Goal: Information Seeking & Learning: Learn about a topic

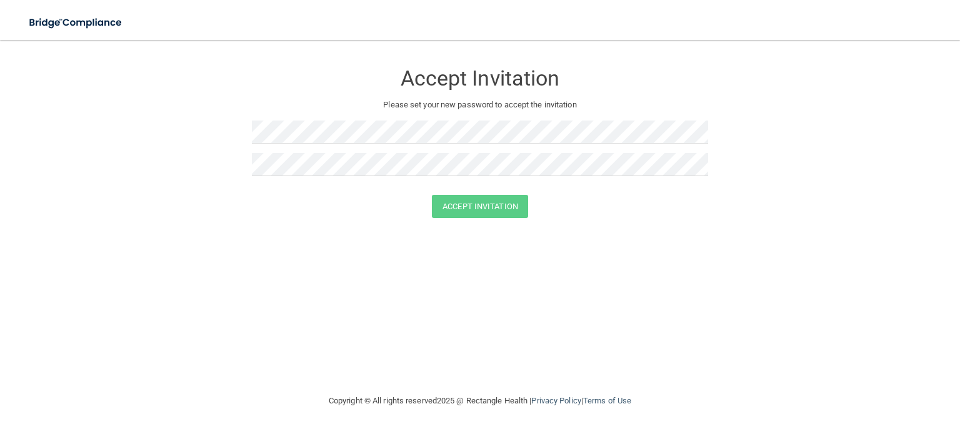
click at [362, 115] on div "Accept Invitation Please set your new password to accept the invitation" at bounding box center [480, 123] width 456 height 142
click at [493, 212] on button "Accept Invitation" at bounding box center [480, 206] width 96 height 23
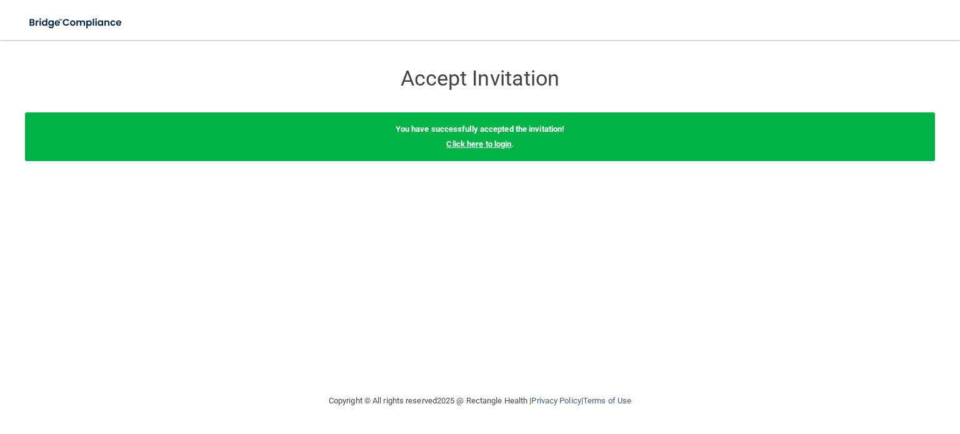
click at [470, 142] on link "Click here to login" at bounding box center [478, 143] width 65 height 9
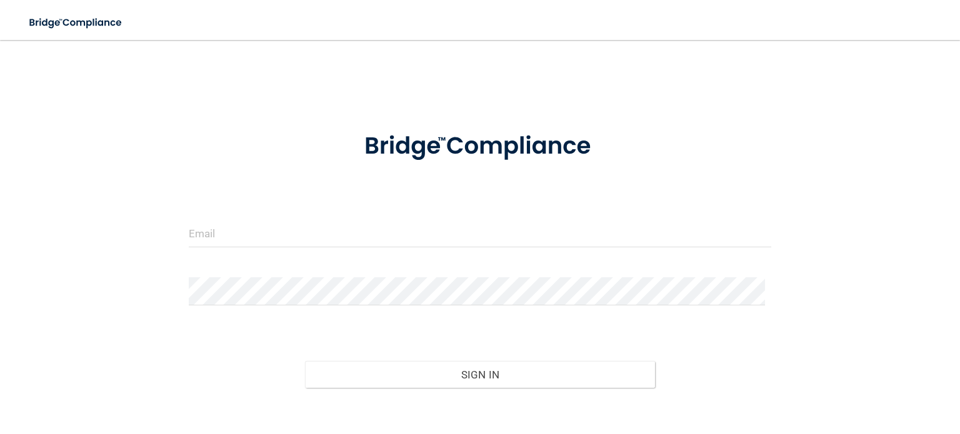
scroll to position [65, 0]
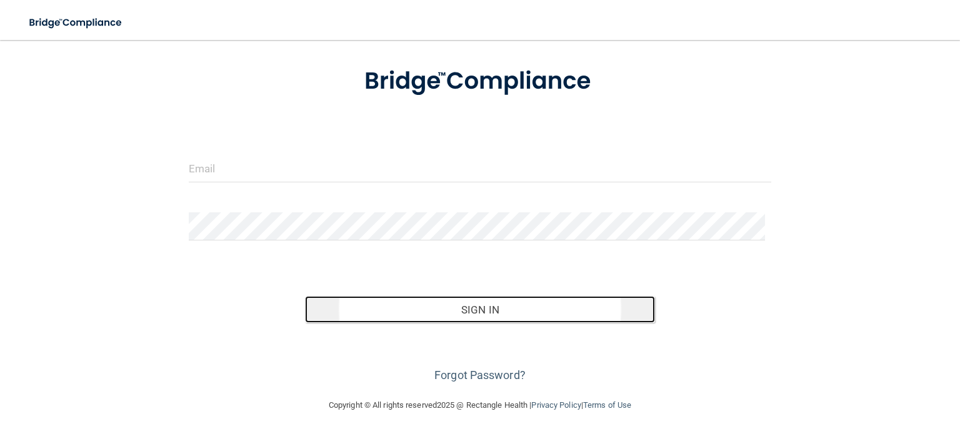
click at [524, 315] on button "Sign In" at bounding box center [479, 309] width 349 height 27
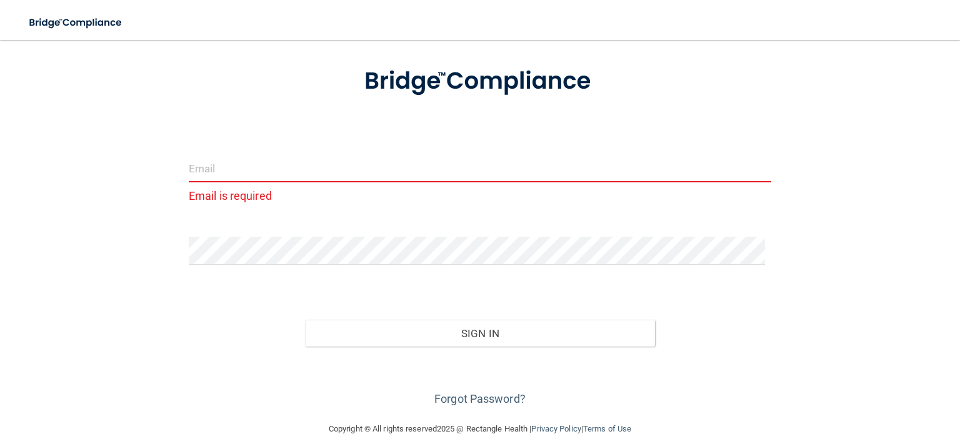
click at [206, 169] on input "email" at bounding box center [480, 168] width 582 height 28
paste input "[PERSON_NAME][EMAIL_ADDRESS][DOMAIN_NAME]"
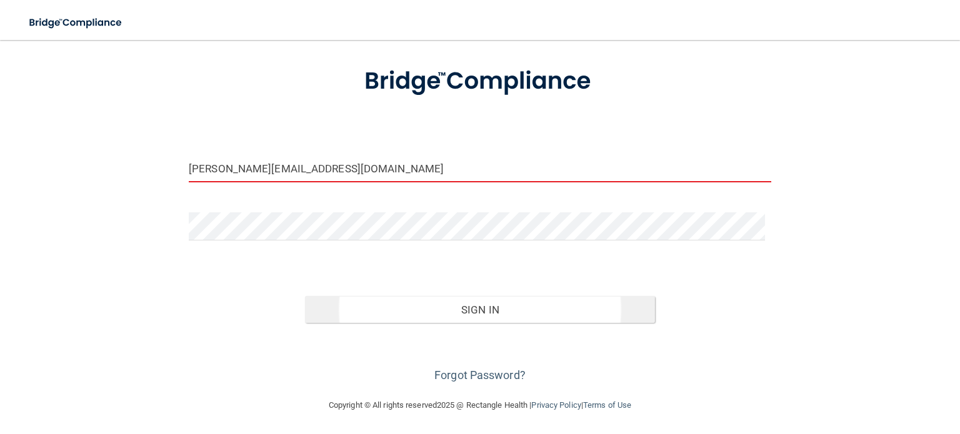
type input "[PERSON_NAME][EMAIL_ADDRESS][DOMAIN_NAME]"
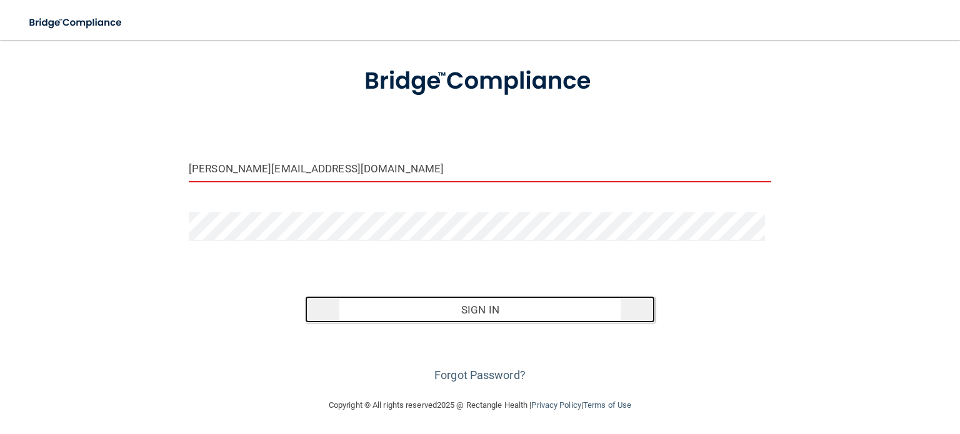
click at [467, 302] on button "Sign In" at bounding box center [479, 309] width 349 height 27
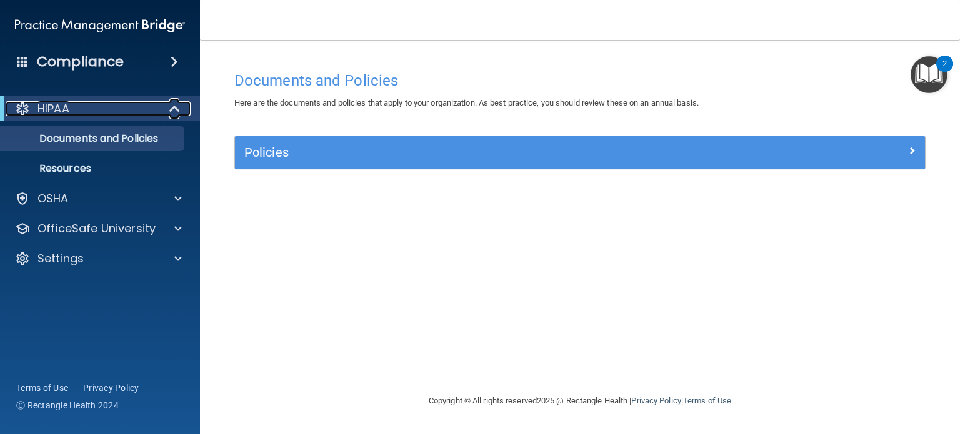
click at [183, 106] on div at bounding box center [175, 108] width 31 height 15
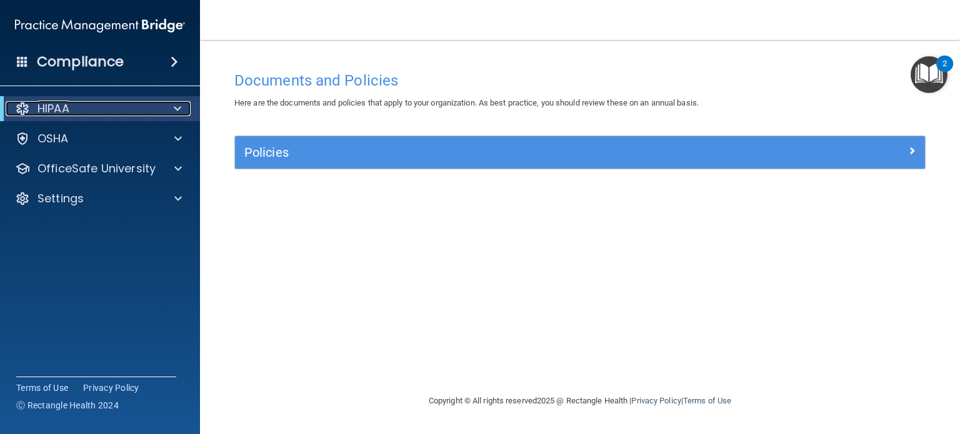
click at [183, 106] on div at bounding box center [175, 108] width 31 height 15
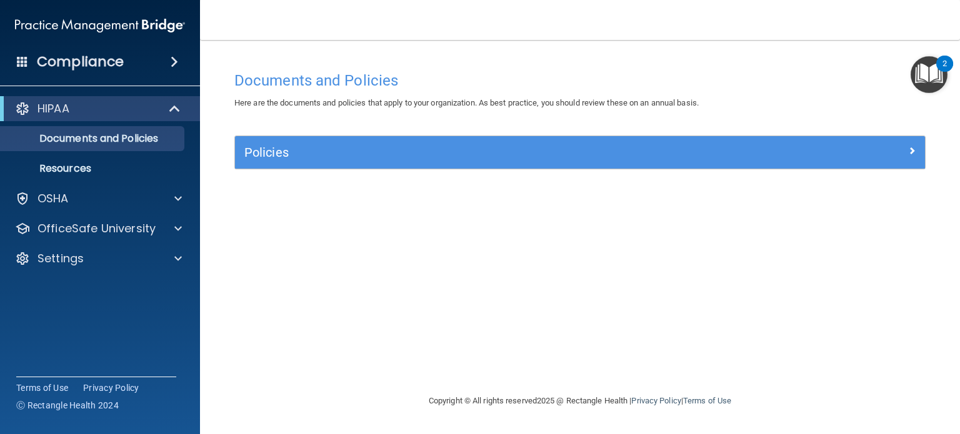
click at [921, 77] on img "Open Resource Center, 2 new notifications" at bounding box center [928, 74] width 37 height 37
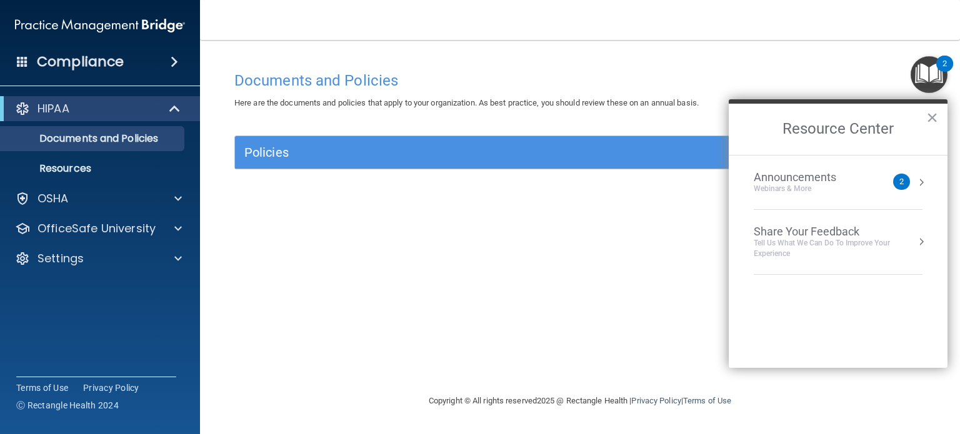
click at [900, 182] on div "2" at bounding box center [901, 182] width 4 height 0
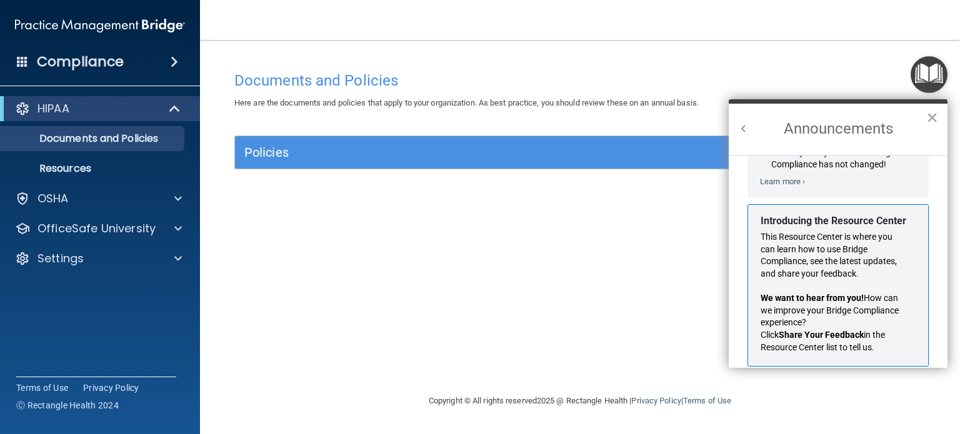
scroll to position [204, 0]
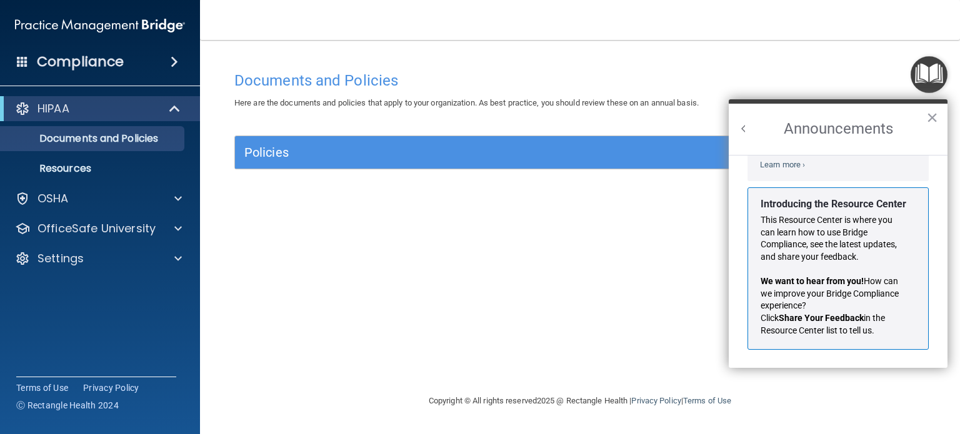
click at [797, 76] on h4 "Documents and Policies" at bounding box center [579, 80] width 691 height 16
click at [931, 117] on button "×" at bounding box center [932, 117] width 12 height 20
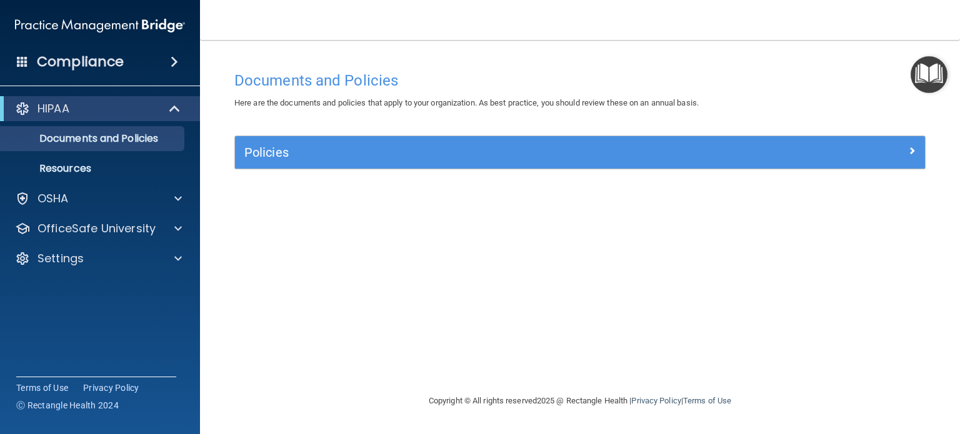
click at [144, 64] on div "Compliance" at bounding box center [100, 61] width 200 height 27
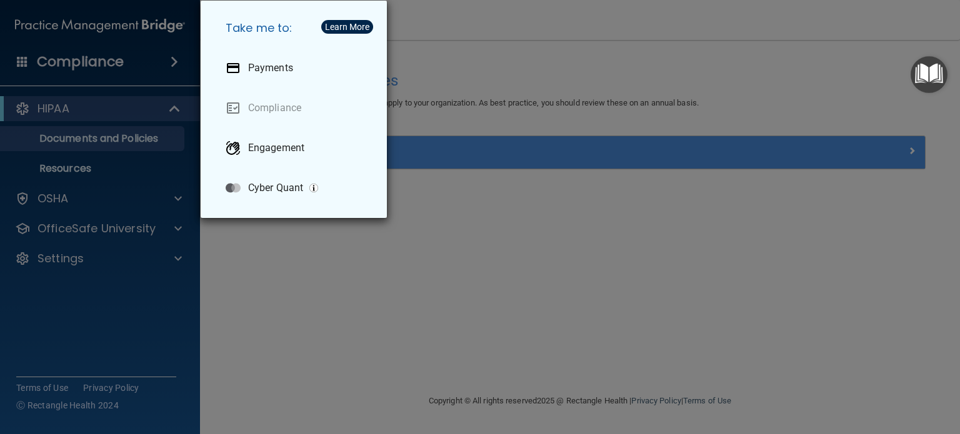
click at [169, 60] on div "Take me to: Payments Compliance Engagement Cyber Quant" at bounding box center [480, 217] width 960 height 434
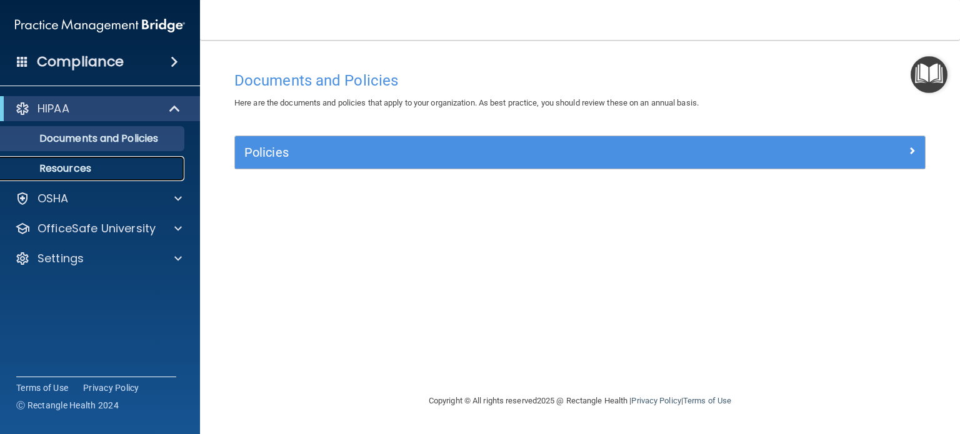
click at [123, 164] on p "Resources" at bounding box center [93, 168] width 171 height 12
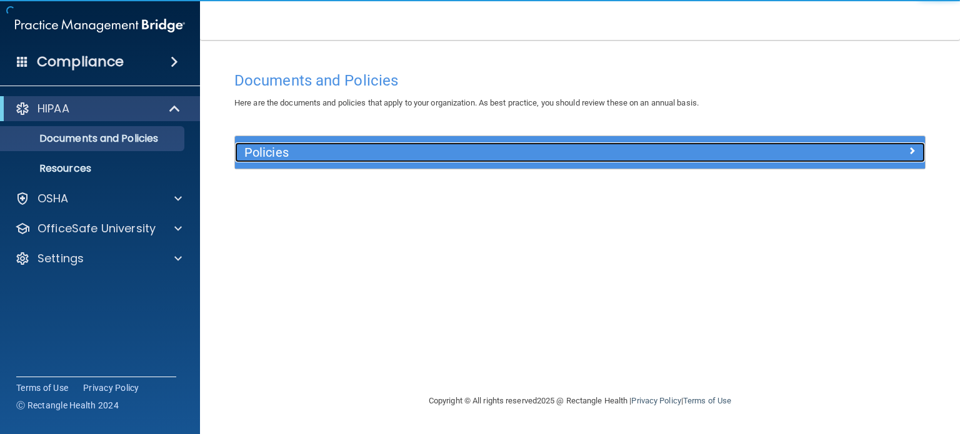
click at [315, 154] on h5 "Policies" at bounding box center [493, 153] width 498 height 14
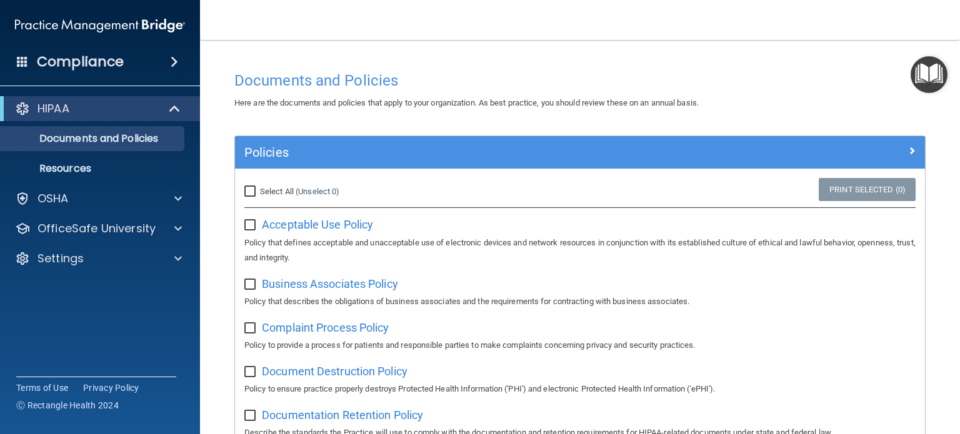
click at [254, 191] on input "Select All (Unselect 0) Unselect All" at bounding box center [251, 192] width 14 height 10
checkbox input "true"
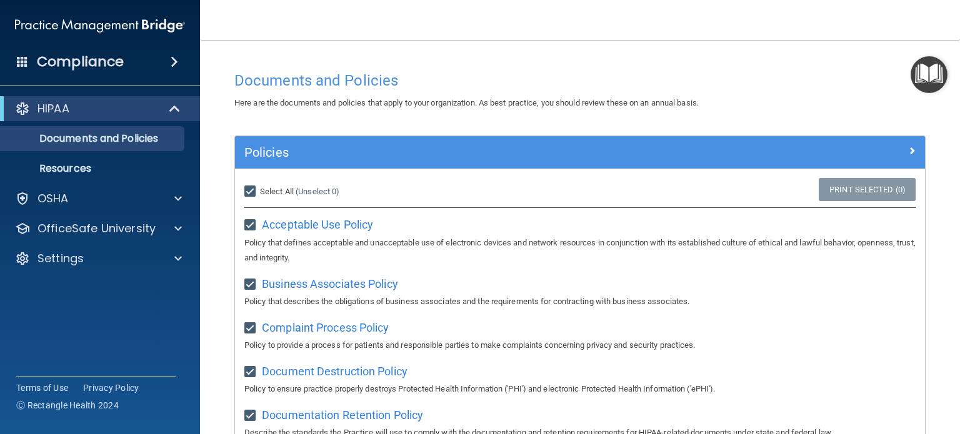
checkbox input "true"
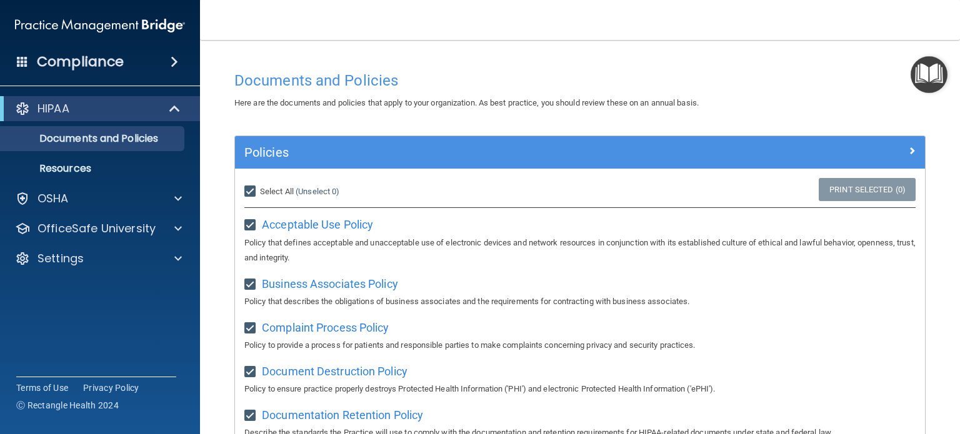
checkbox input "true"
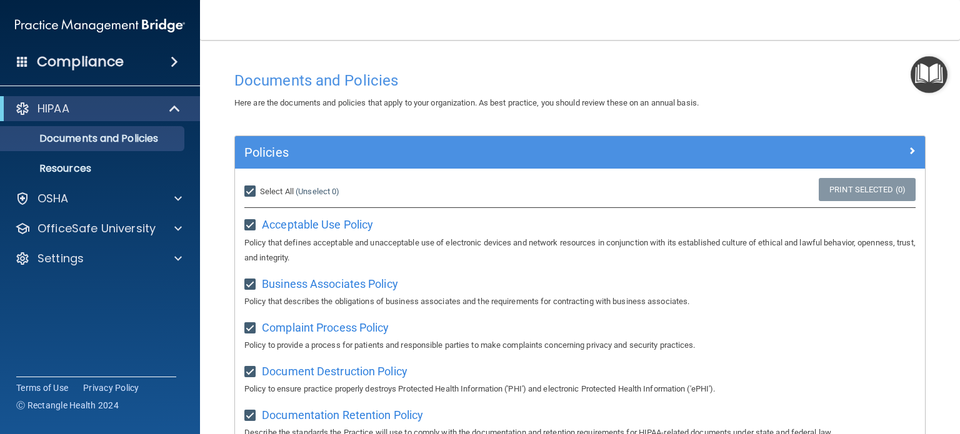
checkbox input "true"
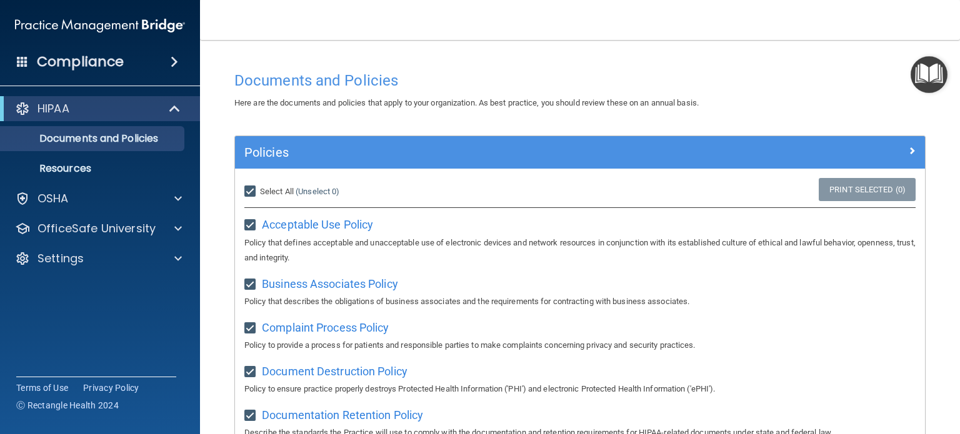
checkbox input "true"
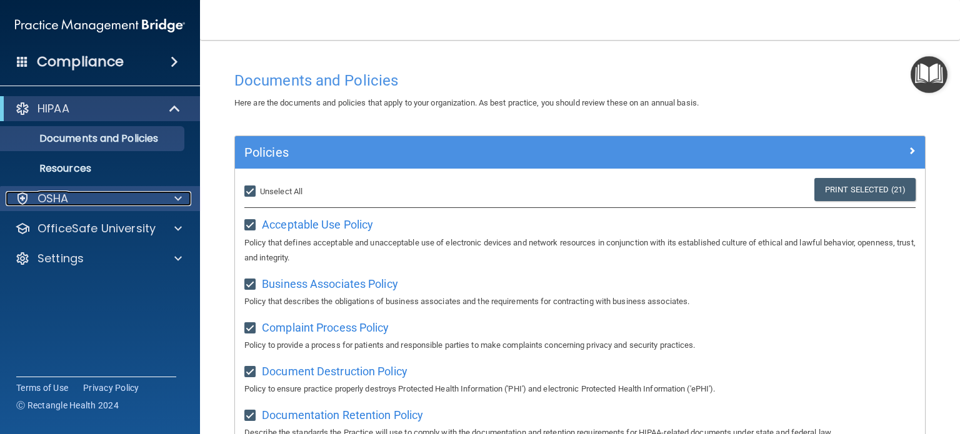
click at [67, 202] on p "OSHA" at bounding box center [52, 198] width 31 height 15
click at [92, 196] on div "OSHA" at bounding box center [83, 198] width 155 height 15
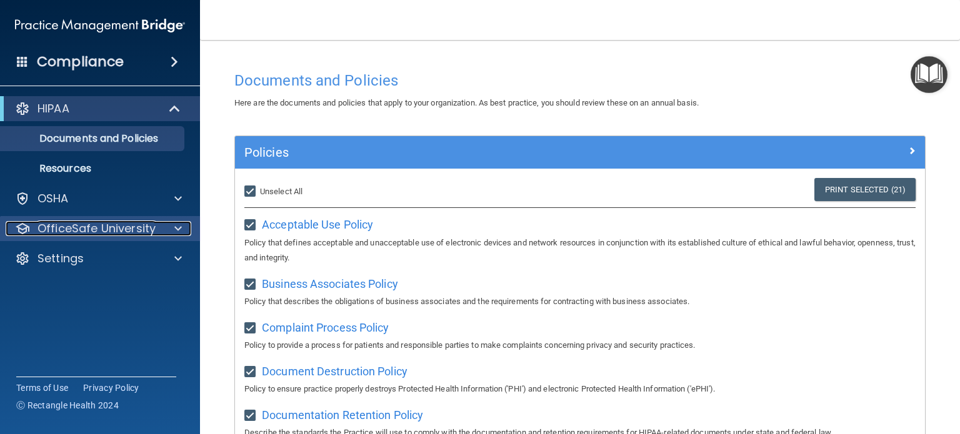
click at [114, 224] on p "OfficeSafe University" at bounding box center [96, 228] width 118 height 15
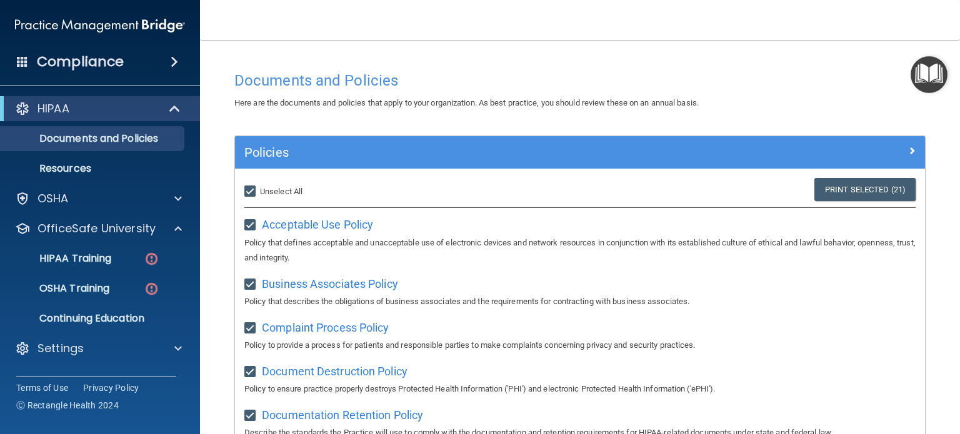
click at [254, 189] on input "Select All (Unselect 21) Unselect All" at bounding box center [251, 192] width 14 height 10
checkbox input "false"
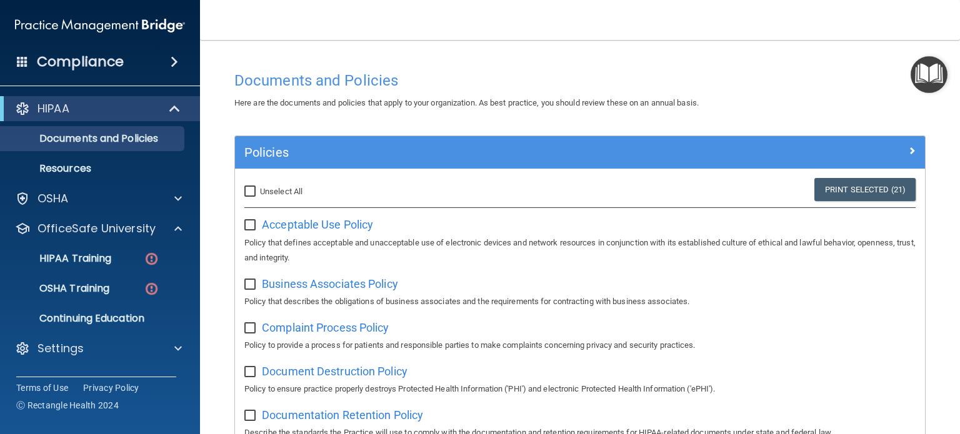
checkbox input "false"
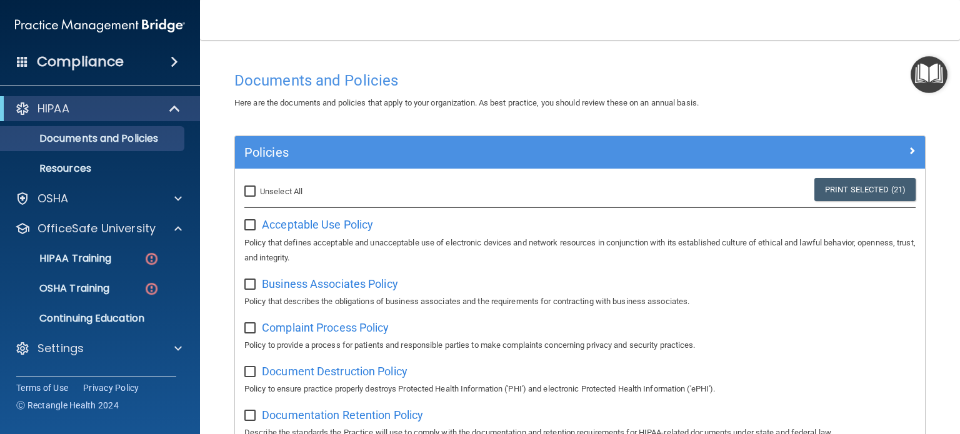
checkbox input "false"
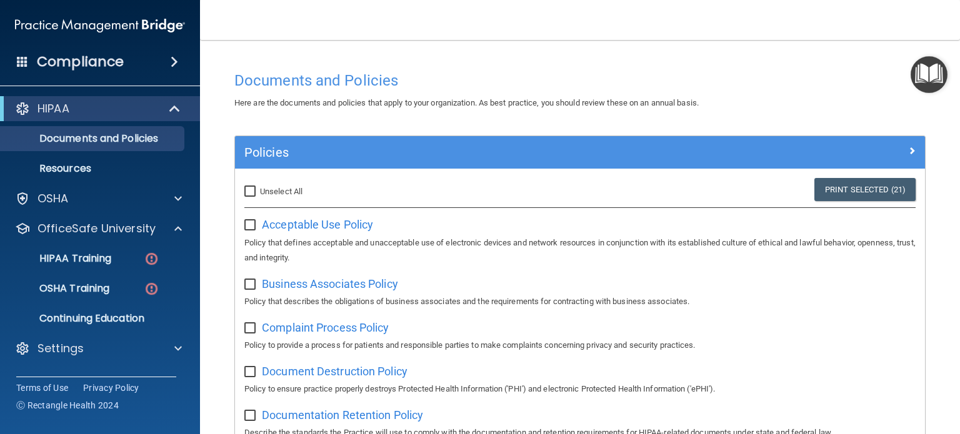
checkbox input "false"
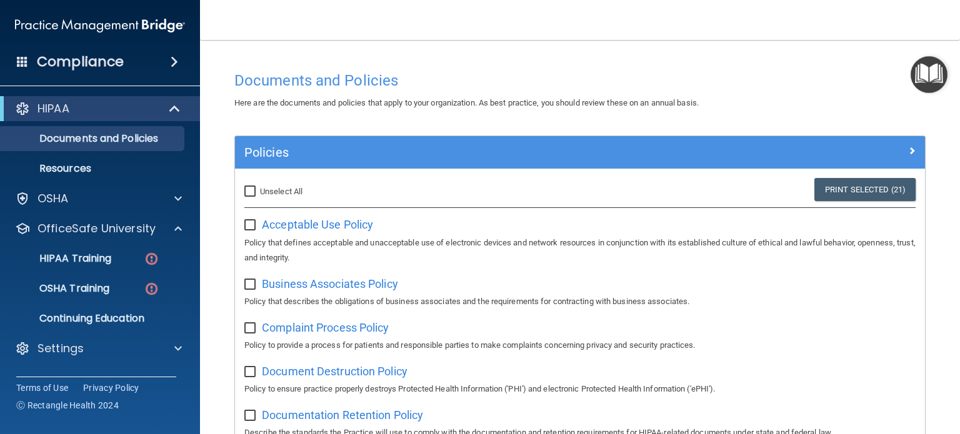
checkbox input "false"
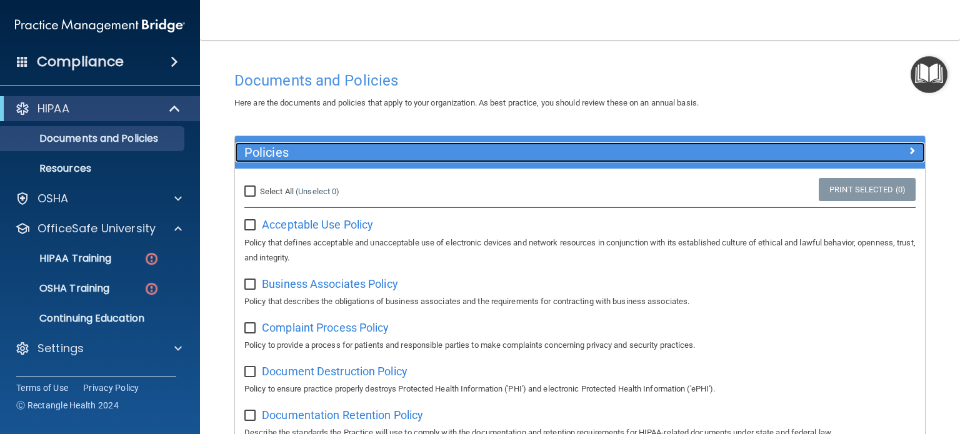
click at [245, 152] on h5 "Policies" at bounding box center [493, 153] width 498 height 14
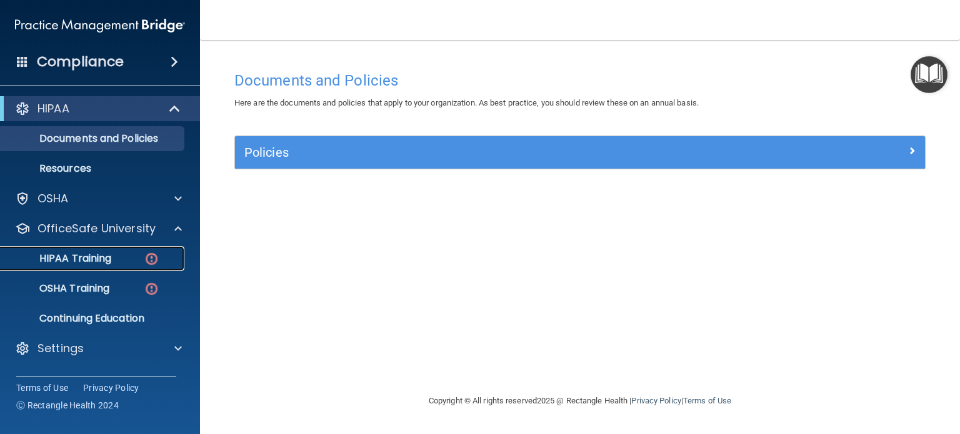
click at [134, 265] on link "HIPAA Training" at bounding box center [86, 258] width 197 height 25
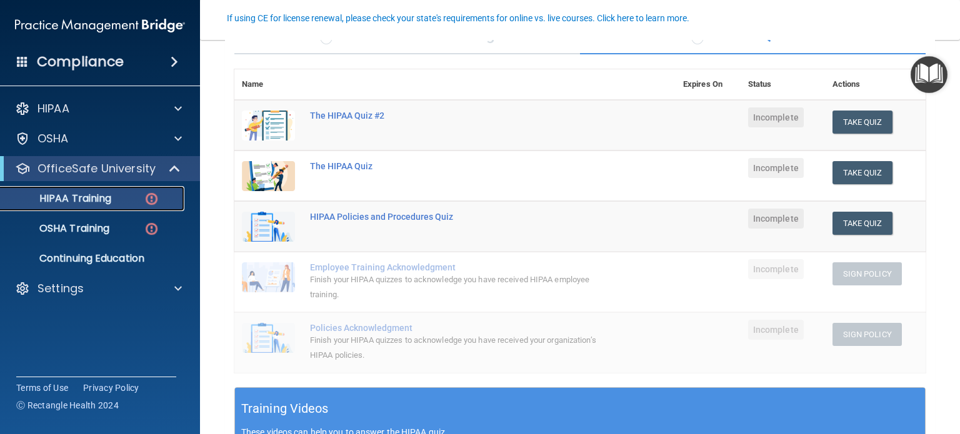
scroll to position [125, 0]
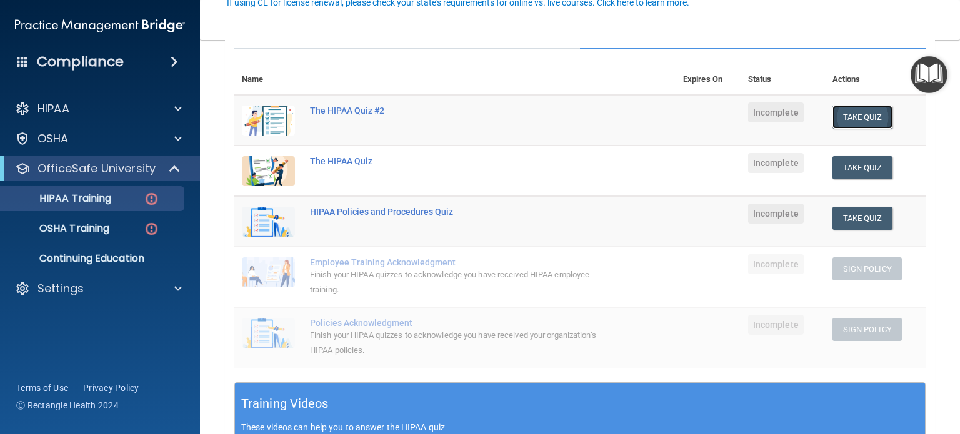
click at [844, 112] on button "Take Quiz" at bounding box center [862, 117] width 60 height 23
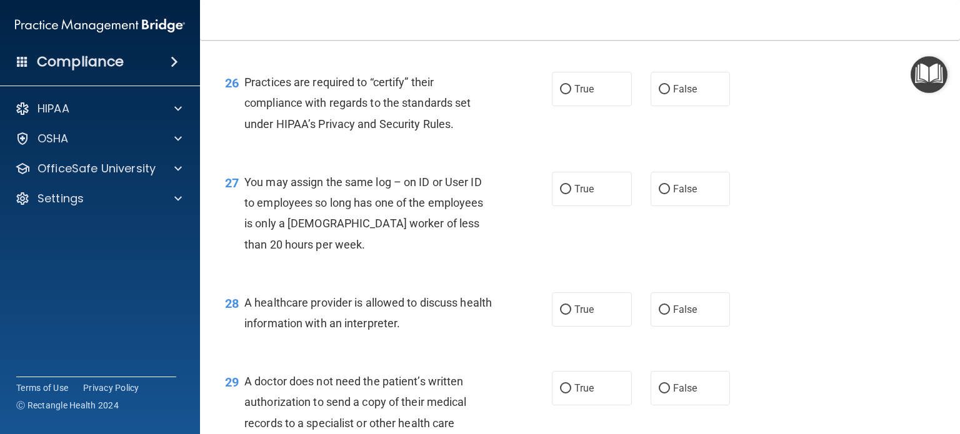
scroll to position [3013, 0]
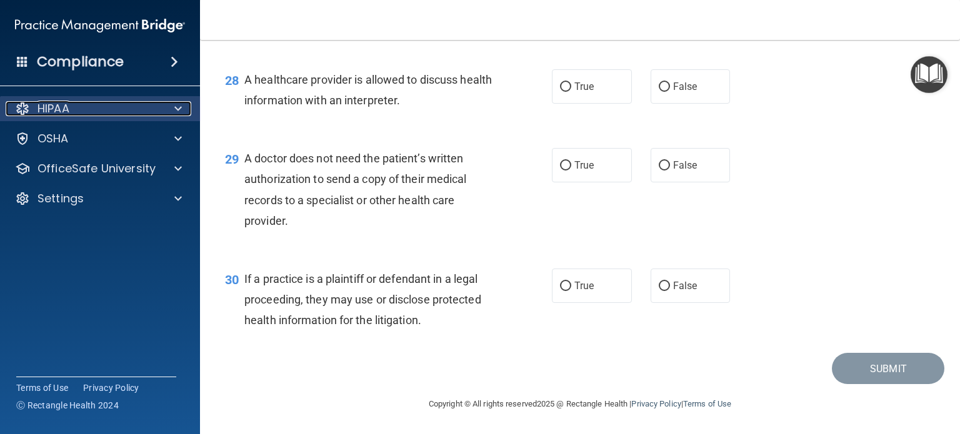
click at [175, 106] on span at bounding box center [177, 108] width 7 height 15
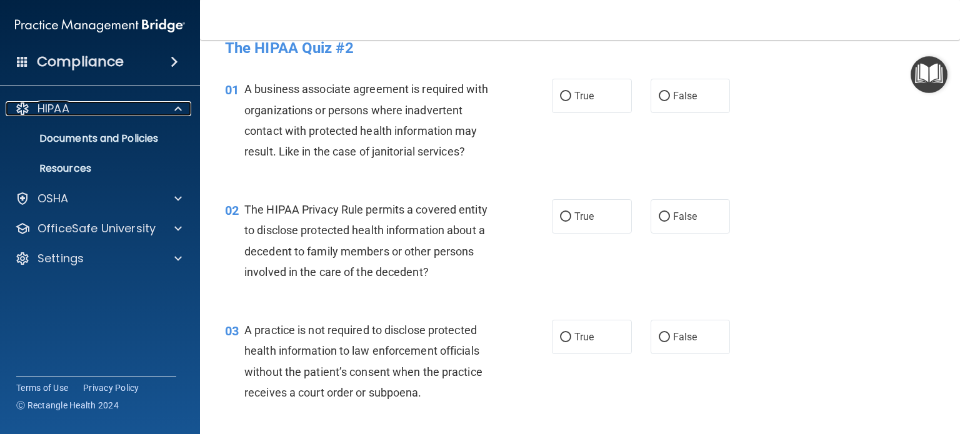
scroll to position [0, 0]
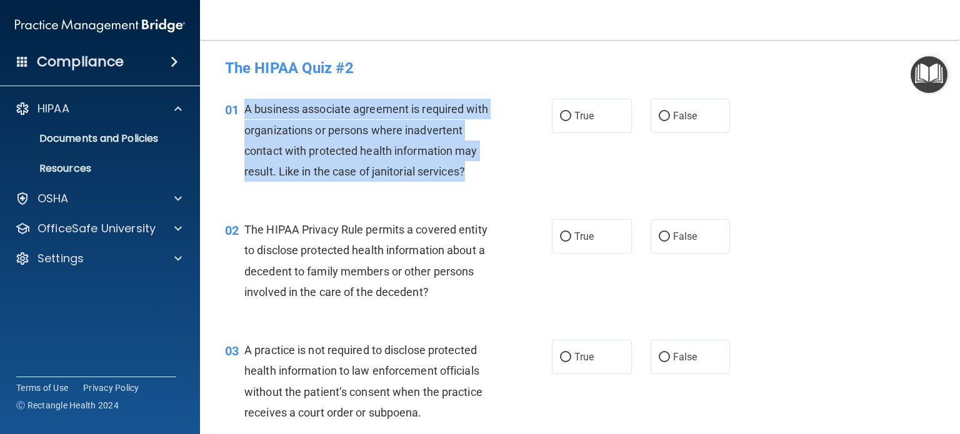
drag, startPoint x: 470, startPoint y: 166, endPoint x: 237, endPoint y: 117, distance: 237.3
click at [237, 117] on div "01 A business associate agreement is required with organizations or persons whe…" at bounding box center [388, 143] width 364 height 89
copy div "A business associate agreement is required with organizations or persons where …"
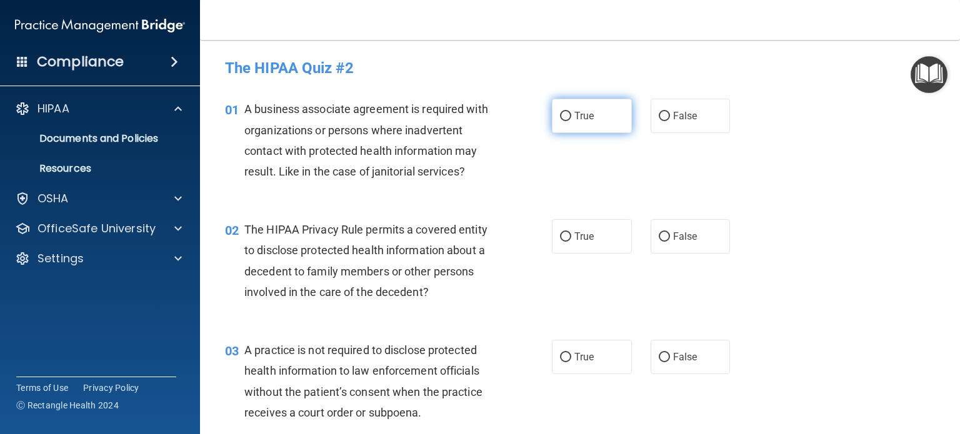
click at [600, 112] on label "True" at bounding box center [592, 116] width 80 height 34
click at [571, 112] on input "True" at bounding box center [565, 116] width 11 height 9
radio input "true"
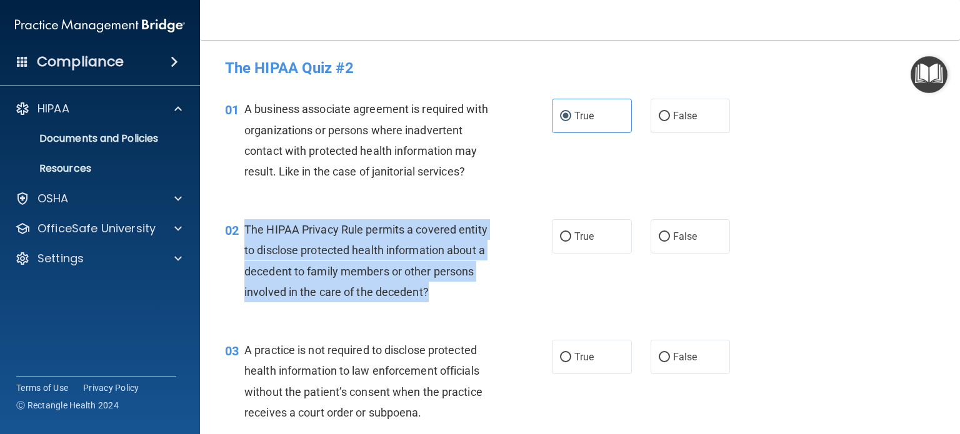
drag, startPoint x: 432, startPoint y: 294, endPoint x: 246, endPoint y: 227, distance: 197.2
click at [246, 227] on div "The HIPAA Privacy Rule permits a covered entity to disclose protected health in…" at bounding box center [373, 260] width 259 height 83
copy span "The HIPAA Privacy Rule permits a covered entity to disclose protected health in…"
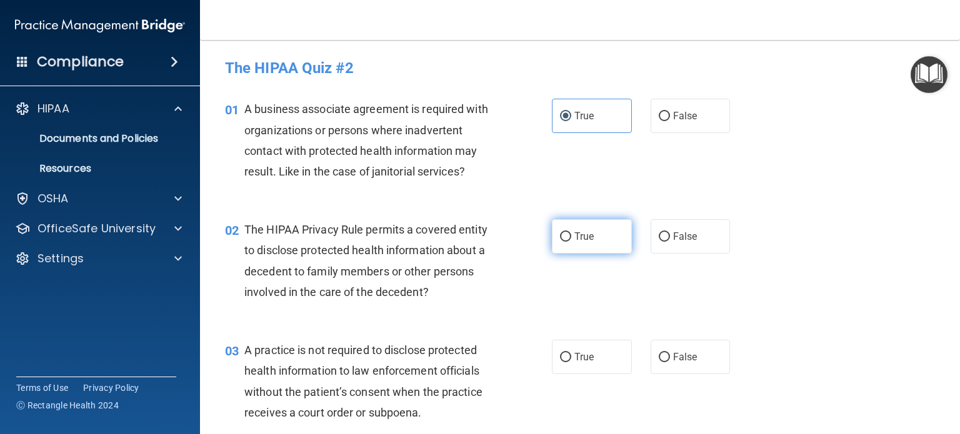
click at [574, 232] on span "True" at bounding box center [583, 237] width 19 height 12
click at [569, 232] on input "True" at bounding box center [565, 236] width 11 height 9
radio input "true"
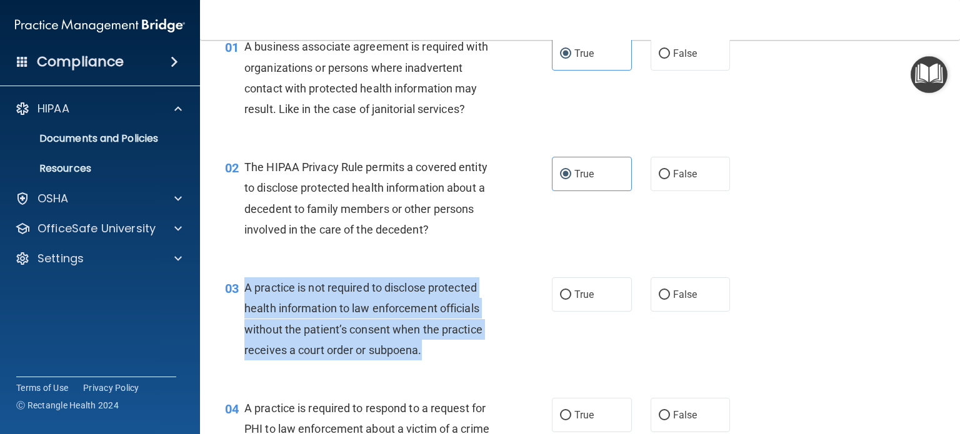
drag, startPoint x: 430, startPoint y: 353, endPoint x: 245, endPoint y: 282, distance: 198.7
click at [245, 282] on div "A practice is not required to disclose protected health information to law enfo…" at bounding box center [373, 318] width 259 height 83
copy span "A practice is not required to disclose protected health information to law enfo…"
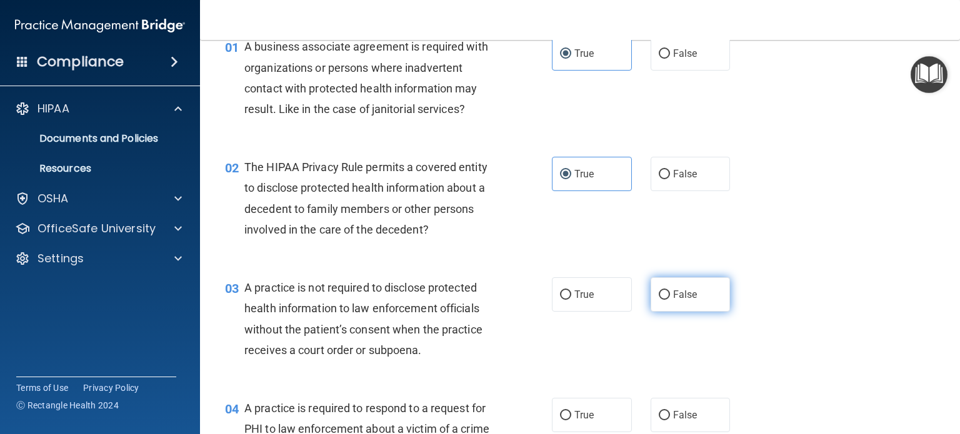
click at [674, 289] on span "False" at bounding box center [685, 295] width 24 height 12
click at [670, 290] on input "False" at bounding box center [663, 294] width 11 height 9
radio input "true"
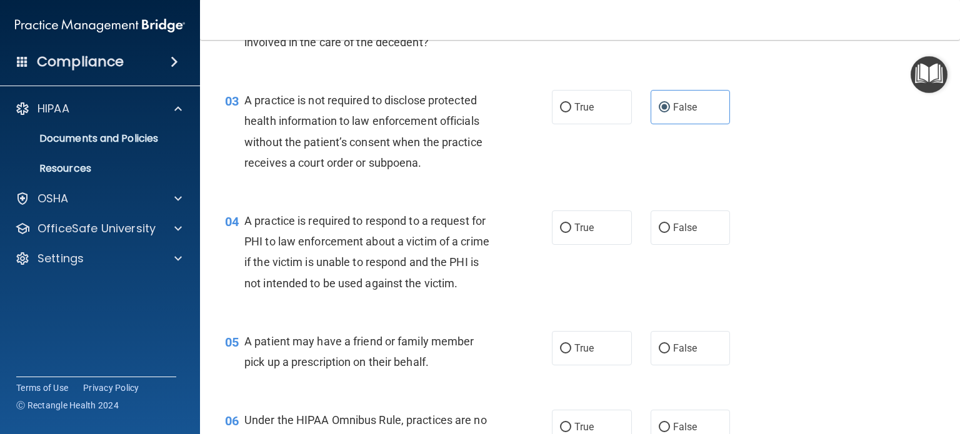
scroll to position [312, 0]
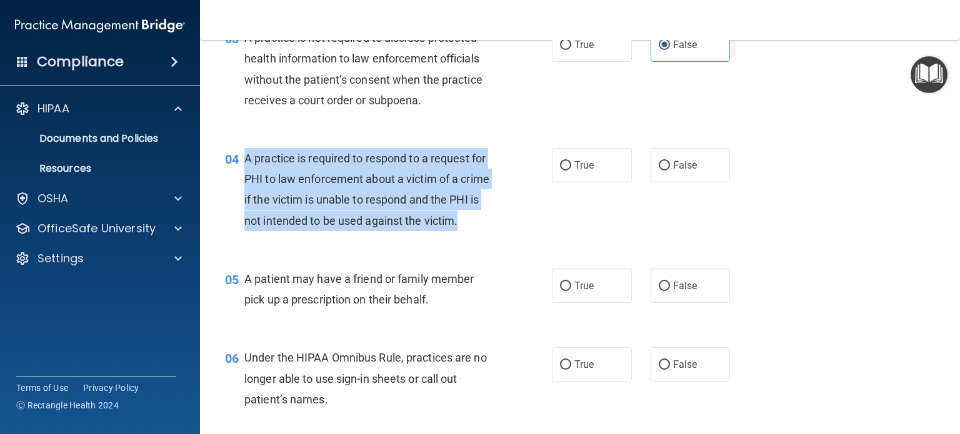
drag, startPoint x: 279, startPoint y: 244, endPoint x: 245, endPoint y: 169, distance: 82.8
click at [245, 169] on div "A practice is required to respond to a request for PHI to law enforcement about…" at bounding box center [373, 189] width 259 height 83
copy span "A practice is required to respond to a request for PHI to law enforcement about…"
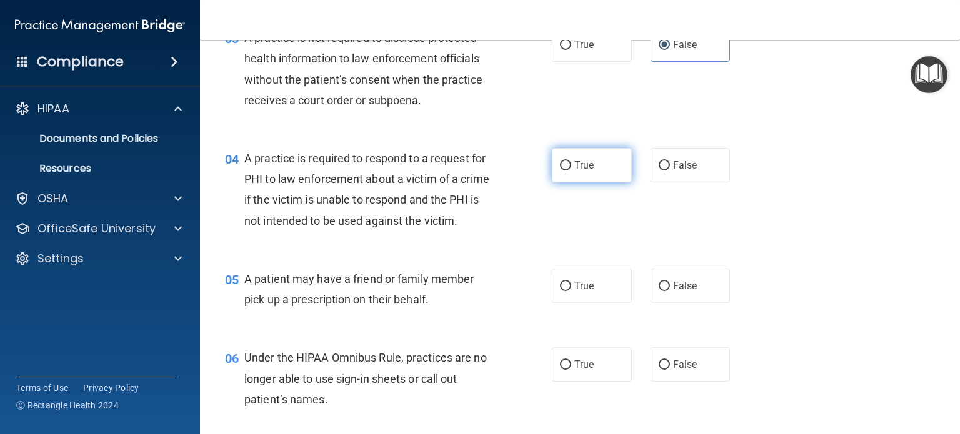
click at [557, 158] on label "True" at bounding box center [592, 165] width 80 height 34
click at [560, 161] on input "True" at bounding box center [565, 165] width 11 height 9
radio input "true"
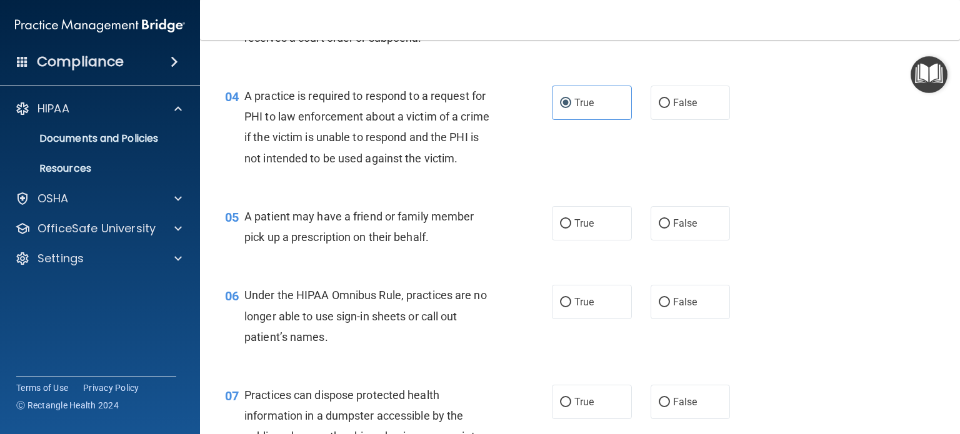
scroll to position [437, 0]
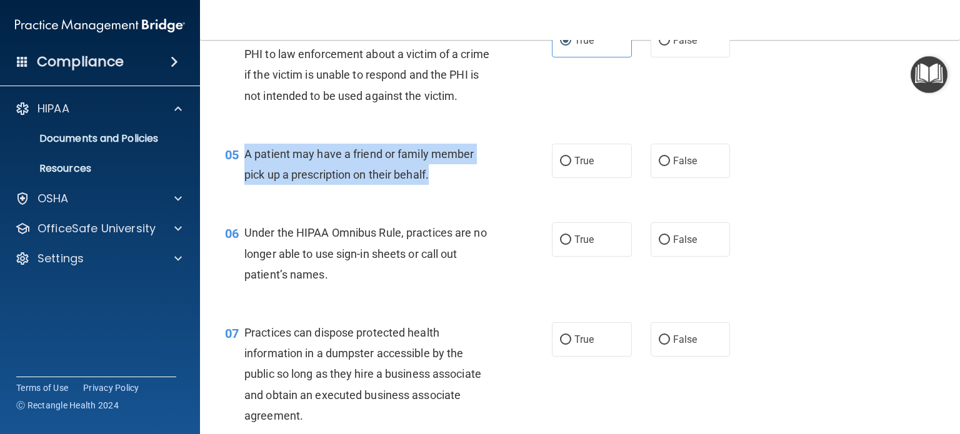
drag, startPoint x: 434, startPoint y: 197, endPoint x: 244, endPoint y: 177, distance: 190.3
click at [244, 177] on div "A patient may have a friend or family member pick up a prescription on their be…" at bounding box center [373, 164] width 259 height 41
copy span "A patient may have a friend or family member pick up a prescription on their be…"
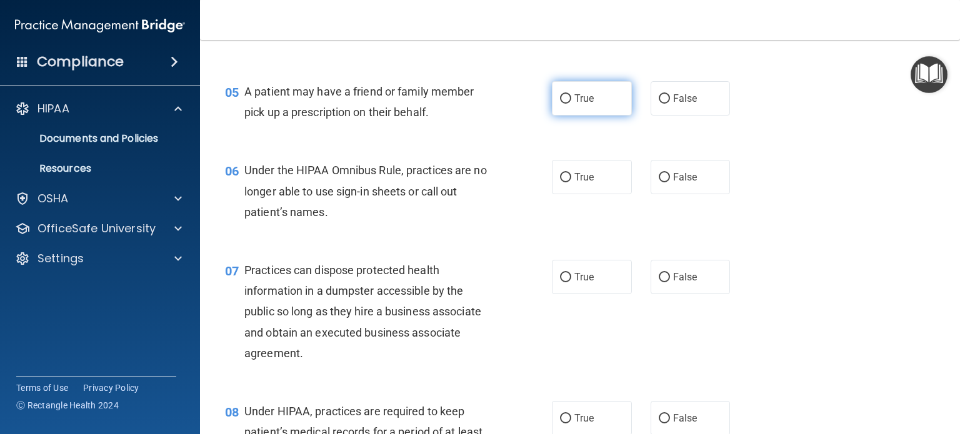
click at [580, 109] on label "True" at bounding box center [592, 98] width 80 height 34
click at [571, 104] on input "True" at bounding box center [565, 98] width 11 height 9
radio input "true"
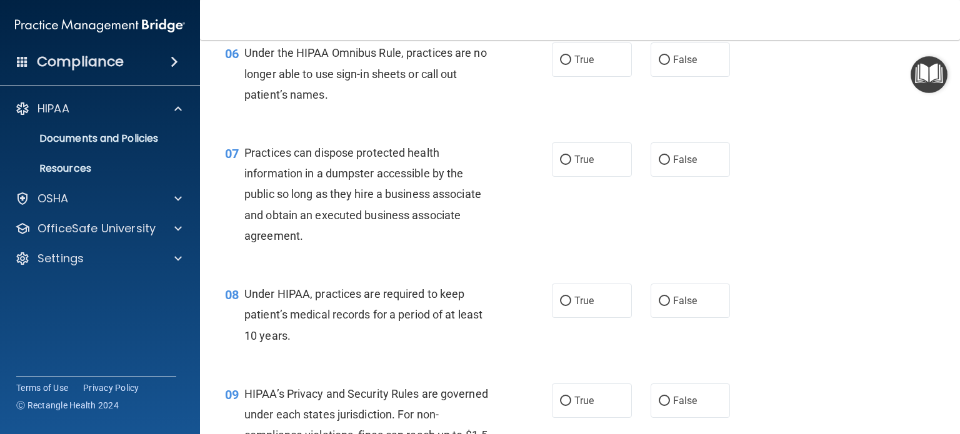
scroll to position [625, 0]
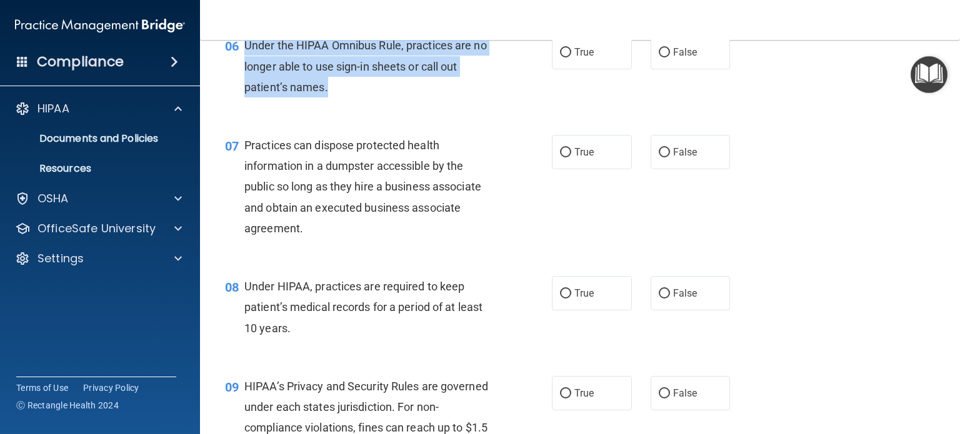
drag, startPoint x: 326, startPoint y: 112, endPoint x: 245, endPoint y: 73, distance: 90.0
click at [245, 73] on div "Under the HIPAA Omnibus Rule, practices are no longer able to use sign-in sheet…" at bounding box center [373, 66] width 259 height 62
copy span "Under the HIPAA Omnibus Rule, practices are no longer able to use sign-in sheet…"
click at [658, 57] on input "False" at bounding box center [663, 52] width 11 height 9
radio input "true"
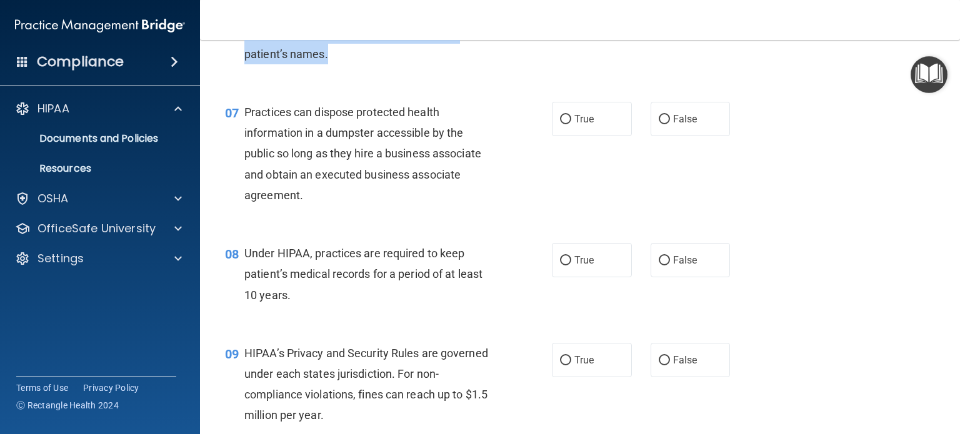
scroll to position [687, 0]
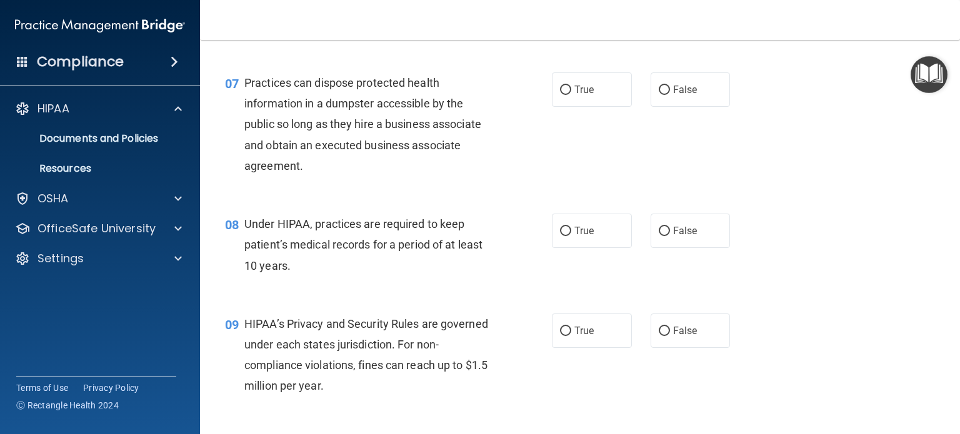
click at [358, 106] on span "Practices can dispose protected health information in a dumpster accessible by …" at bounding box center [362, 124] width 237 height 96
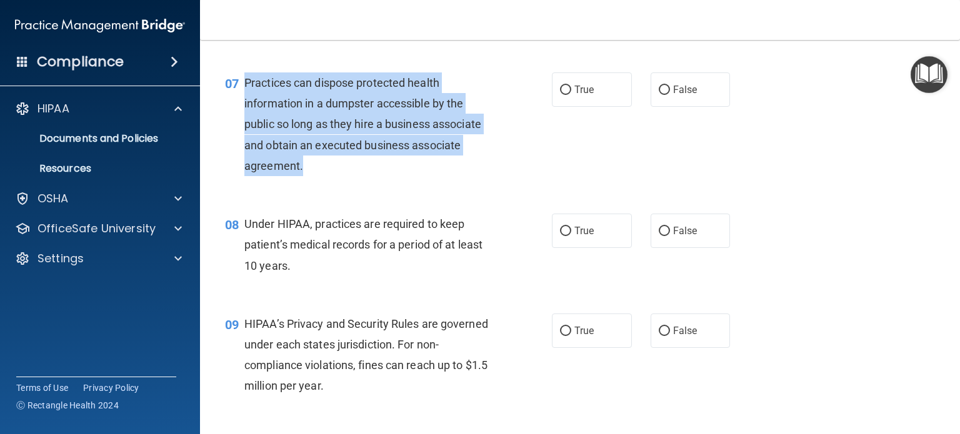
drag, startPoint x: 302, startPoint y: 187, endPoint x: 244, endPoint y: 112, distance: 94.8
click at [244, 112] on div "Practices can dispose protected health information in a dumpster accessible by …" at bounding box center [373, 124] width 259 height 104
copy span "Practices can dispose protected health information in a dumpster accessible by …"
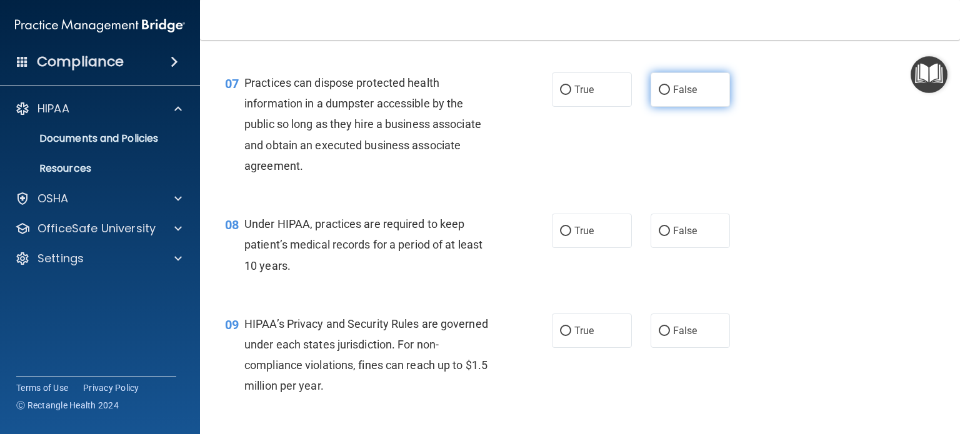
click at [673, 96] on span "False" at bounding box center [685, 90] width 24 height 12
click at [670, 95] on input "False" at bounding box center [663, 90] width 11 height 9
radio input "true"
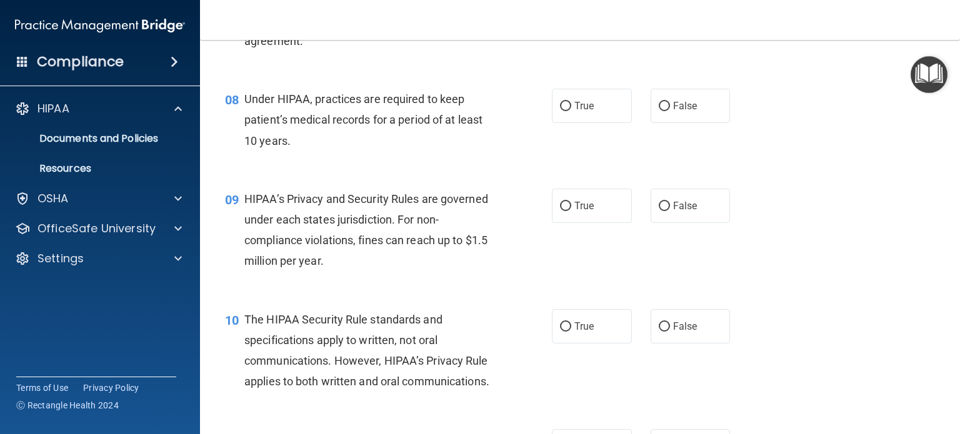
scroll to position [875, 0]
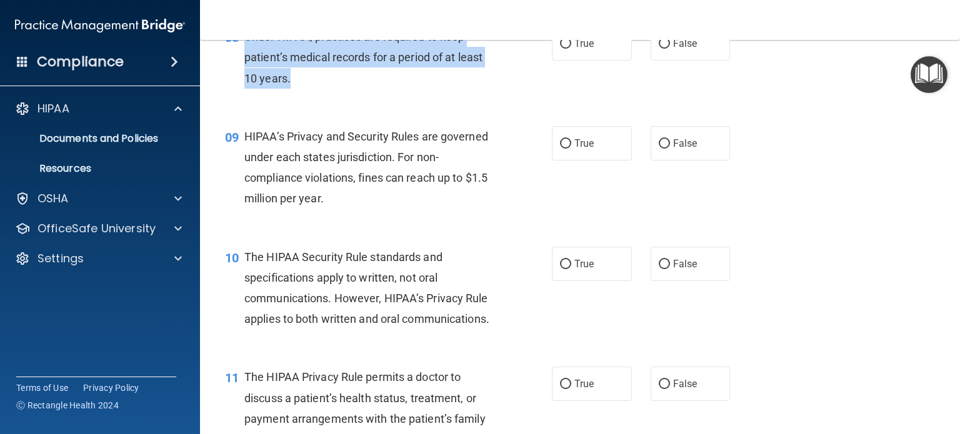
drag, startPoint x: 290, startPoint y: 97, endPoint x: 244, endPoint y: 63, distance: 56.7
click at [244, 63] on div "Under HIPAA, practices are required to keep patient’s medical records for a per…" at bounding box center [373, 57] width 259 height 62
copy span "Under HIPAA, practices are required to keep patient’s medical records for a per…"
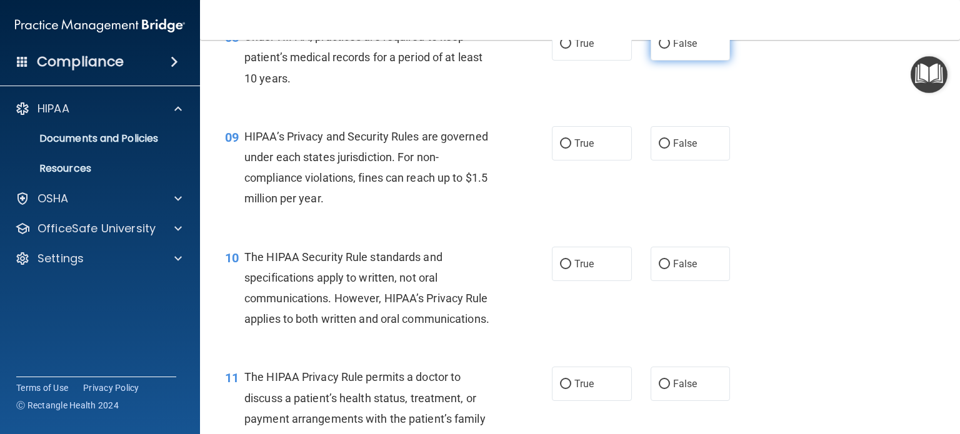
click at [650, 61] on label "False" at bounding box center [690, 43] width 80 height 34
click at [658, 49] on input "False" at bounding box center [663, 43] width 11 height 9
radio input "true"
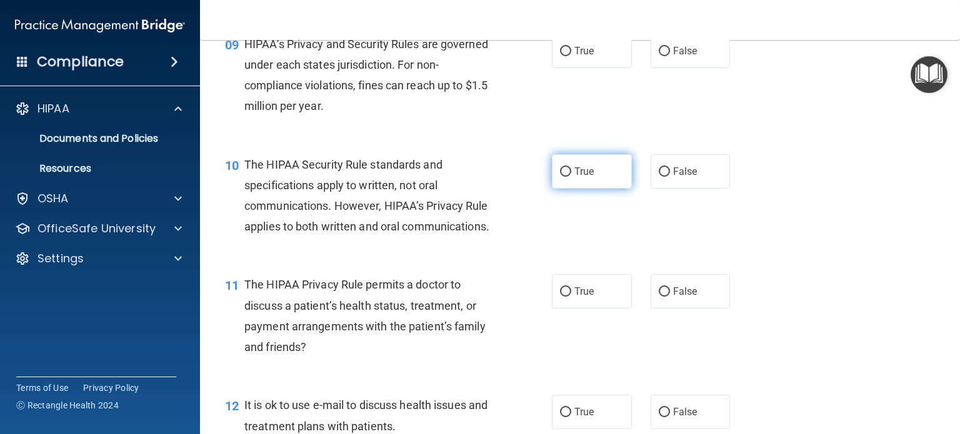
scroll to position [937, 0]
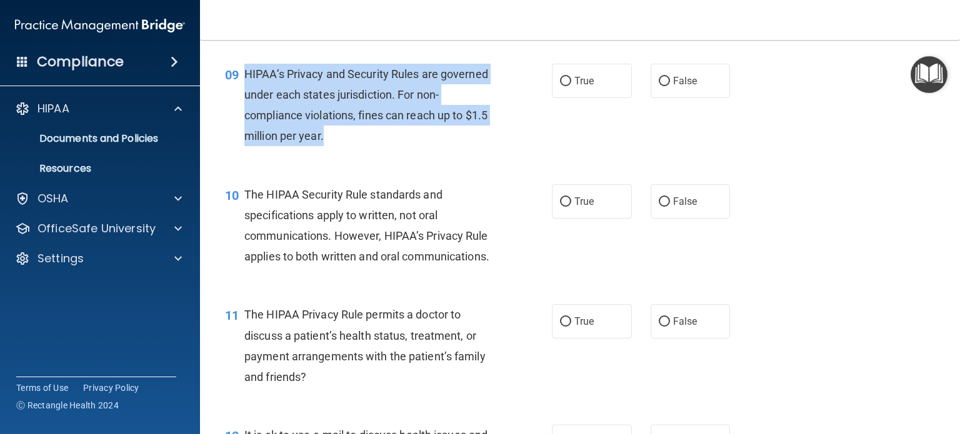
drag, startPoint x: 350, startPoint y: 155, endPoint x: 243, endPoint y: 92, distance: 123.7
click at [243, 92] on div "09 HIPAA’s Privacy and Security Rules are governed under each states jurisdicti…" at bounding box center [388, 108] width 364 height 89
copy div "HIPAA’s Privacy and Security Rules are governed under each states jurisdiction.…"
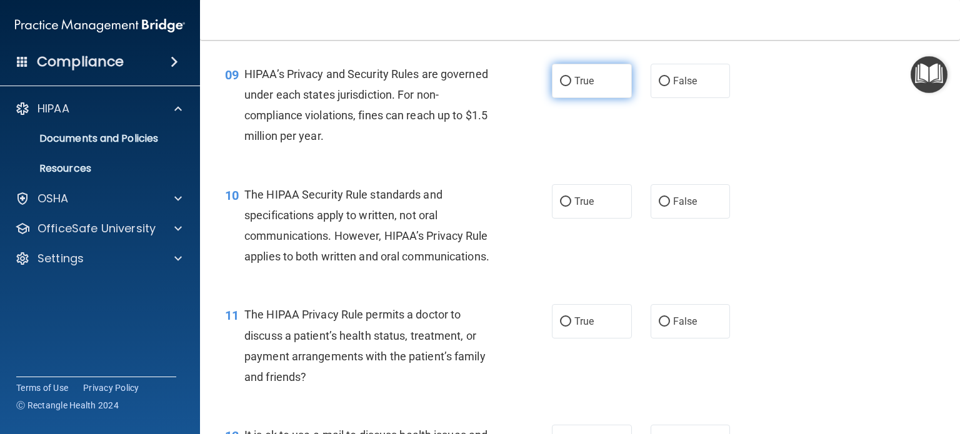
click at [574, 87] on span "True" at bounding box center [583, 81] width 19 height 12
click at [571, 86] on input "True" at bounding box center [565, 81] width 11 height 9
radio input "true"
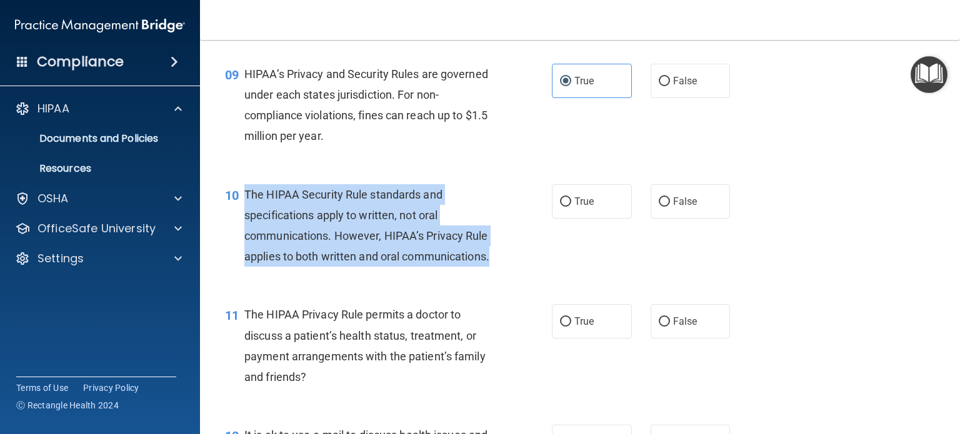
drag, startPoint x: 333, startPoint y: 301, endPoint x: 244, endPoint y: 215, distance: 123.7
click at [244, 215] on div "The HIPAA Security Rule standards and specifications apply to written, not oral…" at bounding box center [373, 225] width 259 height 83
copy span "The HIPAA Security Rule standards and specifications apply to written, not oral…"
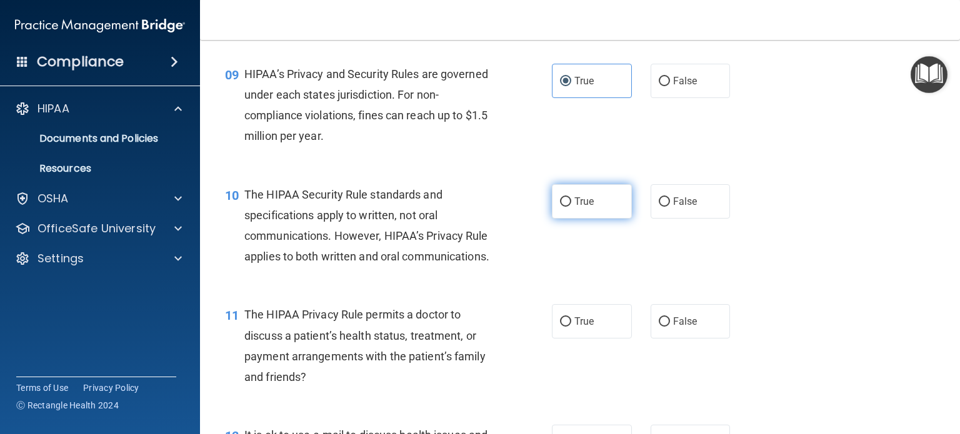
click at [592, 210] on label "True" at bounding box center [592, 201] width 80 height 34
click at [571, 207] on input "True" at bounding box center [565, 201] width 11 height 9
radio input "true"
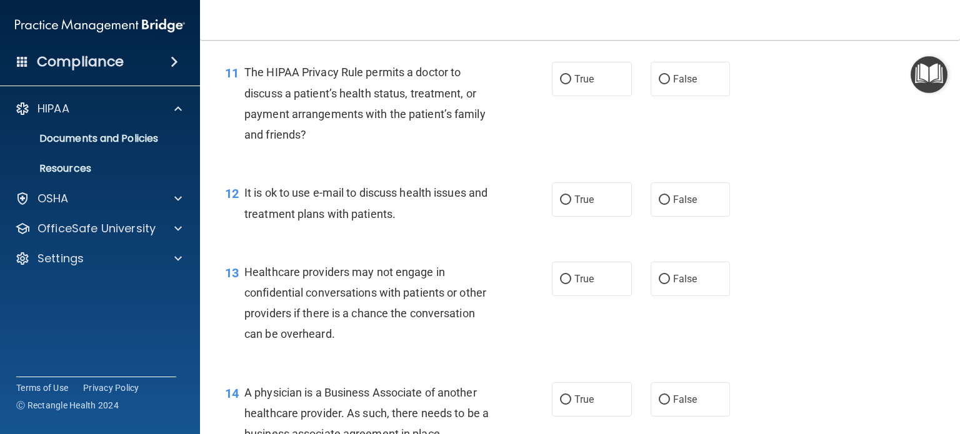
scroll to position [1202, 0]
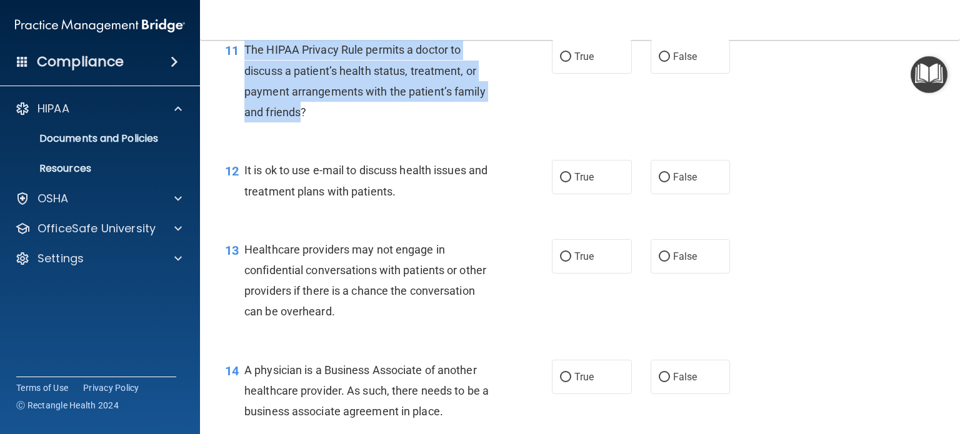
drag, startPoint x: 303, startPoint y: 157, endPoint x: 247, endPoint y: 92, distance: 85.4
click at [247, 92] on span "The HIPAA Privacy Rule permits a doctor to discuss a patient’s health status, t…" at bounding box center [364, 81] width 241 height 76
click at [302, 119] on span "The HIPAA Privacy Rule permits a doctor to discuss a patient’s health status, t…" at bounding box center [364, 81] width 241 height 76
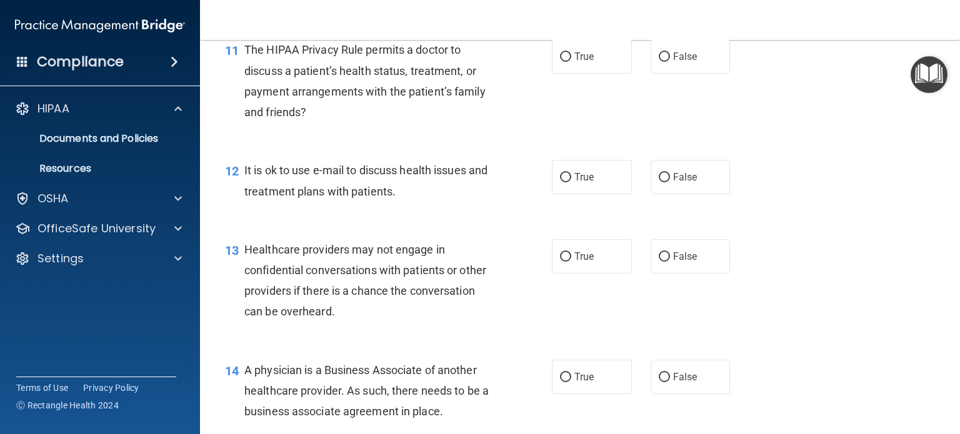
drag, startPoint x: 302, startPoint y: 152, endPoint x: 299, endPoint y: 145, distance: 8.1
click at [299, 122] on div "The HIPAA Privacy Rule permits a doctor to discuss a patient’s health status, t…" at bounding box center [373, 80] width 259 height 83
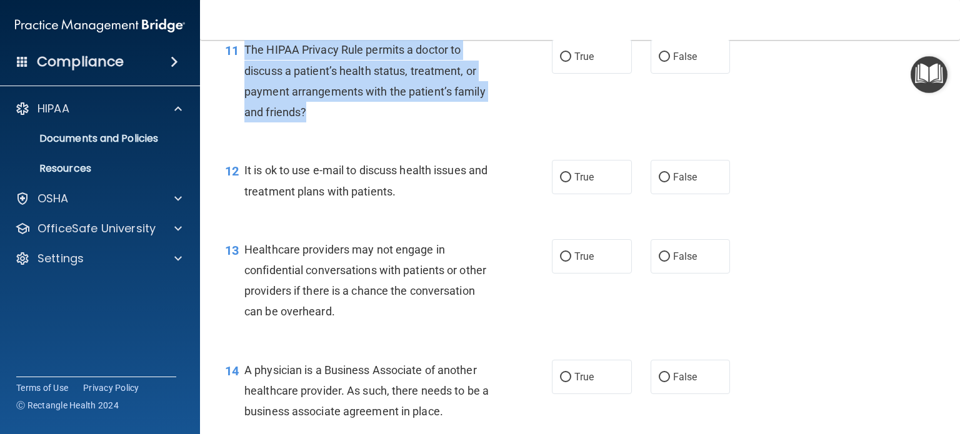
drag, startPoint x: 307, startPoint y: 153, endPoint x: 245, endPoint y: 99, distance: 82.3
click at [245, 99] on div "The HIPAA Privacy Rule permits a doctor to discuss a patient’s health status, t…" at bounding box center [373, 80] width 259 height 83
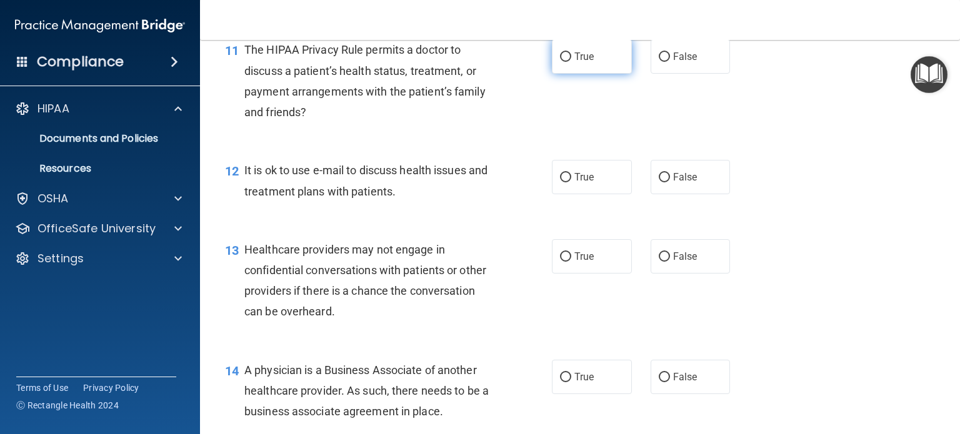
click at [579, 62] on span "True" at bounding box center [583, 57] width 19 height 12
click at [571, 62] on input "True" at bounding box center [565, 56] width 11 height 9
radio input "true"
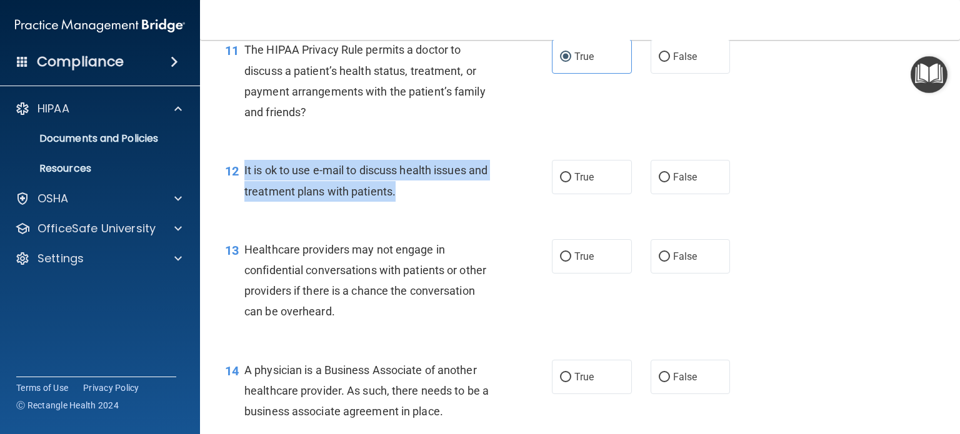
drag, startPoint x: 417, startPoint y: 233, endPoint x: 242, endPoint y: 213, distance: 175.4
click at [242, 207] on div "12 It is ok to use e-mail to discuss health issues and treatment plans with pat…" at bounding box center [388, 183] width 364 height 47
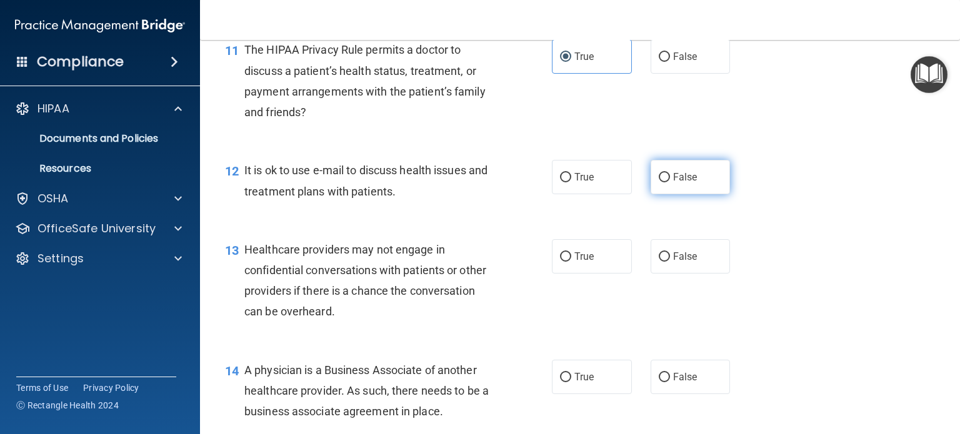
click at [662, 194] on label "False" at bounding box center [690, 177] width 80 height 34
click at [662, 182] on input "False" at bounding box center [663, 177] width 11 height 9
radio input "true"
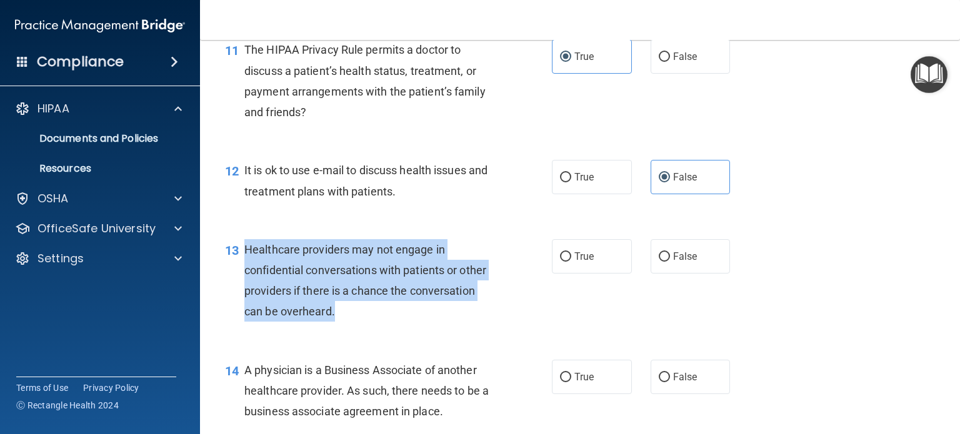
drag, startPoint x: 334, startPoint y: 355, endPoint x: 252, endPoint y: 285, distance: 107.7
click at [245, 285] on div "Healthcare providers may not engage in confidential conversations with patients…" at bounding box center [373, 280] width 259 height 83
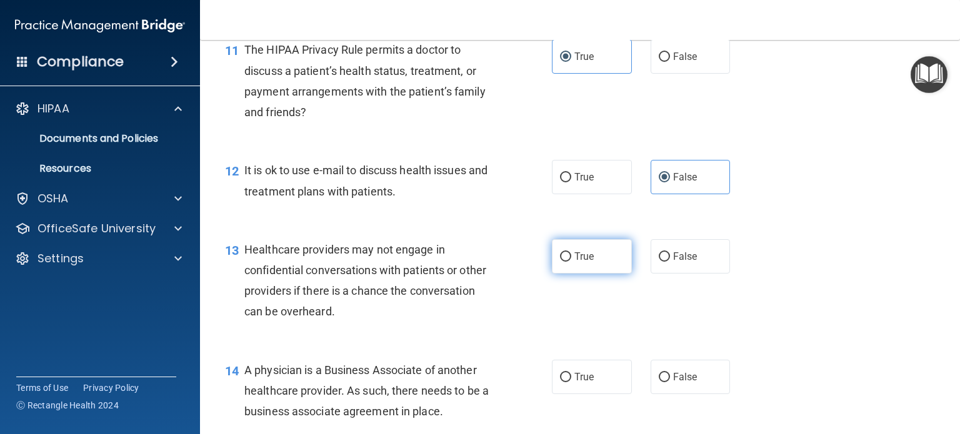
click at [595, 274] on label "True" at bounding box center [592, 256] width 80 height 34
click at [571, 262] on input "True" at bounding box center [565, 256] width 11 height 9
radio input "true"
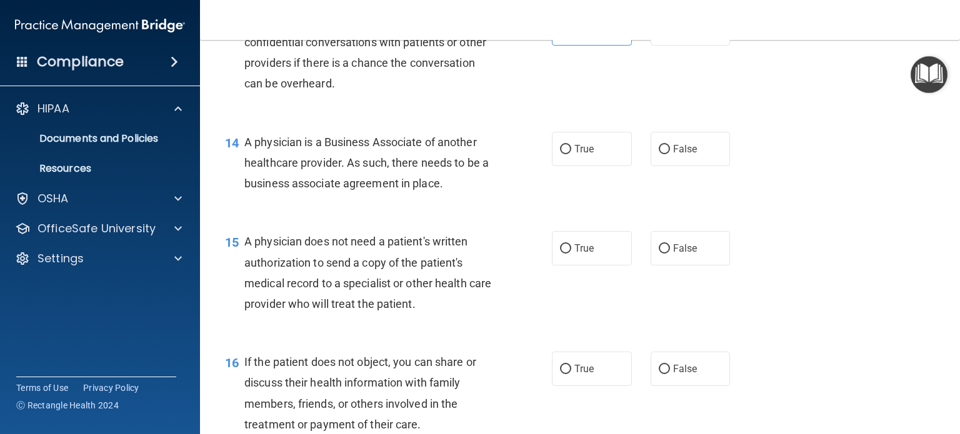
scroll to position [1452, 0]
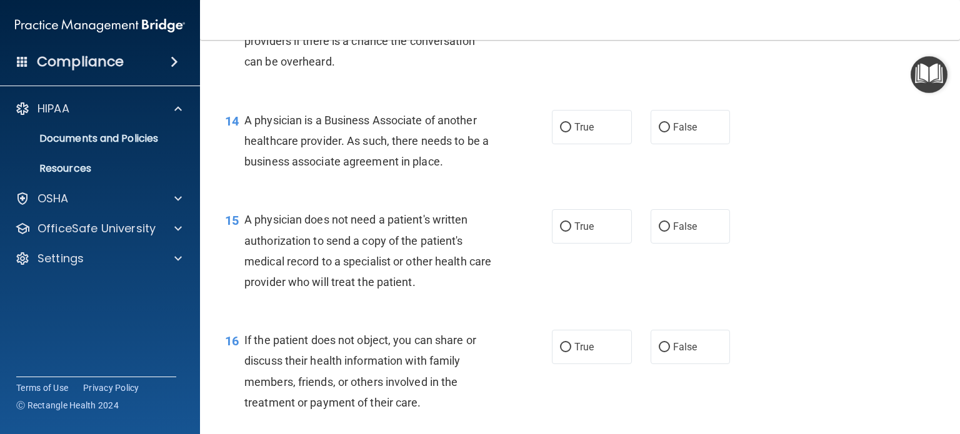
drag, startPoint x: 445, startPoint y: 207, endPoint x: 242, endPoint y: 174, distance: 205.6
click at [242, 174] on div "14 A physician is a Business Associate of another healthcare provider. As such,…" at bounding box center [388, 144] width 364 height 69
click at [565, 144] on label "True" at bounding box center [592, 127] width 80 height 34
click at [565, 132] on input "True" at bounding box center [565, 127] width 11 height 9
radio input "true"
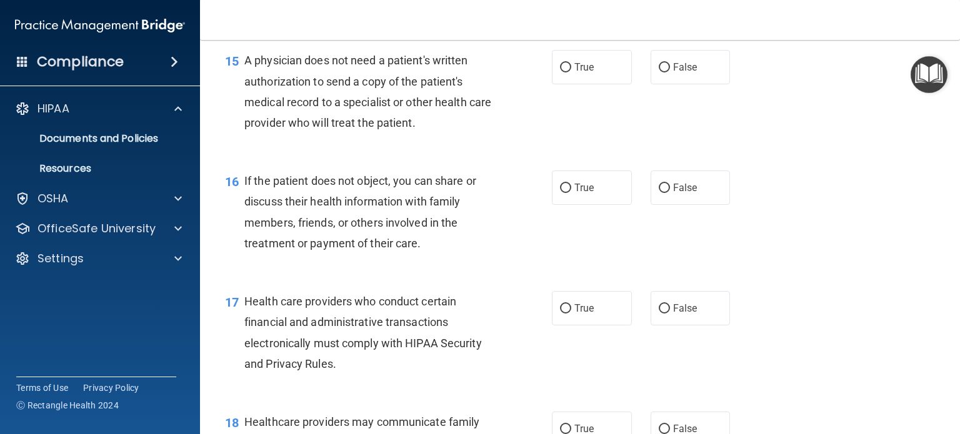
scroll to position [1639, 0]
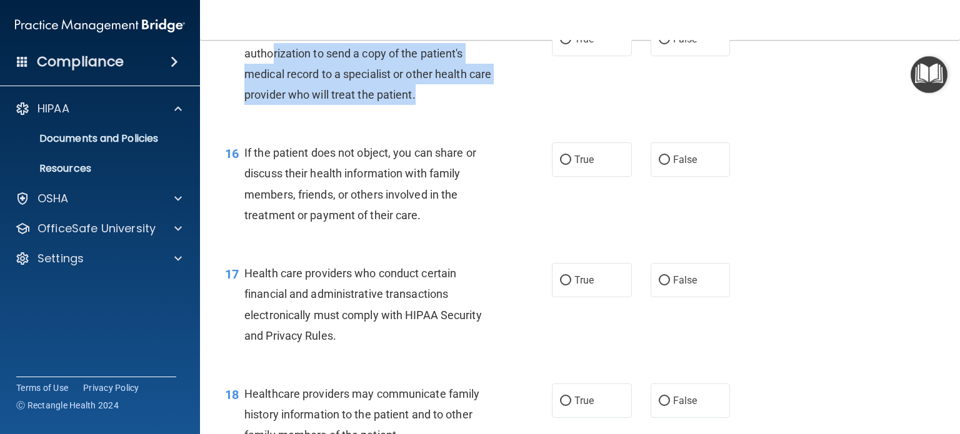
drag, startPoint x: 442, startPoint y: 141, endPoint x: 271, endPoint y: 95, distance: 176.5
click at [271, 95] on div "A physician does not need a patient's written authorization to send a copy of t…" at bounding box center [373, 63] width 259 height 83
click at [447, 105] on div "A physician does not need a patient's written authorization to send a copy of t…" at bounding box center [373, 63] width 259 height 83
drag, startPoint x: 242, startPoint y: 71, endPoint x: 445, endPoint y: 142, distance: 214.6
click at [445, 111] on div "15 A physician does not need a patient's written authorization to send a copy o…" at bounding box center [388, 66] width 364 height 89
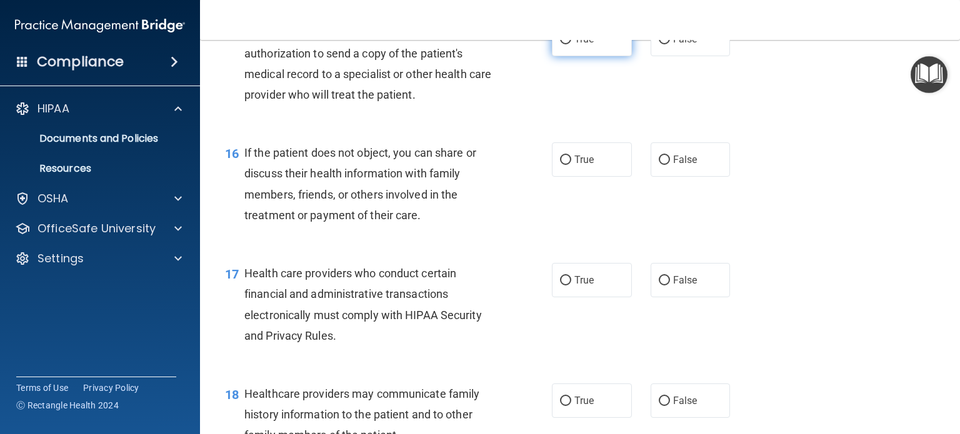
click at [576, 45] on span "True" at bounding box center [583, 39] width 19 height 12
click at [571, 44] on input "True" at bounding box center [565, 39] width 11 height 9
radio input "true"
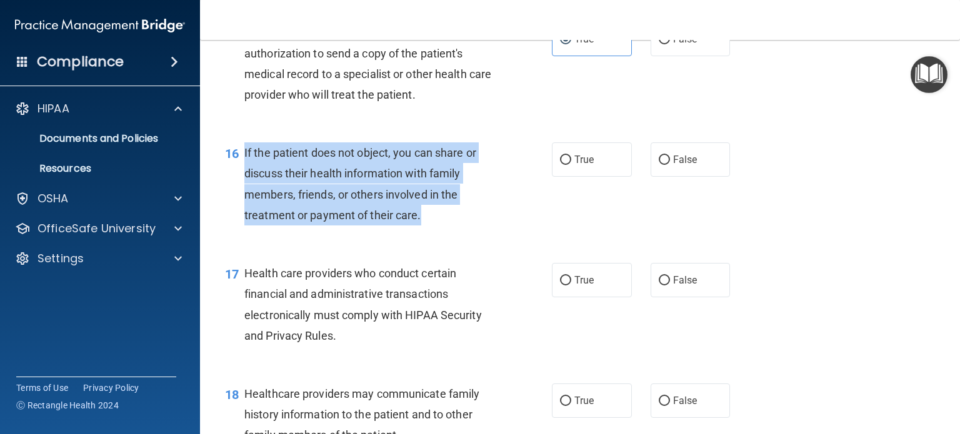
drag, startPoint x: 420, startPoint y: 259, endPoint x: 245, endPoint y: 192, distance: 187.5
click at [245, 192] on div "If the patient does not object, you can share or discuss their health informati…" at bounding box center [373, 183] width 259 height 83
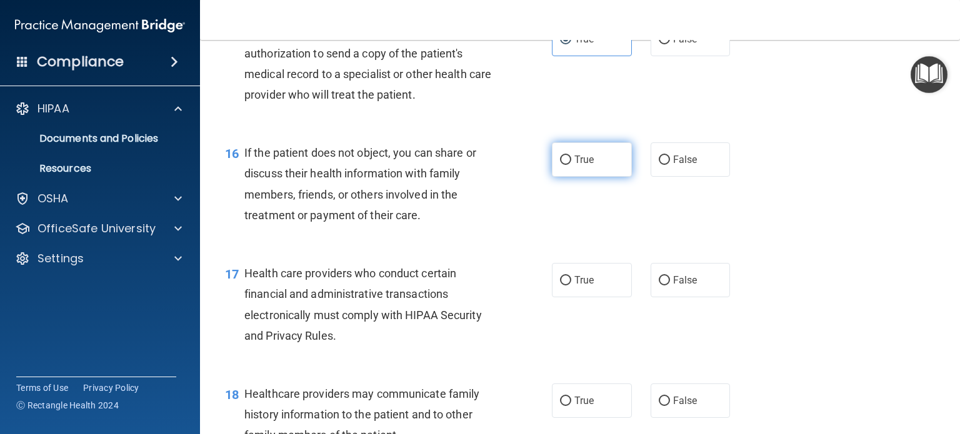
click at [575, 166] on span "True" at bounding box center [583, 160] width 19 height 12
click at [571, 165] on input "True" at bounding box center [565, 160] width 11 height 9
radio input "true"
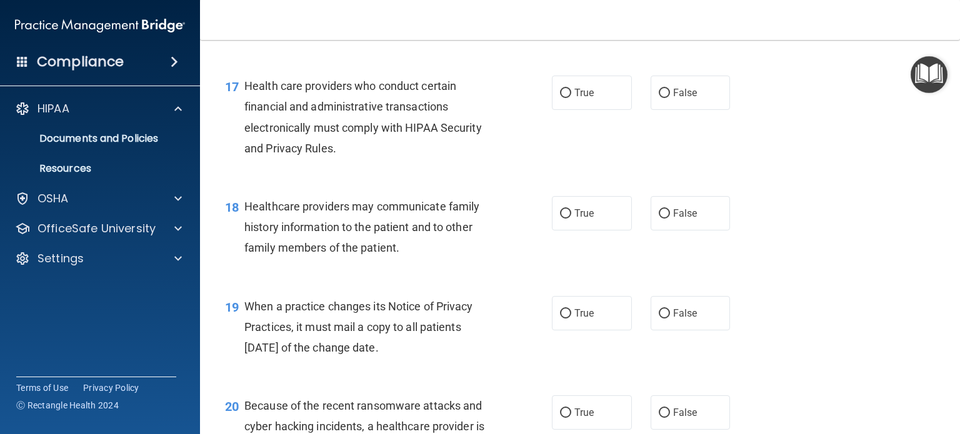
scroll to position [1889, 0]
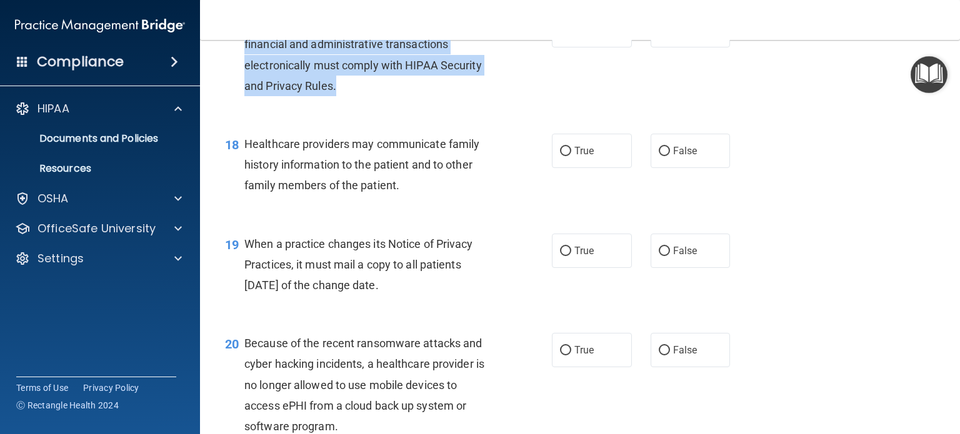
drag, startPoint x: 335, startPoint y: 128, endPoint x: 247, endPoint y: 62, distance: 109.8
click at [247, 62] on span "Health care providers who conduct certain financial and administrative transact…" at bounding box center [362, 55] width 237 height 76
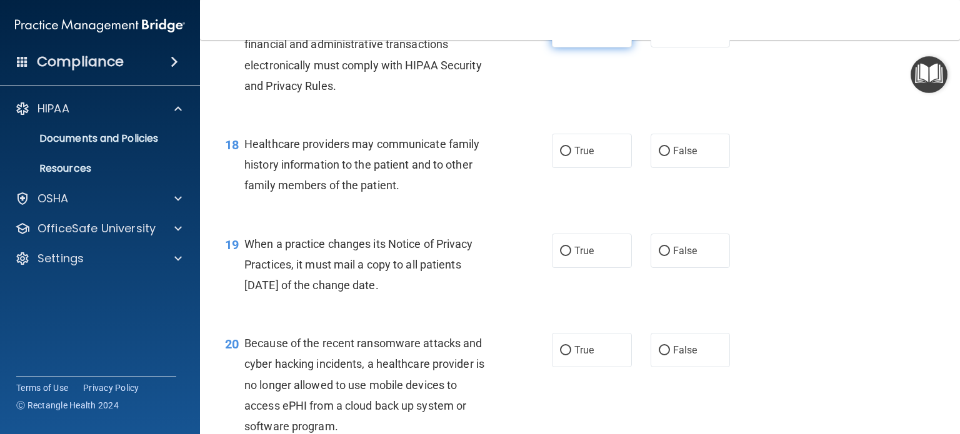
click at [577, 47] on label "True" at bounding box center [592, 30] width 80 height 34
click at [571, 36] on input "True" at bounding box center [565, 30] width 11 height 9
radio input "true"
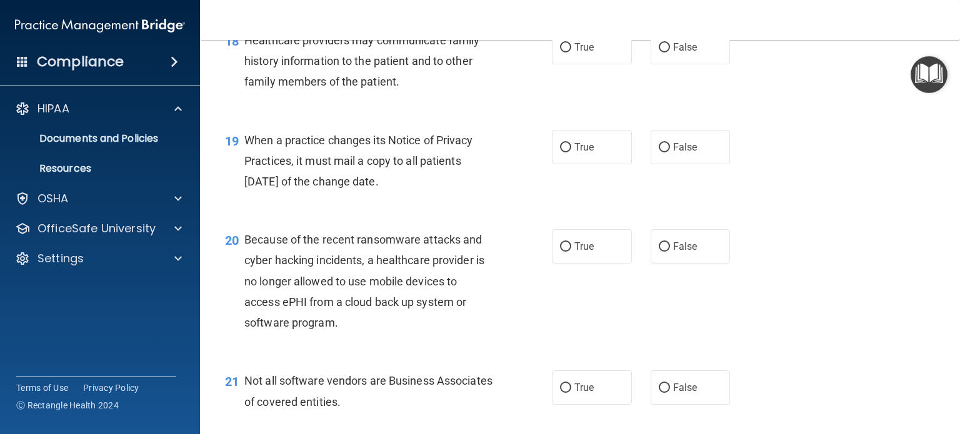
scroll to position [2014, 0]
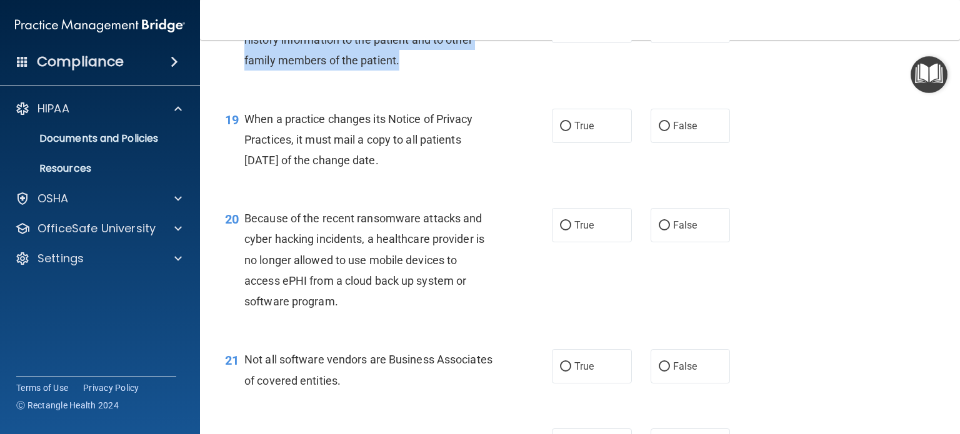
drag, startPoint x: 404, startPoint y: 102, endPoint x: 237, endPoint y: 56, distance: 172.5
click at [237, 56] on div "18 Healthcare providers may communicate family history information to the patie…" at bounding box center [388, 43] width 364 height 69
click at [560, 31] on input "True" at bounding box center [565, 26] width 11 height 9
radio input "true"
drag, startPoint x: 417, startPoint y: 203, endPoint x: 236, endPoint y: 174, distance: 183.5
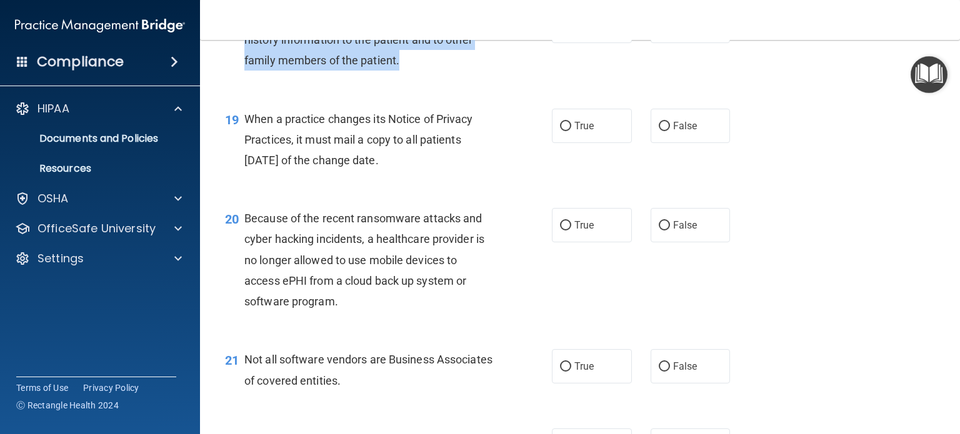
click at [236, 174] on div "19 When a practice changes its Notice of Privacy Practices, it must mail a copy…" at bounding box center [388, 143] width 364 height 69
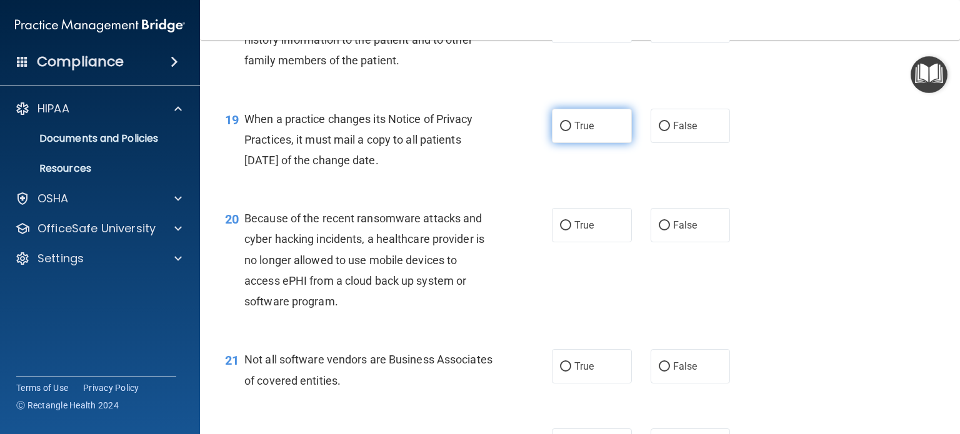
click at [583, 132] on span "True" at bounding box center [583, 126] width 19 height 12
click at [571, 131] on input "True" at bounding box center [565, 126] width 11 height 9
radio input "true"
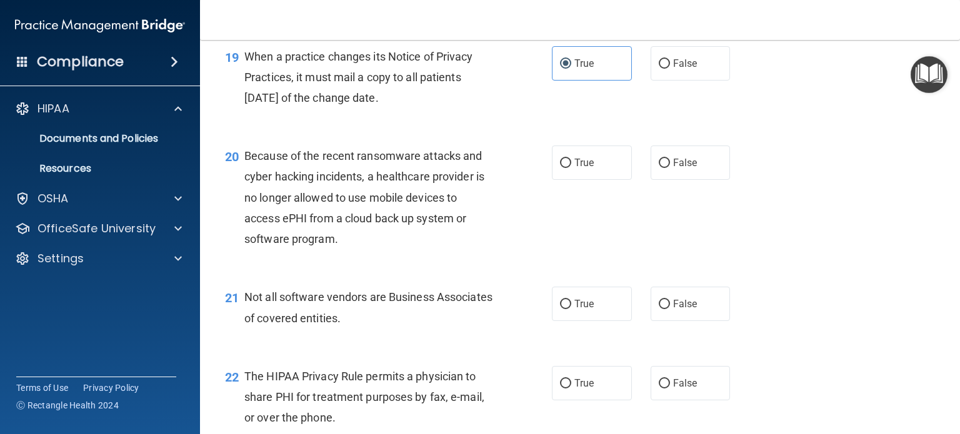
scroll to position [2139, 0]
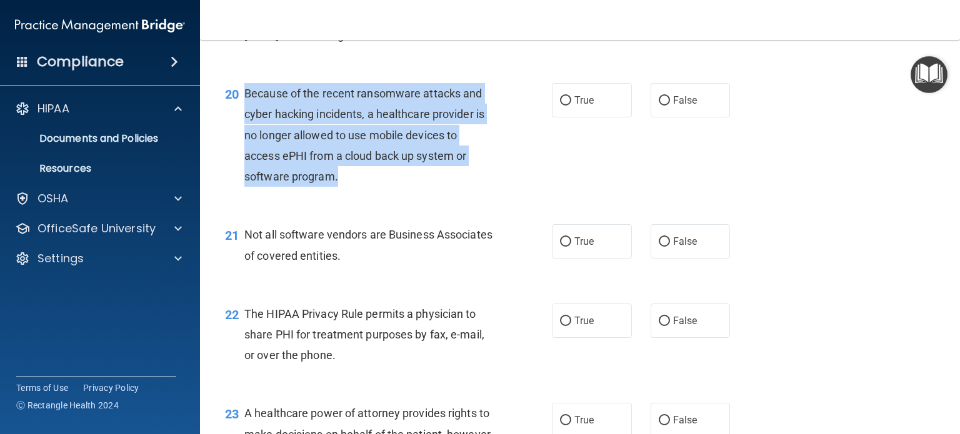
drag, startPoint x: 337, startPoint y: 222, endPoint x: 243, endPoint y: 137, distance: 126.5
click at [243, 137] on div "20 Because of the recent ransomware attacks and cyber hacking incidents, a heal…" at bounding box center [388, 138] width 364 height 110
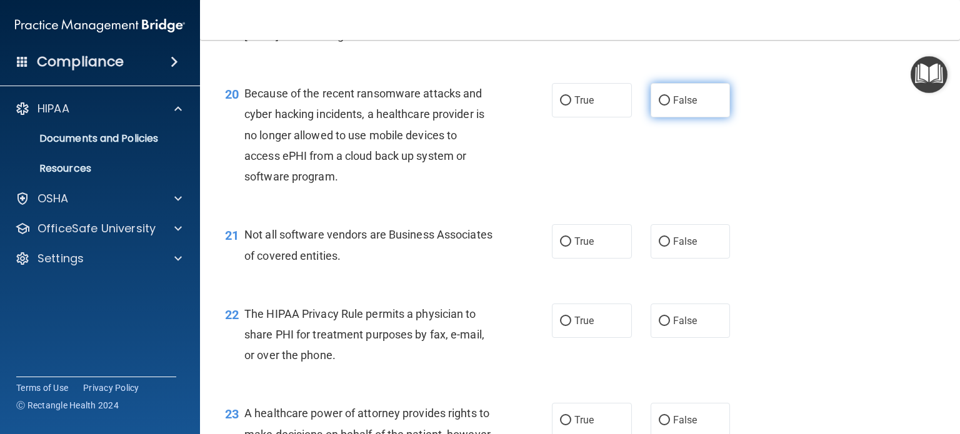
click at [678, 117] on label "False" at bounding box center [690, 100] width 80 height 34
click at [670, 106] on input "False" at bounding box center [663, 100] width 11 height 9
radio input "true"
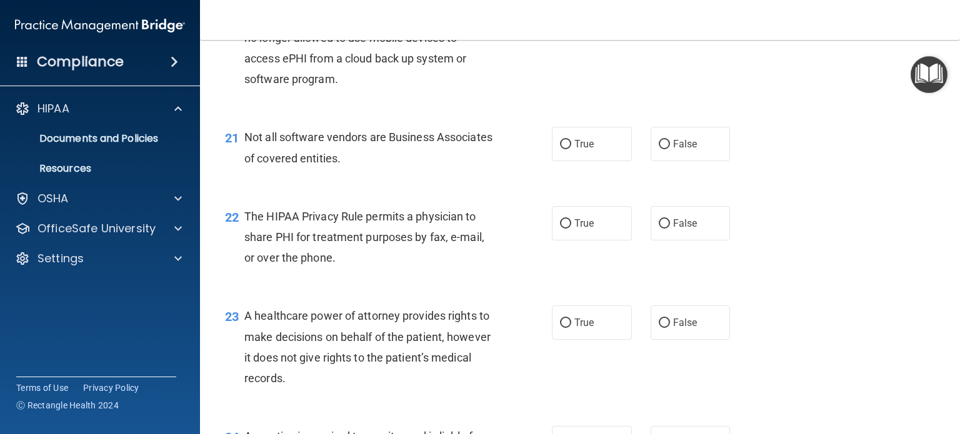
scroll to position [2264, 0]
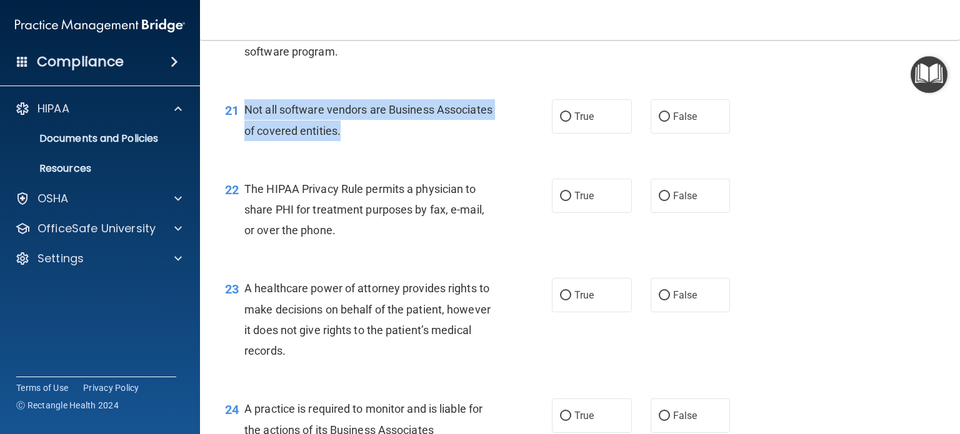
drag, startPoint x: 399, startPoint y: 177, endPoint x: 239, endPoint y: 152, distance: 161.9
click at [239, 147] on div "21 Not all software vendors are Business Associates of covered entities." at bounding box center [388, 122] width 364 height 47
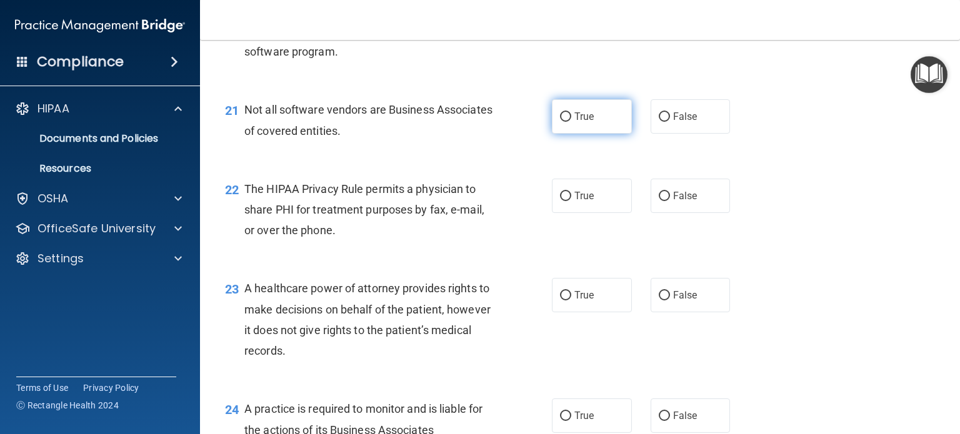
click at [583, 122] on span "True" at bounding box center [583, 117] width 19 height 12
click at [571, 122] on input "True" at bounding box center [565, 116] width 11 height 9
radio input "true"
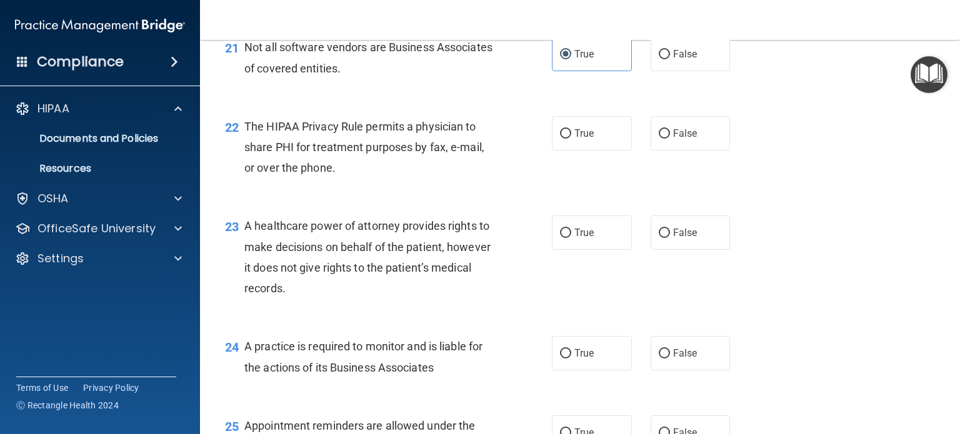
scroll to position [2389, 0]
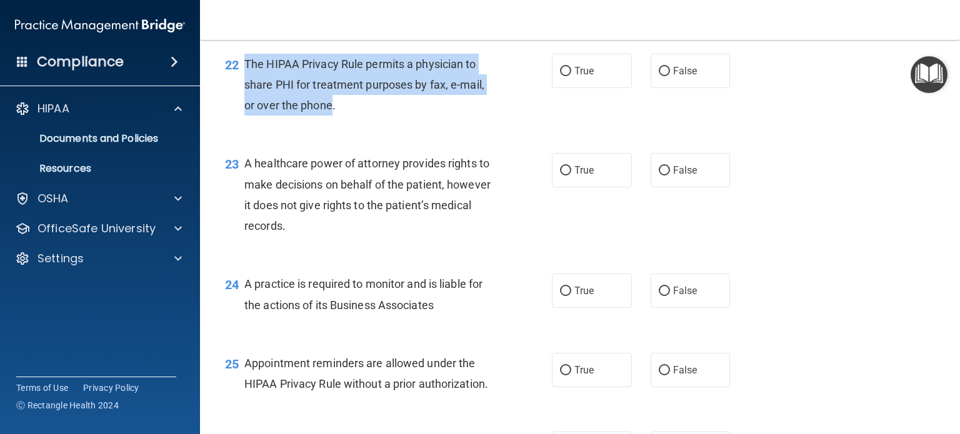
drag, startPoint x: 333, startPoint y: 151, endPoint x: 247, endPoint y: 108, distance: 96.4
click at [247, 108] on span "The HIPAA Privacy Rule permits a physician to share PHI for treatment purposes …" at bounding box center [364, 84] width 240 height 54
click at [562, 76] on input "True" at bounding box center [565, 71] width 11 height 9
radio input "true"
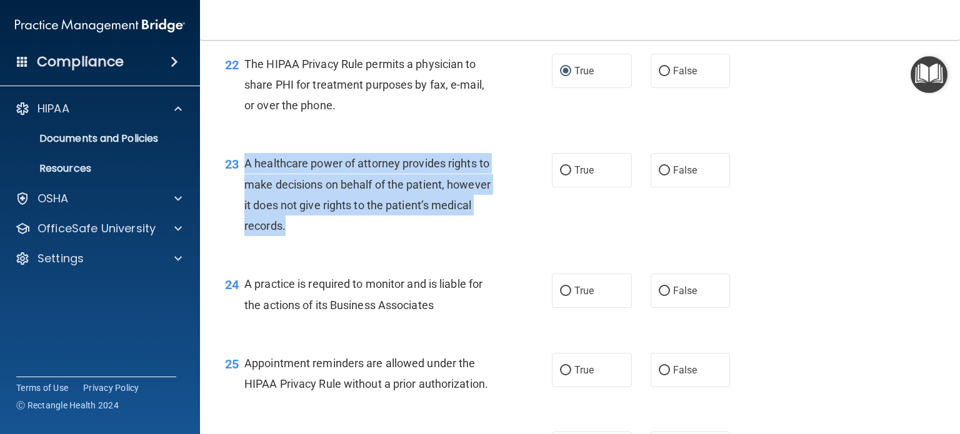
drag, startPoint x: 332, startPoint y: 271, endPoint x: 246, endPoint y: 206, distance: 107.9
click at [246, 206] on div "A healthcare power of attorney provides rights to make decisions on behalf of t…" at bounding box center [373, 194] width 259 height 83
click at [658, 176] on input "False" at bounding box center [663, 170] width 11 height 9
radio input "true"
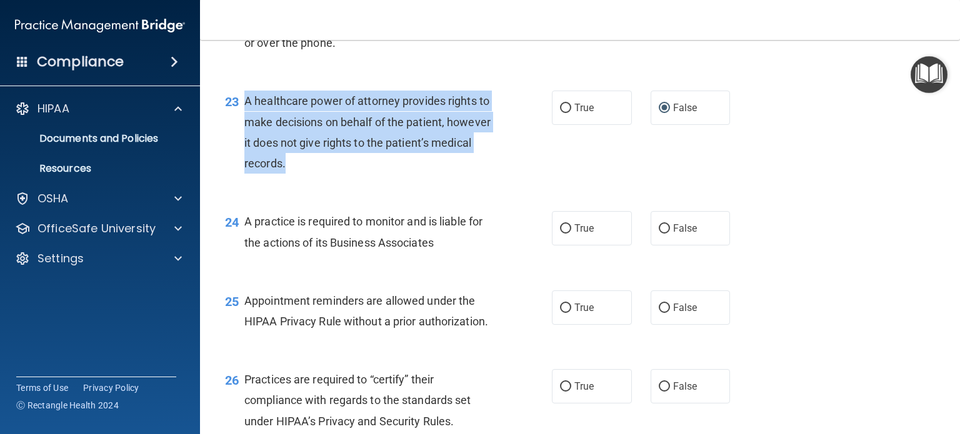
scroll to position [2514, 0]
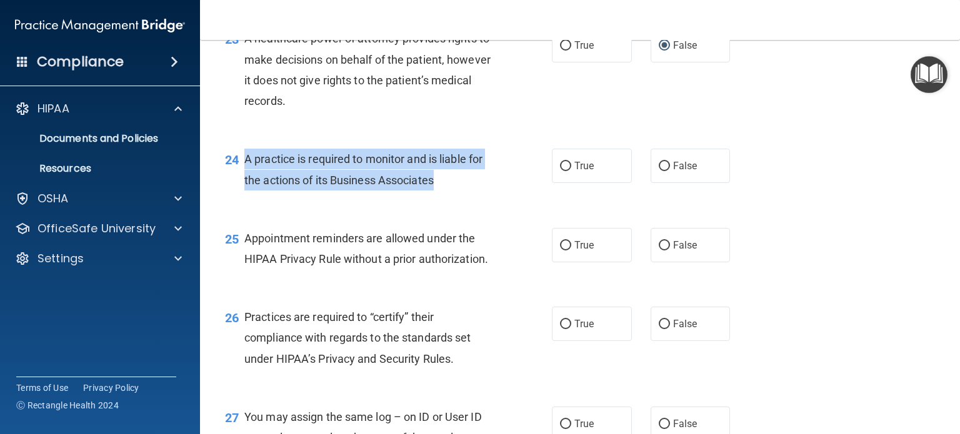
drag, startPoint x: 437, startPoint y: 224, endPoint x: 246, endPoint y: 204, distance: 191.6
click at [246, 190] on div "A practice is required to monitor and is liable for the actions of its Business…" at bounding box center [373, 169] width 259 height 41
click at [433, 186] on span "A practice is required to monitor and is liable for the actions of its Business…" at bounding box center [363, 169] width 238 height 34
drag, startPoint x: 433, startPoint y: 222, endPoint x: 400, endPoint y: 202, distance: 38.4
click at [361, 190] on div "A practice is required to monitor and is liable for the actions of its Business…" at bounding box center [373, 169] width 259 height 41
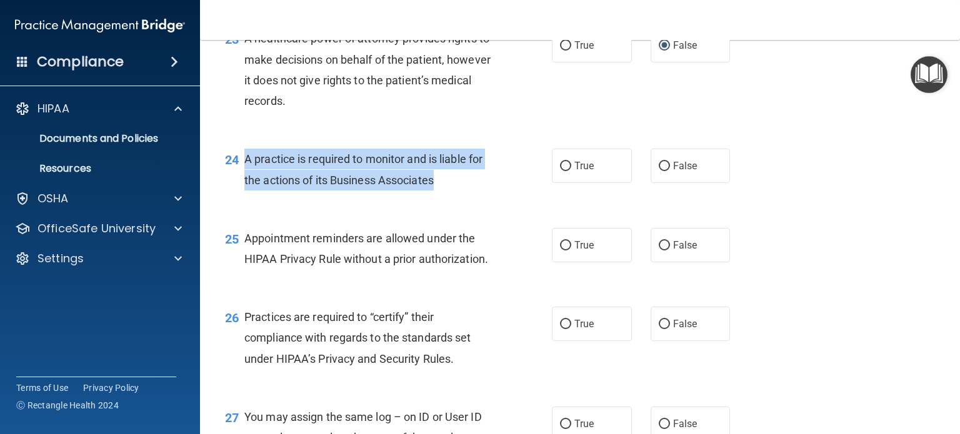
drag, startPoint x: 439, startPoint y: 224, endPoint x: 239, endPoint y: 199, distance: 201.4
click at [239, 196] on div "24 A practice is required to monitor and is liable for the actions of its Busin…" at bounding box center [388, 172] width 364 height 47
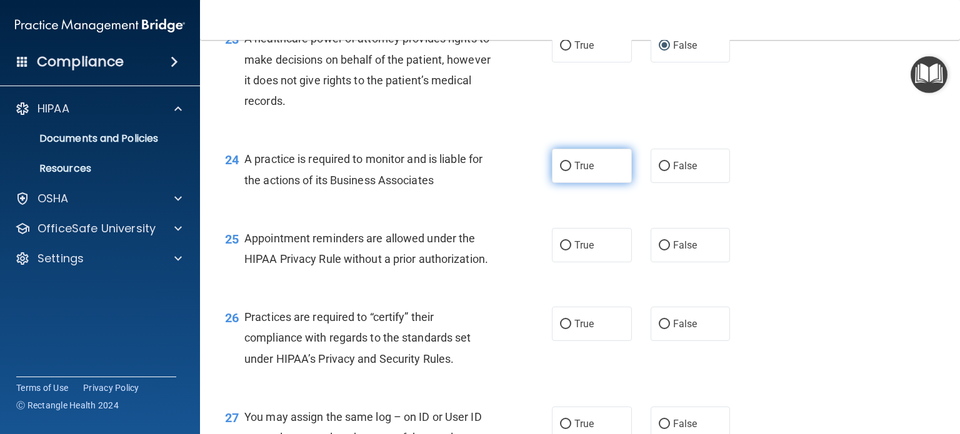
click at [598, 183] on label "True" at bounding box center [592, 166] width 80 height 34
click at [571, 171] on input "True" at bounding box center [565, 166] width 11 height 9
radio input "true"
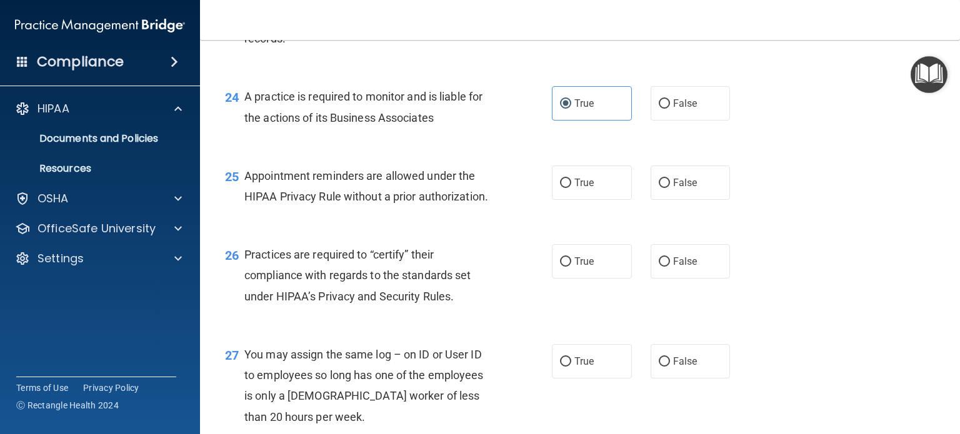
scroll to position [2639, 0]
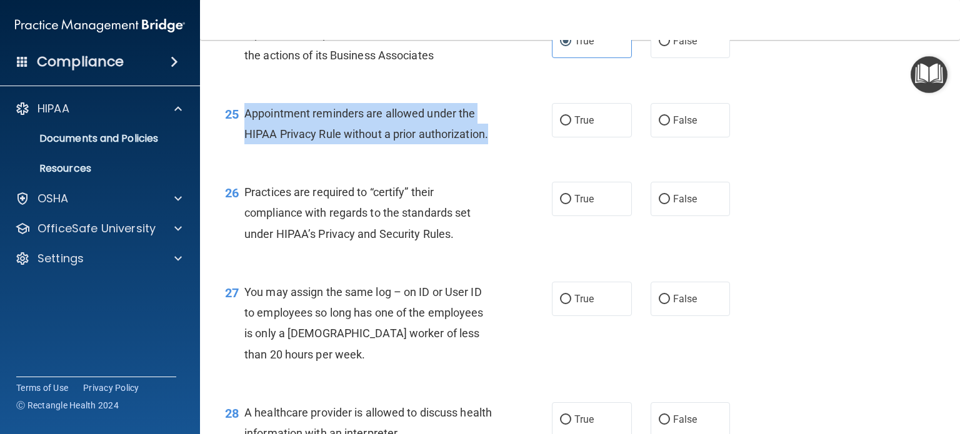
drag, startPoint x: 496, startPoint y: 180, endPoint x: 245, endPoint y: 147, distance: 253.3
click at [245, 144] on div "Appointment reminders are allowed under the HIPAA Privacy Rule without a prior …" at bounding box center [373, 123] width 259 height 41
click at [344, 144] on div "Appointment reminders are allowed under the HIPAA Privacy Rule without a prior …" at bounding box center [373, 123] width 259 height 41
drag, startPoint x: 493, startPoint y: 181, endPoint x: 239, endPoint y: 159, distance: 255.8
click at [239, 151] on div "25 Appointment reminders are allowed under the HIPAA Privacy Rule without a pri…" at bounding box center [388, 126] width 364 height 47
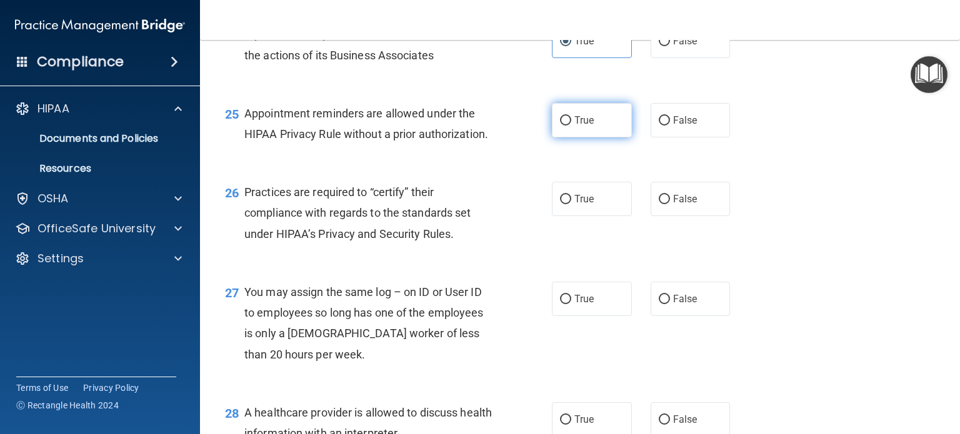
click at [579, 137] on label "True" at bounding box center [592, 120] width 80 height 34
click at [571, 126] on input "True" at bounding box center [565, 120] width 11 height 9
radio input "true"
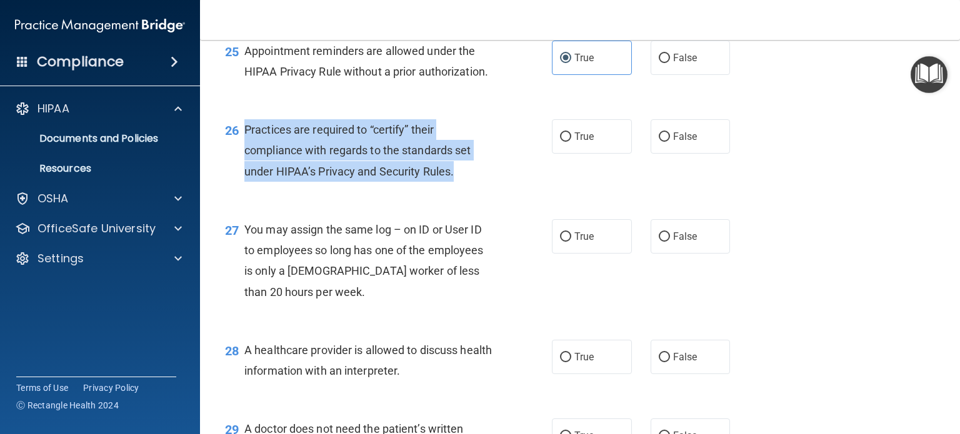
drag, startPoint x: 452, startPoint y: 214, endPoint x: 246, endPoint y: 162, distance: 212.7
click at [246, 162] on div "Practices are required to “certify” their compliance with regards to the standa…" at bounding box center [373, 150] width 259 height 62
click at [499, 188] on div "26 Practices are required to “certify” their compliance with regards to the sta…" at bounding box center [388, 153] width 364 height 69
click at [426, 177] on span "Practices are required to “certify” their compliance with regards to the standa…" at bounding box center [357, 150] width 226 height 54
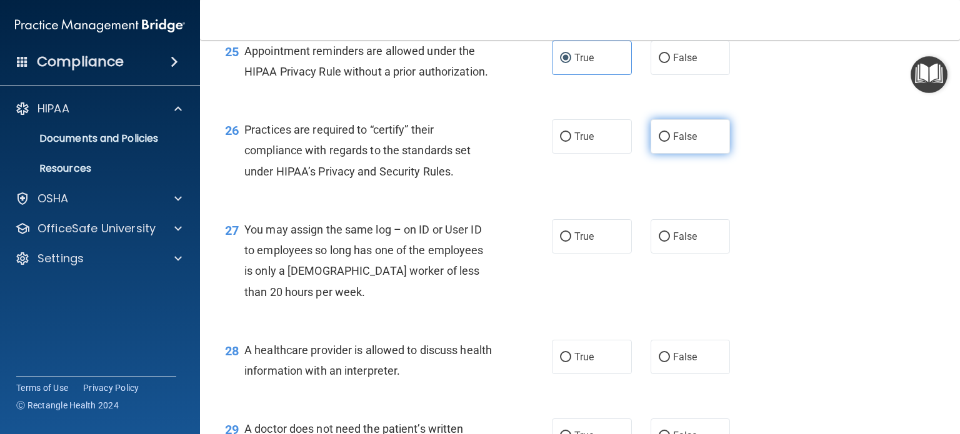
click at [693, 154] on label "False" at bounding box center [690, 136] width 80 height 34
click at [670, 142] on input "False" at bounding box center [663, 136] width 11 height 9
radio input "true"
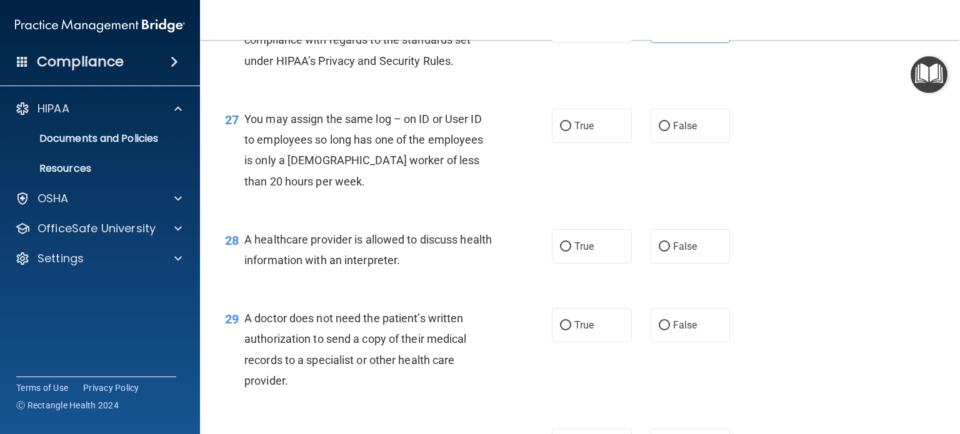
scroll to position [2826, 0]
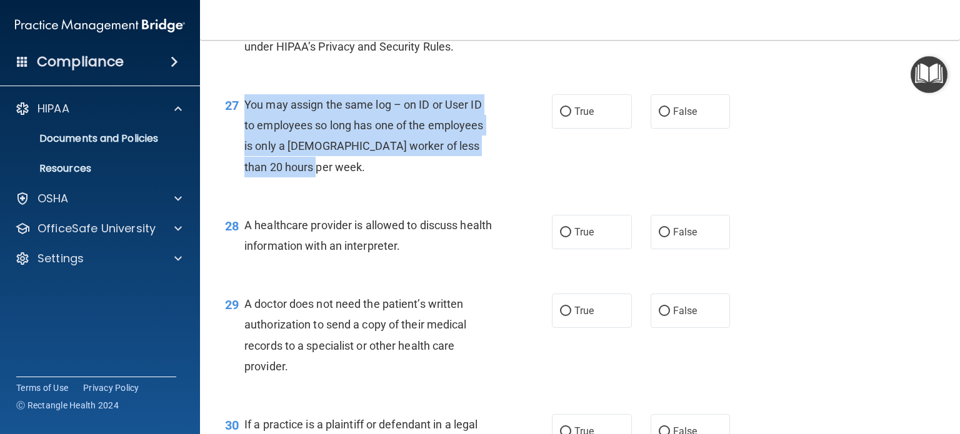
drag, startPoint x: 297, startPoint y: 212, endPoint x: 242, endPoint y: 142, distance: 89.5
click at [242, 142] on div "27 You may assign the same log – on ID or User ID to employees so long has one …" at bounding box center [388, 138] width 364 height 89
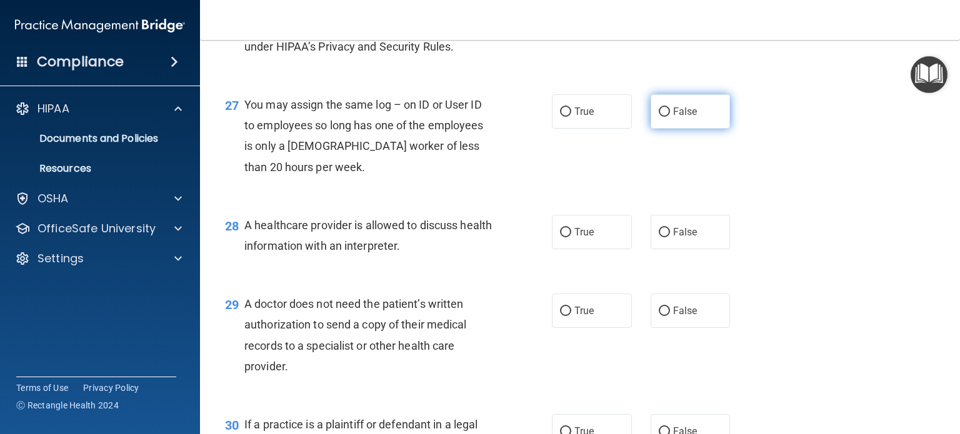
click at [690, 129] on label "False" at bounding box center [690, 111] width 80 height 34
click at [670, 117] on input "False" at bounding box center [663, 111] width 11 height 9
radio input "true"
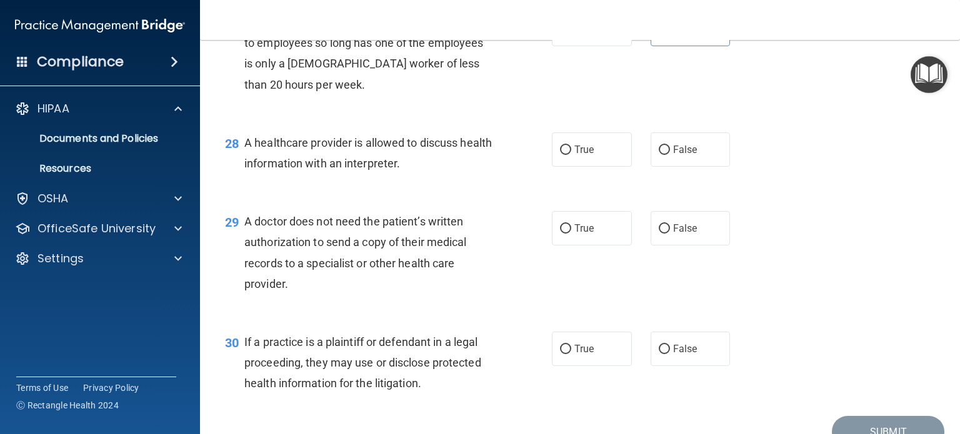
scroll to position [2951, 0]
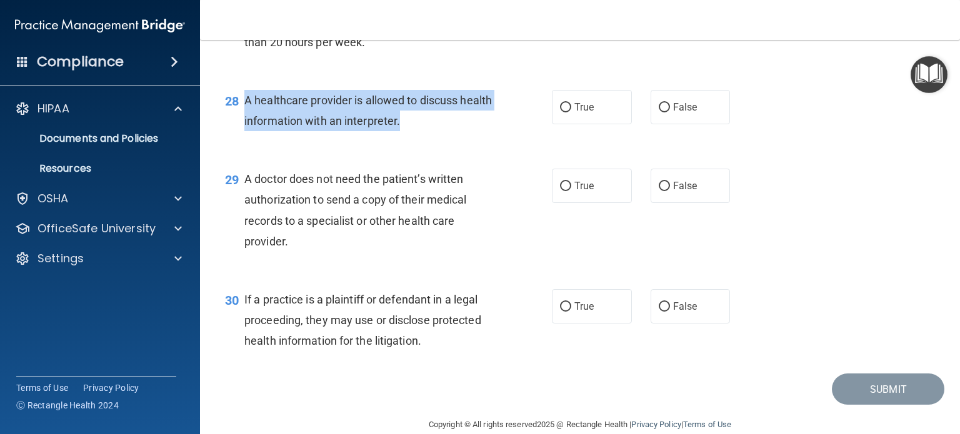
drag, startPoint x: 434, startPoint y: 165, endPoint x: 247, endPoint y: 134, distance: 189.3
click at [247, 131] on div "A healthcare provider is allowed to discuss health information with an interpre…" at bounding box center [373, 110] width 259 height 41
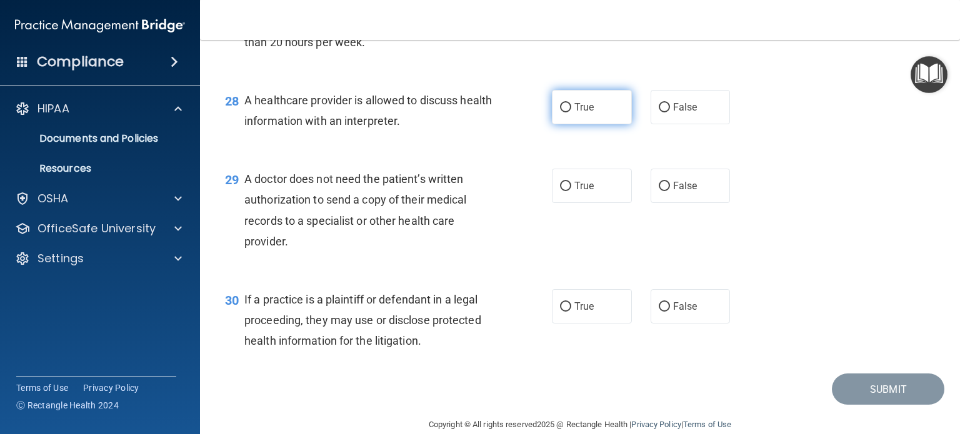
click at [582, 124] on label "True" at bounding box center [592, 107] width 80 height 34
click at [571, 112] on input "True" at bounding box center [565, 107] width 11 height 9
radio input "true"
drag, startPoint x: 291, startPoint y: 285, endPoint x: 241, endPoint y: 219, distance: 82.5
click at [241, 219] on div "29 A doctor does not need the patient’s written authorization to send a copy of…" at bounding box center [388, 213] width 364 height 89
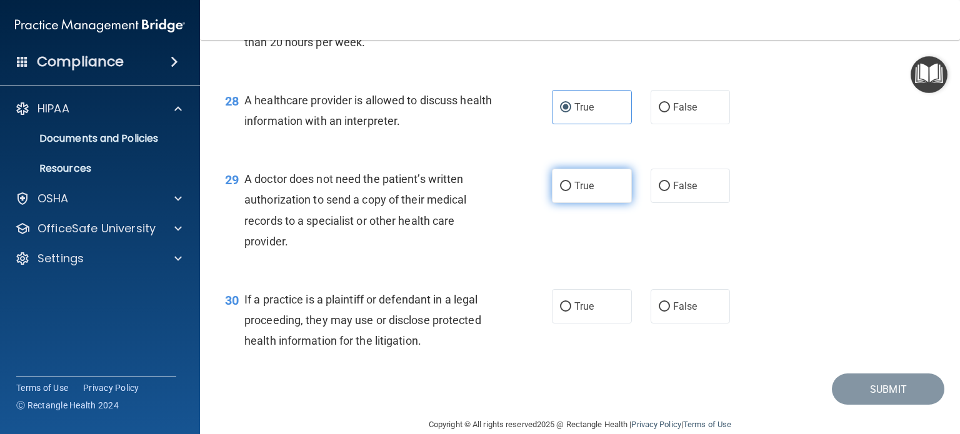
click at [578, 192] on span "True" at bounding box center [583, 186] width 19 height 12
click at [571, 191] on input "True" at bounding box center [565, 186] width 11 height 9
radio input "true"
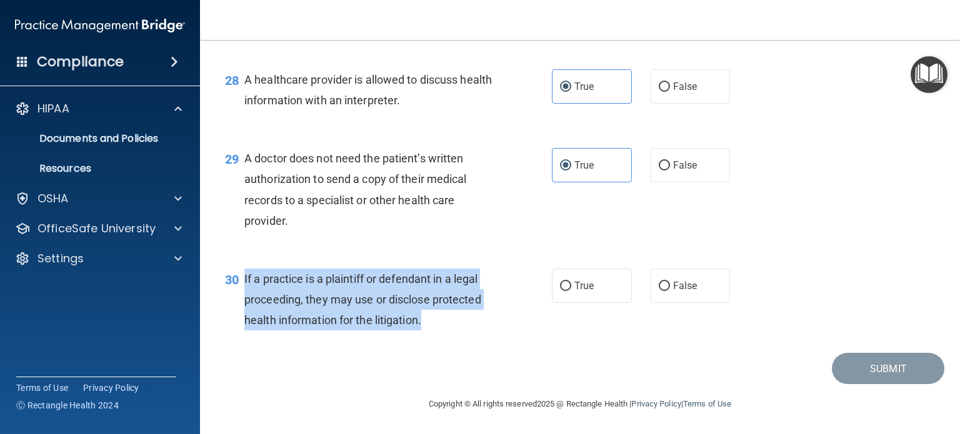
drag, startPoint x: 422, startPoint y: 322, endPoint x: 240, endPoint y: 272, distance: 189.0
click at [240, 272] on div "30 If a practice is a plaintiff or defendant in a legal proceeding, they may us…" at bounding box center [388, 303] width 364 height 69
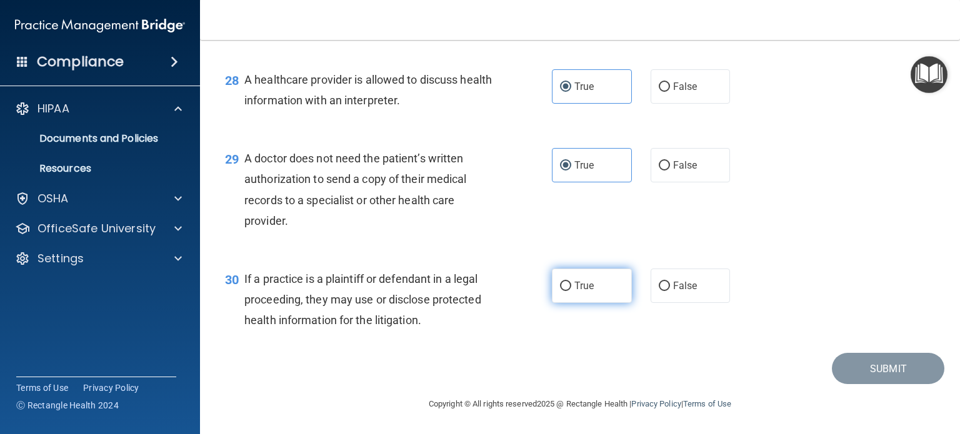
click at [577, 289] on span "True" at bounding box center [583, 286] width 19 height 12
click at [571, 289] on input "True" at bounding box center [565, 286] width 11 height 9
radio input "true"
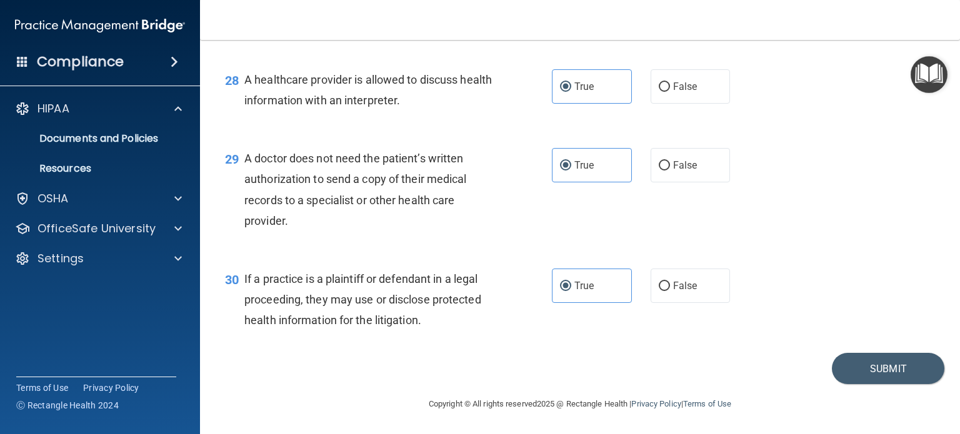
click at [498, 99] on div "A healthcare provider is allowed to discuss health information with an interpre…" at bounding box center [373, 89] width 259 height 41
click at [901, 361] on button "Submit" at bounding box center [887, 369] width 112 height 32
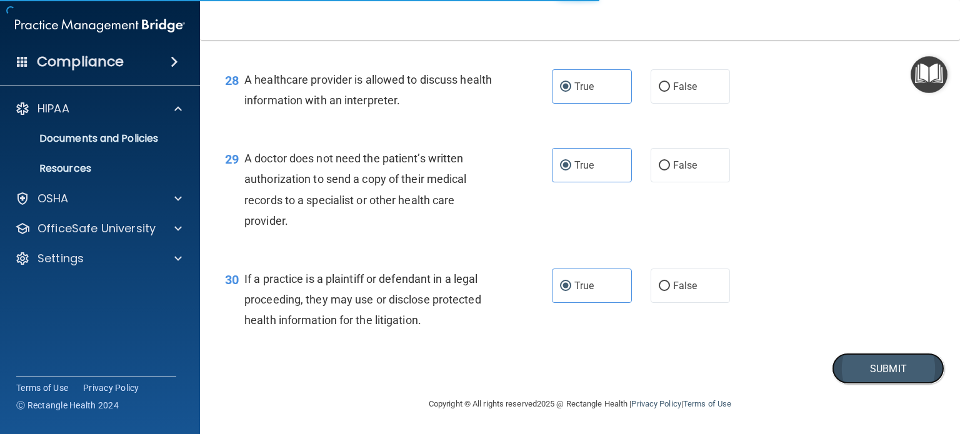
click at [901, 360] on button "Submit" at bounding box center [887, 369] width 112 height 32
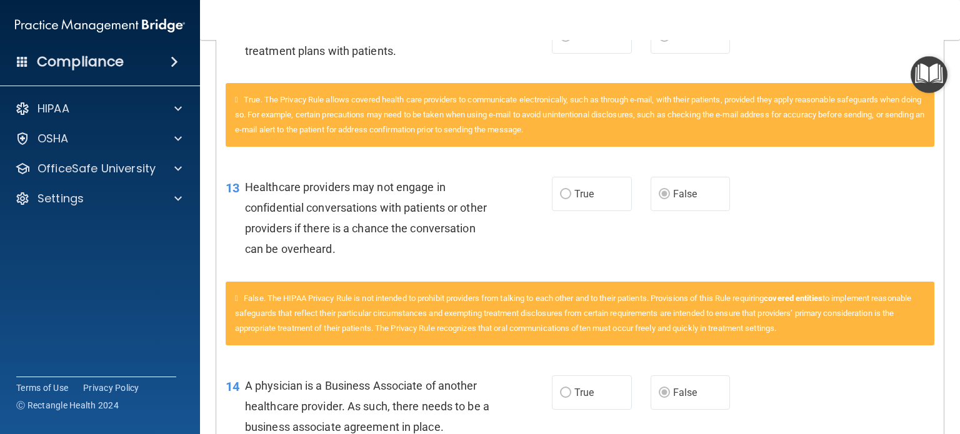
scroll to position [627, 0]
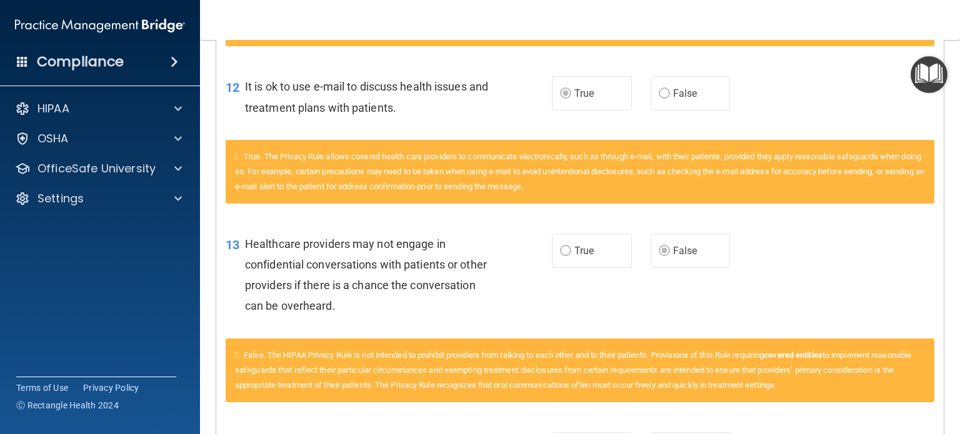
click at [742, 226] on div "13 Healthcare providers may not engage in confidential conversations with patie…" at bounding box center [579, 278] width 727 height 121
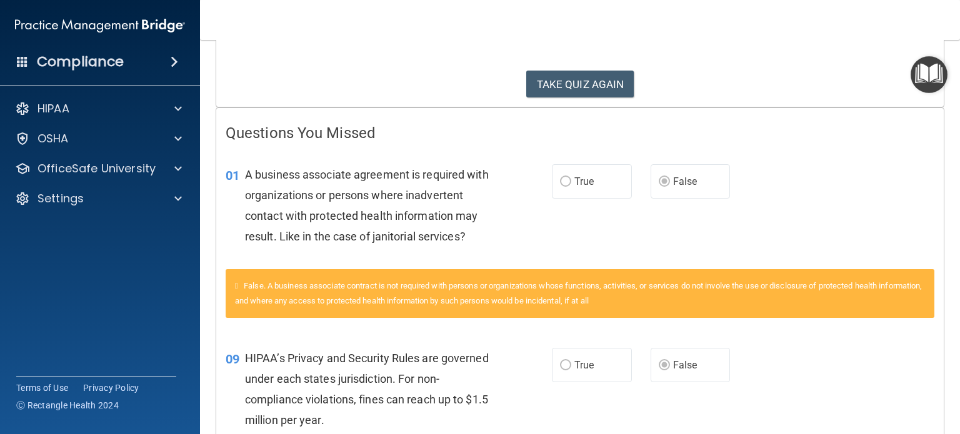
scroll to position [187, 0]
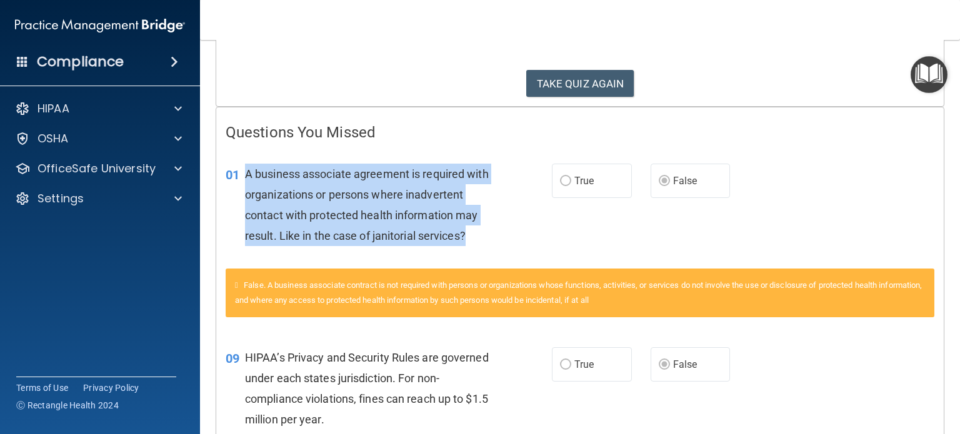
drag, startPoint x: 475, startPoint y: 236, endPoint x: 244, endPoint y: 172, distance: 239.3
click at [245, 172] on div "A business associate agreement is required with organizations or persons where …" at bounding box center [374, 205] width 259 height 83
click at [593, 77] on button "TAKE QUIZ AGAIN" at bounding box center [580, 83] width 108 height 27
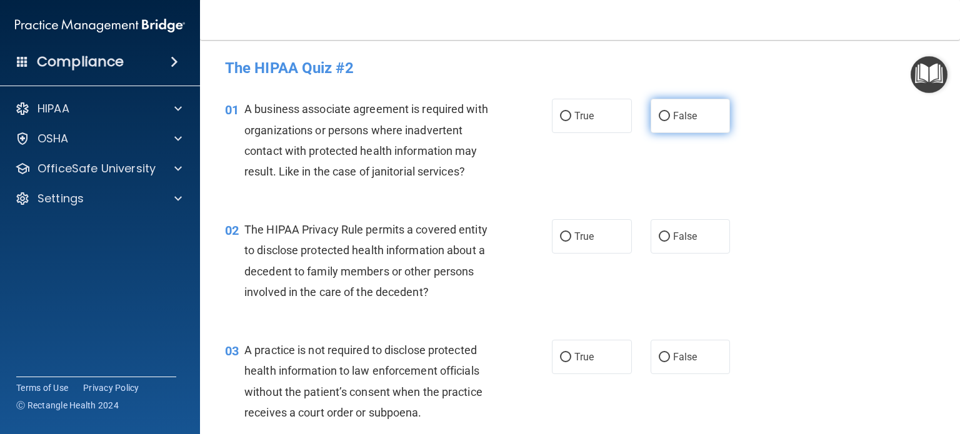
click at [684, 122] on span "False" at bounding box center [685, 116] width 24 height 12
click at [670, 121] on input "False" at bounding box center [663, 116] width 11 height 9
radio input "true"
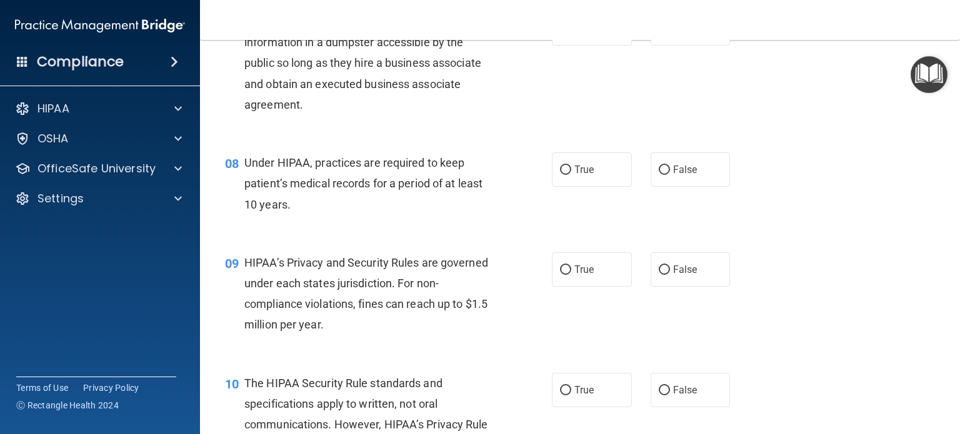
scroll to position [750, 0]
click at [680, 274] on span "False" at bounding box center [685, 268] width 24 height 12
click at [670, 274] on input "False" at bounding box center [663, 268] width 11 height 9
radio input "true"
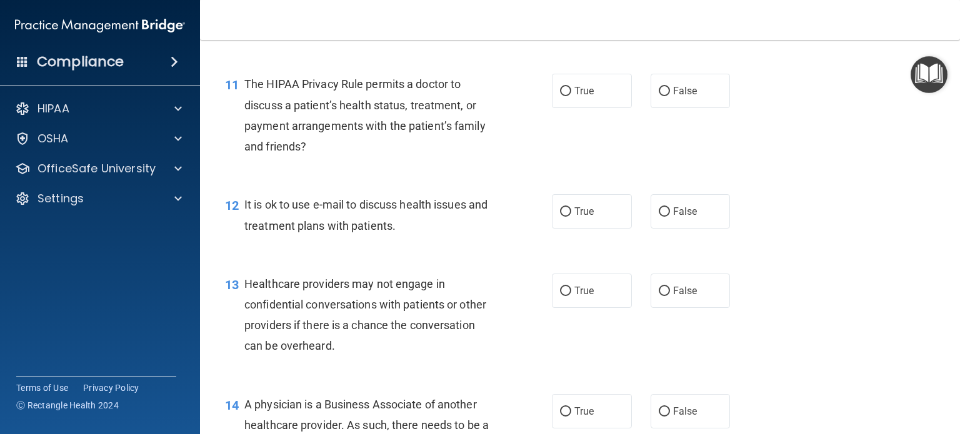
scroll to position [1187, 0]
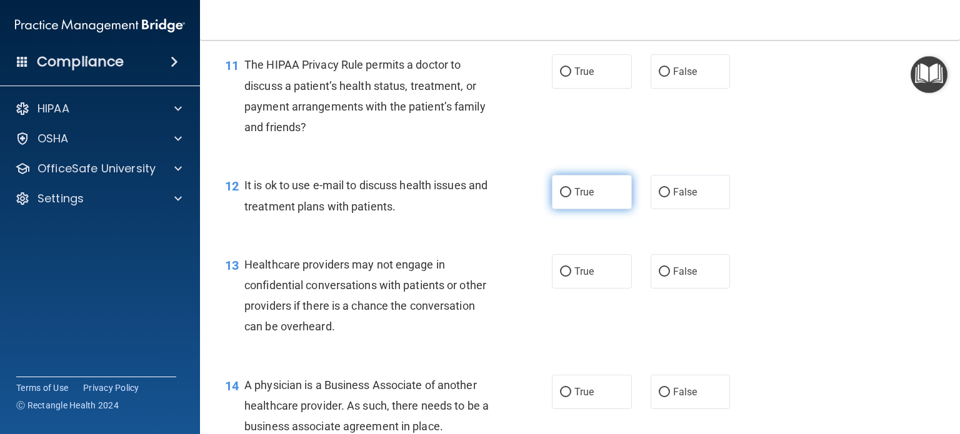
click at [575, 209] on label "True" at bounding box center [592, 192] width 80 height 34
click at [571, 197] on input "True" at bounding box center [565, 192] width 11 height 9
radio input "true"
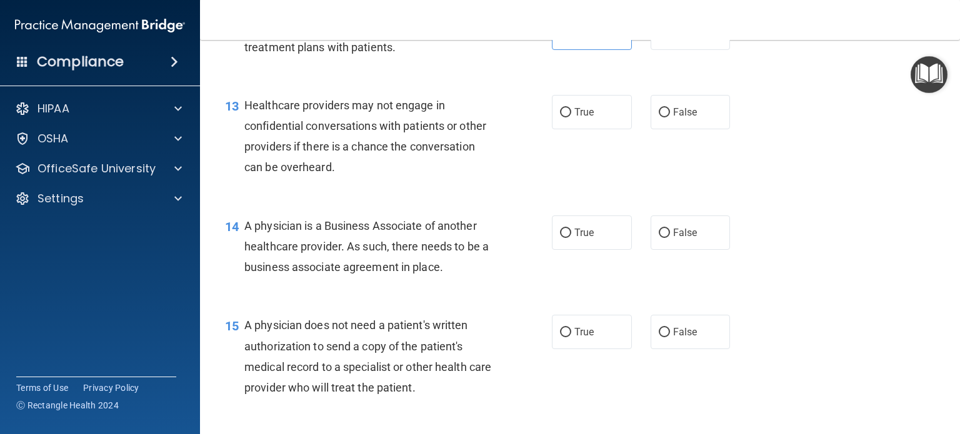
scroll to position [1374, 0]
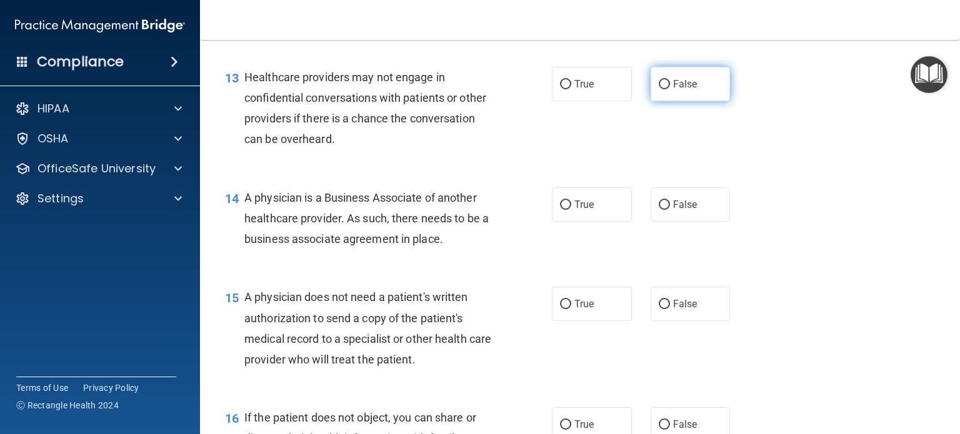
click at [689, 90] on span "False" at bounding box center [685, 84] width 24 height 12
click at [670, 89] on input "False" at bounding box center [663, 84] width 11 height 9
radio input "true"
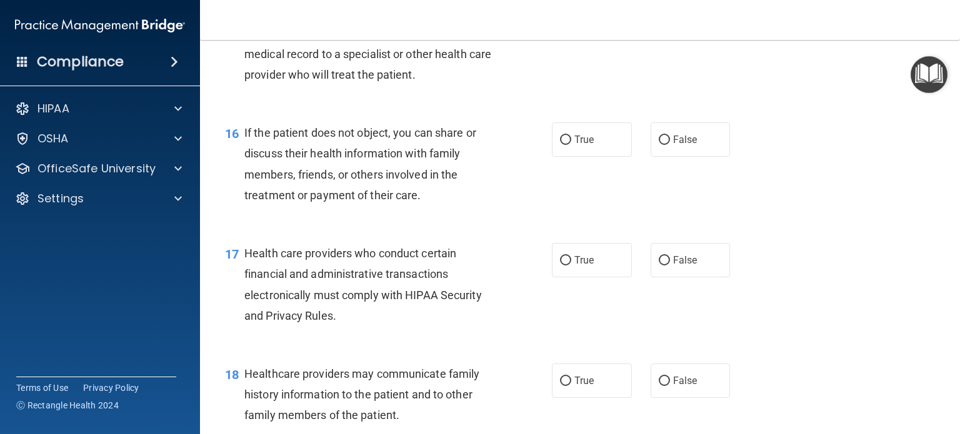
scroll to position [1874, 0]
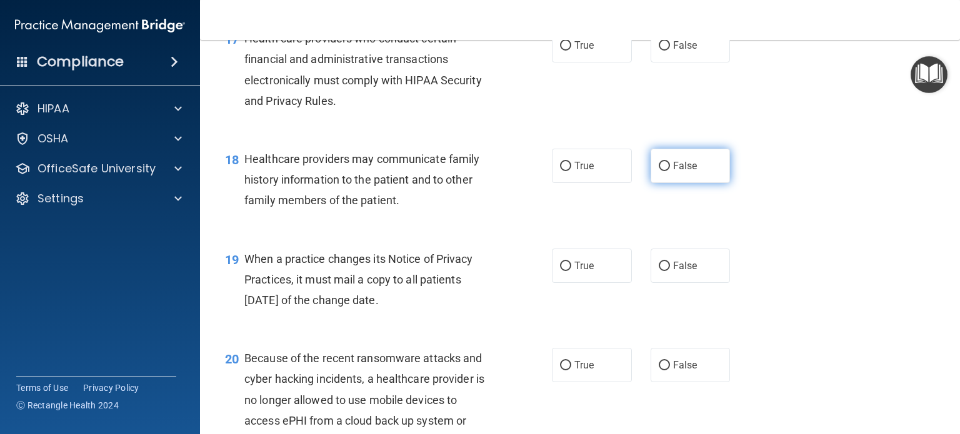
click at [663, 183] on label "False" at bounding box center [690, 166] width 80 height 34
click at [663, 171] on input "False" at bounding box center [663, 166] width 11 height 9
radio input "true"
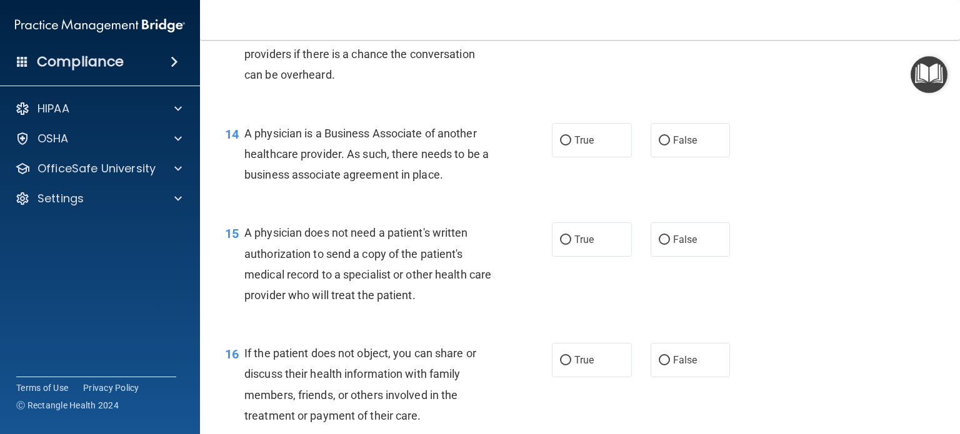
scroll to position [1437, 0]
click at [703, 159] on label "False" at bounding box center [690, 142] width 80 height 34
click at [670, 147] on input "False" at bounding box center [663, 142] width 11 height 9
radio input "true"
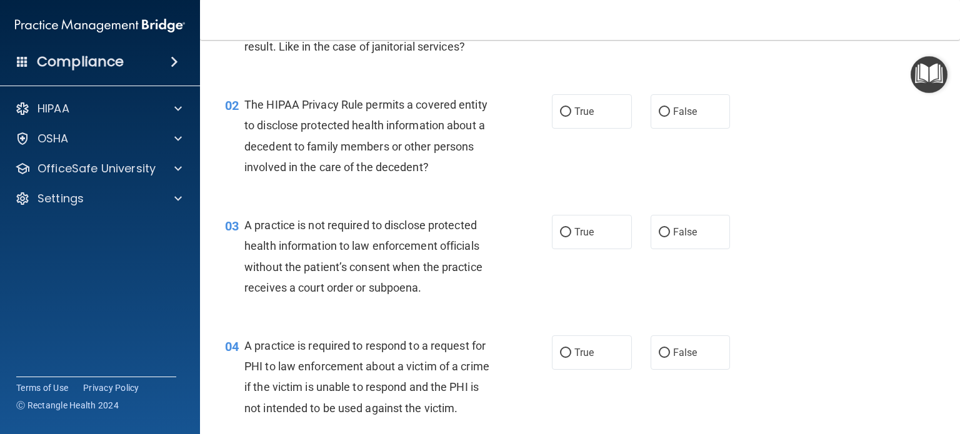
scroll to position [0, 0]
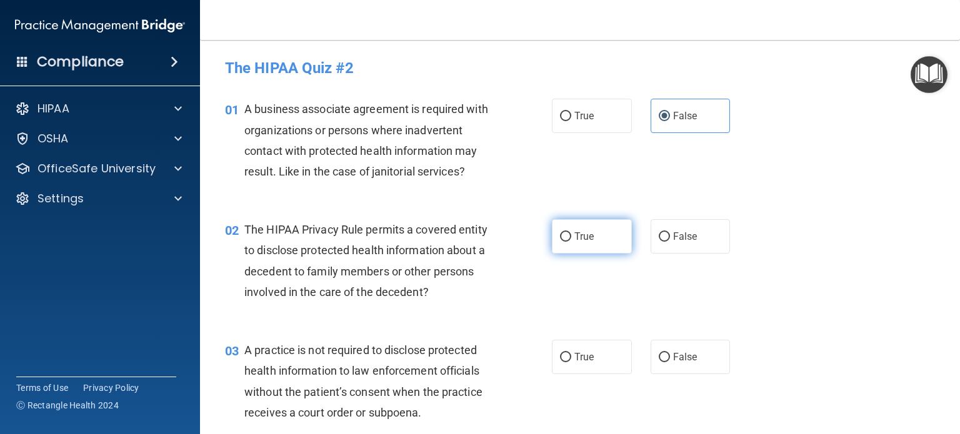
click at [577, 232] on span "True" at bounding box center [583, 237] width 19 height 12
click at [571, 232] on input "True" at bounding box center [565, 236] width 11 height 9
radio input "true"
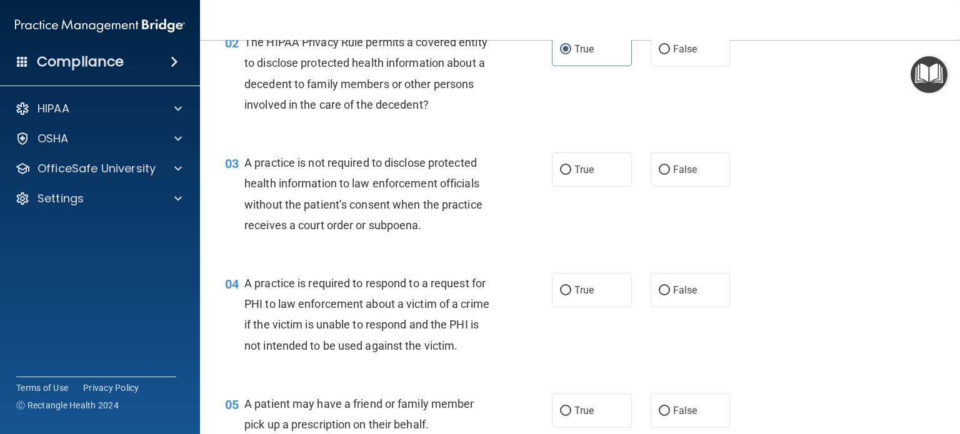
scroll to position [125, 0]
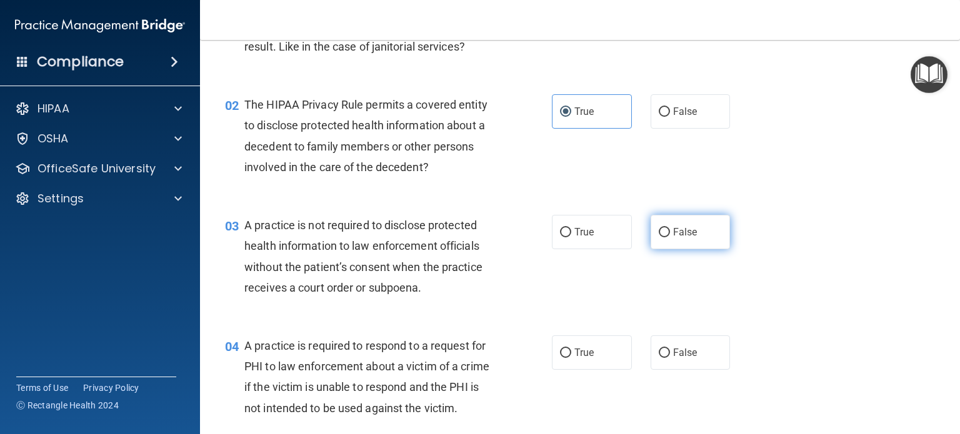
click at [687, 226] on span "False" at bounding box center [685, 232] width 24 height 12
click at [670, 228] on input "False" at bounding box center [663, 232] width 11 height 9
radio input "true"
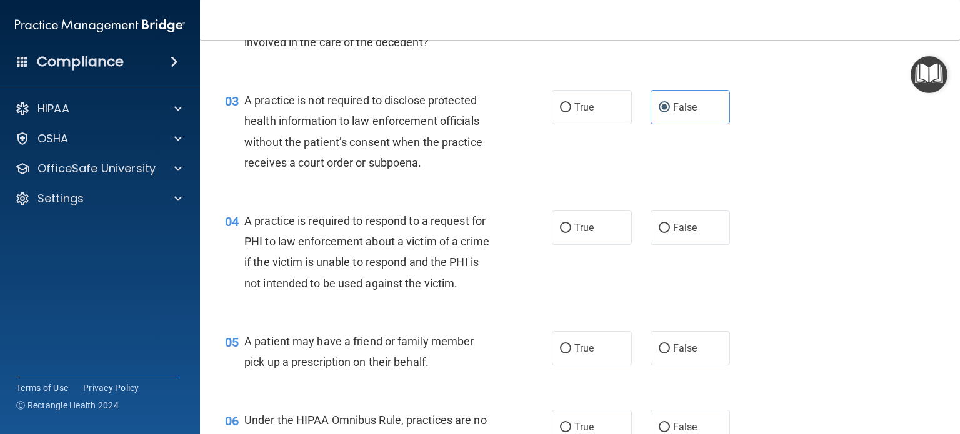
scroll to position [312, 0]
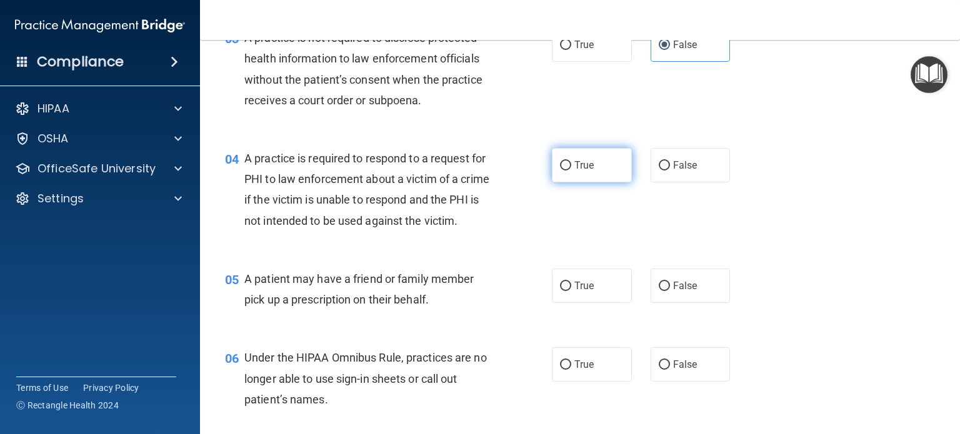
click at [580, 157] on label "True" at bounding box center [592, 165] width 80 height 34
click at [571, 161] on input "True" at bounding box center [565, 165] width 11 height 9
radio input "true"
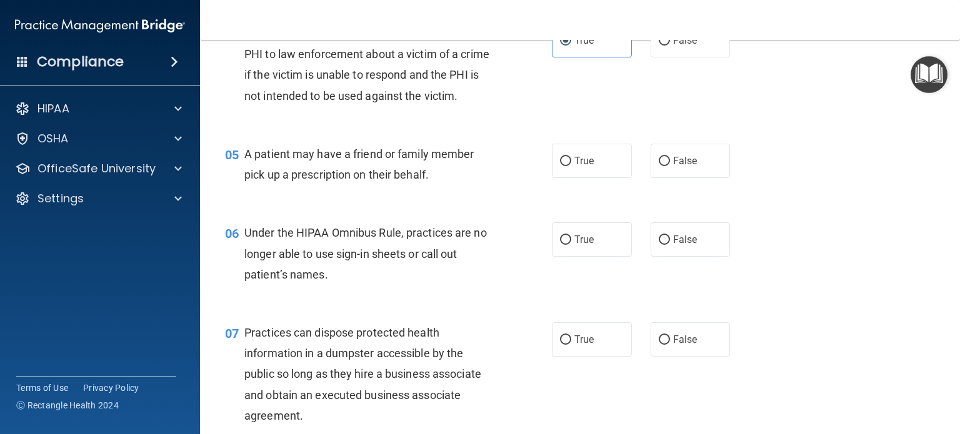
scroll to position [500, 0]
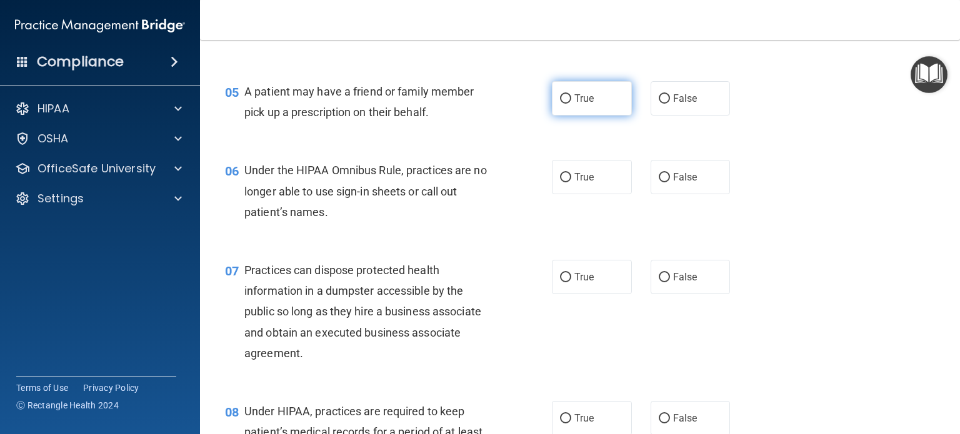
click at [571, 116] on label "True" at bounding box center [592, 98] width 80 height 34
click at [571, 104] on input "True" at bounding box center [565, 98] width 11 height 9
radio input "true"
click at [574, 183] on span "True" at bounding box center [583, 177] width 19 height 12
click at [571, 182] on input "True" at bounding box center [565, 177] width 11 height 9
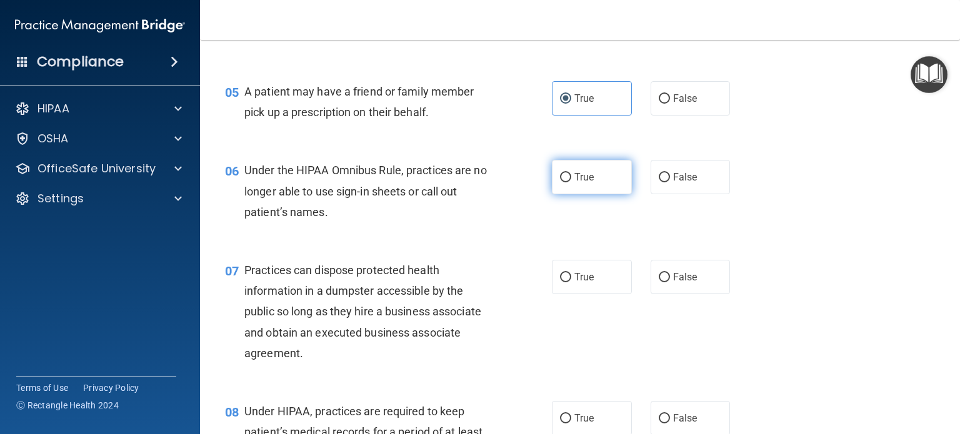
radio input "true"
click at [692, 191] on label "False" at bounding box center [690, 177] width 80 height 34
click at [670, 182] on input "False" at bounding box center [663, 177] width 11 height 9
radio input "true"
radio input "false"
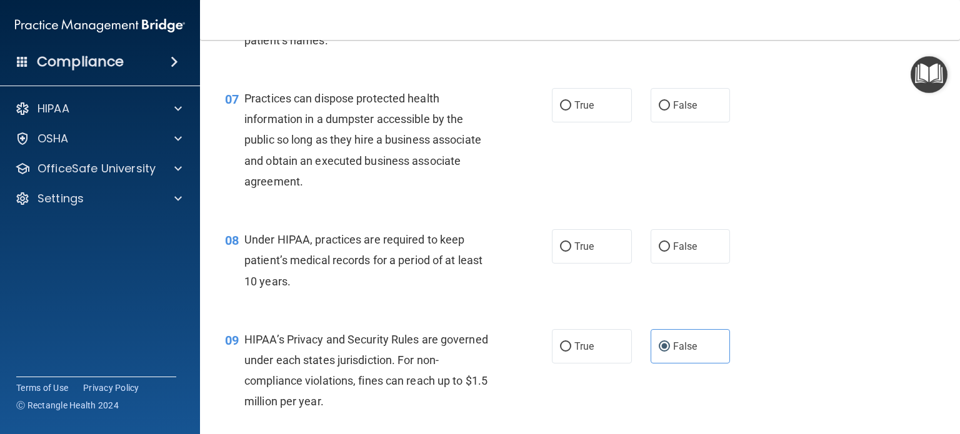
scroll to position [687, 0]
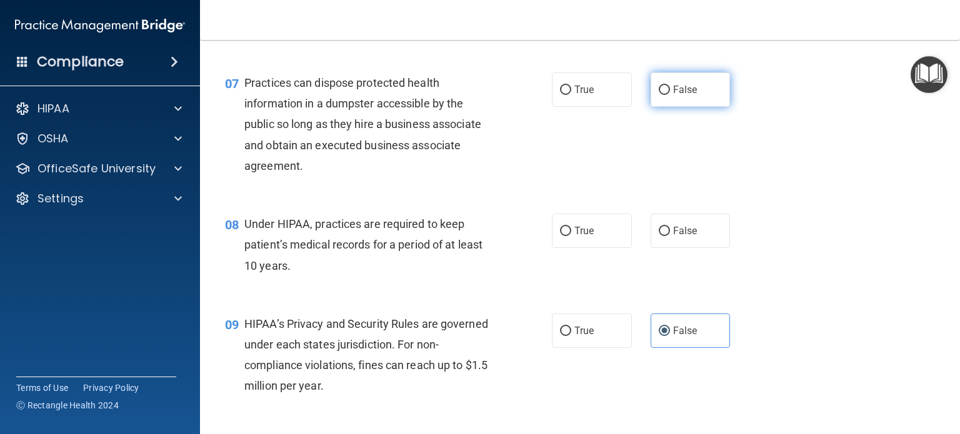
click at [680, 96] on span "False" at bounding box center [685, 90] width 24 height 12
click at [670, 95] on input "False" at bounding box center [663, 90] width 11 height 9
radio input "true"
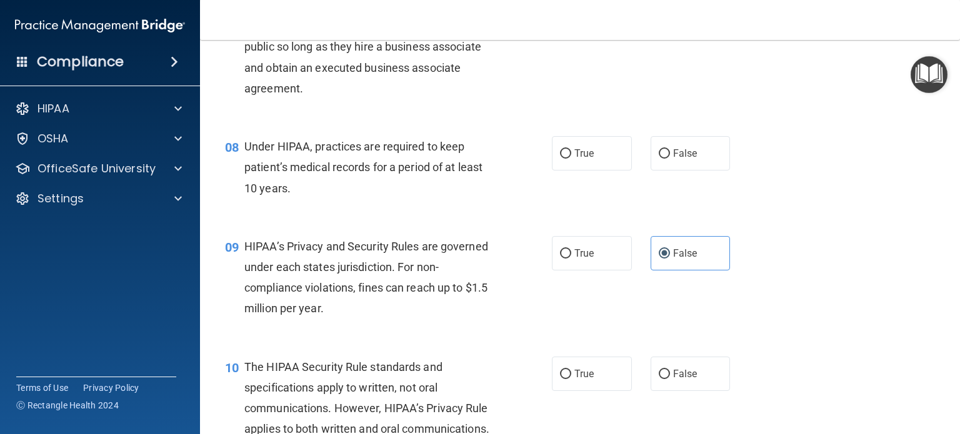
scroll to position [812, 0]
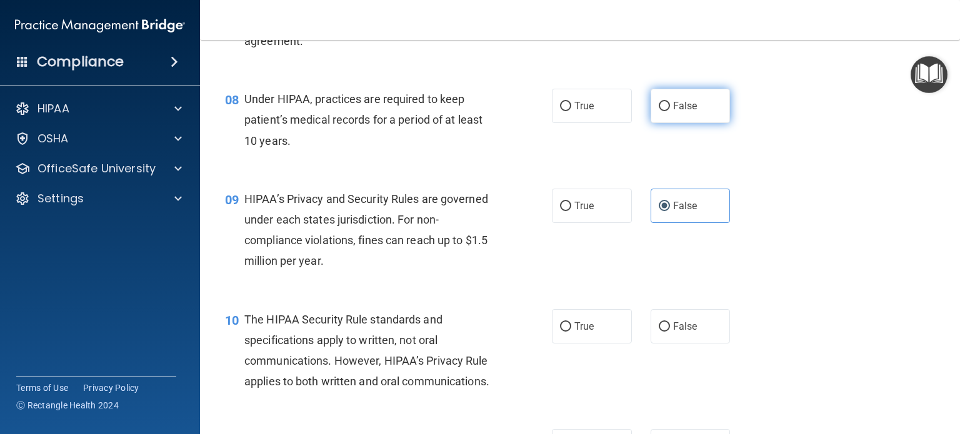
click at [690, 123] on label "False" at bounding box center [690, 106] width 80 height 34
click at [670, 111] on input "False" at bounding box center [663, 106] width 11 height 9
radio input "true"
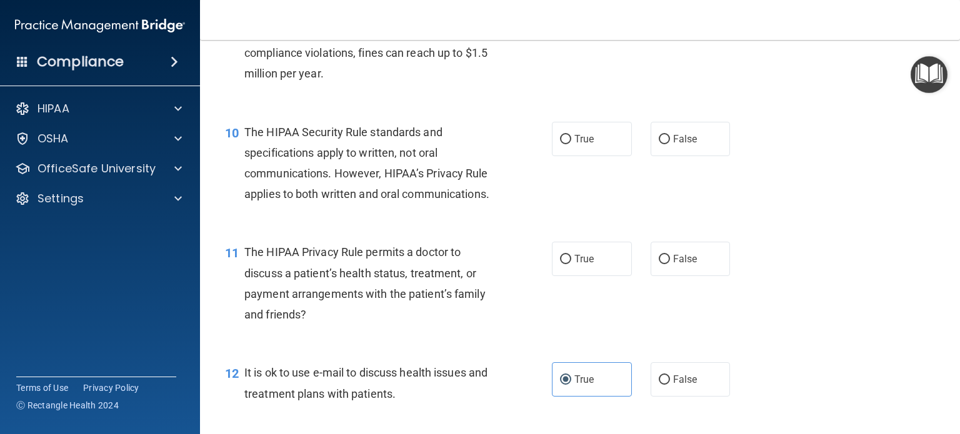
scroll to position [937, 0]
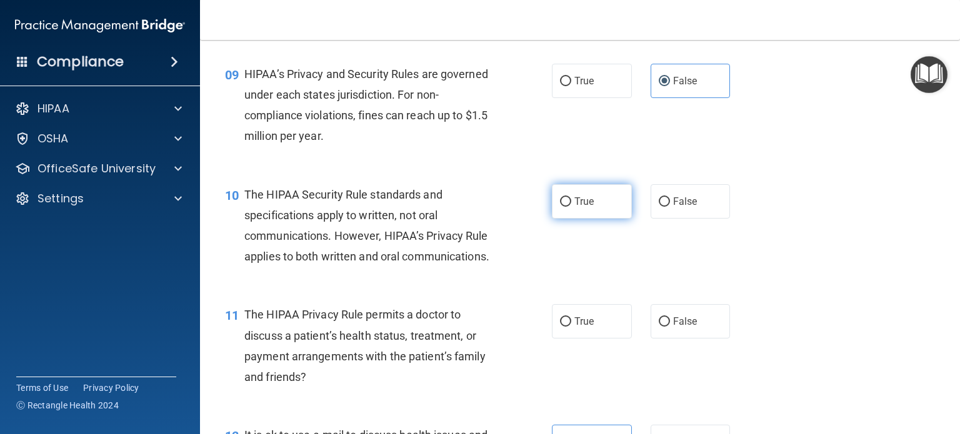
click at [599, 219] on label "True" at bounding box center [592, 201] width 80 height 34
click at [571, 207] on input "True" at bounding box center [565, 201] width 11 height 9
radio input "true"
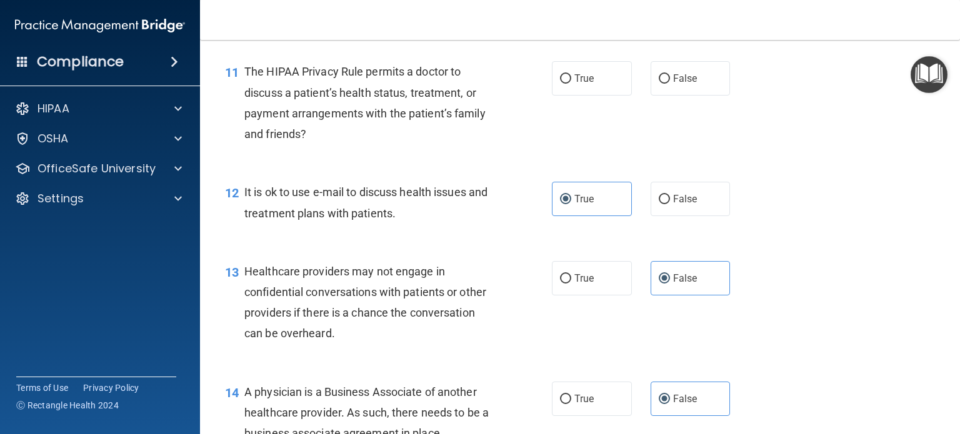
scroll to position [1187, 0]
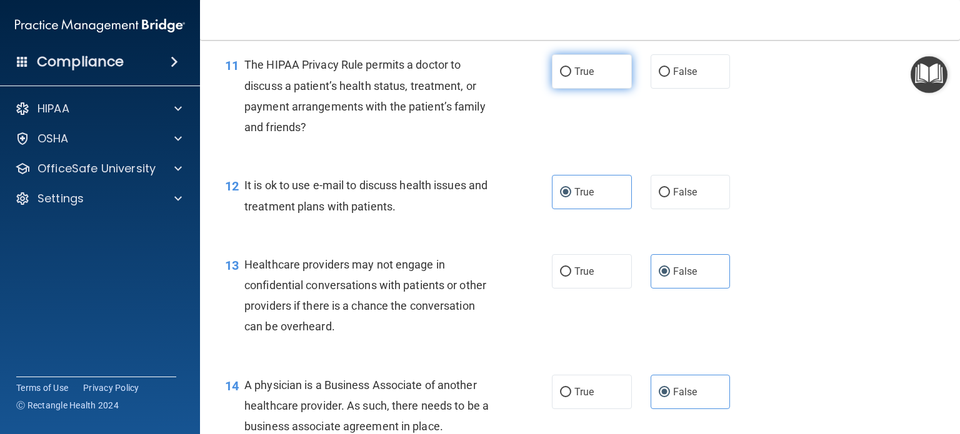
click at [589, 89] on label "True" at bounding box center [592, 71] width 80 height 34
click at [571, 77] on input "True" at bounding box center [565, 71] width 11 height 9
radio input "true"
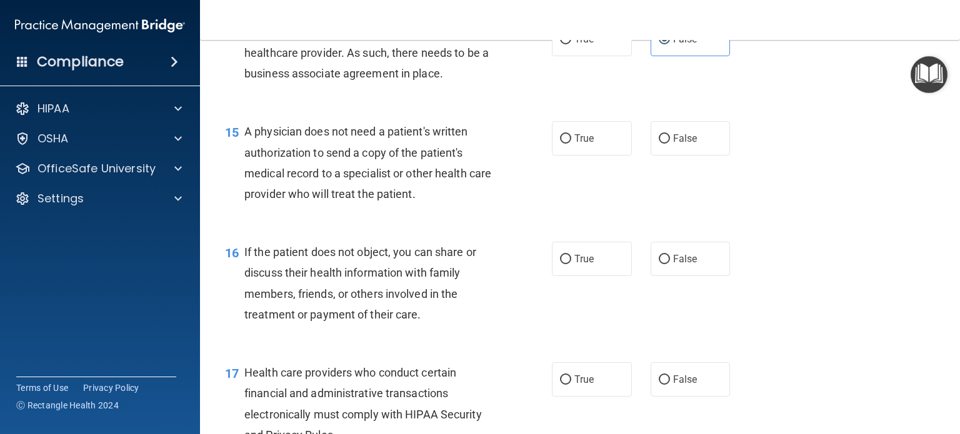
scroll to position [1562, 0]
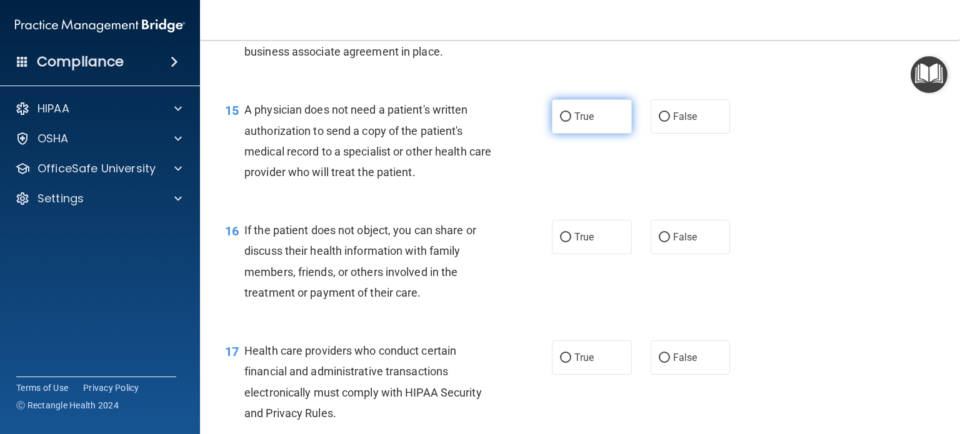
click at [586, 122] on span "True" at bounding box center [583, 117] width 19 height 12
click at [571, 122] on input "True" at bounding box center [565, 116] width 11 height 9
radio input "true"
click at [574, 243] on span "True" at bounding box center [583, 237] width 19 height 12
click at [571, 242] on input "True" at bounding box center [565, 237] width 11 height 9
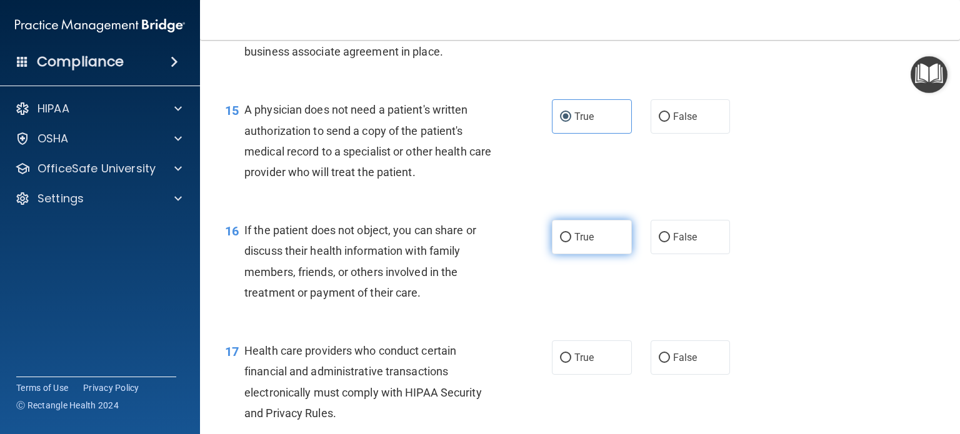
radio input "true"
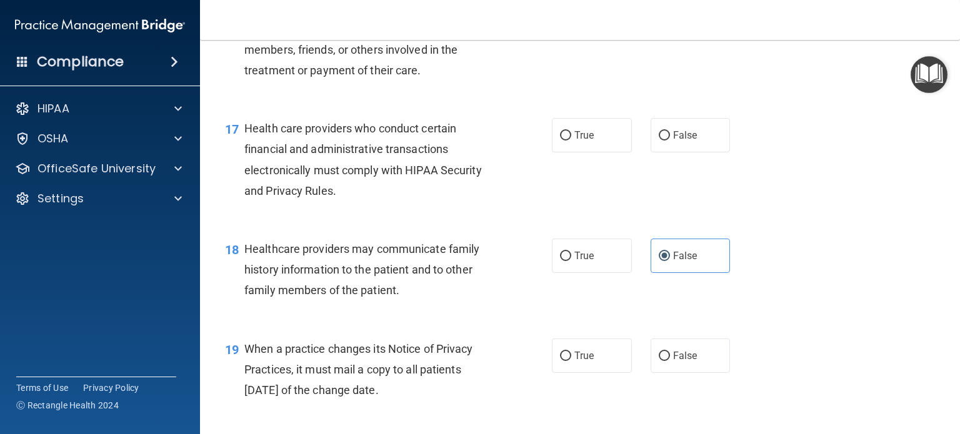
scroll to position [1812, 0]
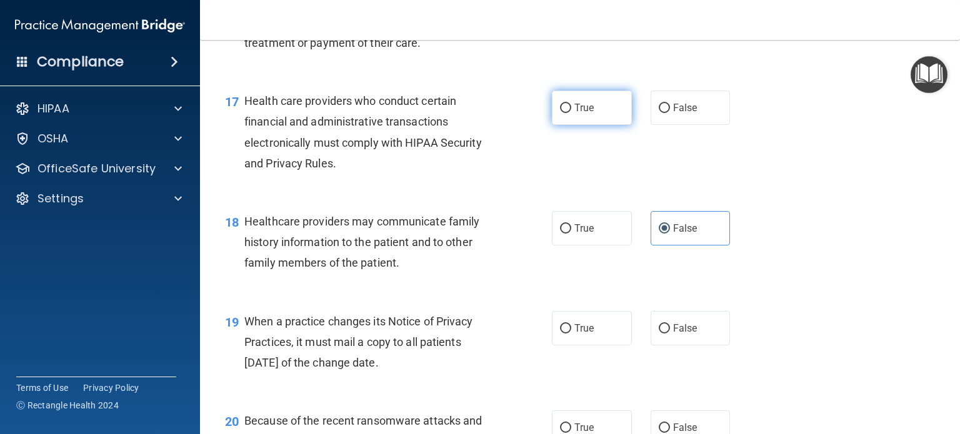
click at [578, 114] on span "True" at bounding box center [583, 108] width 19 height 12
click at [571, 113] on input "True" at bounding box center [565, 108] width 11 height 9
radio input "true"
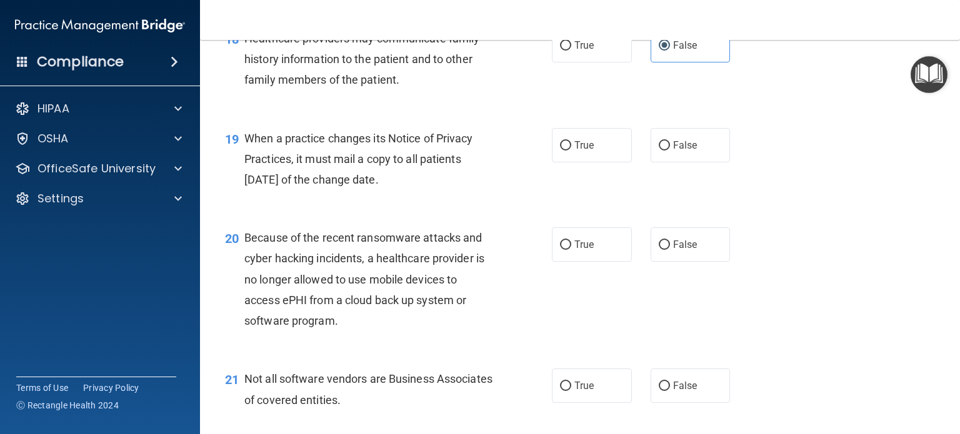
scroll to position [1999, 0]
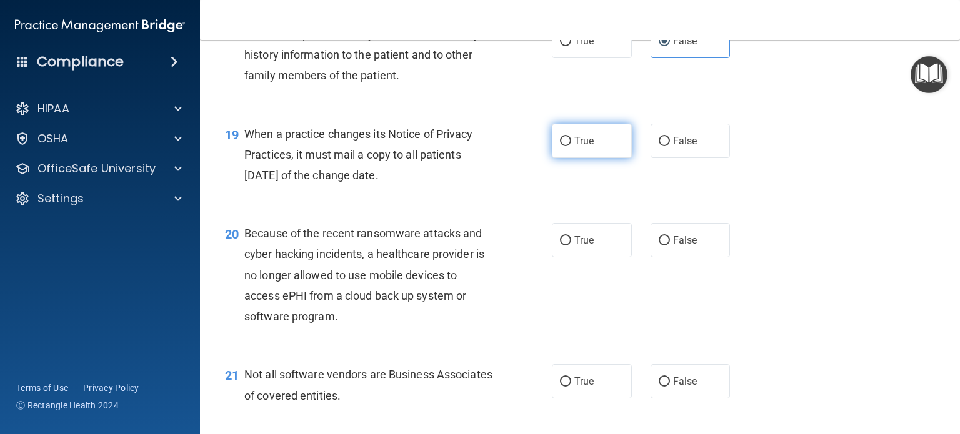
click at [591, 158] on label "True" at bounding box center [592, 141] width 80 height 34
click at [571, 146] on input "True" at bounding box center [565, 141] width 11 height 9
radio input "true"
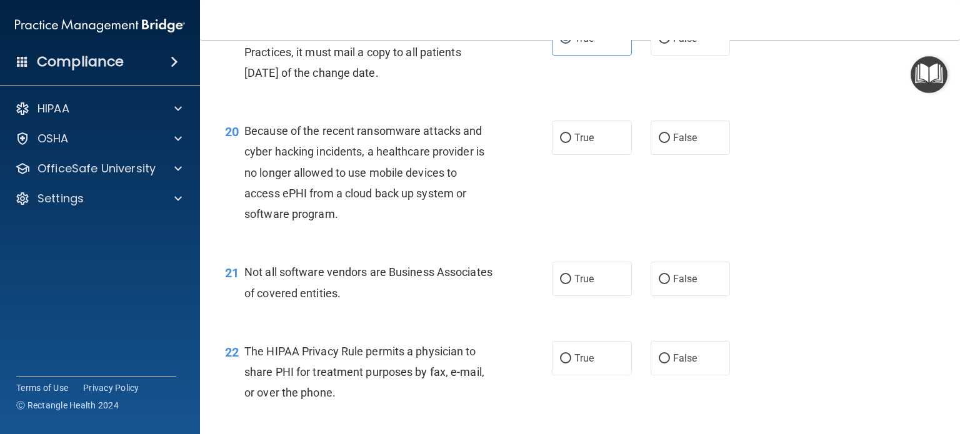
scroll to position [2124, 0]
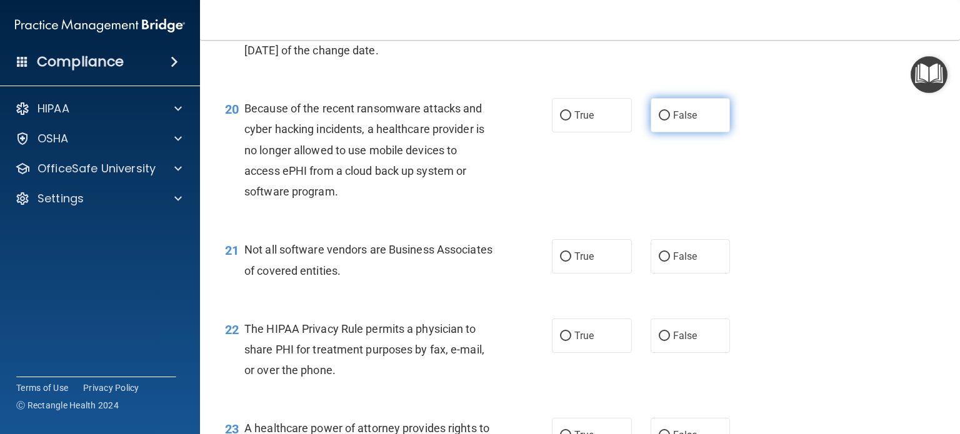
click at [697, 132] on label "False" at bounding box center [690, 115] width 80 height 34
click at [670, 121] on input "False" at bounding box center [663, 115] width 11 height 9
radio input "true"
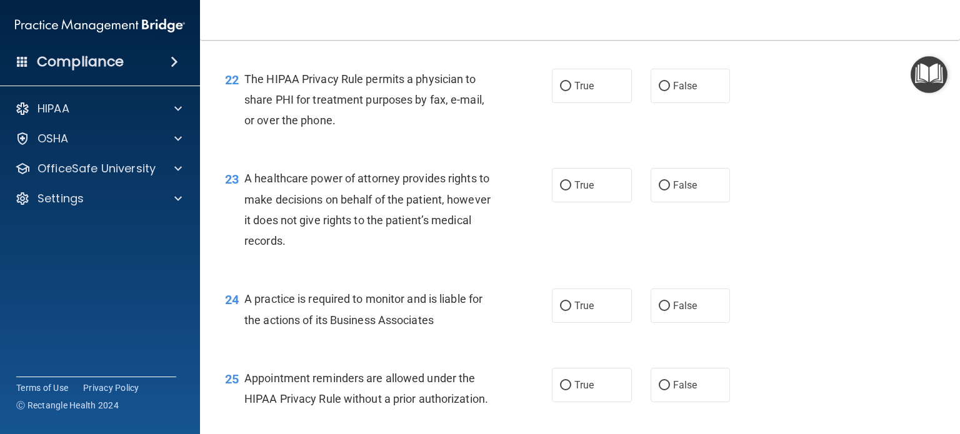
scroll to position [2311, 0]
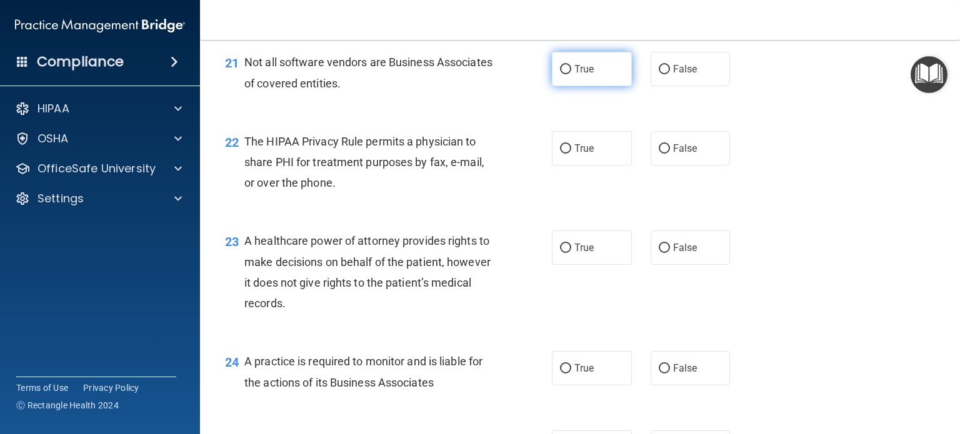
click at [593, 86] on label "True" at bounding box center [592, 69] width 80 height 34
click at [571, 74] on input "True" at bounding box center [565, 69] width 11 height 9
radio input "true"
click at [574, 154] on span "True" at bounding box center [583, 148] width 19 height 12
click at [571, 154] on input "True" at bounding box center [565, 148] width 11 height 9
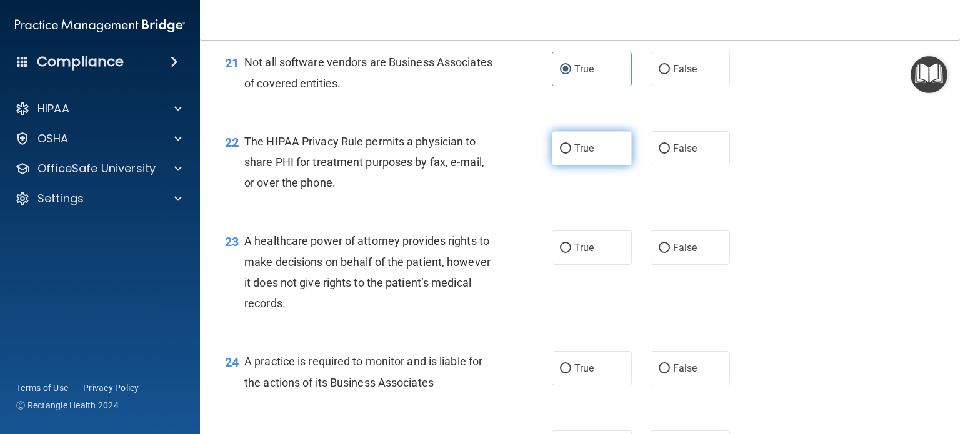
radio input "true"
drag, startPoint x: 693, startPoint y: 290, endPoint x: 675, endPoint y: 279, distance: 21.0
click at [693, 265] on label "False" at bounding box center [690, 248] width 80 height 34
click at [670, 253] on input "False" at bounding box center [663, 248] width 11 height 9
radio input "true"
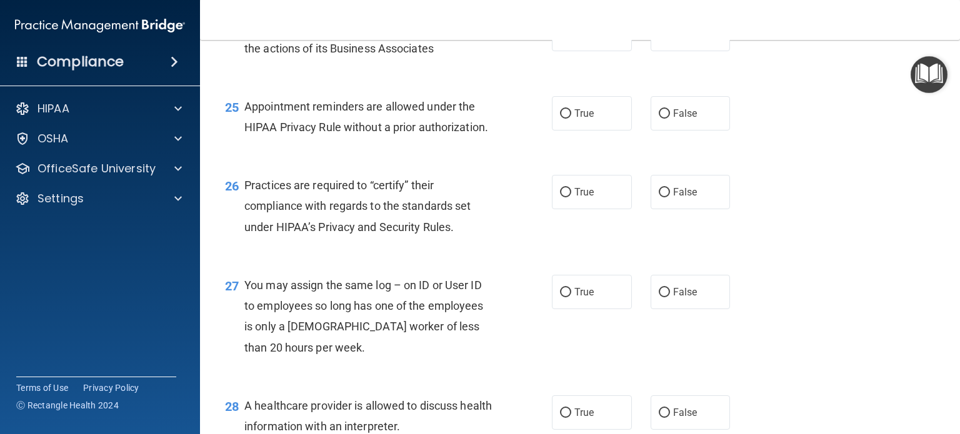
scroll to position [2624, 0]
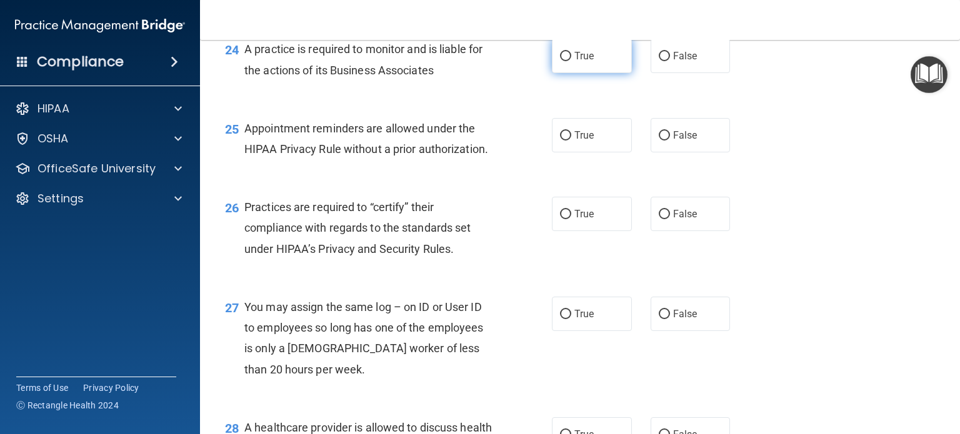
click at [574, 62] on span "True" at bounding box center [583, 56] width 19 height 12
click at [571, 61] on input "True" at bounding box center [565, 56] width 11 height 9
radio input "true"
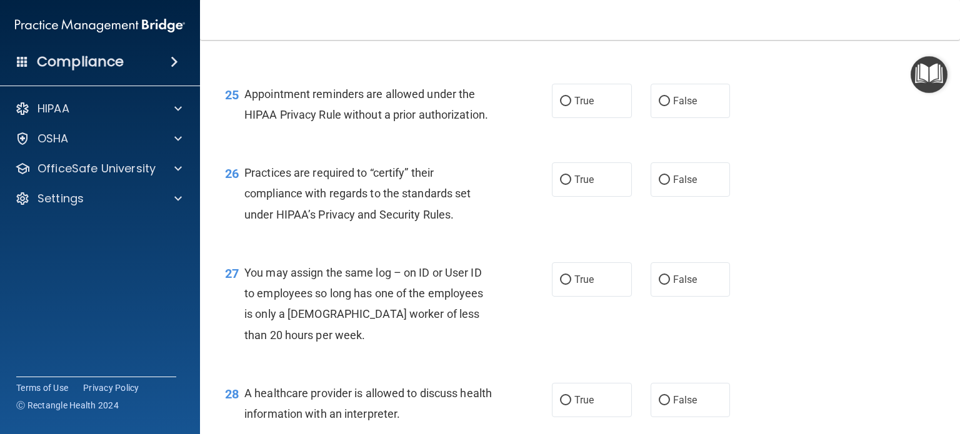
scroll to position [2686, 0]
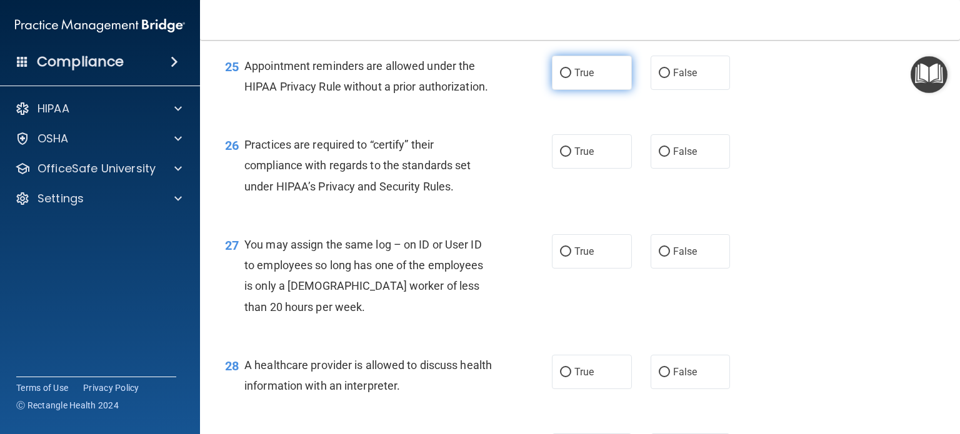
click at [579, 79] on span "True" at bounding box center [583, 73] width 19 height 12
click at [571, 78] on input "True" at bounding box center [565, 73] width 11 height 9
radio input "true"
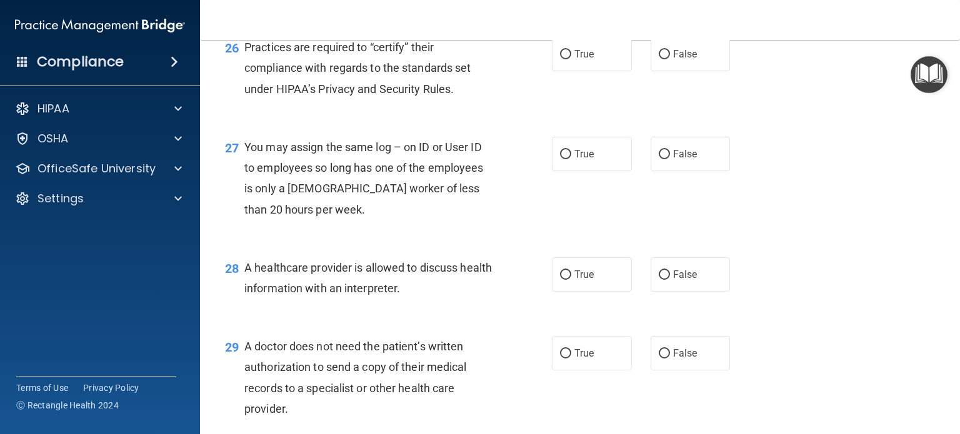
scroll to position [2811, 0]
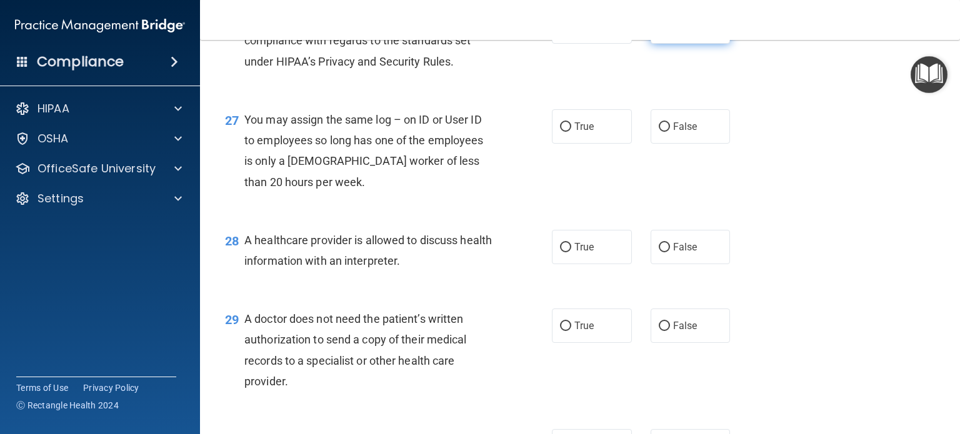
click at [663, 44] on label "False" at bounding box center [690, 26] width 80 height 34
click at [663, 32] on input "False" at bounding box center [663, 26] width 11 height 9
radio input "true"
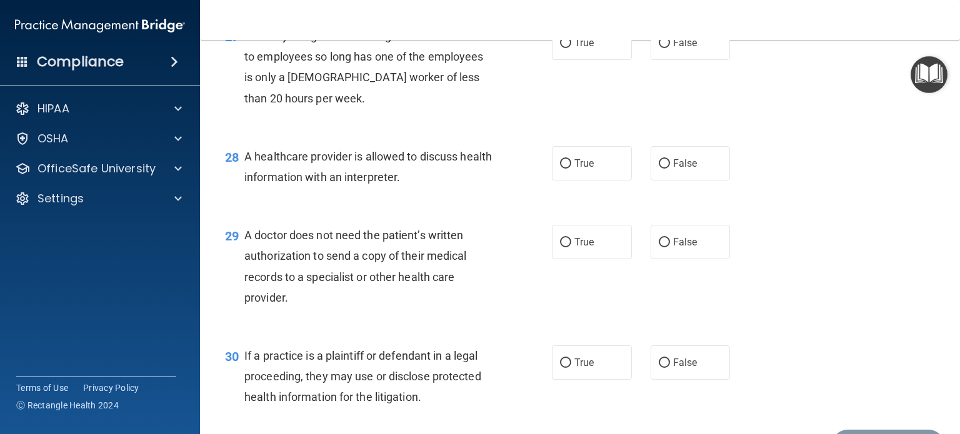
scroll to position [2874, 0]
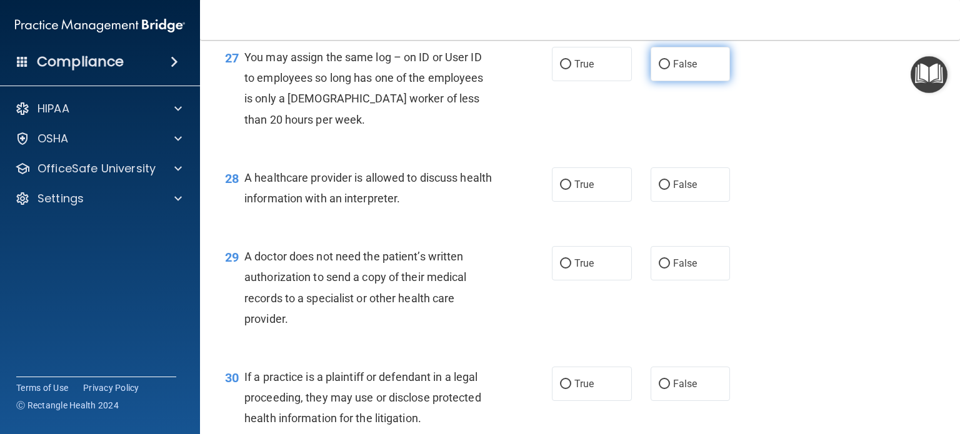
click at [685, 70] on span "False" at bounding box center [685, 64] width 24 height 12
click at [670, 69] on input "False" at bounding box center [663, 64] width 11 height 9
radio input "true"
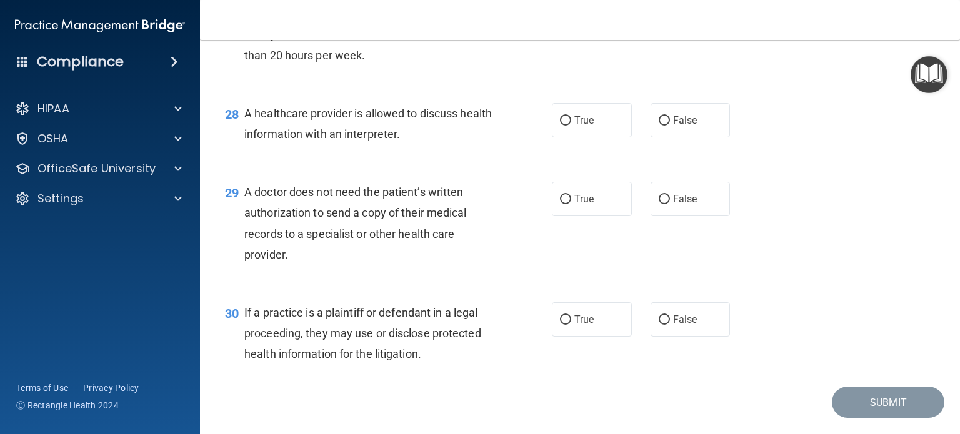
scroll to position [2998, 0]
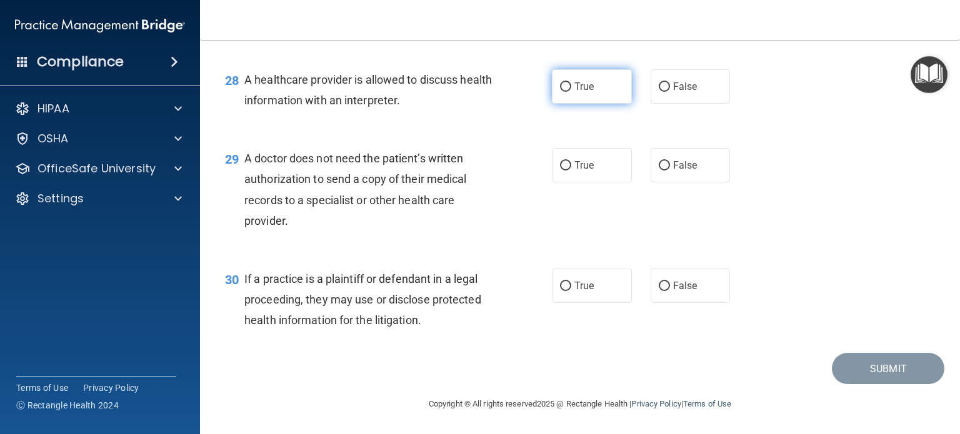
click at [592, 104] on label "True" at bounding box center [592, 86] width 80 height 34
click at [571, 92] on input "True" at bounding box center [565, 86] width 11 height 9
radio input "true"
click at [583, 154] on label "True" at bounding box center [592, 165] width 80 height 34
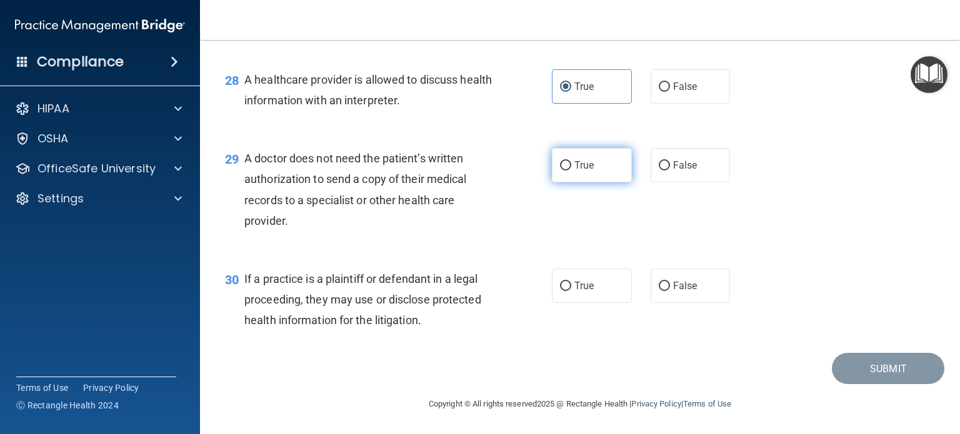
click at [571, 161] on input "True" at bounding box center [565, 165] width 11 height 9
radio input "true"
click at [567, 277] on label "True" at bounding box center [592, 286] width 80 height 34
click at [567, 282] on input "True" at bounding box center [565, 286] width 11 height 9
radio input "true"
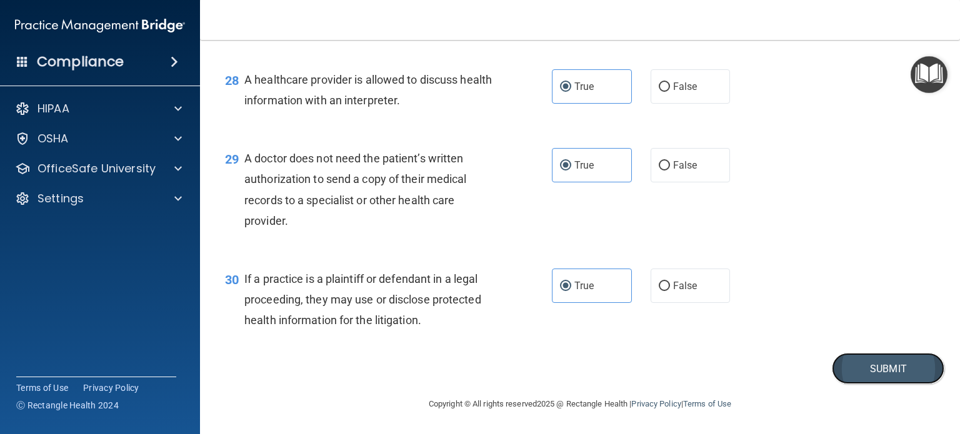
click at [868, 367] on button "Submit" at bounding box center [887, 369] width 112 height 32
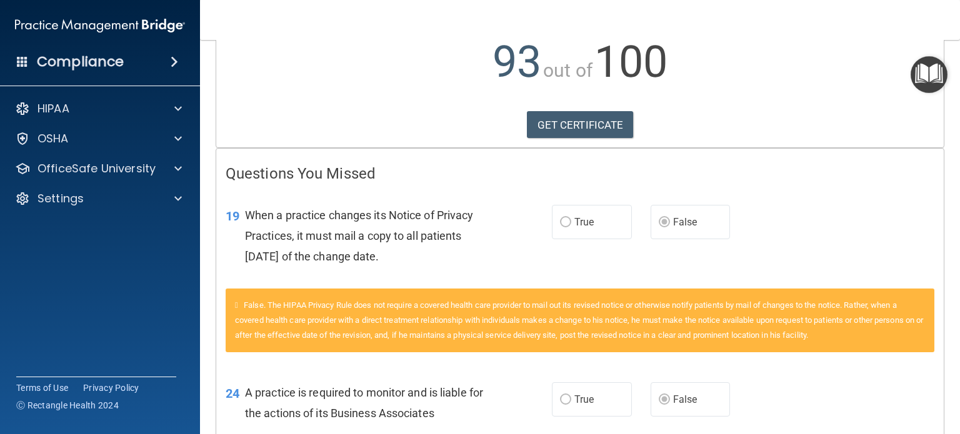
scroll to position [125, 0]
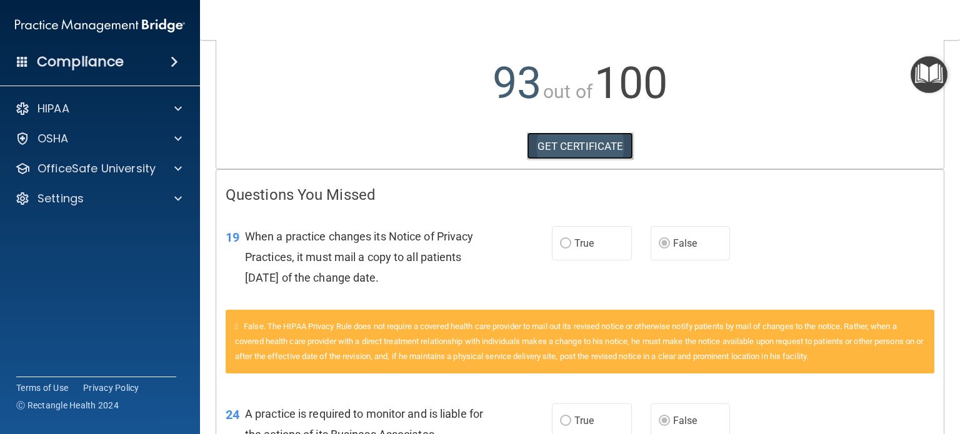
click at [572, 148] on link "GET CERTIFICATE" at bounding box center [580, 145] width 107 height 27
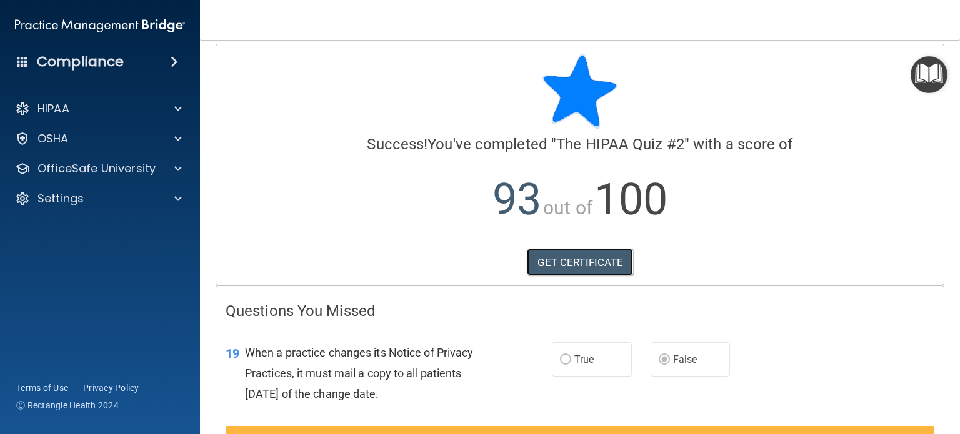
scroll to position [0, 0]
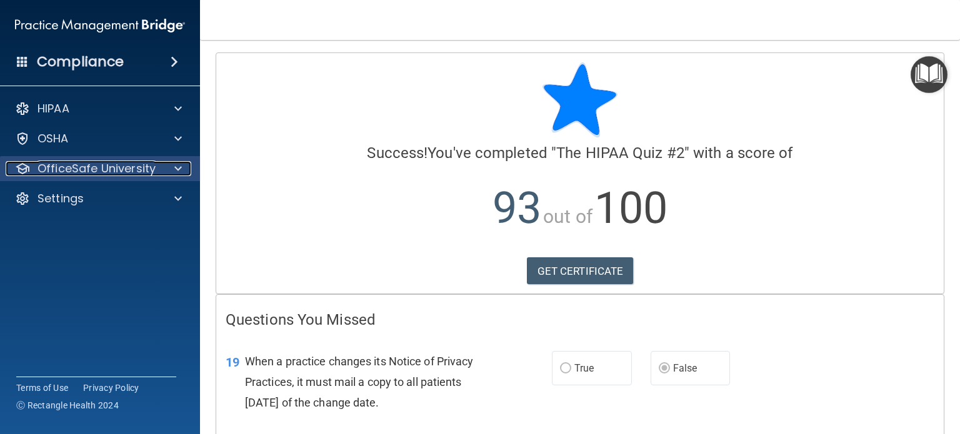
click at [104, 171] on p "OfficeSafe University" at bounding box center [96, 168] width 118 height 15
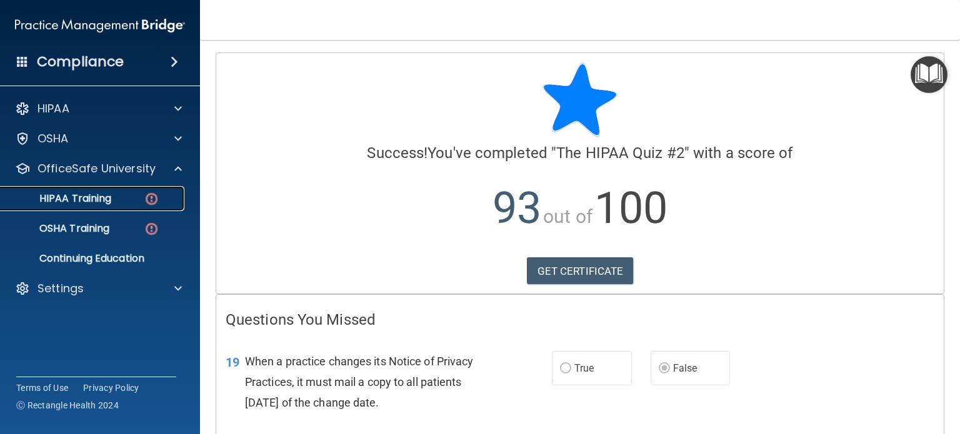
click at [107, 202] on p "HIPAA Training" at bounding box center [59, 198] width 103 height 12
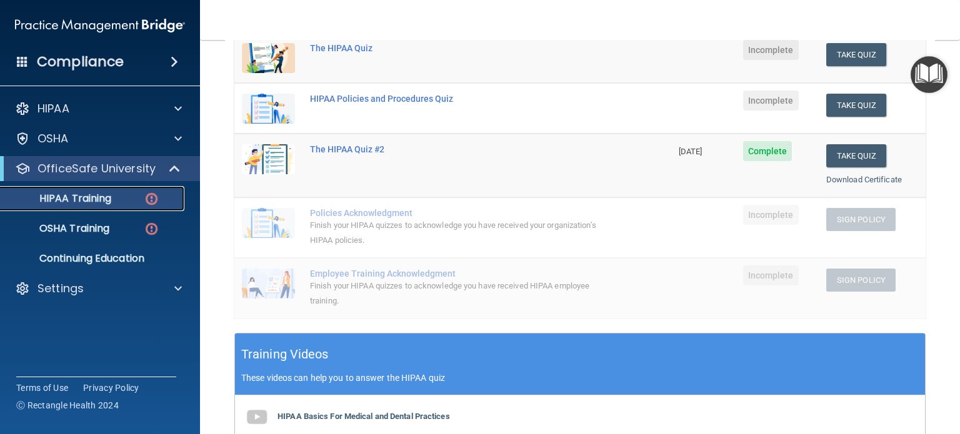
scroll to position [125, 0]
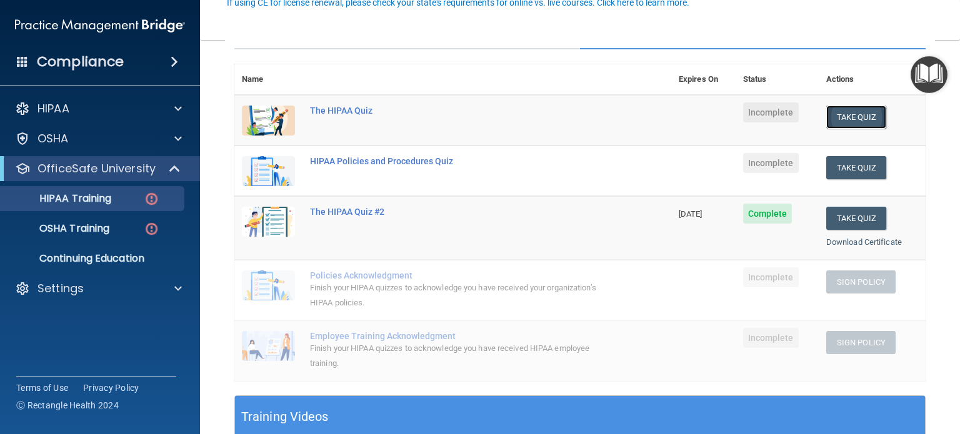
click at [856, 119] on button "Take Quiz" at bounding box center [856, 117] width 60 height 23
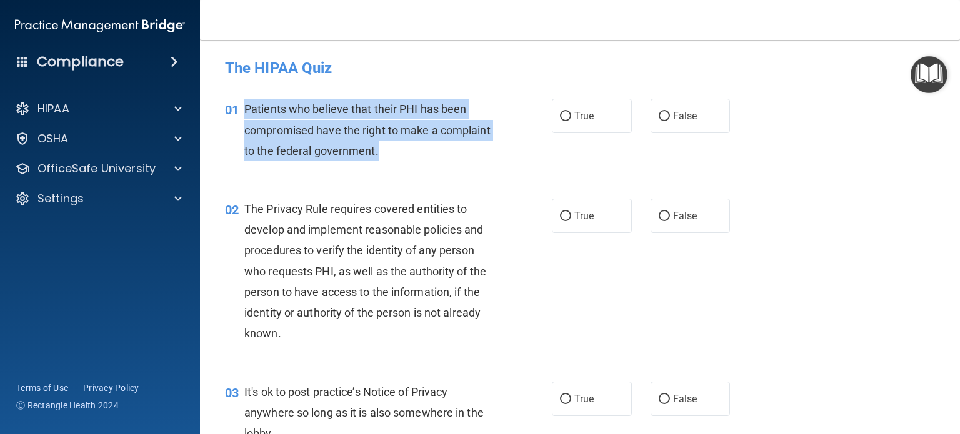
drag, startPoint x: 429, startPoint y: 149, endPoint x: 244, endPoint y: 92, distance: 193.6
click at [244, 102] on span "Patients who believe that their PHI has been compromised have the right to make…" at bounding box center [367, 129] width 246 height 54
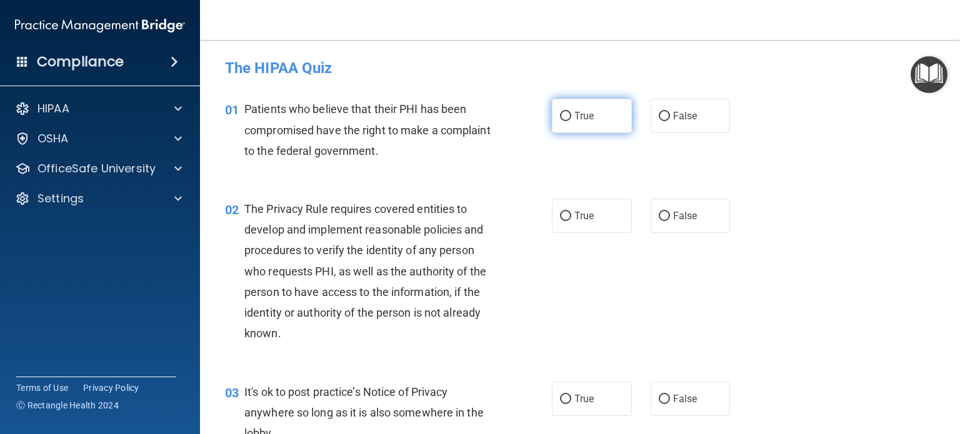
click at [566, 119] on label "True" at bounding box center [592, 116] width 80 height 34
click at [566, 119] on input "True" at bounding box center [565, 116] width 11 height 9
radio input "true"
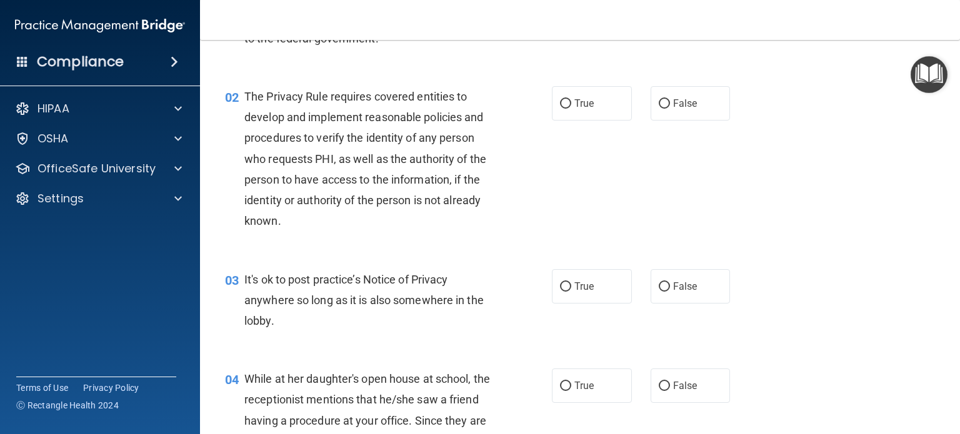
scroll to position [125, 0]
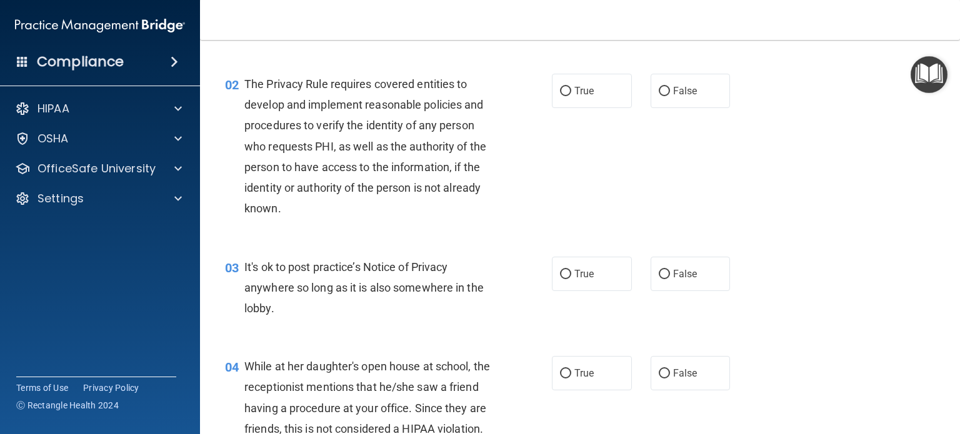
click at [282, 209] on div "The Privacy Rule requires covered entities to develop and implement reasonable …" at bounding box center [373, 147] width 259 height 146
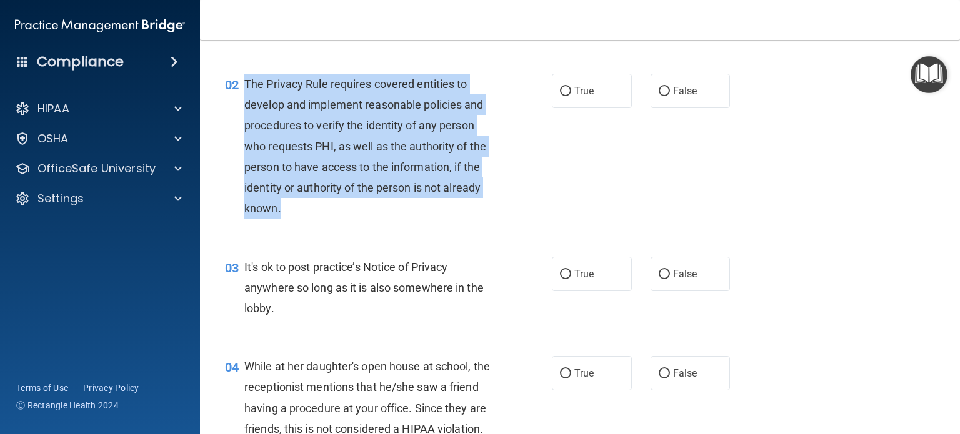
drag, startPoint x: 282, startPoint y: 207, endPoint x: 241, endPoint y: 82, distance: 131.6
click at [241, 82] on div "02 The Privacy Rule requires covered entities to develop and implement reasonab…" at bounding box center [388, 150] width 364 height 152
click at [382, 197] on div "The Privacy Rule requires covered entities to develop and implement reasonable …" at bounding box center [373, 147] width 259 height 146
drag, startPoint x: 285, startPoint y: 212, endPoint x: 245, endPoint y: 89, distance: 128.8
click at [245, 89] on div "The Privacy Rule requires covered entities to develop and implement reasonable …" at bounding box center [373, 147] width 259 height 146
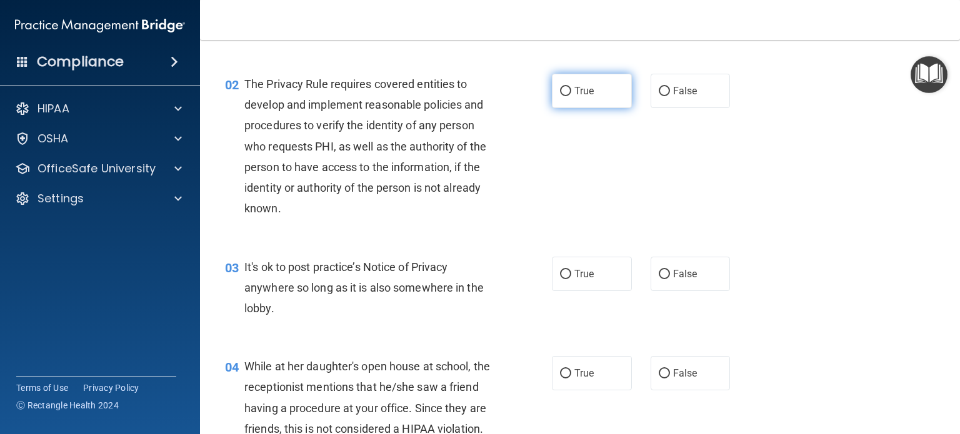
click at [593, 89] on label "True" at bounding box center [592, 91] width 80 height 34
click at [571, 89] on input "True" at bounding box center [565, 91] width 11 height 9
radio input "true"
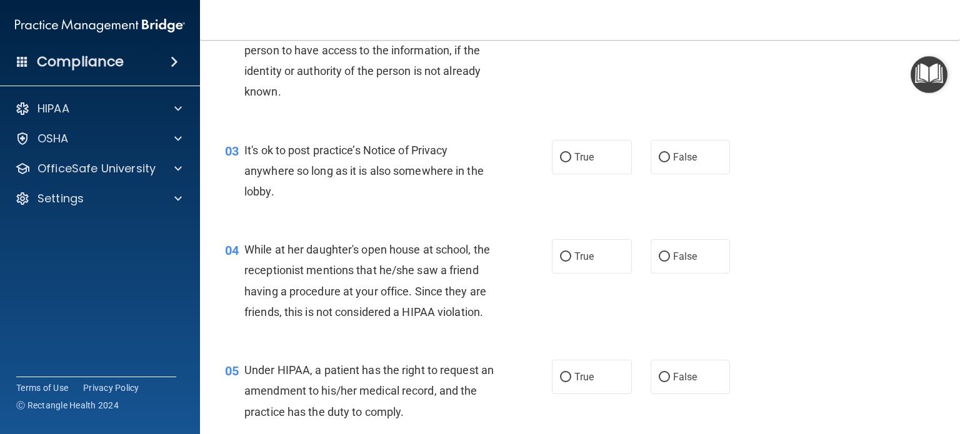
scroll to position [250, 0]
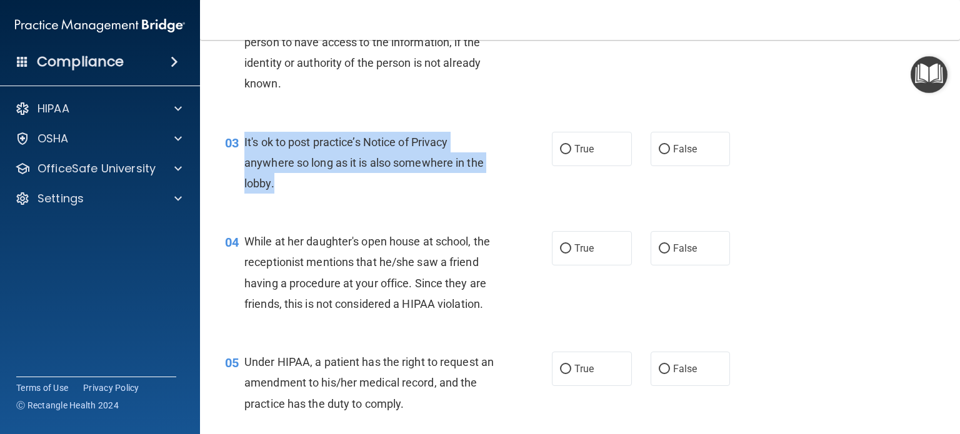
drag, startPoint x: 285, startPoint y: 182, endPoint x: 241, endPoint y: 156, distance: 50.7
click at [241, 156] on div "03 It's ok to post practice’s Notice of Privacy anywhere so long as it is also …" at bounding box center [388, 166] width 364 height 69
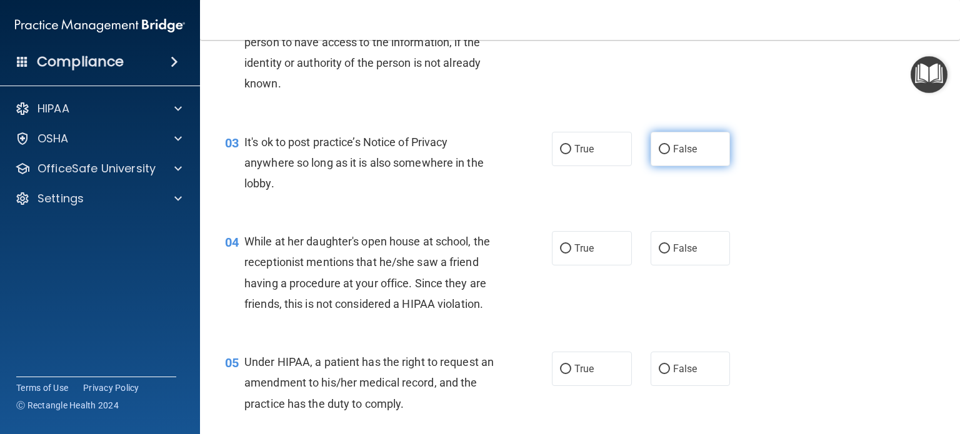
click at [709, 147] on label "False" at bounding box center [690, 149] width 80 height 34
click at [670, 147] on input "False" at bounding box center [663, 149] width 11 height 9
radio input "true"
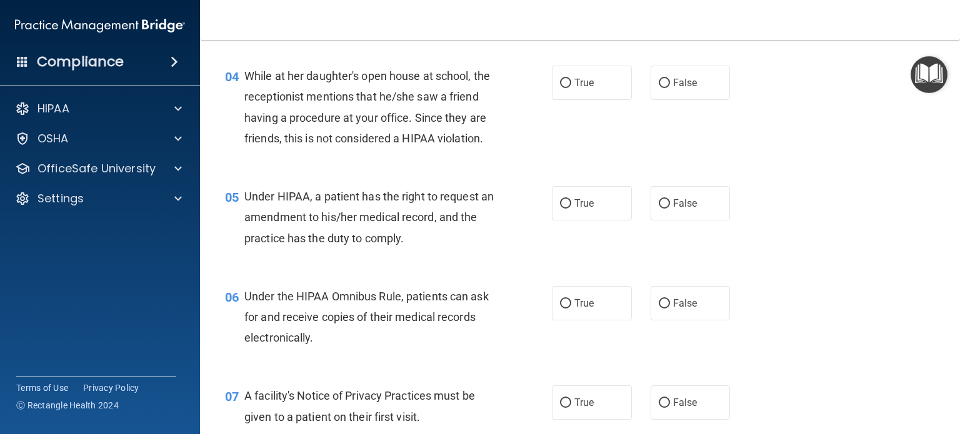
scroll to position [437, 0]
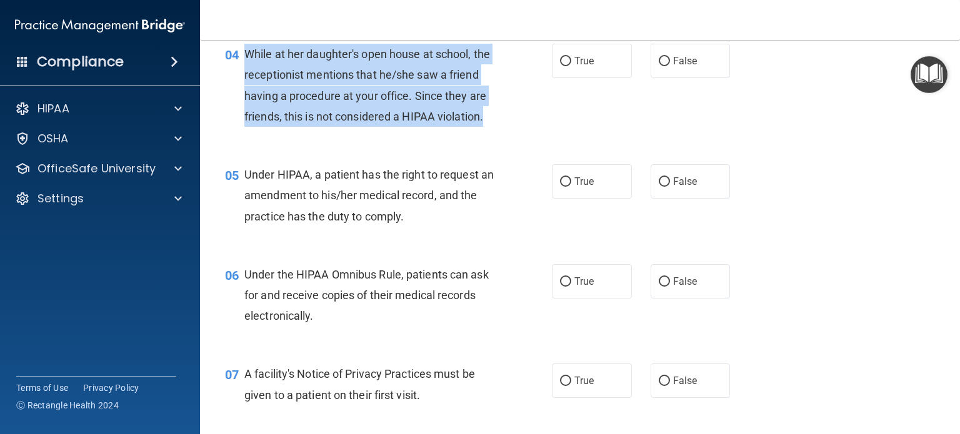
drag, startPoint x: 292, startPoint y: 138, endPoint x: 242, endPoint y: 54, distance: 98.0
click at [242, 54] on div "04 While at her daughter's open house at school, the receptionist mentions that…" at bounding box center [388, 88] width 364 height 89
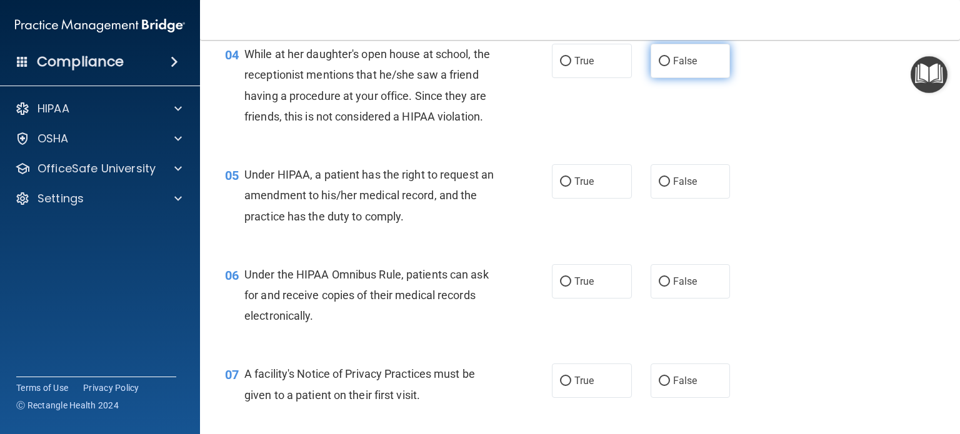
click at [662, 74] on label "False" at bounding box center [690, 61] width 80 height 34
click at [662, 66] on input "False" at bounding box center [663, 61] width 11 height 9
radio input "true"
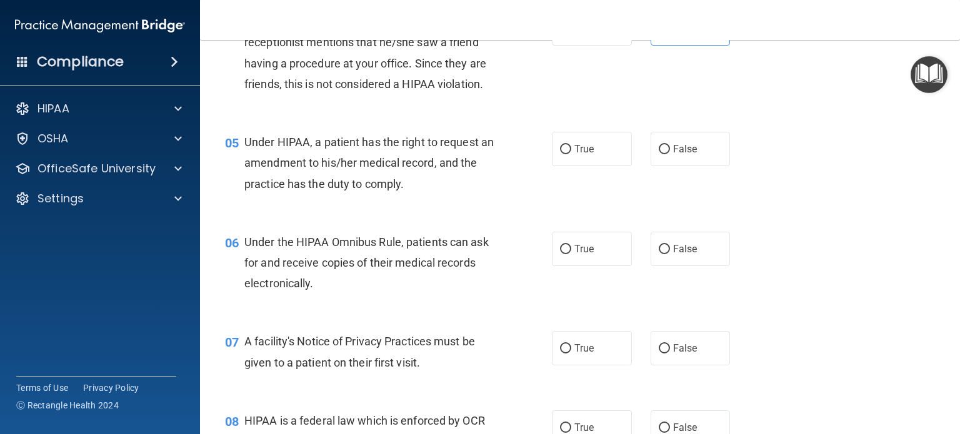
scroll to position [500, 0]
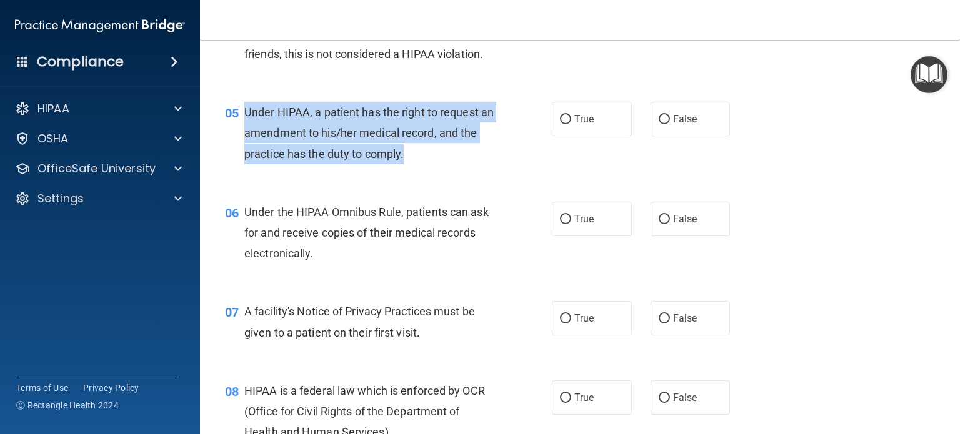
drag, startPoint x: 428, startPoint y: 179, endPoint x: 240, endPoint y: 129, distance: 194.6
click at [240, 129] on div "05 Under HIPAA, a patient has the right to request an amendment to his/her medi…" at bounding box center [388, 136] width 364 height 69
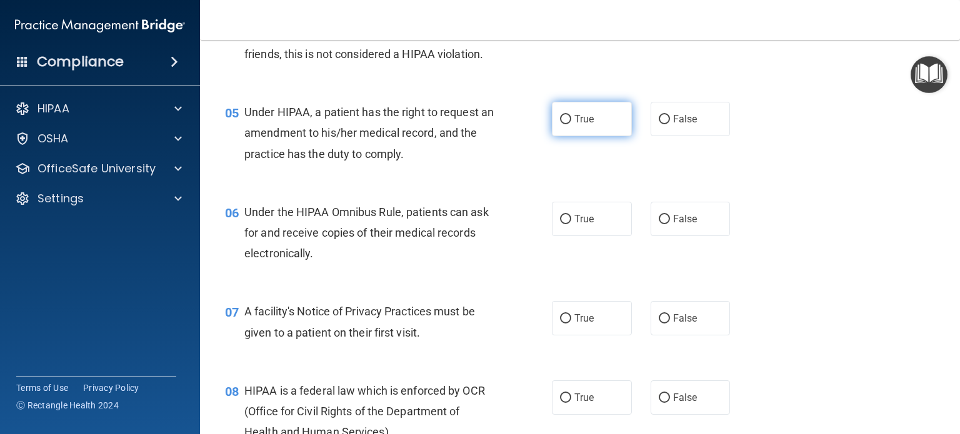
click at [584, 125] on span "True" at bounding box center [583, 119] width 19 height 12
click at [571, 124] on input "True" at bounding box center [565, 119] width 11 height 9
radio input "true"
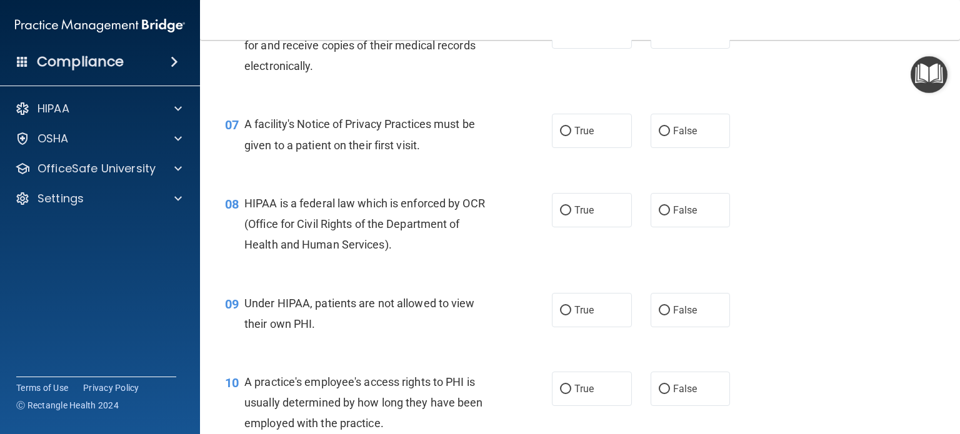
scroll to position [625, 0]
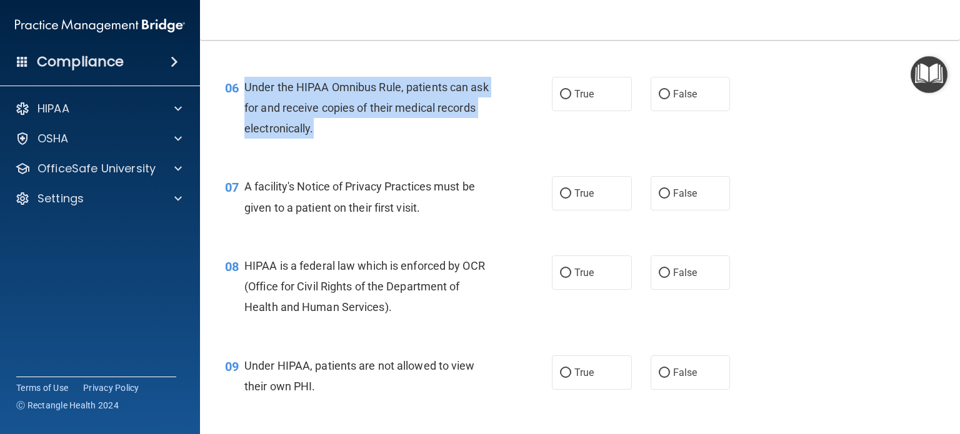
drag, startPoint x: 315, startPoint y: 153, endPoint x: 245, endPoint y: 102, distance: 86.7
click at [245, 109] on div "Under the HIPAA Omnibus Rule, patients can ask for and receive copies of their …" at bounding box center [373, 108] width 259 height 62
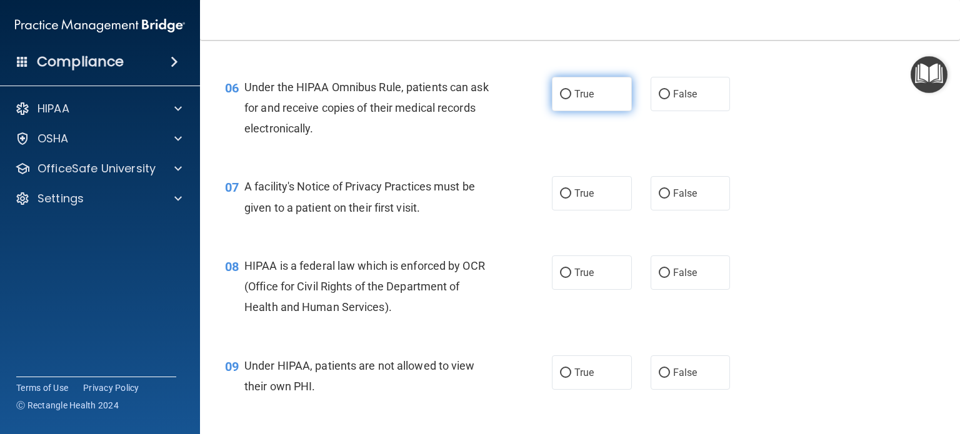
click at [579, 111] on label "True" at bounding box center [592, 94] width 80 height 34
click at [571, 99] on input "True" at bounding box center [565, 94] width 11 height 9
radio input "true"
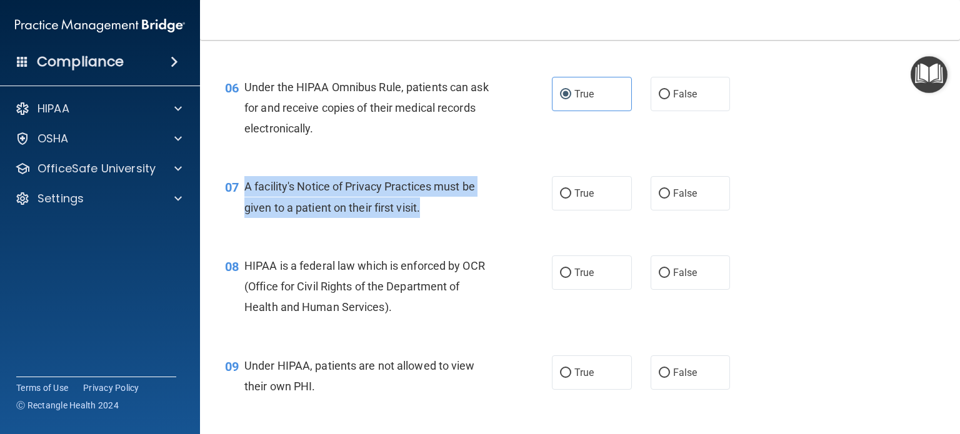
drag, startPoint x: 423, startPoint y: 229, endPoint x: 244, endPoint y: 217, distance: 179.7
click at [244, 217] on div "A facility's Notice of Privacy Practices must be given to a patient on their fi…" at bounding box center [373, 196] width 259 height 41
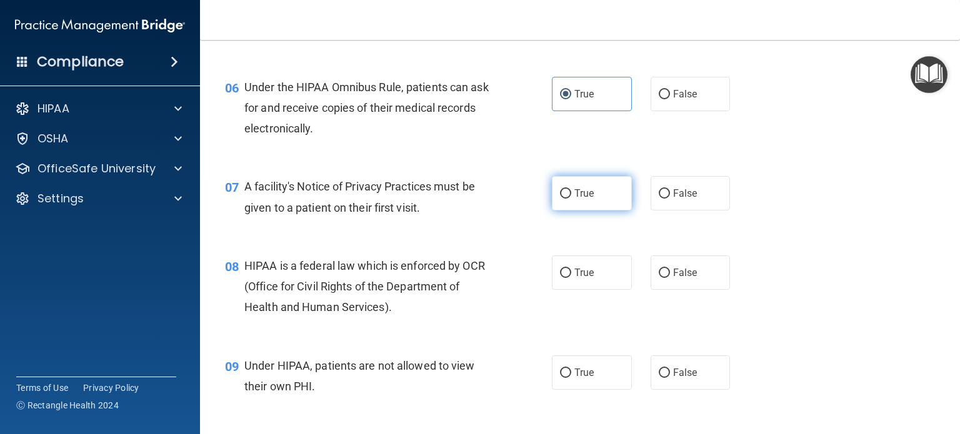
click at [576, 211] on label "True" at bounding box center [592, 193] width 80 height 34
click at [571, 199] on input "True" at bounding box center [565, 193] width 11 height 9
radio input "true"
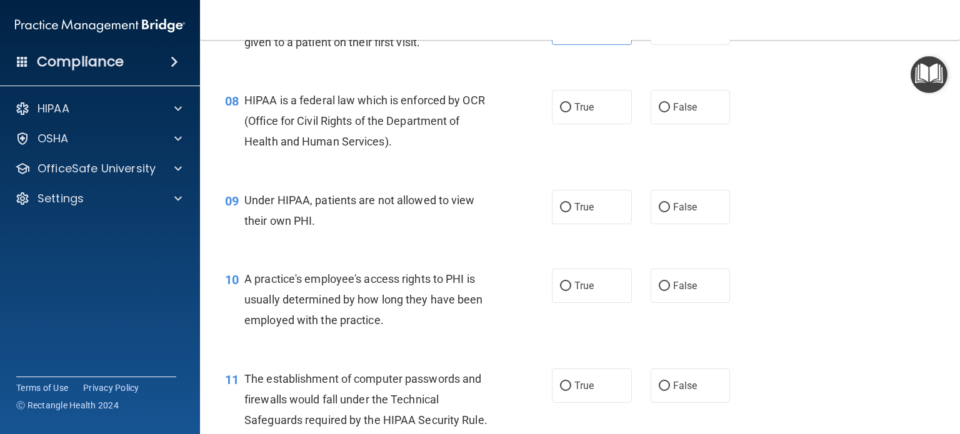
scroll to position [812, 0]
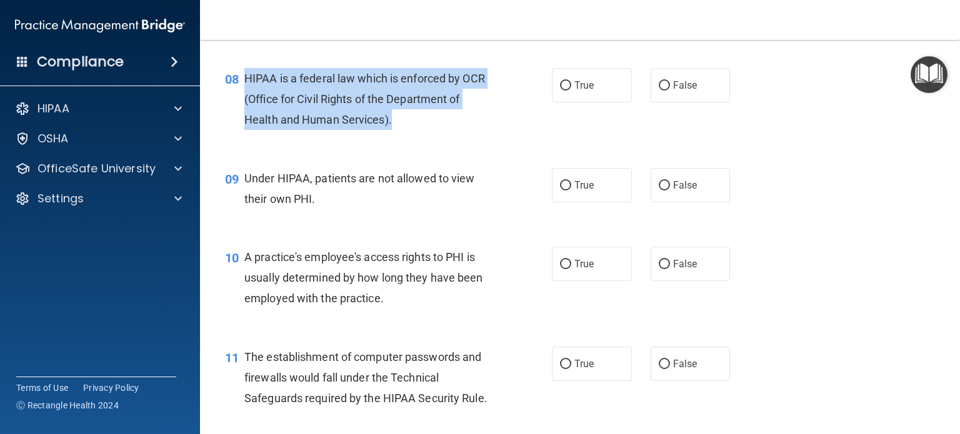
drag, startPoint x: 393, startPoint y: 143, endPoint x: 241, endPoint y: 90, distance: 161.4
click at [241, 90] on div "08 HIPAA is a federal law which is enforced by OCR (Office for Civil Rights of …" at bounding box center [388, 102] width 364 height 69
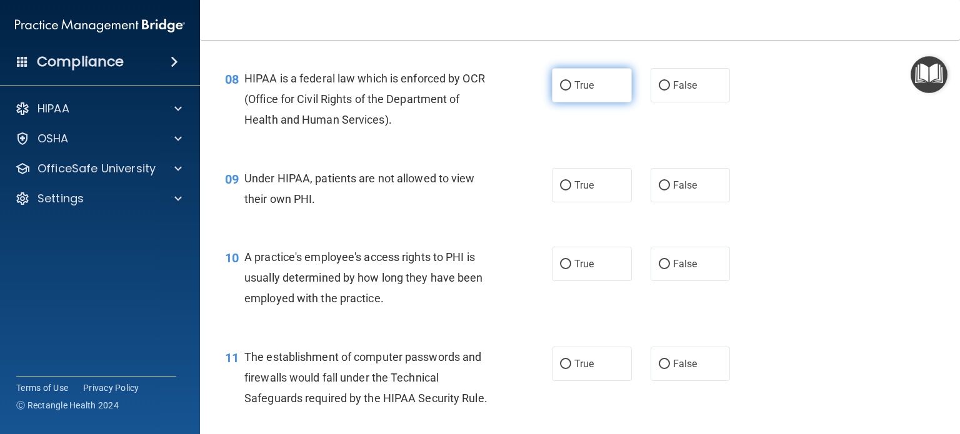
click at [592, 102] on label "True" at bounding box center [592, 85] width 80 height 34
click at [571, 91] on input "True" at bounding box center [565, 85] width 11 height 9
radio input "true"
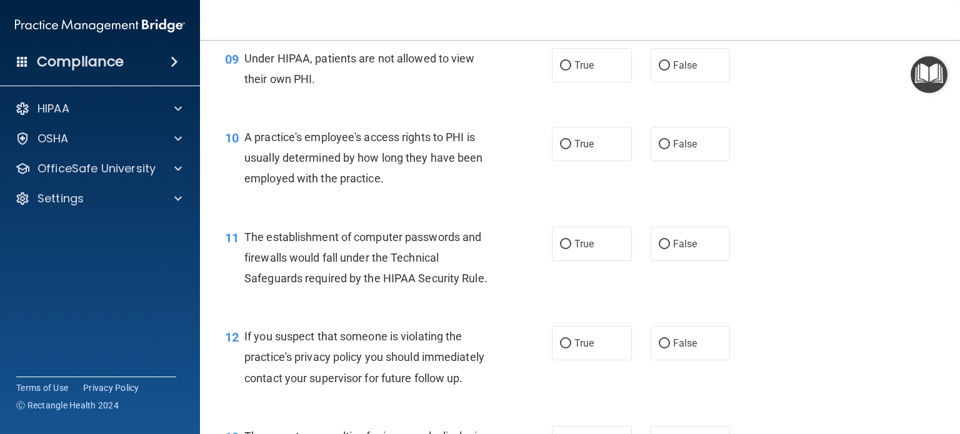
scroll to position [937, 0]
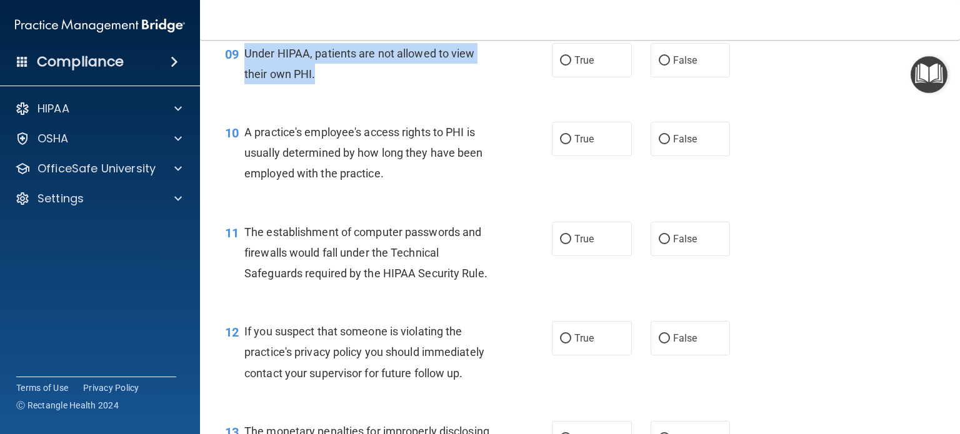
drag, startPoint x: 322, startPoint y: 96, endPoint x: 245, endPoint y: 70, distance: 81.6
click at [245, 70] on div "Under HIPAA, patients are not allowed to view their own PHI." at bounding box center [373, 63] width 259 height 41
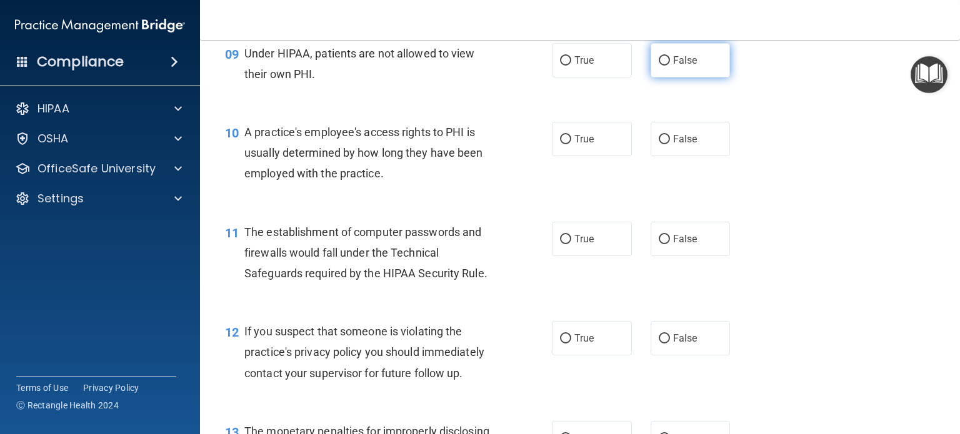
click at [677, 72] on label "False" at bounding box center [690, 60] width 80 height 34
click at [670, 66] on input "False" at bounding box center [663, 60] width 11 height 9
radio input "true"
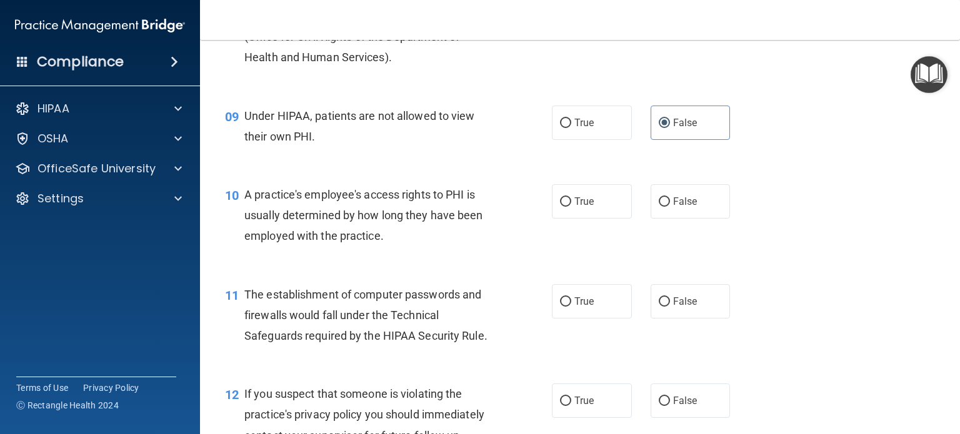
scroll to position [999, 0]
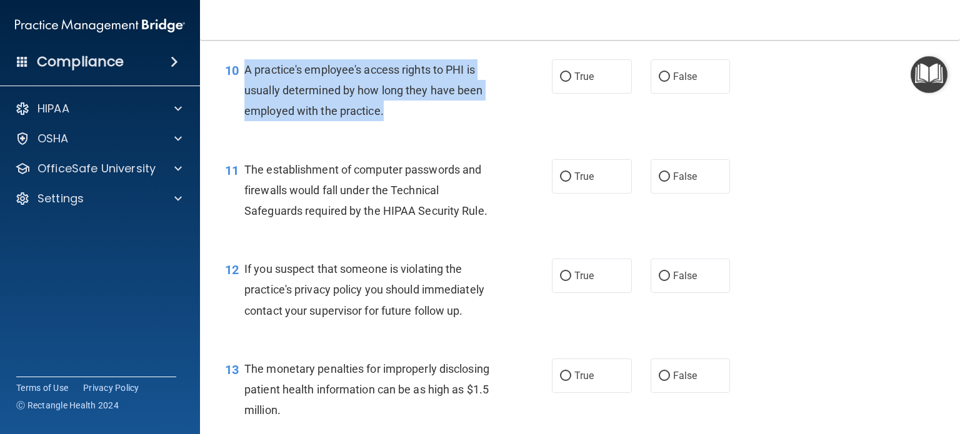
drag, startPoint x: 386, startPoint y: 138, endPoint x: 240, endPoint y: 84, distance: 155.7
click at [240, 84] on div "10 A practice's employee's access rights to PHI is usually determined by how lo…" at bounding box center [388, 93] width 364 height 69
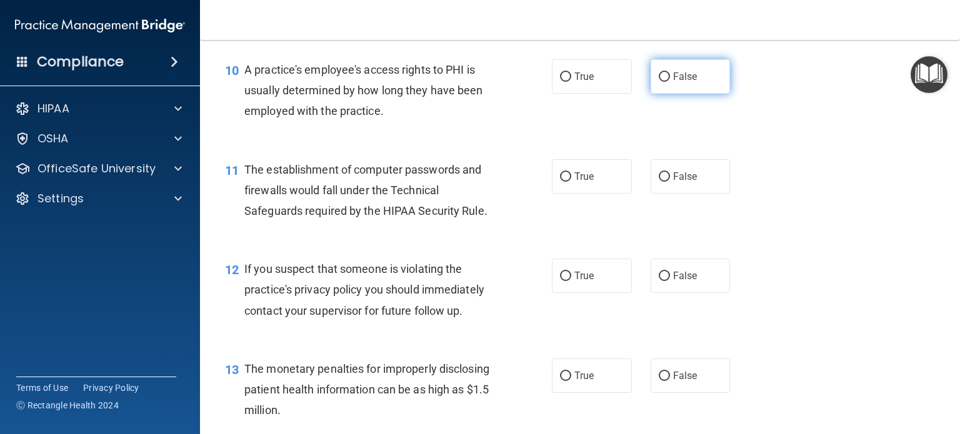
click at [685, 82] on span "False" at bounding box center [685, 77] width 24 height 12
click at [670, 82] on input "False" at bounding box center [663, 76] width 11 height 9
radio input "true"
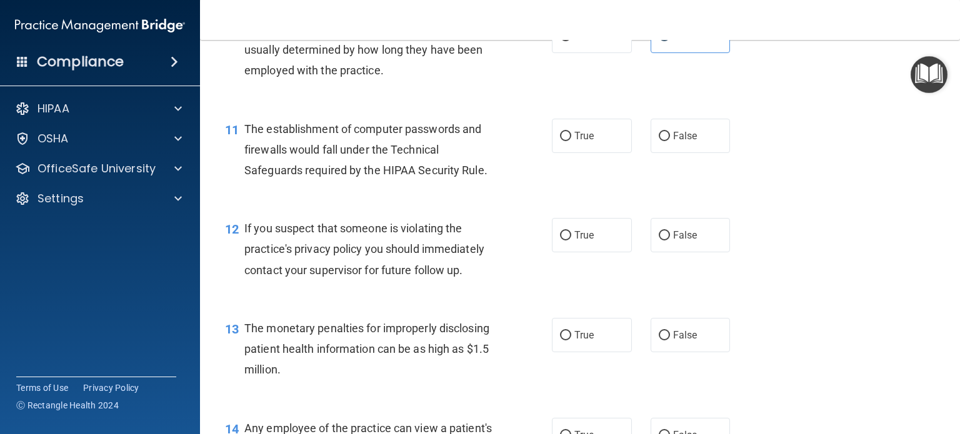
scroll to position [1062, 0]
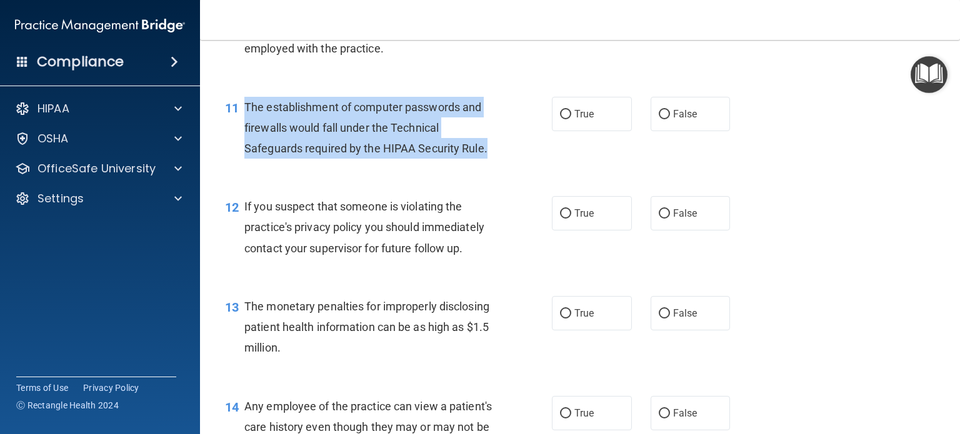
drag, startPoint x: 490, startPoint y: 166, endPoint x: 242, endPoint y: 122, distance: 251.9
click at [242, 122] on div "11 The establishment of computer passwords and firewalls would fall under the T…" at bounding box center [388, 131] width 364 height 69
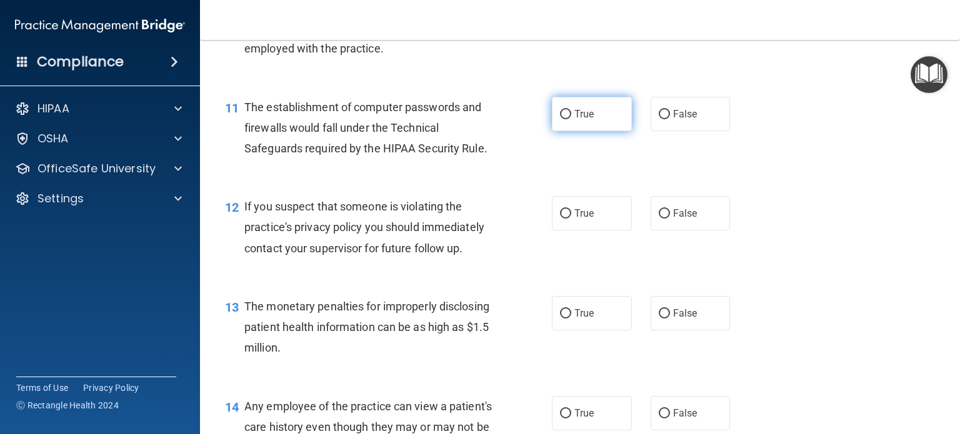
click at [577, 120] on span "True" at bounding box center [583, 114] width 19 height 12
click at [571, 119] on input "True" at bounding box center [565, 114] width 11 height 9
radio input "true"
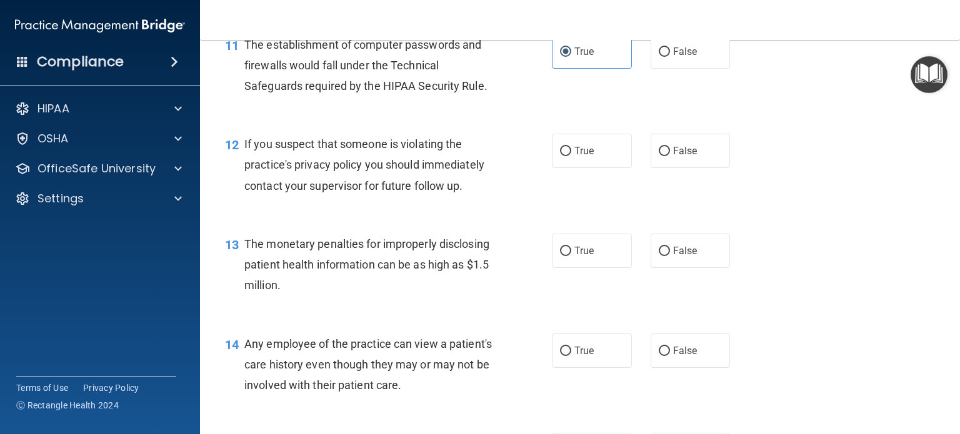
scroll to position [1187, 0]
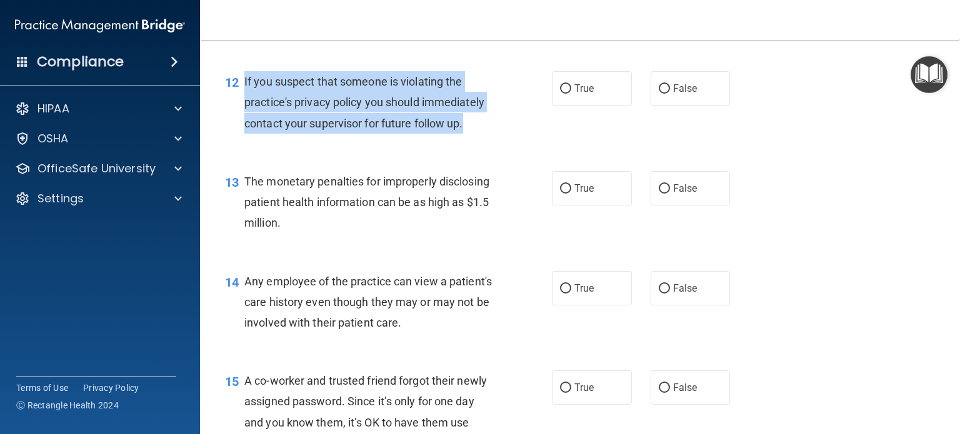
drag, startPoint x: 472, startPoint y: 142, endPoint x: 248, endPoint y: 103, distance: 227.0
click at [245, 104] on div "If you suspect that someone is violating the practice's privacy policy you shou…" at bounding box center [373, 102] width 259 height 62
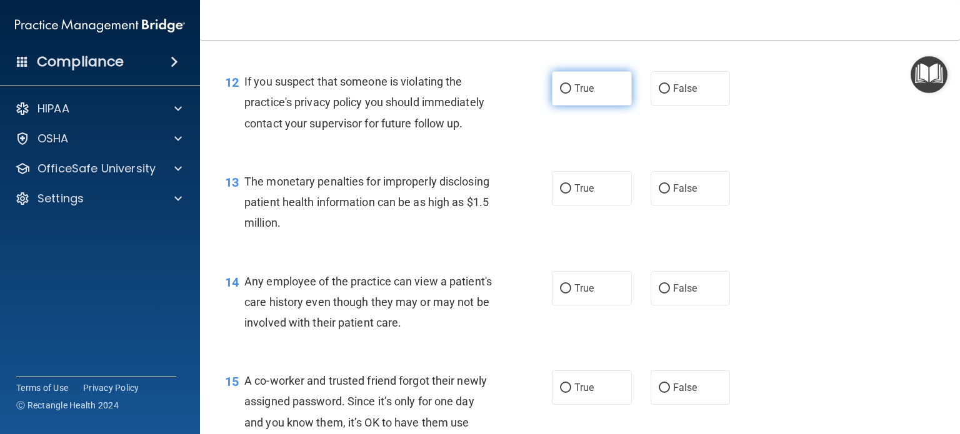
click at [574, 94] on span "True" at bounding box center [583, 88] width 19 height 12
click at [571, 94] on input "True" at bounding box center [565, 88] width 11 height 9
radio input "true"
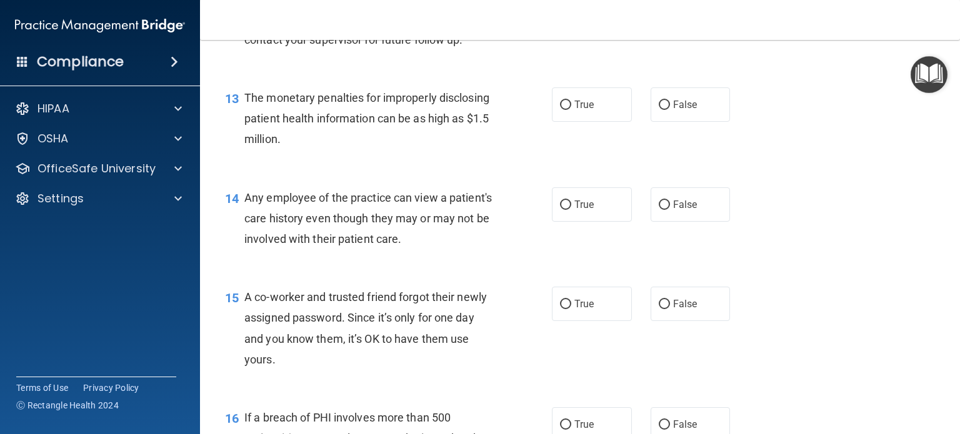
scroll to position [1312, 0]
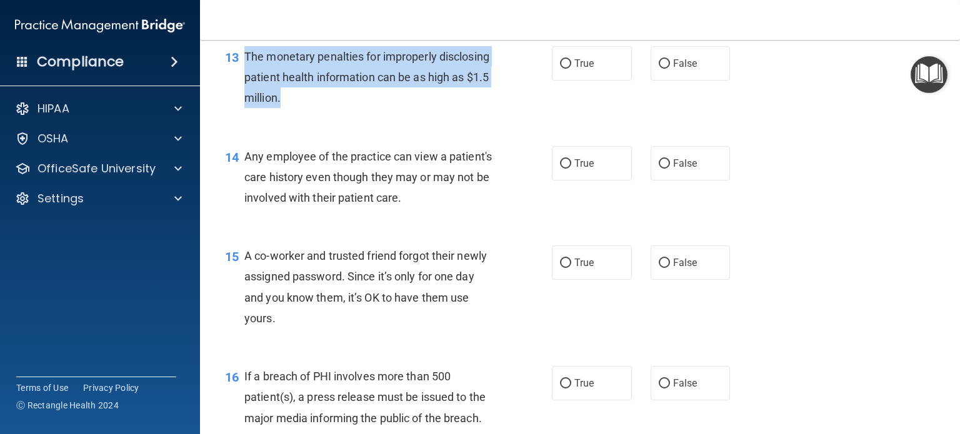
drag, startPoint x: 354, startPoint y: 126, endPoint x: 246, endPoint y: 76, distance: 118.5
click at [246, 76] on div "The monetary penalties for improperly disclosing patient health information can…" at bounding box center [373, 77] width 259 height 62
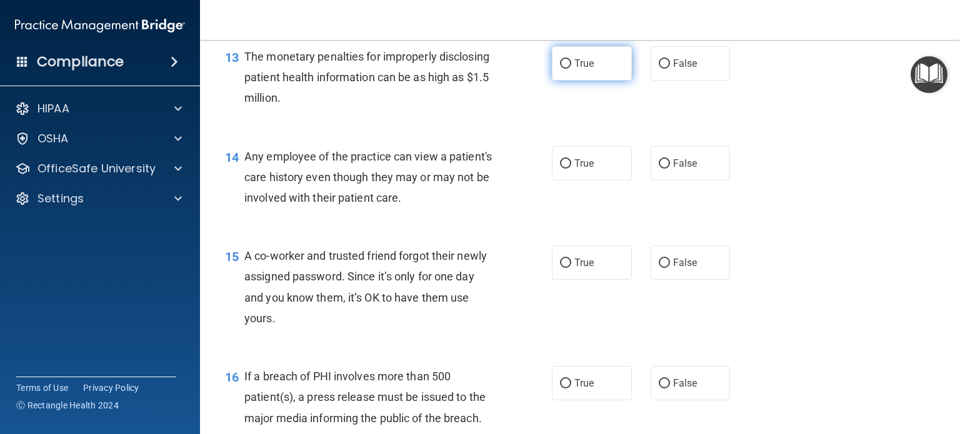
click at [577, 69] on span "True" at bounding box center [583, 63] width 19 height 12
click at [571, 69] on input "True" at bounding box center [565, 63] width 11 height 9
radio input "true"
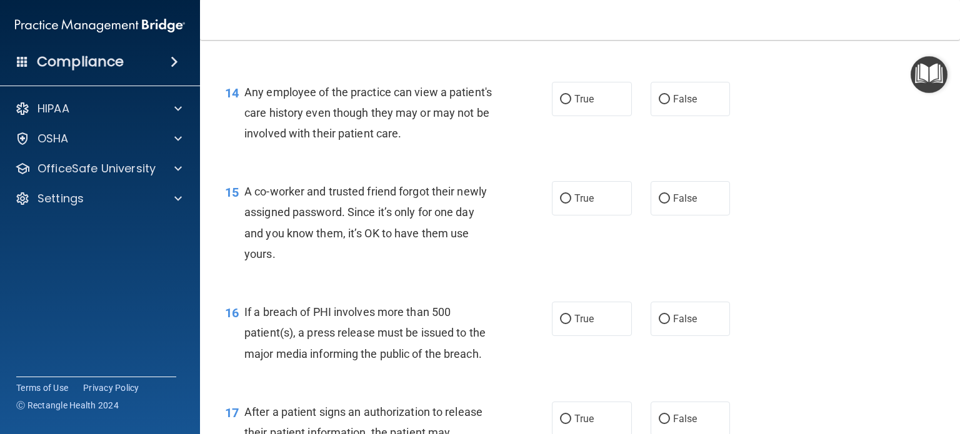
scroll to position [1437, 0]
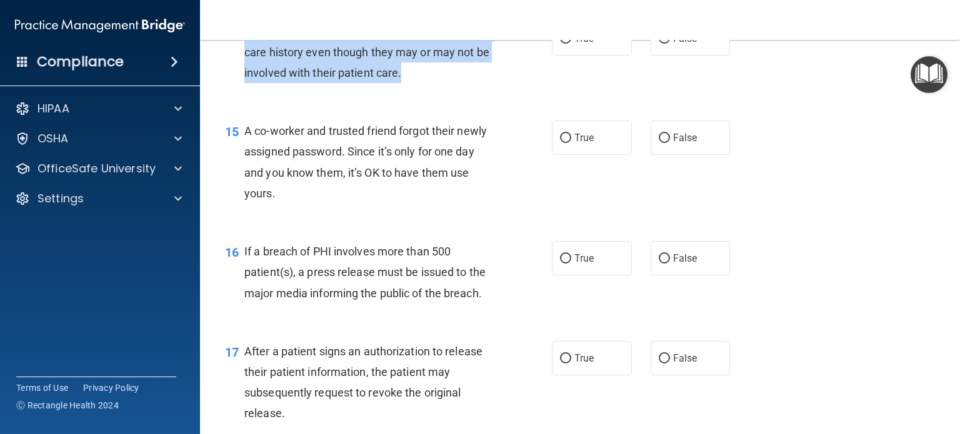
drag, startPoint x: 469, startPoint y: 94, endPoint x: 245, endPoint y: 57, distance: 226.8
click at [245, 57] on div "Any employee of the practice can view a patient's care history even though they…" at bounding box center [373, 52] width 259 height 62
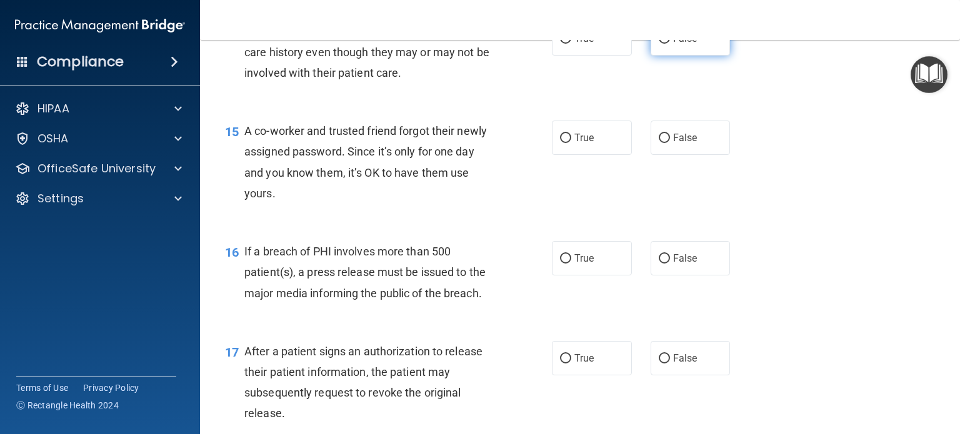
click at [686, 56] on label "False" at bounding box center [690, 38] width 80 height 34
click at [670, 44] on input "False" at bounding box center [663, 38] width 11 height 9
radio input "true"
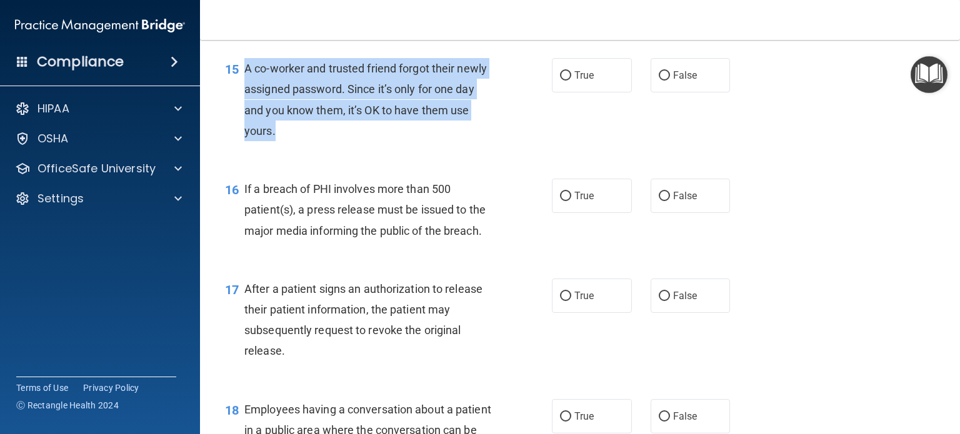
drag, startPoint x: 275, startPoint y: 154, endPoint x: 245, endPoint y: 92, distance: 69.3
click at [245, 92] on div "A co-worker and trusted friend forgot their newly assigned password. Since it’s…" at bounding box center [373, 99] width 259 height 83
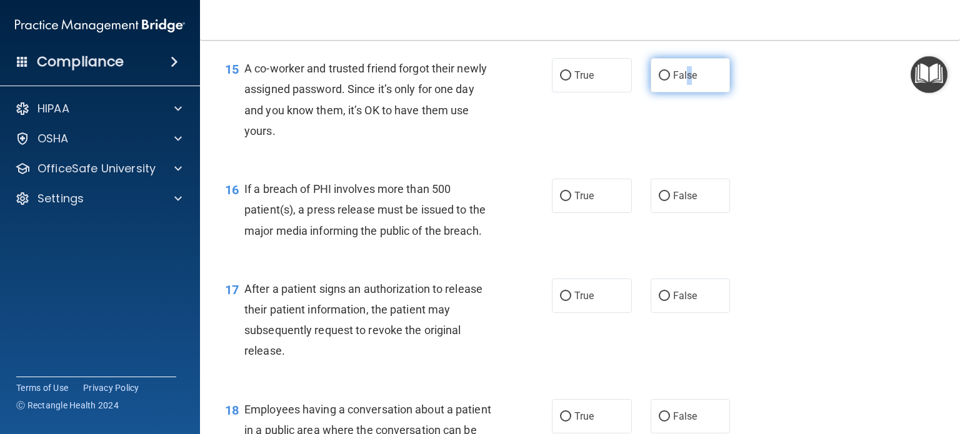
click at [683, 81] on span "False" at bounding box center [685, 75] width 24 height 12
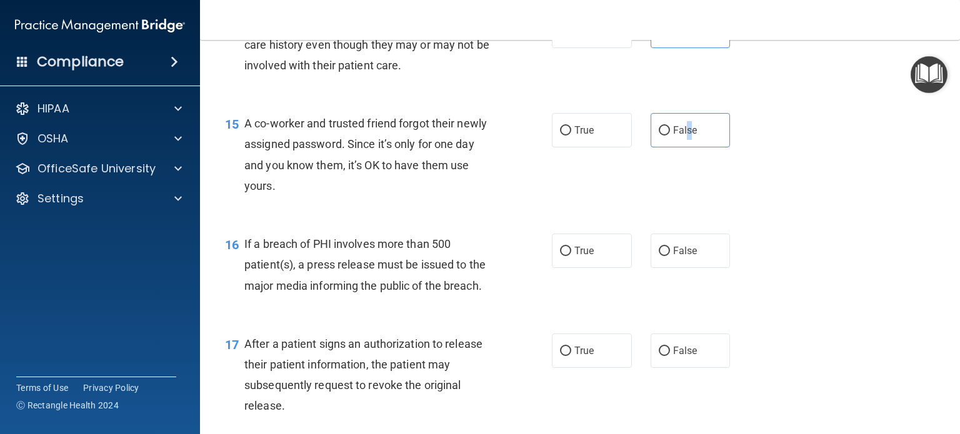
scroll to position [1437, 0]
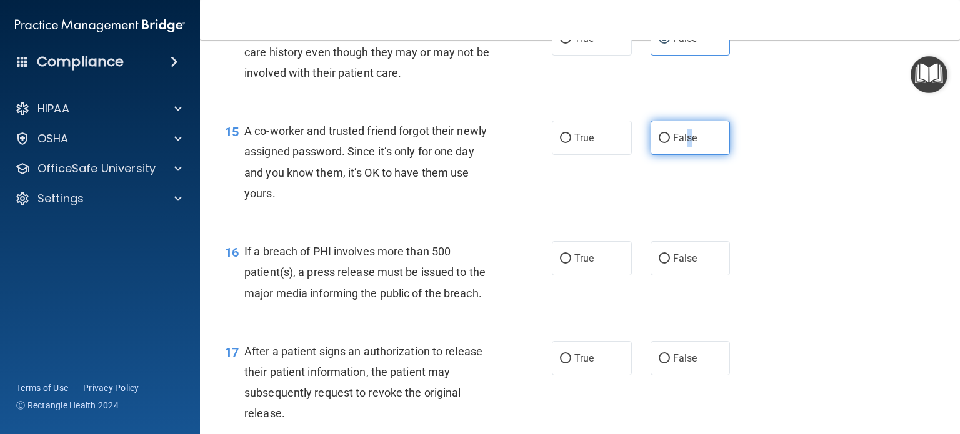
click at [658, 143] on input "False" at bounding box center [663, 138] width 11 height 9
radio input "true"
click at [598, 216] on div "15 A co-worker and trusted friend forgot their newly assigned password. Since i…" at bounding box center [580, 165] width 728 height 121
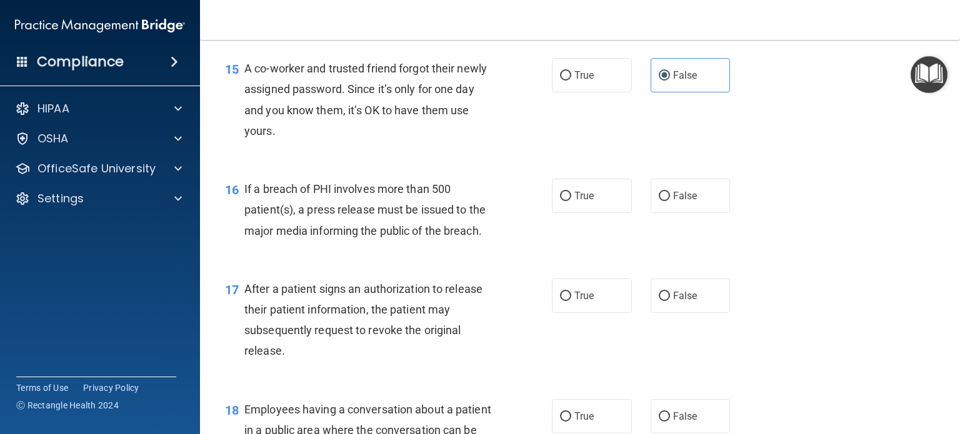
scroll to position [1562, 0]
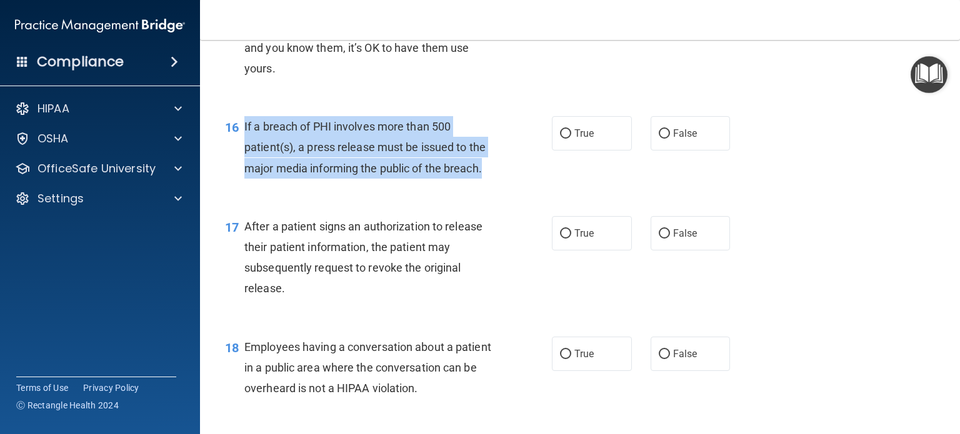
drag, startPoint x: 490, startPoint y: 191, endPoint x: 240, endPoint y: 149, distance: 254.0
click at [240, 149] on div "16 If a breach of PHI involves more than 500 patient(s), a press release must b…" at bounding box center [388, 150] width 364 height 69
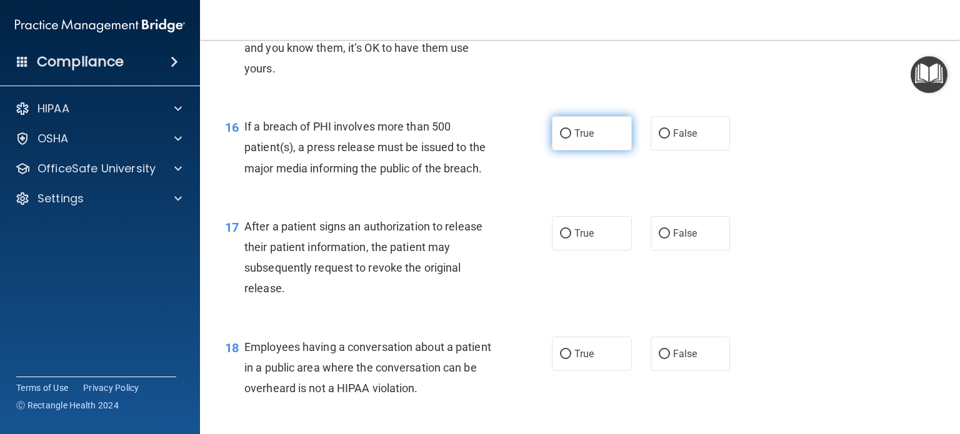
click at [565, 151] on label "True" at bounding box center [592, 133] width 80 height 34
click at [565, 139] on input "True" at bounding box center [565, 133] width 11 height 9
radio input "true"
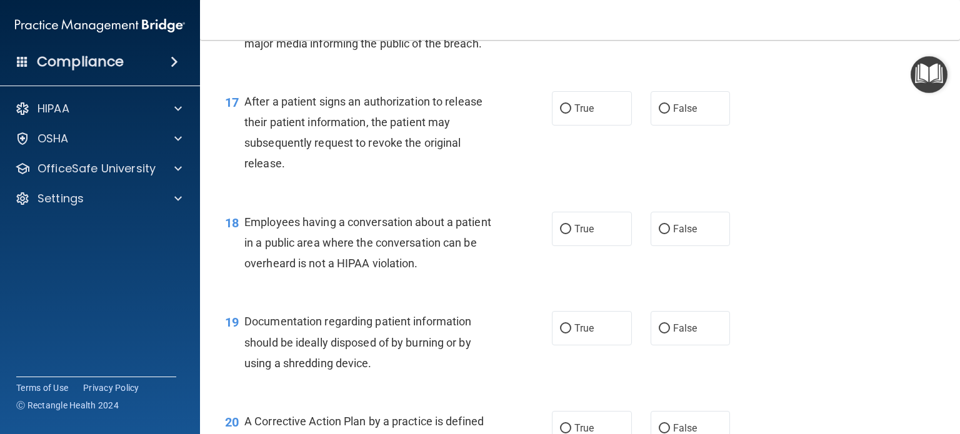
scroll to position [1749, 0]
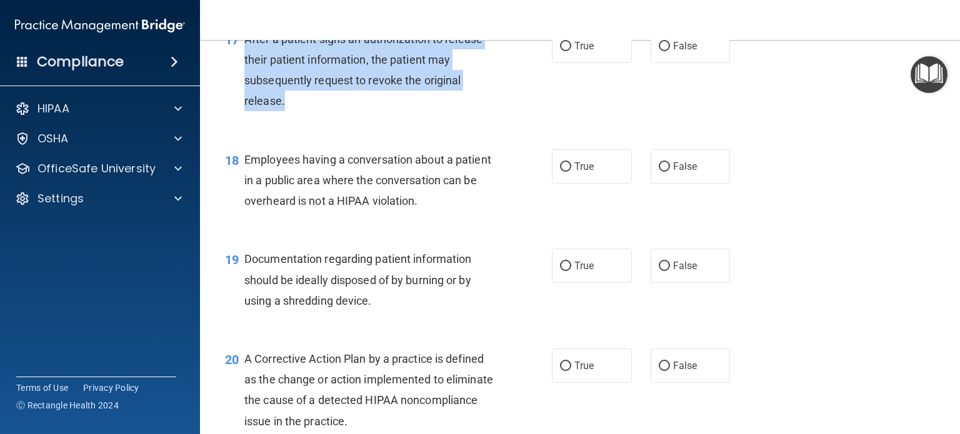
drag, startPoint x: 295, startPoint y: 124, endPoint x: 237, endPoint y: 50, distance: 94.3
click at [237, 50] on div "17 After a patient signs an authorization to release their patient information,…" at bounding box center [388, 73] width 364 height 89
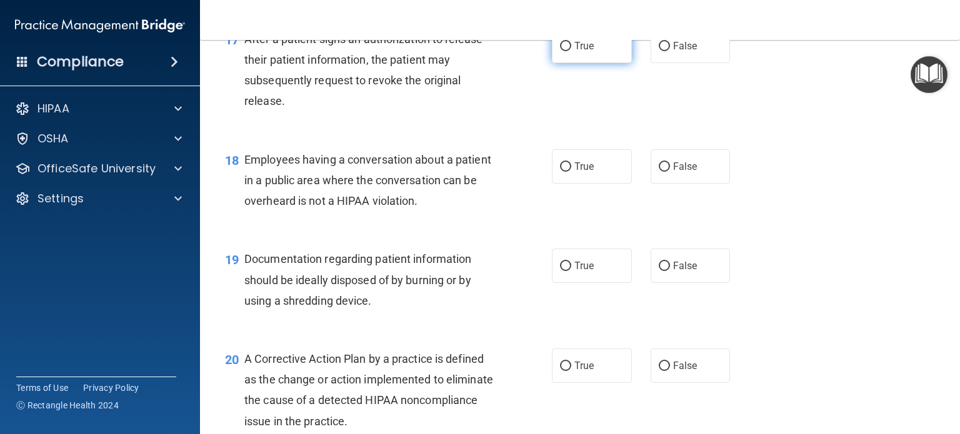
click at [588, 52] on span "True" at bounding box center [583, 46] width 19 height 12
click at [571, 51] on input "True" at bounding box center [565, 46] width 11 height 9
radio input "true"
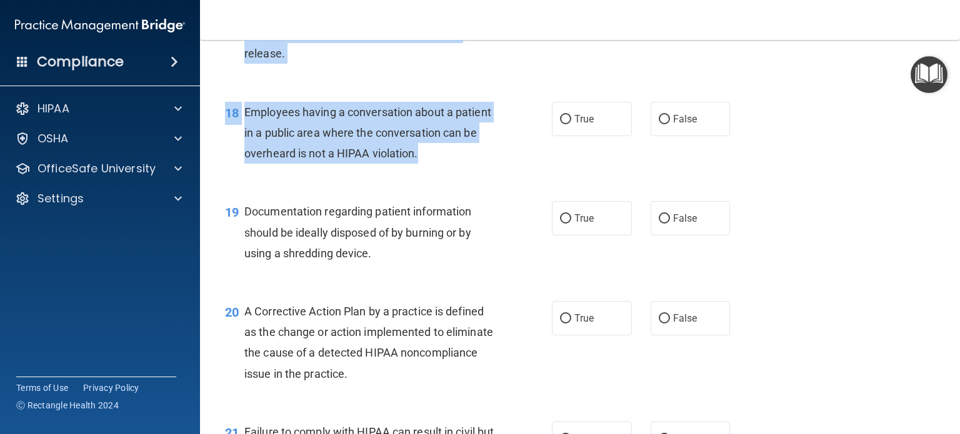
scroll to position [1773, 0]
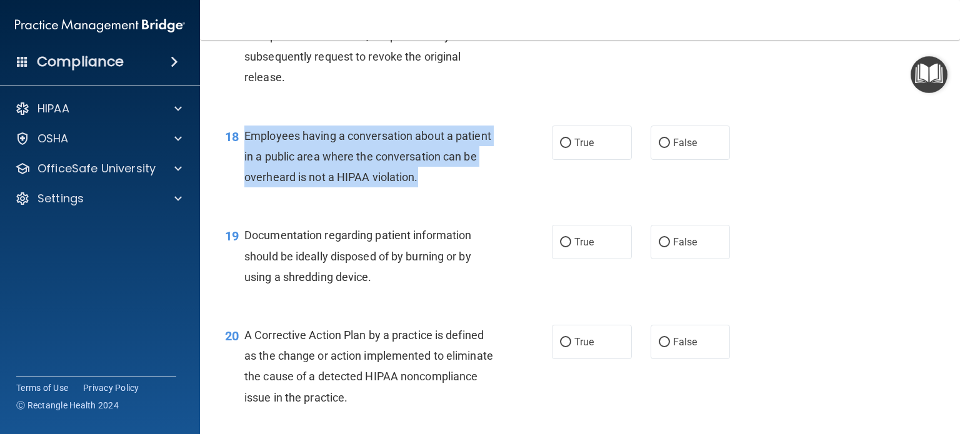
drag, startPoint x: 460, startPoint y: 104, endPoint x: 243, endPoint y: 157, distance: 223.2
click at [243, 157] on div "18 Employees having a conversation about a patient in a public area where the c…" at bounding box center [388, 160] width 364 height 69
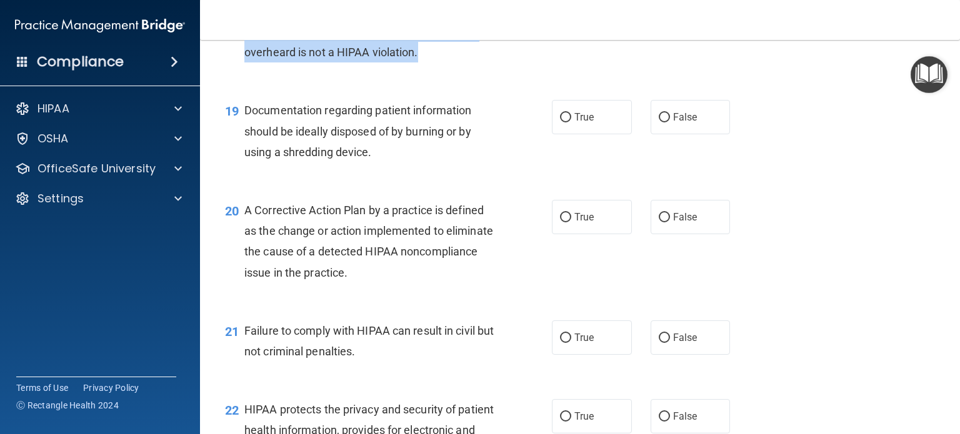
scroll to position [1835, 0]
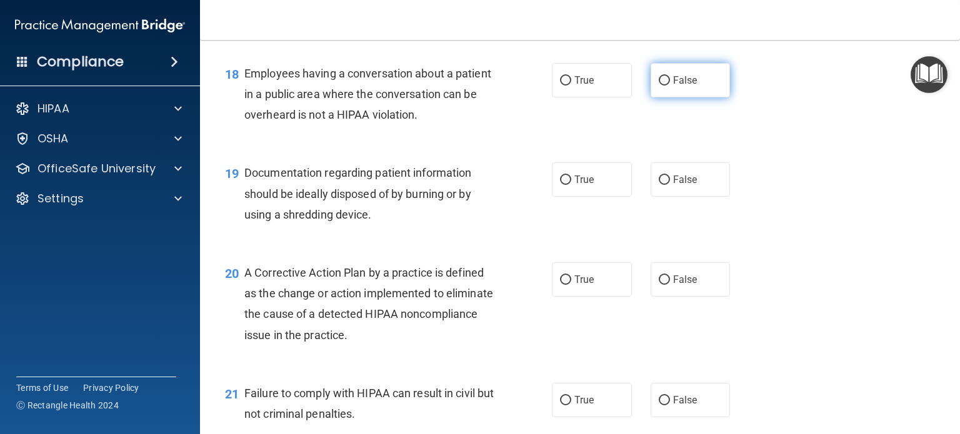
click at [682, 86] on span "False" at bounding box center [685, 80] width 24 height 12
click at [670, 86] on input "False" at bounding box center [663, 80] width 11 height 9
radio input "true"
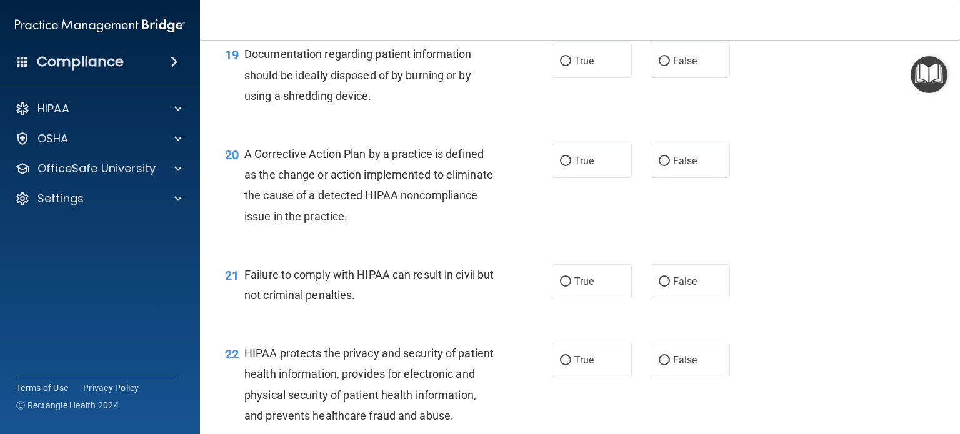
scroll to position [1960, 0]
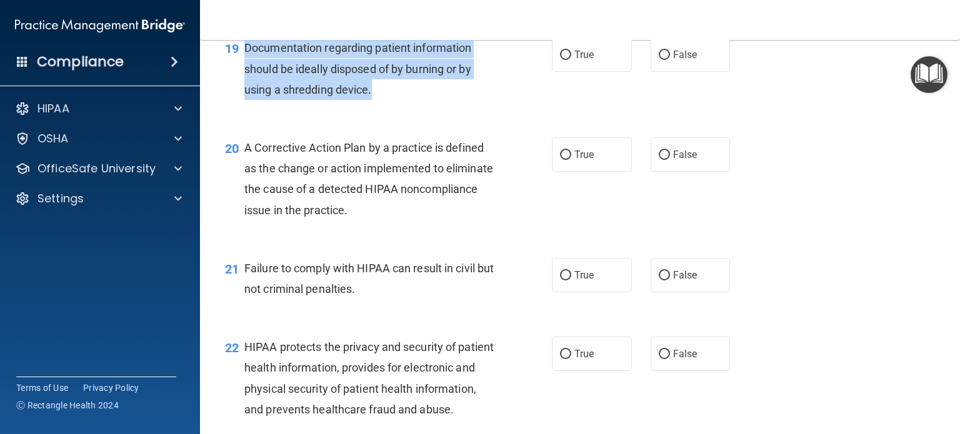
drag, startPoint x: 376, startPoint y: 111, endPoint x: 246, endPoint y: 73, distance: 135.2
click at [246, 73] on div "Documentation regarding patient information should be ideally disposed of by bu…" at bounding box center [373, 68] width 259 height 62
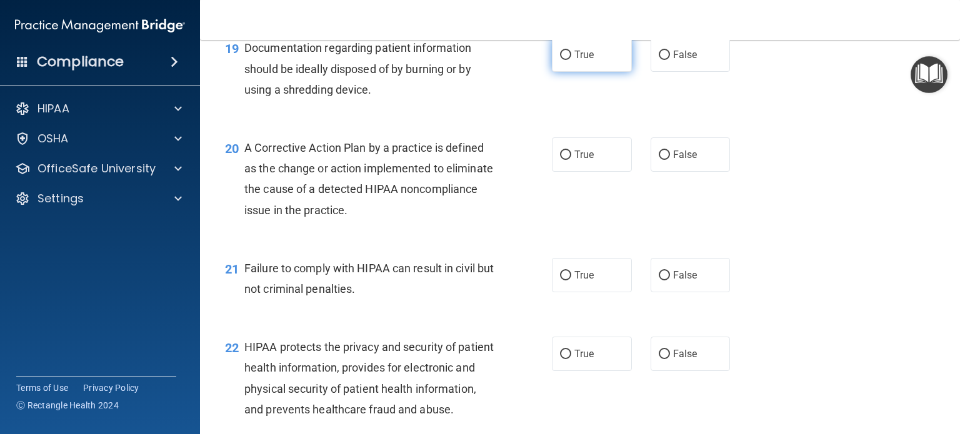
click at [597, 72] on label "True" at bounding box center [592, 54] width 80 height 34
click at [571, 60] on input "True" at bounding box center [565, 55] width 11 height 9
radio input "true"
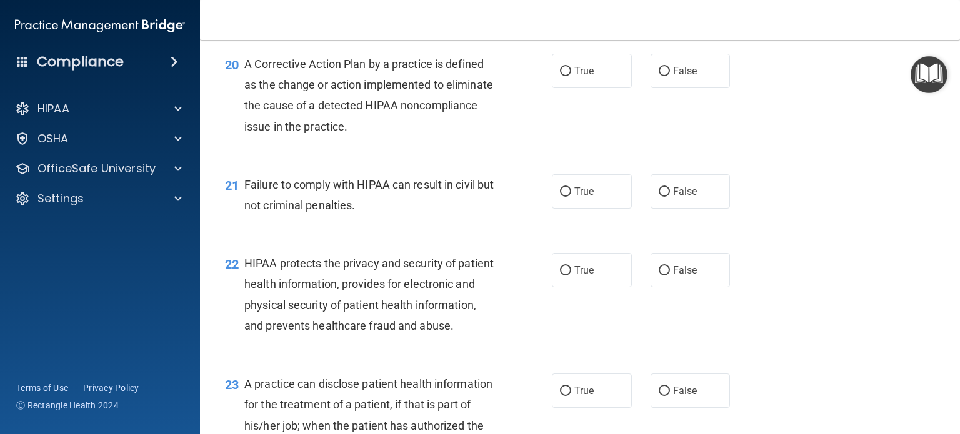
scroll to position [2023, 0]
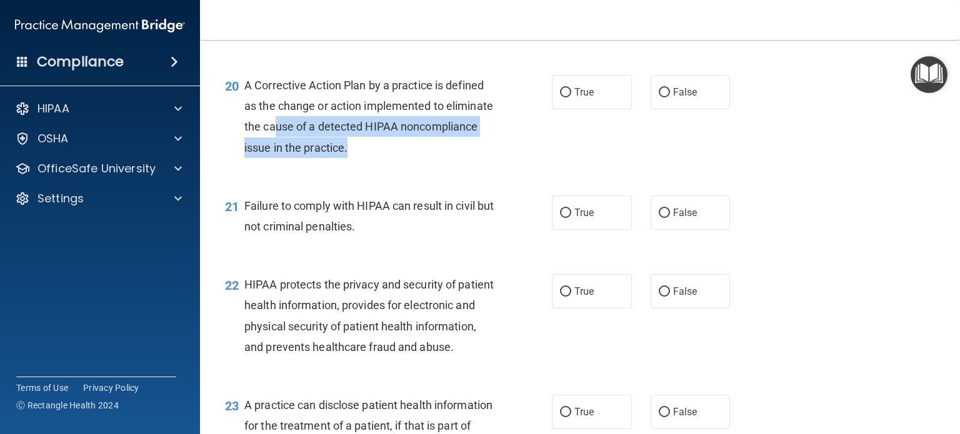
drag, startPoint x: 433, startPoint y: 171, endPoint x: 324, endPoint y: 139, distance: 113.7
click at [324, 139] on div "A Corrective Action Plan by a practice is defined as the change or action imple…" at bounding box center [373, 116] width 259 height 83
click at [437, 158] on div "A Corrective Action Plan by a practice is defined as the change or action imple…" at bounding box center [373, 116] width 259 height 83
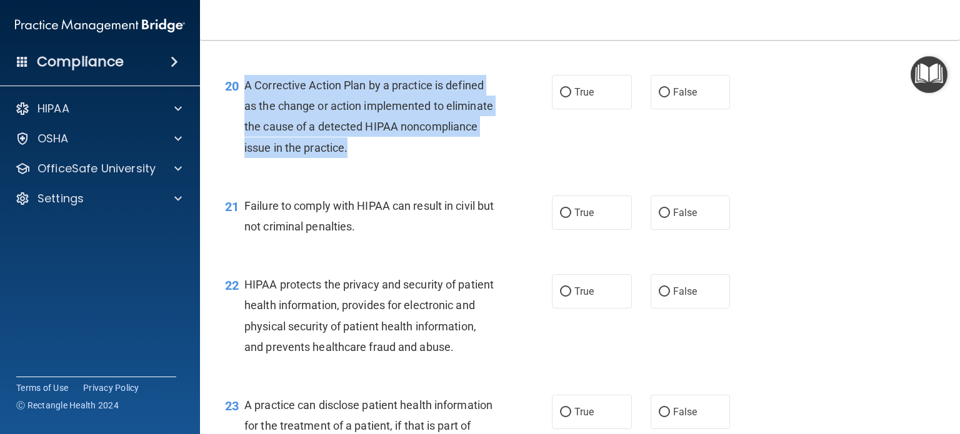
drag, startPoint x: 432, startPoint y: 172, endPoint x: 239, endPoint y: 104, distance: 205.5
click at [239, 104] on div "20 A Corrective Action Plan by a practice is defined as the change or action im…" at bounding box center [388, 119] width 364 height 89
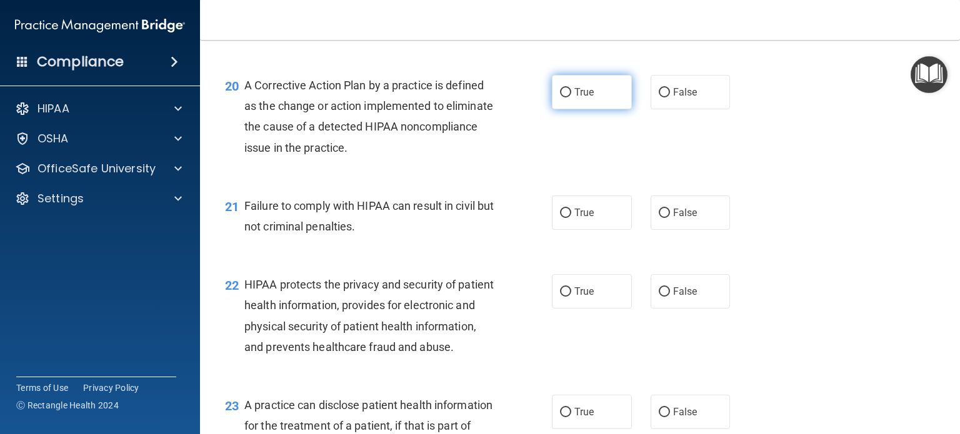
click at [598, 109] on label "True" at bounding box center [592, 92] width 80 height 34
click at [571, 97] on input "True" at bounding box center [565, 92] width 11 height 9
radio input "true"
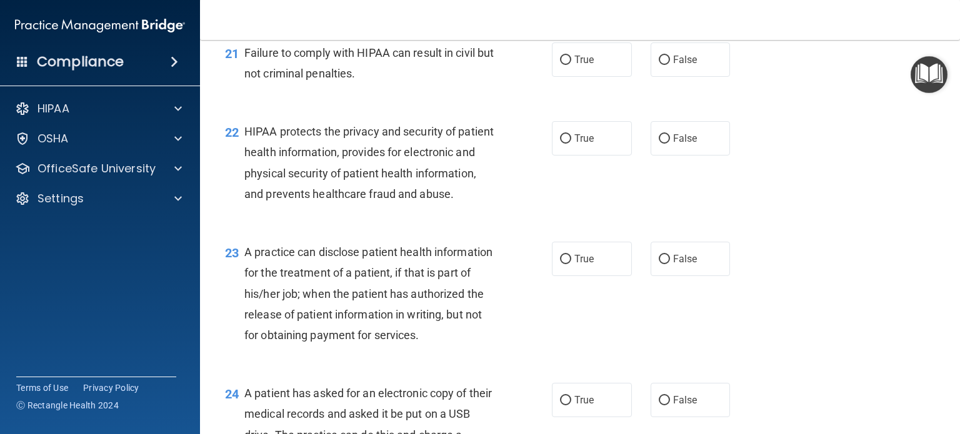
scroll to position [2148, 0]
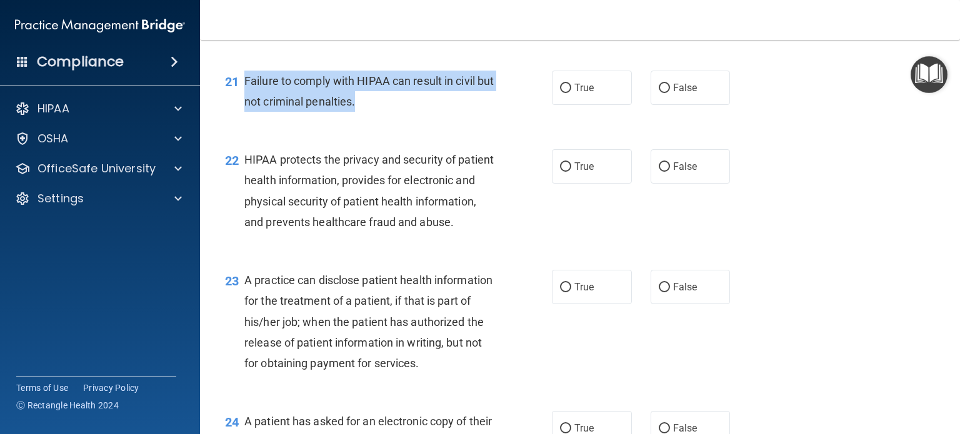
drag, startPoint x: 378, startPoint y: 122, endPoint x: 242, endPoint y: 101, distance: 137.3
click at [242, 101] on div "21 Failure to comply with HIPAA can result in civil but not criminal penalties." at bounding box center [388, 94] width 364 height 47
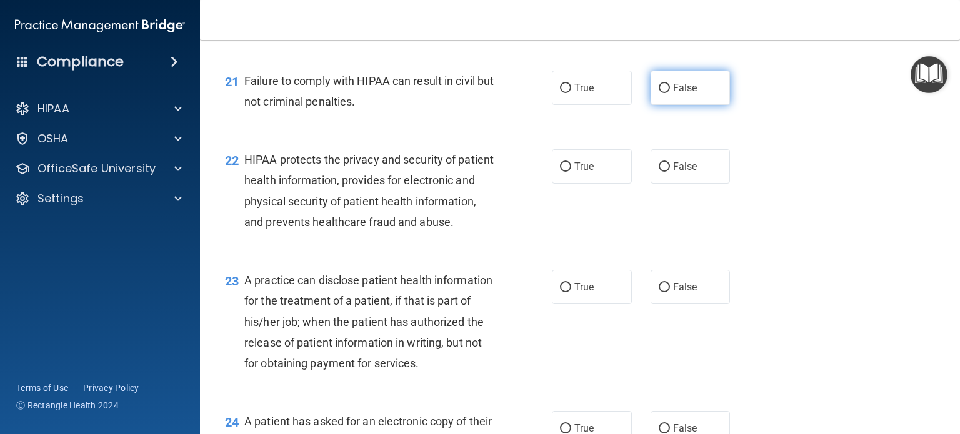
click at [673, 94] on span "False" at bounding box center [685, 88] width 24 height 12
click at [670, 93] on input "False" at bounding box center [663, 88] width 11 height 9
radio input "true"
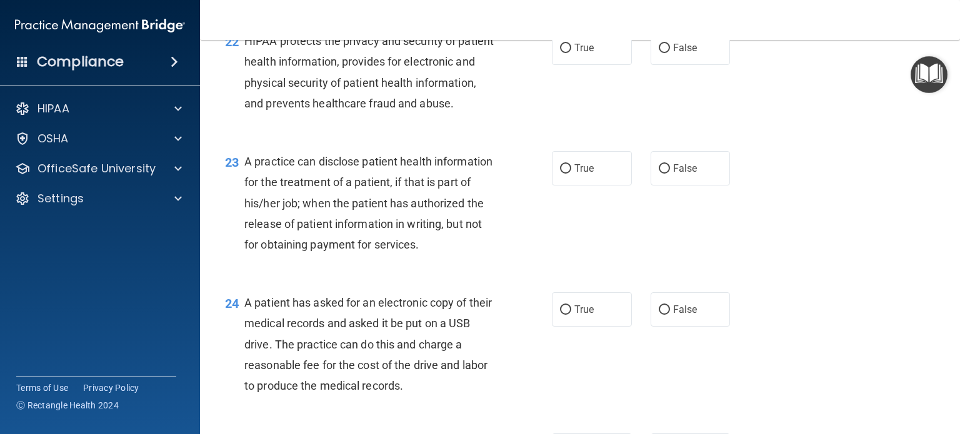
scroll to position [2273, 0]
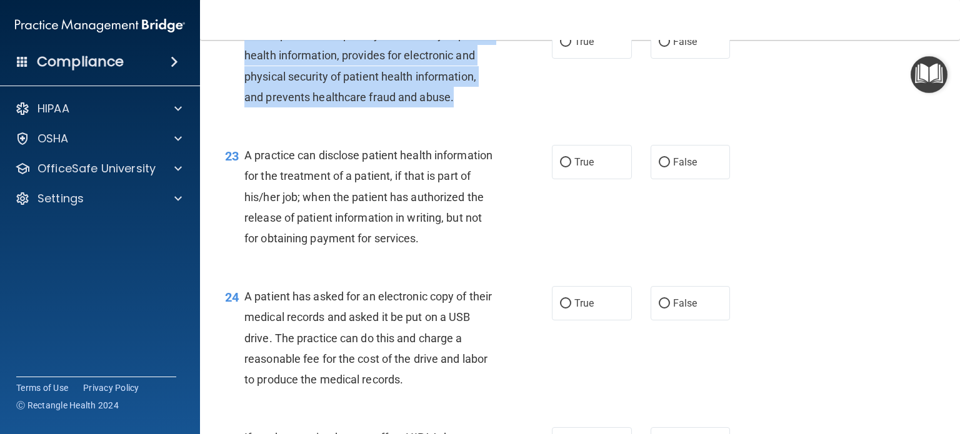
drag, startPoint x: 283, startPoint y: 140, endPoint x: 244, endPoint y: 54, distance: 94.2
click at [244, 54] on div "HIPAA protects the privacy and security of patient health information, provides…" at bounding box center [373, 65] width 259 height 83
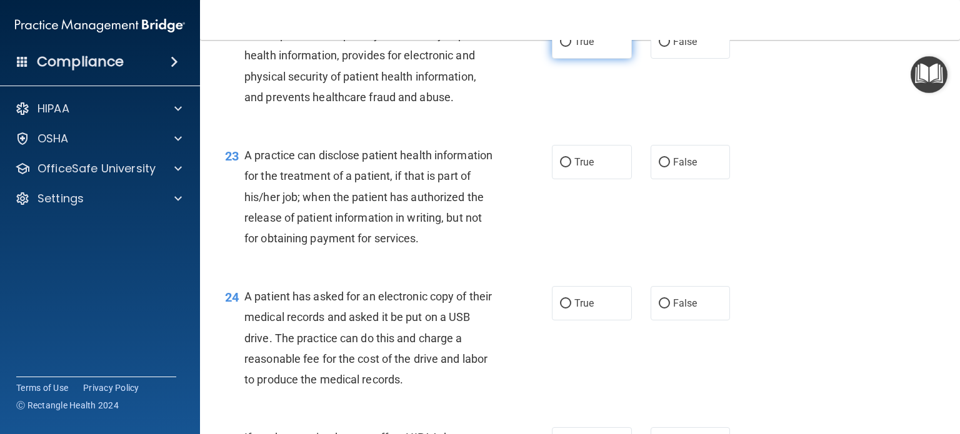
click at [582, 47] on span "True" at bounding box center [583, 42] width 19 height 12
click at [571, 47] on input "True" at bounding box center [565, 41] width 11 height 9
radio input "true"
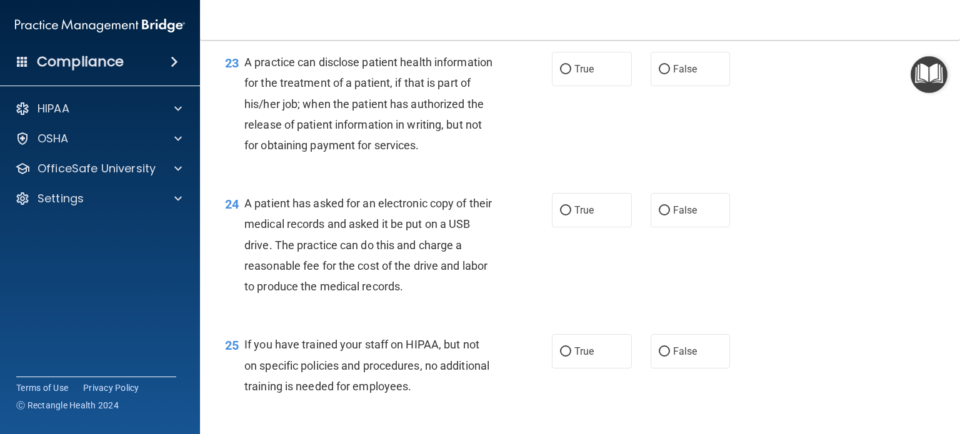
scroll to position [2398, 0]
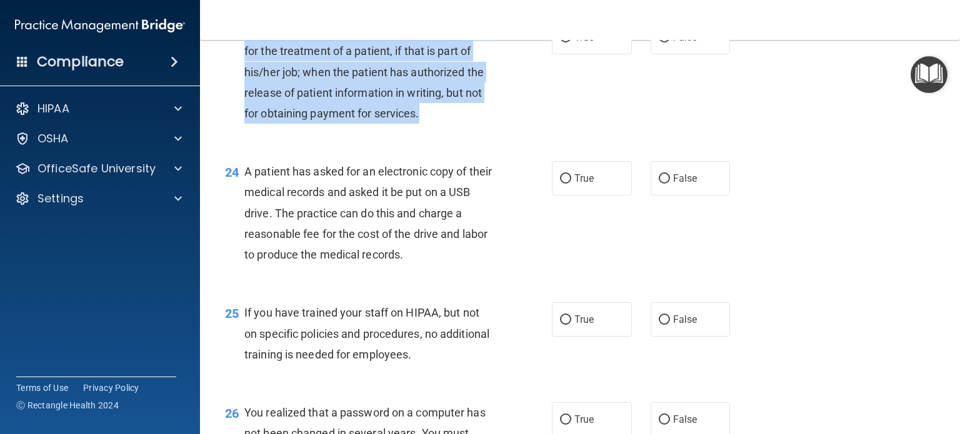
drag, startPoint x: 297, startPoint y: 173, endPoint x: 241, endPoint y: 78, distance: 110.3
click at [241, 78] on div "23 A practice can disclose patient health information for the treatment of a pa…" at bounding box center [388, 75] width 364 height 110
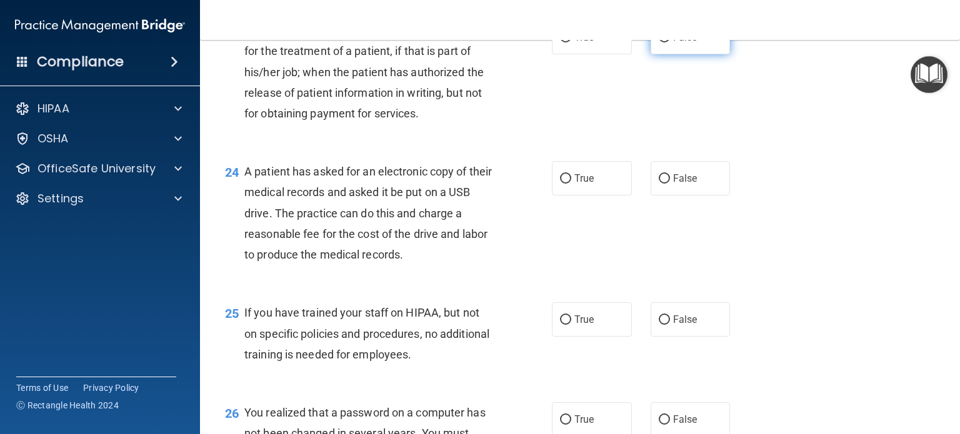
click at [680, 54] on label "False" at bounding box center [690, 37] width 80 height 34
click at [670, 42] on input "False" at bounding box center [663, 37] width 11 height 9
radio input "true"
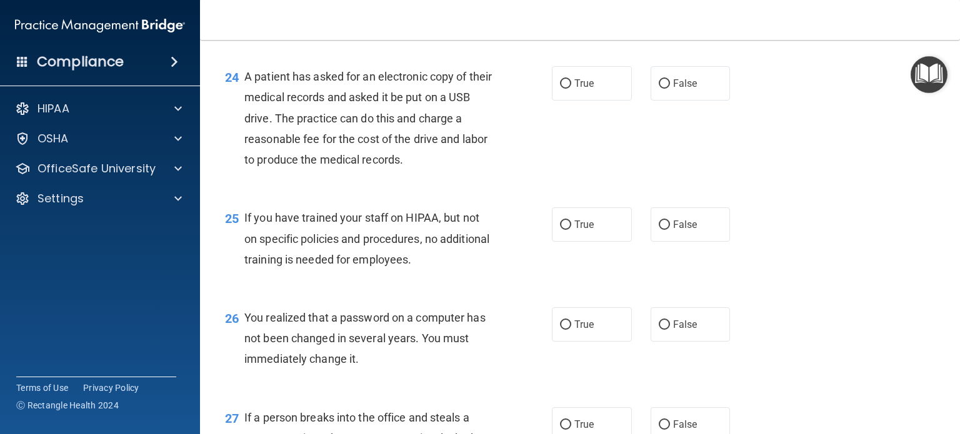
scroll to position [2522, 0]
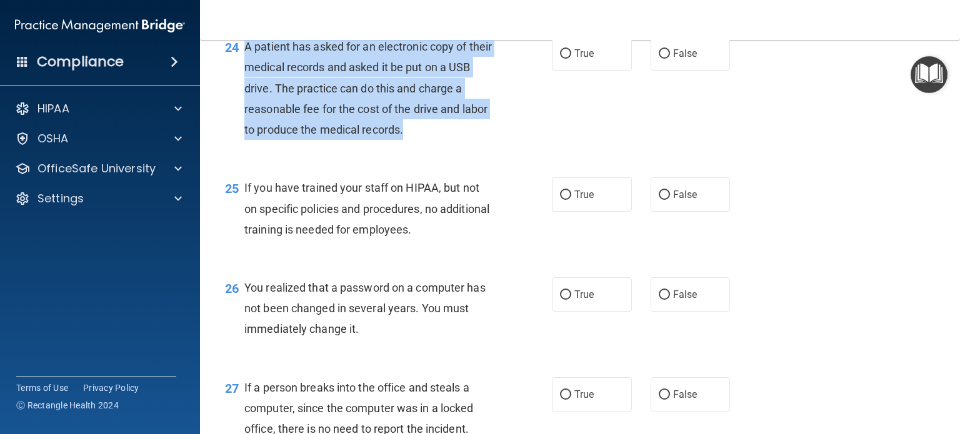
drag, startPoint x: 412, startPoint y: 190, endPoint x: 241, endPoint y: 105, distance: 191.6
click at [241, 105] on div "24 A patient has asked for an electronic copy of their medical records and aske…" at bounding box center [388, 91] width 364 height 110
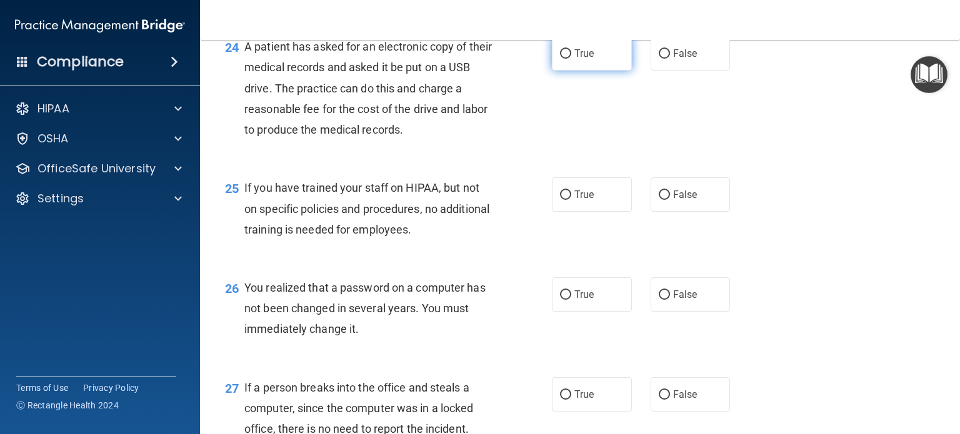
click at [578, 59] on span "True" at bounding box center [583, 53] width 19 height 12
click at [571, 59] on input "True" at bounding box center [565, 53] width 11 height 9
radio input "true"
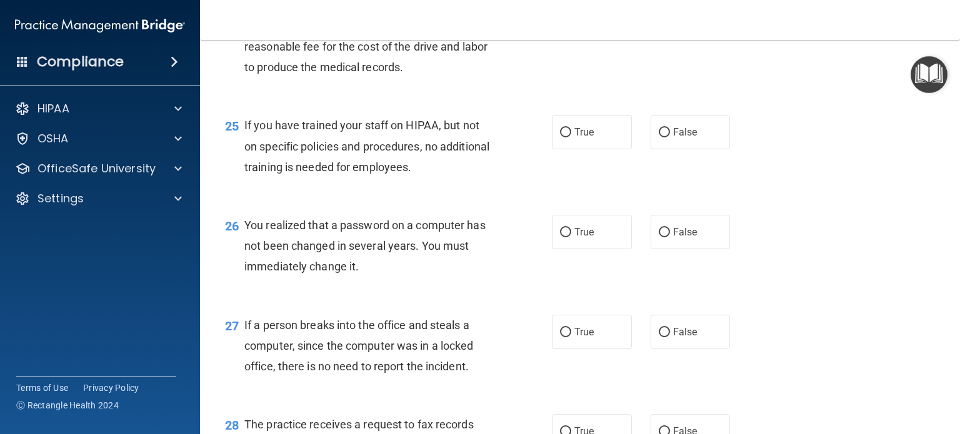
scroll to position [2647, 0]
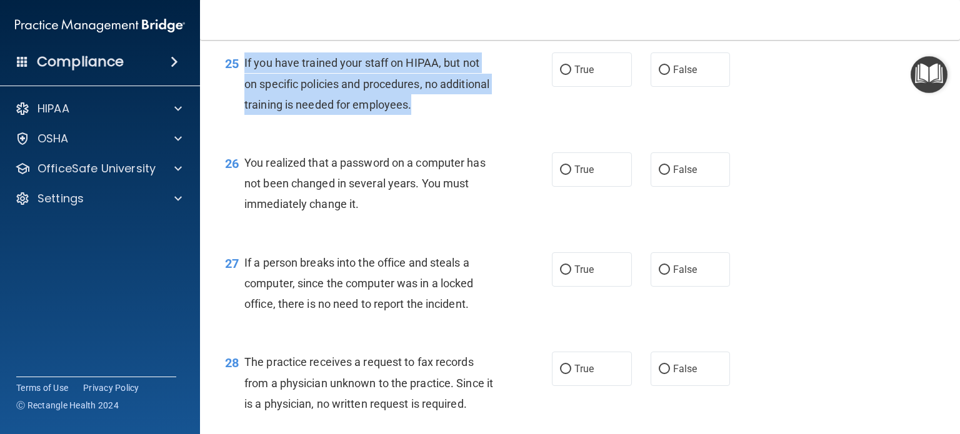
drag, startPoint x: 467, startPoint y: 167, endPoint x: 241, endPoint y: 129, distance: 228.7
click at [241, 121] on div "25 If you have trained your staff on HIPAA, but not on specific policies and pr…" at bounding box center [388, 86] width 364 height 69
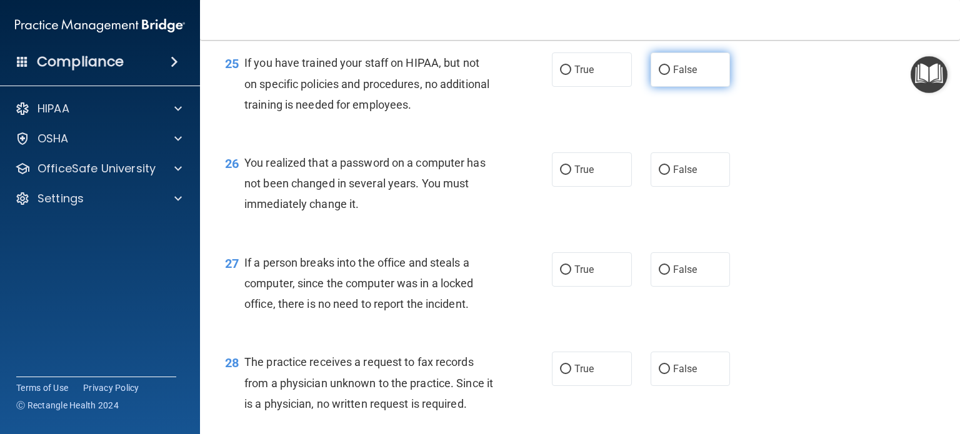
click at [683, 76] on span "False" at bounding box center [685, 70] width 24 height 12
click at [670, 75] on input "False" at bounding box center [663, 70] width 11 height 9
radio input "true"
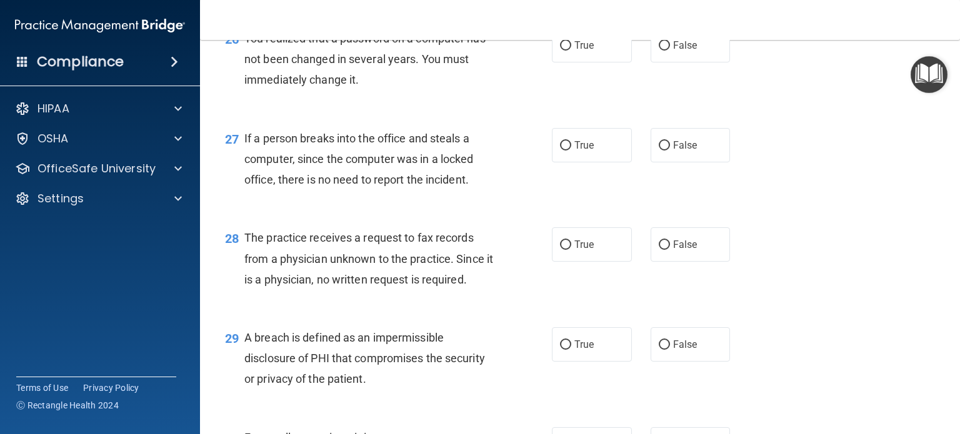
scroll to position [2772, 0]
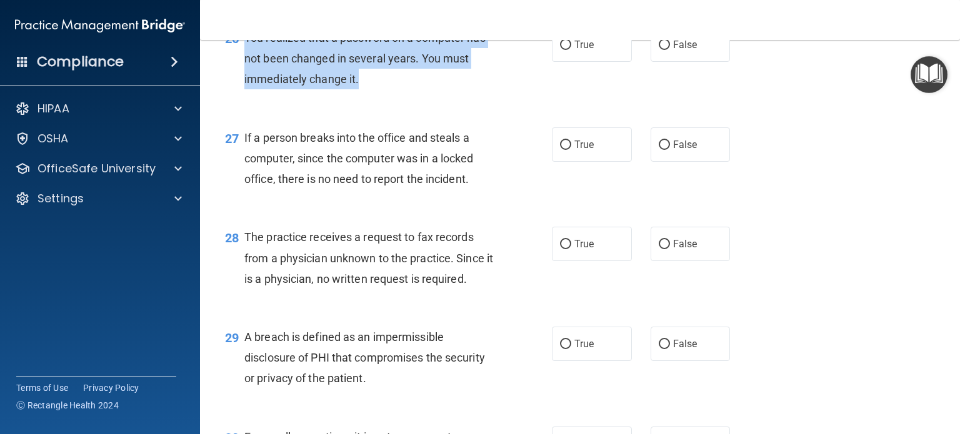
drag, startPoint x: 364, startPoint y: 149, endPoint x: 246, endPoint y: 97, distance: 128.9
click at [246, 90] on div "You realized that a password on a computer has not been changed in several year…" at bounding box center [373, 58] width 259 height 62
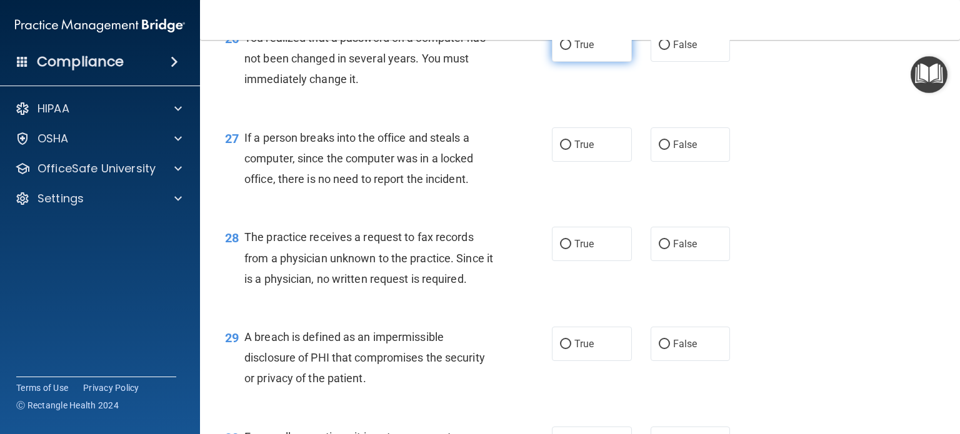
click at [602, 62] on label "True" at bounding box center [592, 44] width 80 height 34
click at [571, 50] on input "True" at bounding box center [565, 45] width 11 height 9
radio input "true"
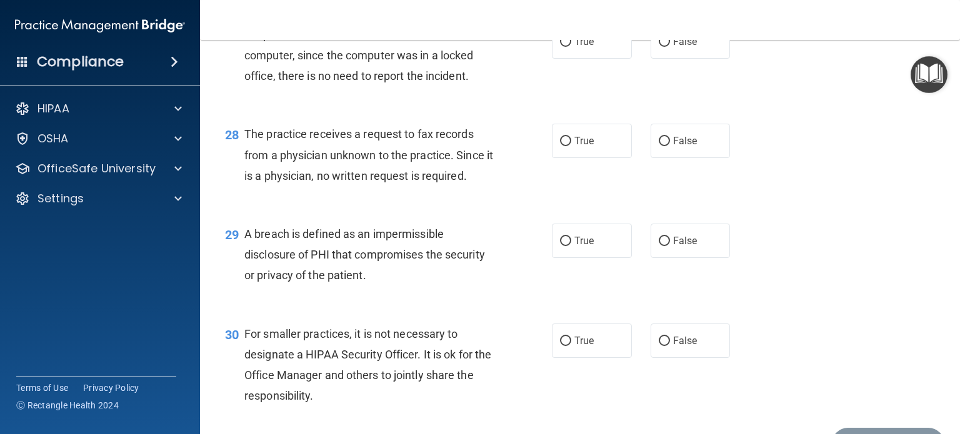
scroll to position [2897, 0]
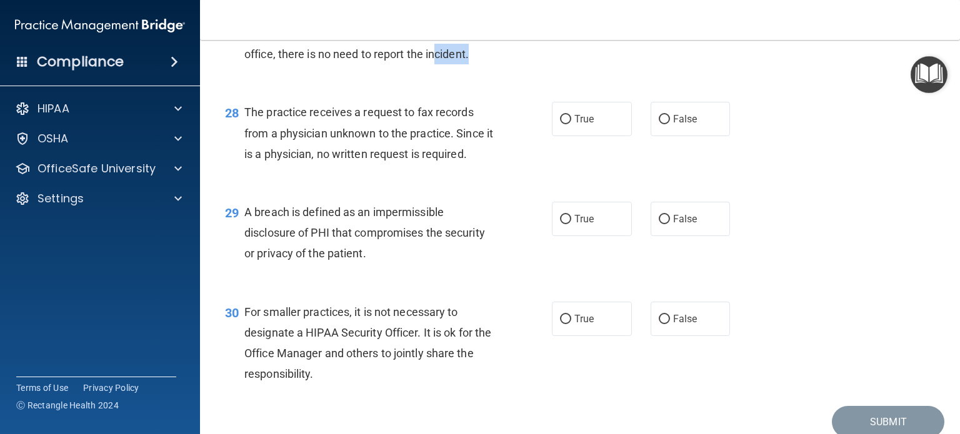
drag, startPoint x: 477, startPoint y: 114, endPoint x: 435, endPoint y: 114, distance: 41.9
click at [435, 65] on div "If a person breaks into the office and steals a computer, since the computer wa…" at bounding box center [373, 33] width 259 height 62
click at [427, 65] on div "If a person breaks into the office and steals a computer, since the computer wa…" at bounding box center [373, 33] width 259 height 62
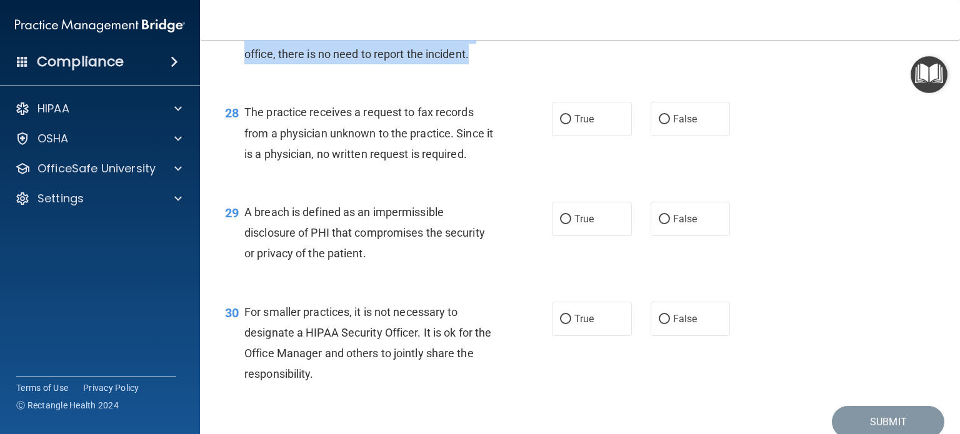
drag, startPoint x: 476, startPoint y: 114, endPoint x: 242, endPoint y: 70, distance: 238.4
click at [242, 70] on div "27 If a person breaks into the office and steals a computer, since the computer…" at bounding box center [388, 36] width 364 height 69
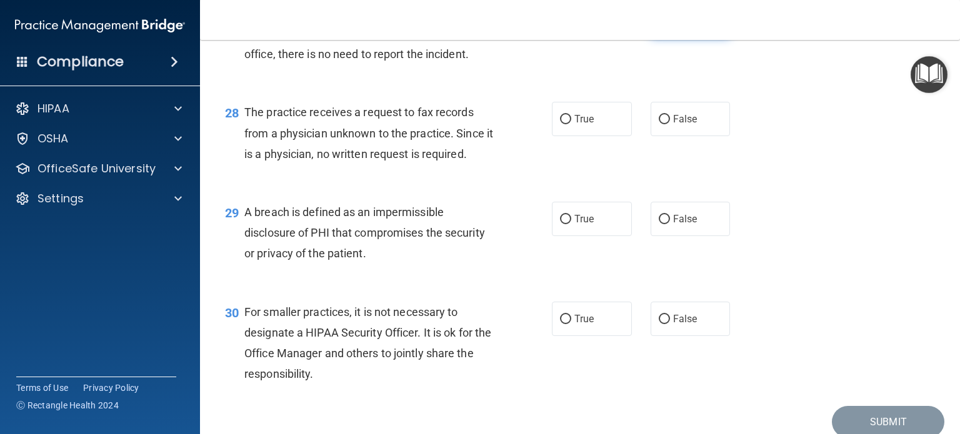
click at [680, 37] on label "False" at bounding box center [690, 19] width 80 height 34
click at [670, 25] on input "False" at bounding box center [663, 20] width 11 height 9
radio input "true"
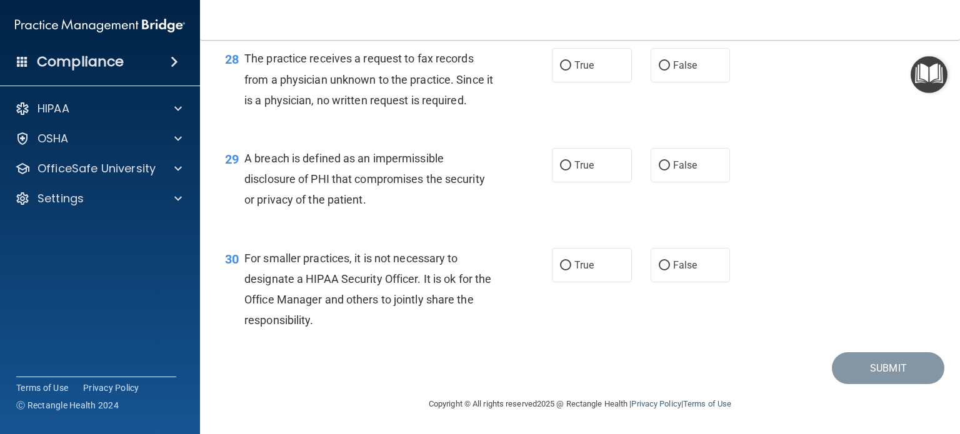
scroll to position [3013, 0]
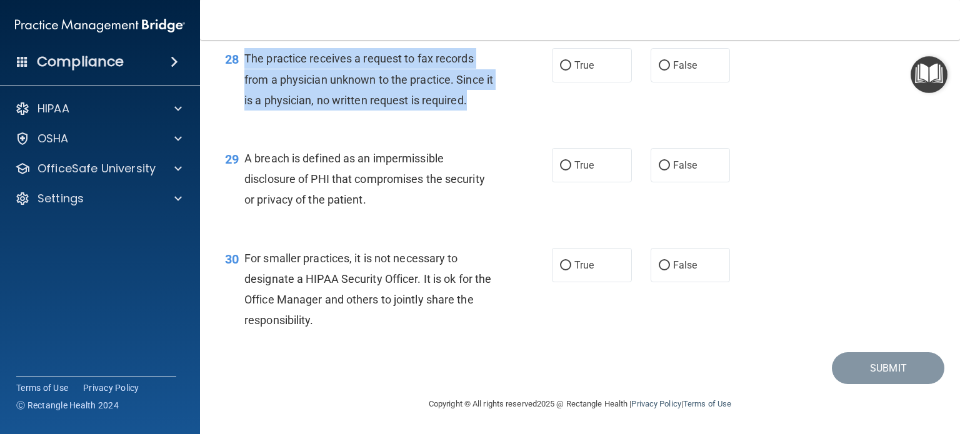
drag, startPoint x: 488, startPoint y: 99, endPoint x: 245, endPoint y: 59, distance: 245.7
click at [245, 59] on div "The practice receives a request to fax records from a physician unknown to the …" at bounding box center [373, 79] width 259 height 62
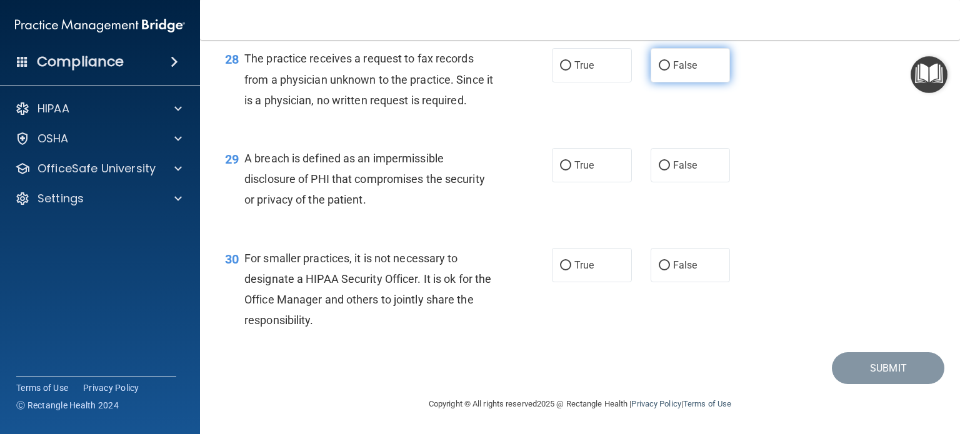
click at [673, 69] on span "False" at bounding box center [685, 65] width 24 height 12
click at [670, 69] on input "False" at bounding box center [663, 65] width 11 height 9
radio input "true"
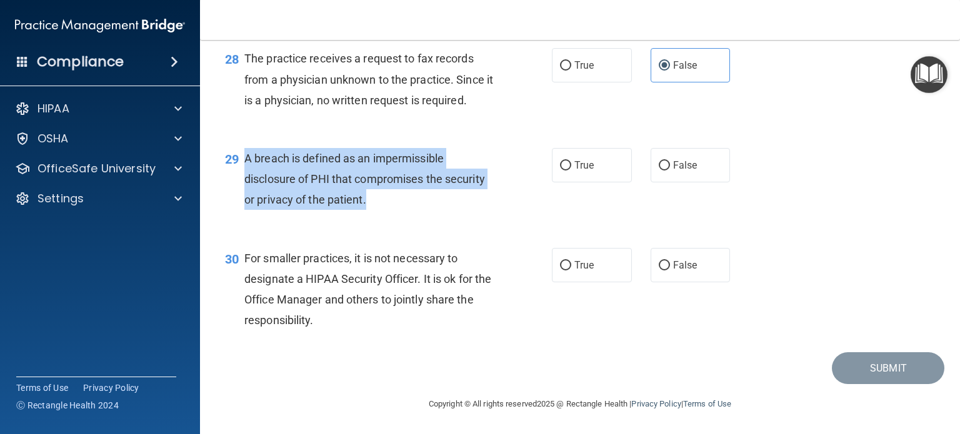
drag, startPoint x: 365, startPoint y: 197, endPoint x: 245, endPoint y: 165, distance: 123.5
click at [245, 165] on div "A breach is defined as an impermissible disclosure of PHI that compromises the …" at bounding box center [373, 179] width 259 height 62
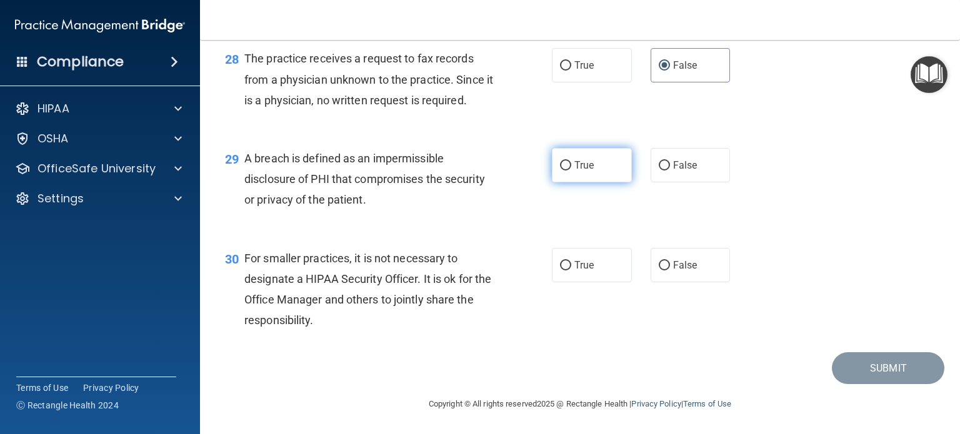
click at [574, 166] on span "True" at bounding box center [583, 165] width 19 height 12
click at [571, 166] on input "True" at bounding box center [565, 165] width 11 height 9
radio input "true"
click at [329, 320] on span "For smaller practices, it is not necessary to designate a HIPAA Security Office…" at bounding box center [367, 290] width 247 height 76
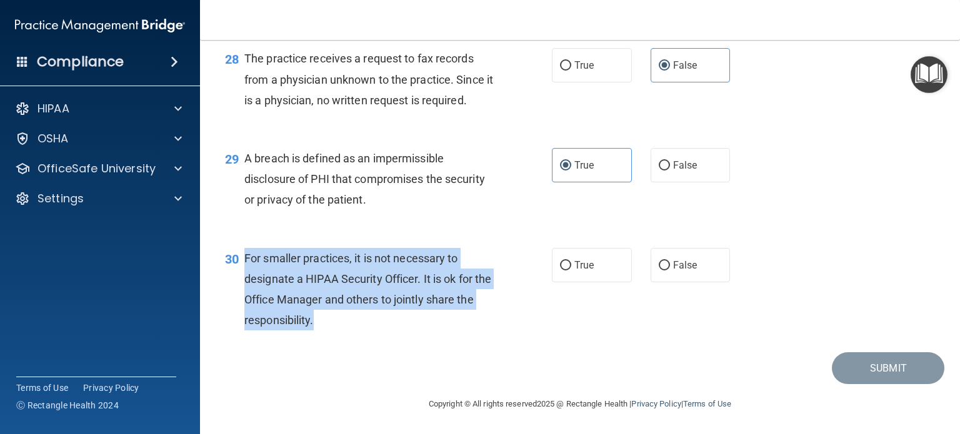
drag, startPoint x: 342, startPoint y: 325, endPoint x: 245, endPoint y: 254, distance: 120.7
click at [245, 254] on div "For smaller practices, it is not necessary to designate a HIPAA Security Office…" at bounding box center [373, 289] width 259 height 83
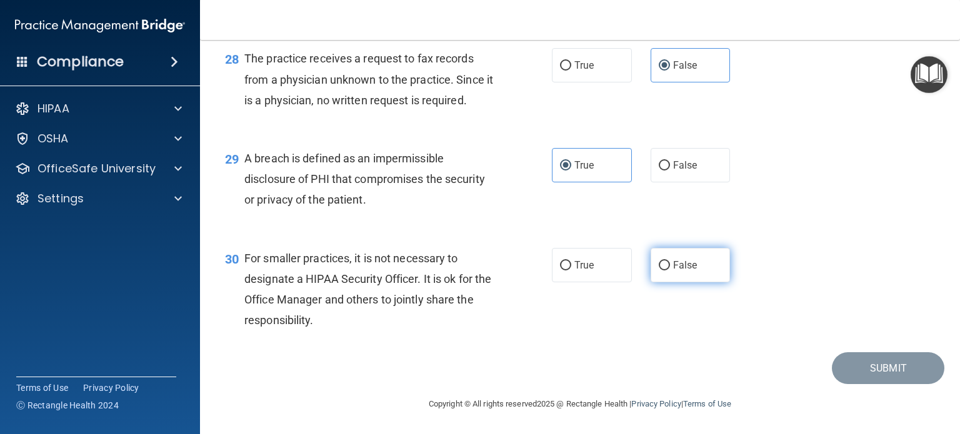
click at [686, 263] on span "False" at bounding box center [685, 265] width 24 height 12
click at [670, 263] on input "False" at bounding box center [663, 265] width 11 height 9
radio input "true"
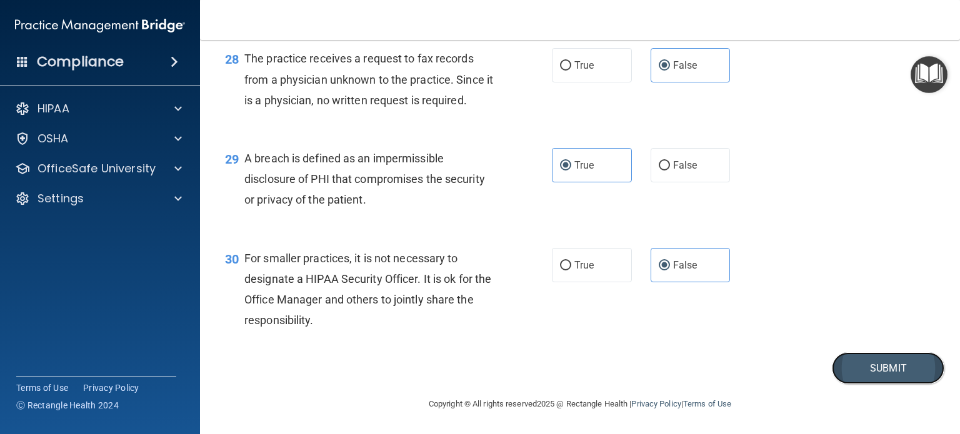
click at [880, 373] on button "Submit" at bounding box center [887, 368] width 112 height 32
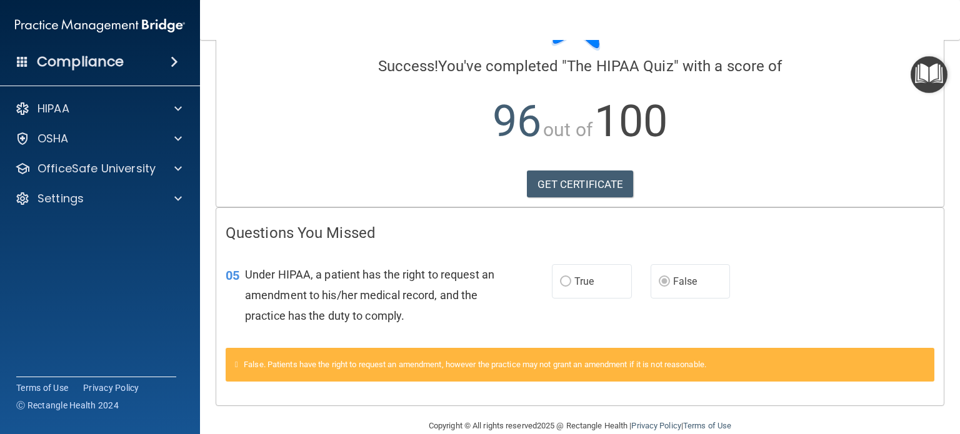
scroll to position [107, 0]
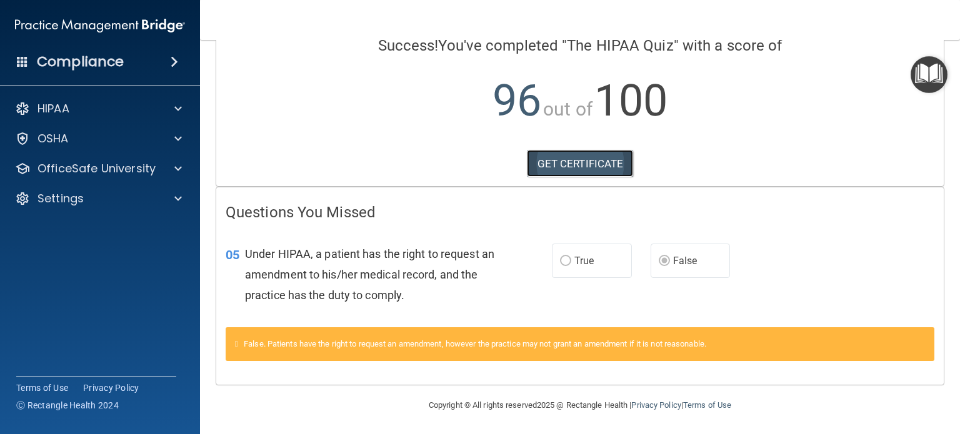
click at [560, 164] on link "GET CERTIFICATE" at bounding box center [580, 163] width 107 height 27
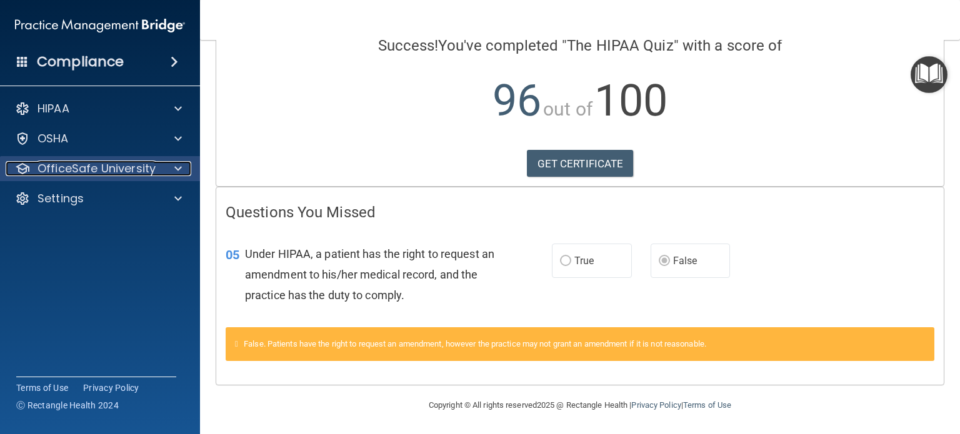
click at [102, 171] on p "OfficeSafe University" at bounding box center [96, 168] width 118 height 15
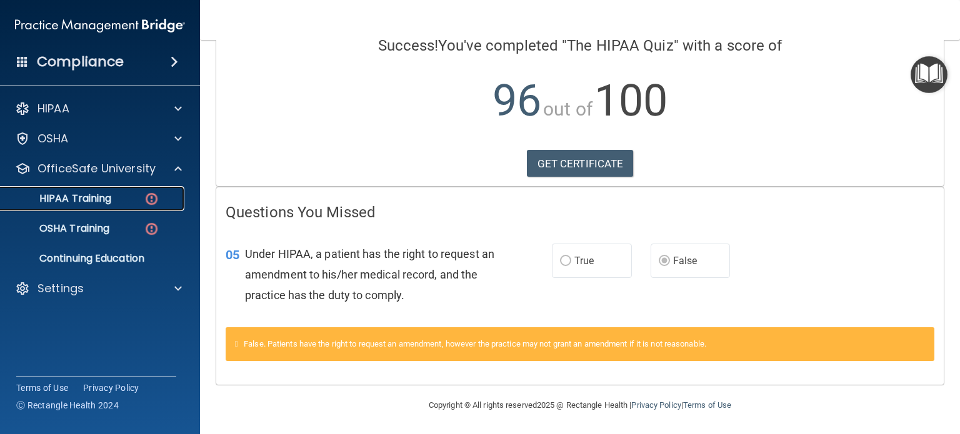
click at [125, 204] on div "HIPAA Training" at bounding box center [93, 198] width 171 height 12
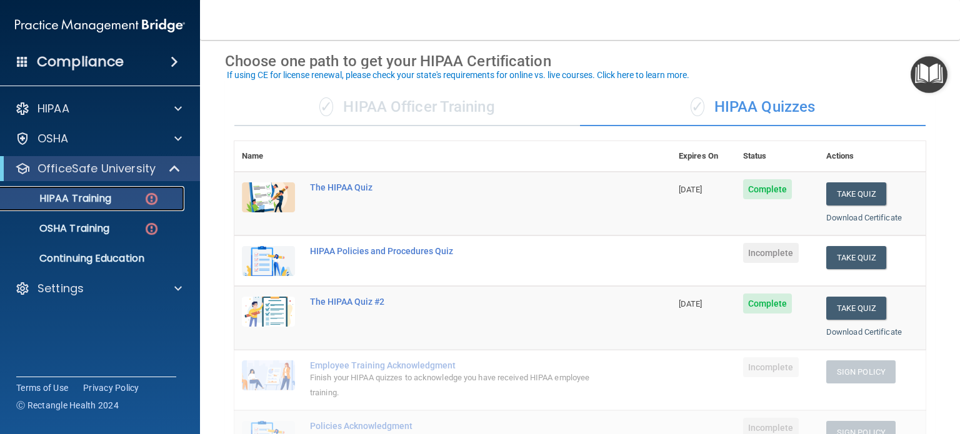
scroll to position [111, 0]
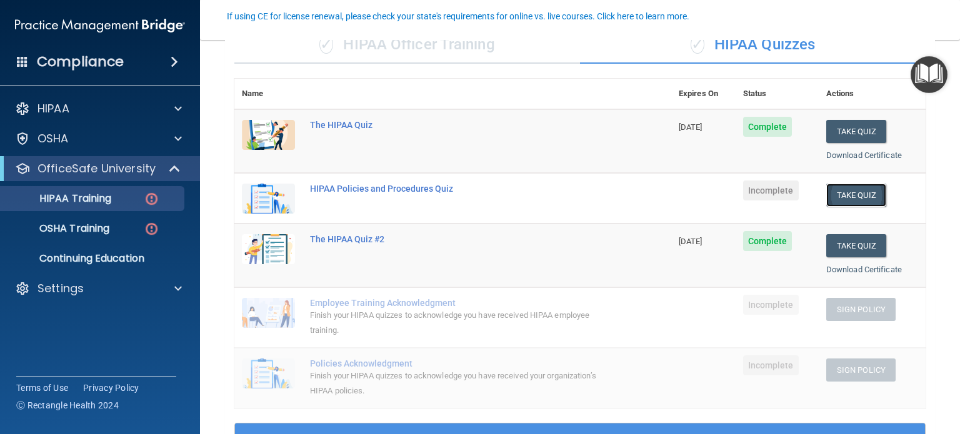
click at [850, 196] on button "Take Quiz" at bounding box center [856, 195] width 60 height 23
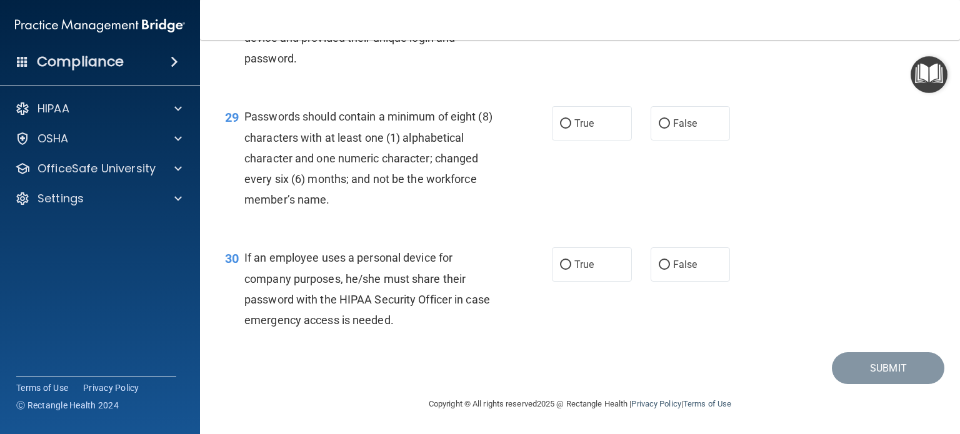
scroll to position [3283, 0]
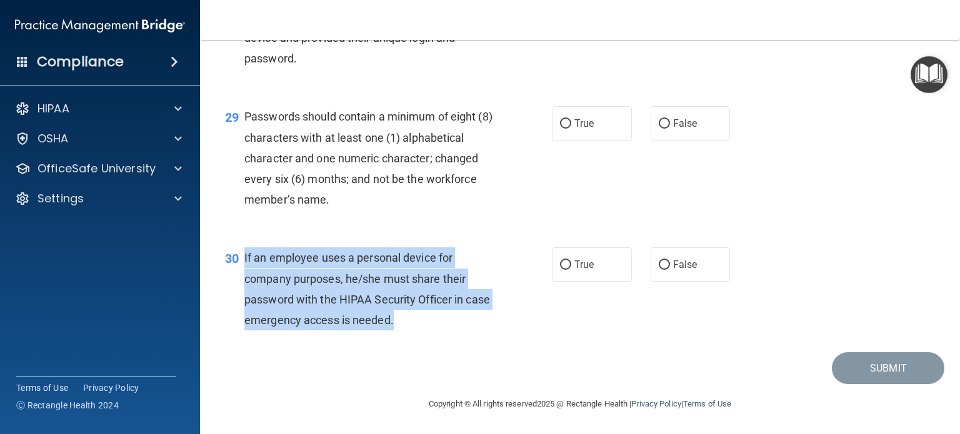
drag, startPoint x: 430, startPoint y: 322, endPoint x: 236, endPoint y: 259, distance: 204.1
click at [236, 259] on div "30 If an employee uses a personal device for company purposes, he/she must shar…" at bounding box center [388, 291] width 364 height 89
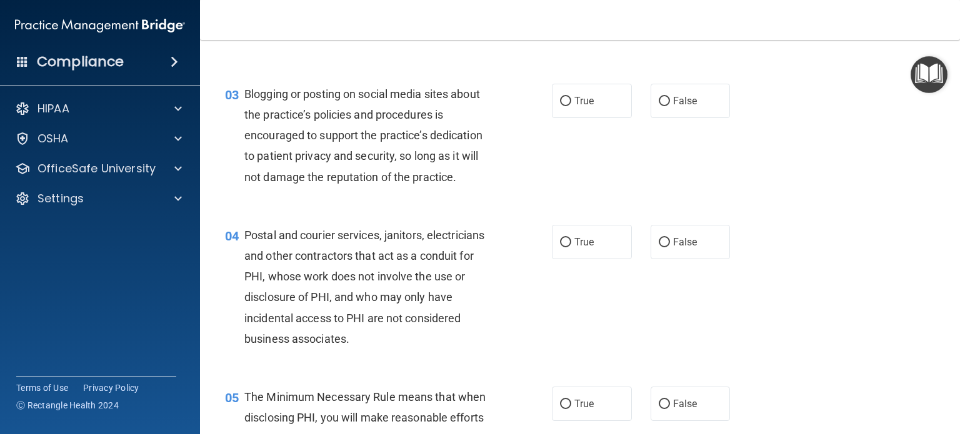
scroll to position [0, 0]
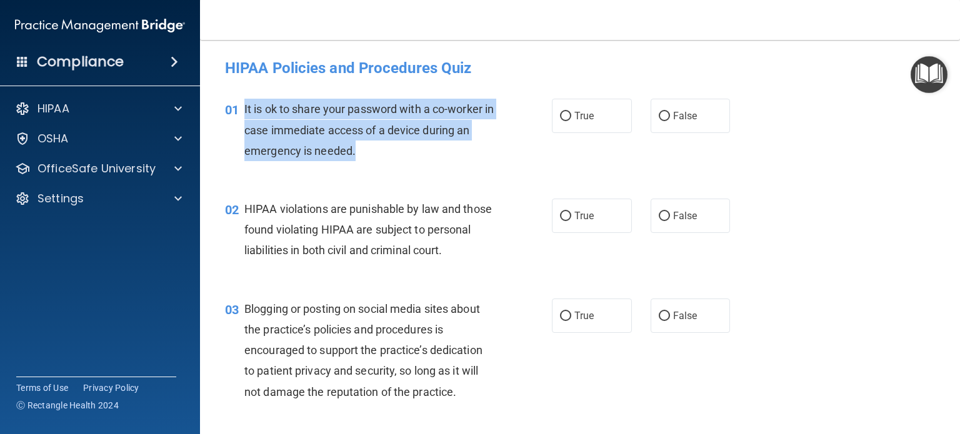
drag, startPoint x: 366, startPoint y: 148, endPoint x: 242, endPoint y: 106, distance: 130.8
click at [242, 106] on div "01 It is ok to share your password with a co-worker in case immediate access of…" at bounding box center [388, 133] width 364 height 69
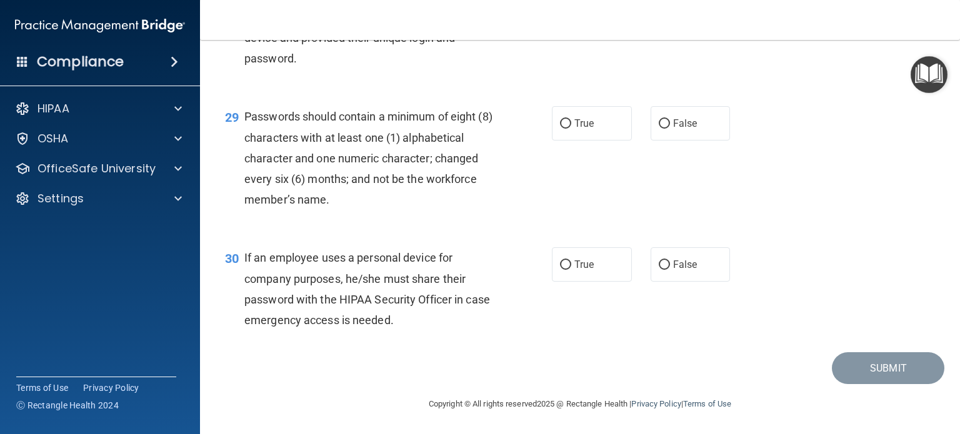
scroll to position [3283, 0]
drag, startPoint x: 695, startPoint y: 274, endPoint x: 702, endPoint y: 219, distance: 54.8
click at [695, 272] on label "False" at bounding box center [690, 264] width 80 height 34
click at [670, 270] on input "False" at bounding box center [663, 264] width 11 height 9
radio input "true"
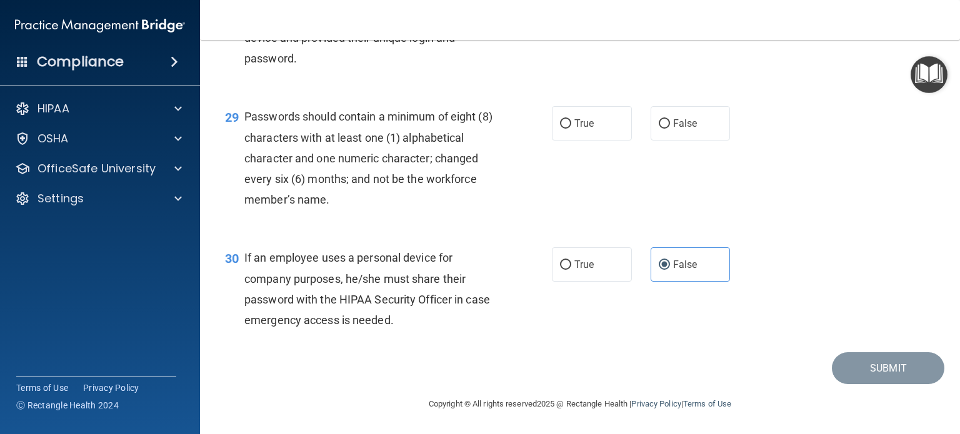
scroll to position [3221, 0]
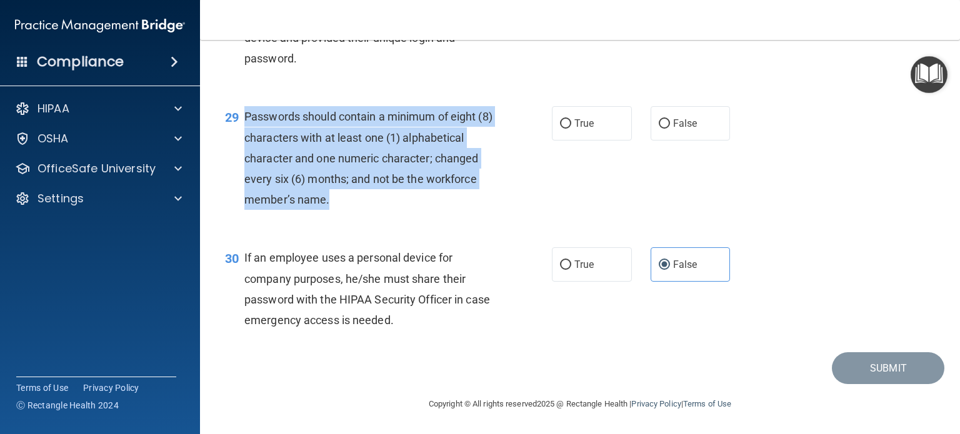
drag, startPoint x: 335, startPoint y: 265, endPoint x: 241, endPoint y: 186, distance: 122.4
click at [241, 186] on div "29 Passwords should contain a minimum of eight (8) characters with at least one…" at bounding box center [388, 161] width 364 height 110
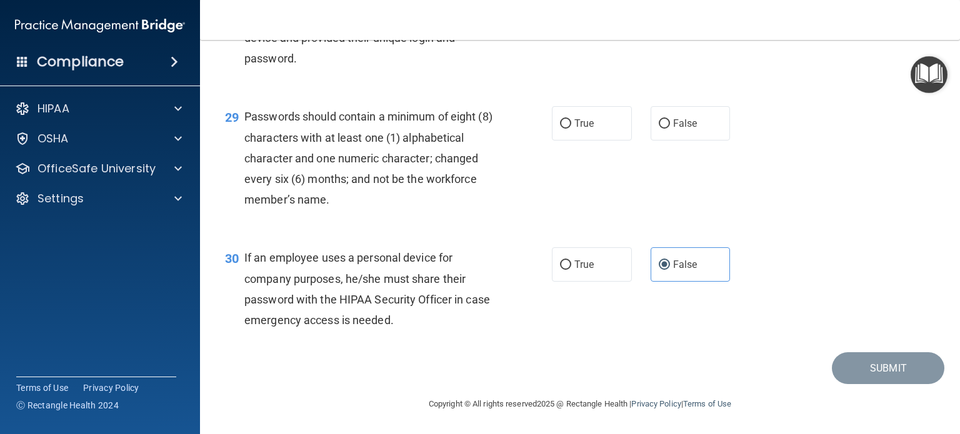
drag, startPoint x: 578, startPoint y: 188, endPoint x: 379, endPoint y: 177, distance: 200.2
click at [578, 129] on span "True" at bounding box center [583, 123] width 19 height 12
click at [571, 129] on input "True" at bounding box center [565, 123] width 11 height 9
radio input "true"
drag, startPoint x: 307, startPoint y: 122, endPoint x: 244, endPoint y: 62, distance: 87.5
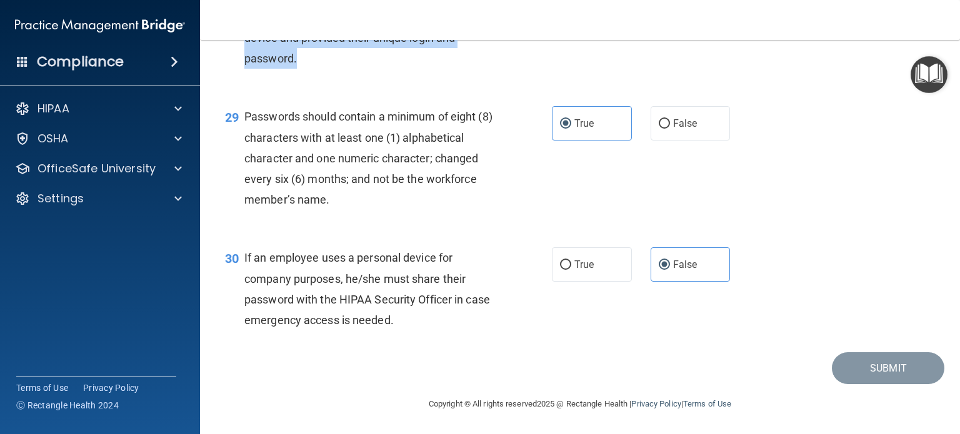
click at [244, 62] on div "Employee workstations can be monitored only after they have authorized monitori…" at bounding box center [373, 27] width 259 height 83
click at [673, 9] on span "False" at bounding box center [685, 3] width 24 height 12
click at [670, 8] on input "False" at bounding box center [663, 3] width 11 height 9
radio input "true"
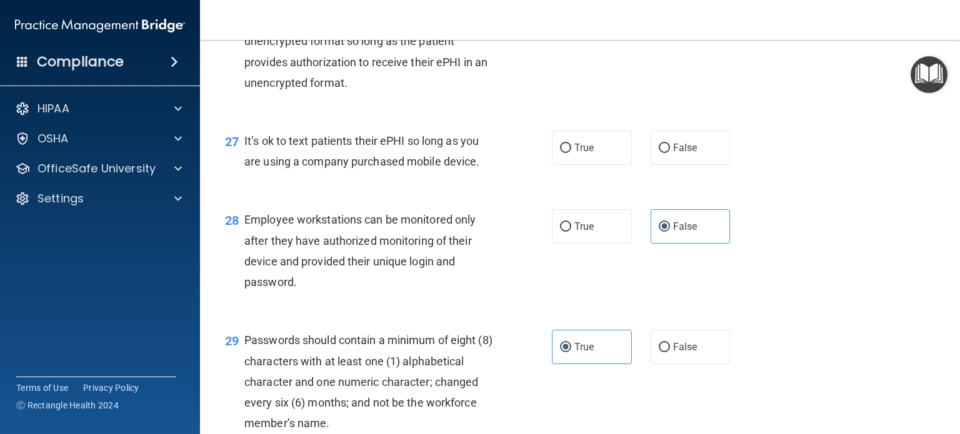
scroll to position [3033, 0]
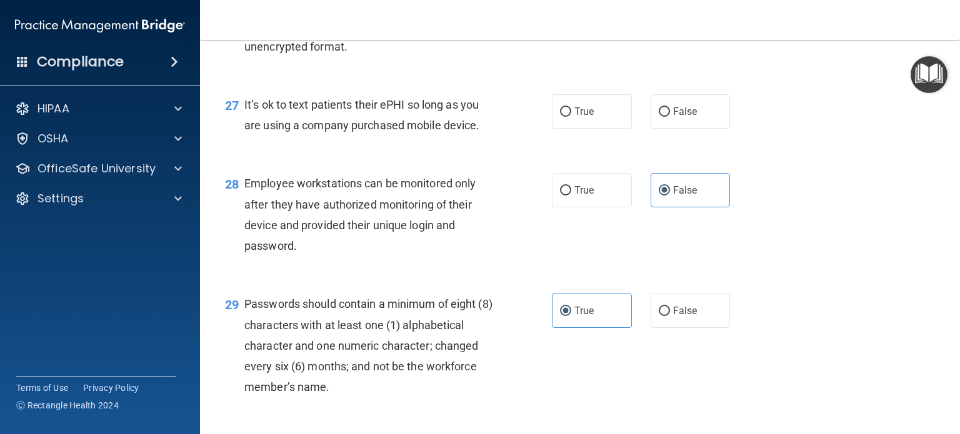
drag, startPoint x: 484, startPoint y: 191, endPoint x: 242, endPoint y: 169, distance: 242.7
click at [242, 142] on div "27 It’s ok to text patients their ePHI so long as you are using a company purch…" at bounding box center [388, 117] width 364 height 47
click at [674, 117] on span "False" at bounding box center [685, 112] width 24 height 12
click at [670, 117] on input "False" at bounding box center [663, 111] width 11 height 9
radio input "true"
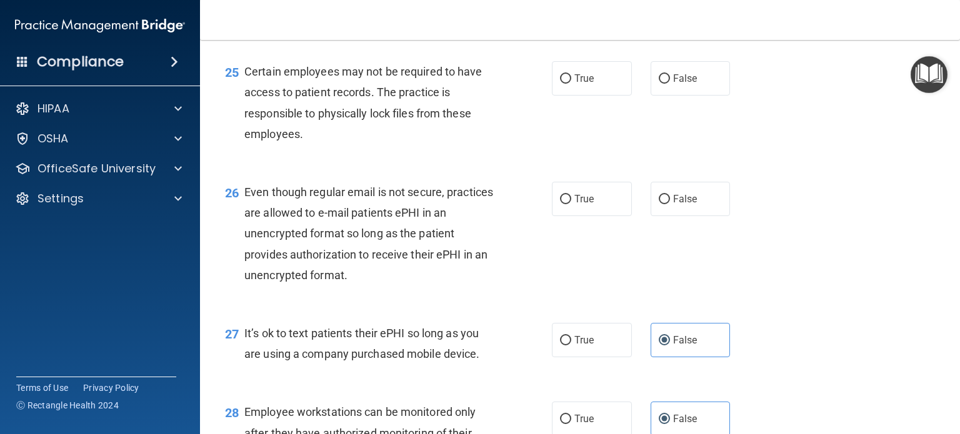
scroll to position [2784, 0]
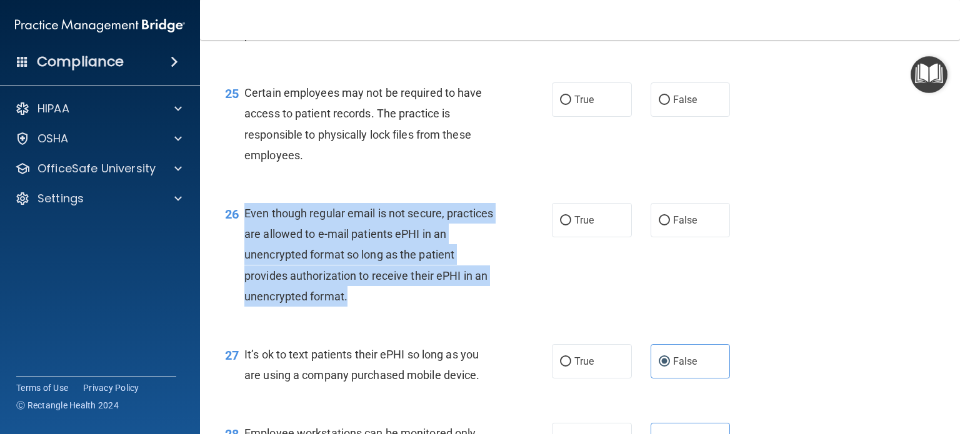
drag, startPoint x: 350, startPoint y: 358, endPoint x: 244, endPoint y: 273, distance: 136.0
click at [244, 273] on div "Even though regular email is not secure, practices are allowed to e-mail patien…" at bounding box center [373, 255] width 259 height 104
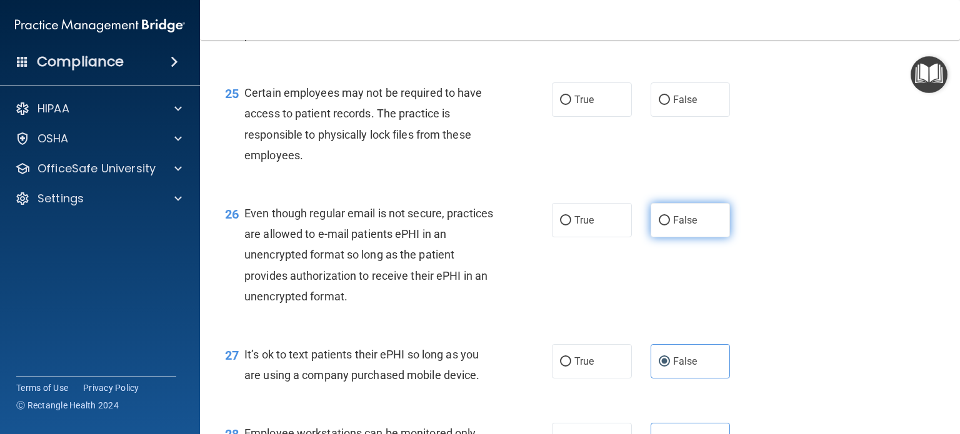
click at [687, 226] on span "False" at bounding box center [685, 220] width 24 height 12
click at [670, 226] on input "False" at bounding box center [663, 220] width 11 height 9
radio input "true"
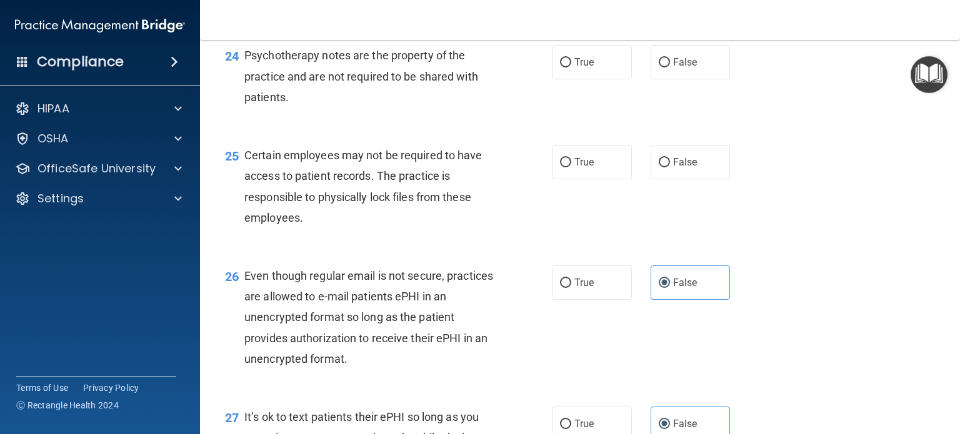
scroll to position [2659, 0]
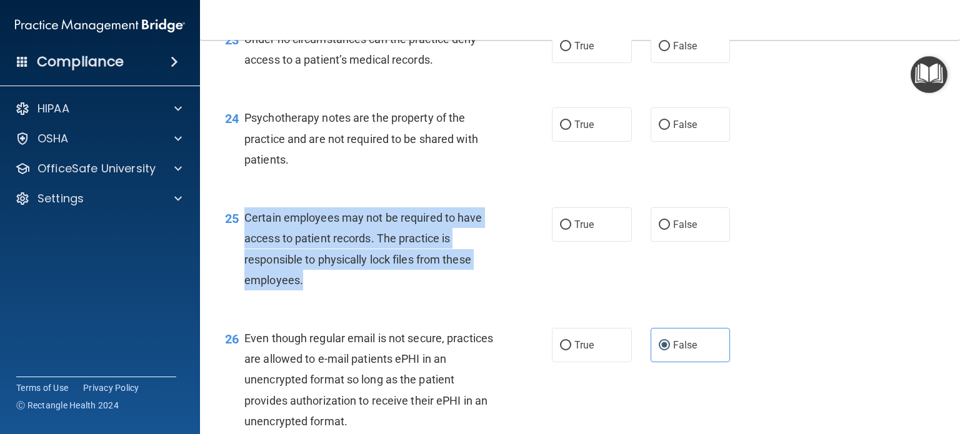
drag, startPoint x: 307, startPoint y: 347, endPoint x: 247, endPoint y: 287, distance: 85.3
click at [247, 287] on div "Certain employees may not be required to have access to patient records. The pr…" at bounding box center [373, 248] width 259 height 83
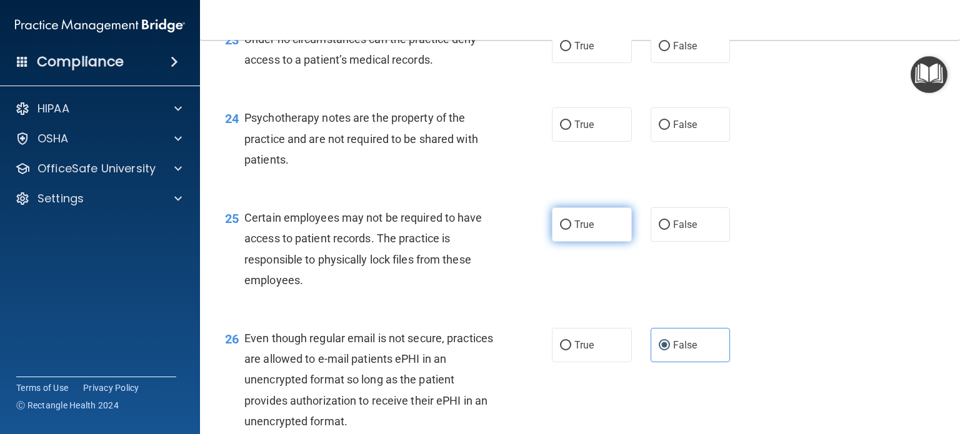
click at [583, 242] on label "True" at bounding box center [592, 224] width 80 height 34
click at [571, 230] on input "True" at bounding box center [565, 225] width 11 height 9
radio input "true"
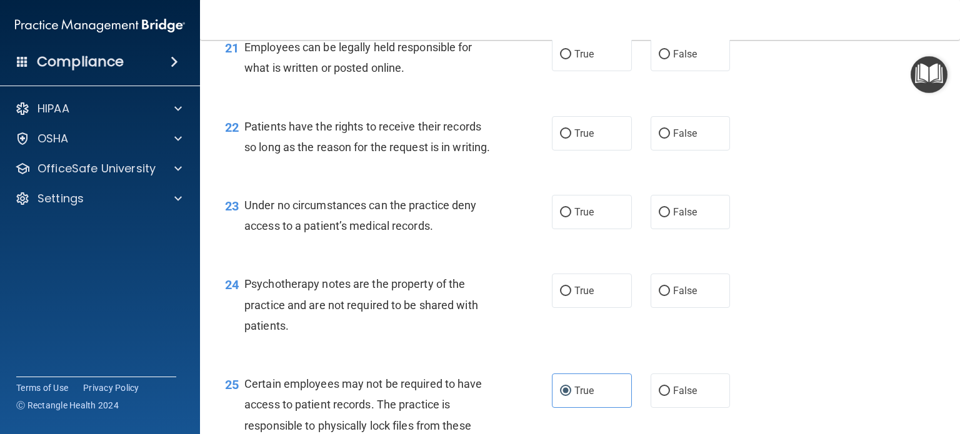
scroll to position [2471, 0]
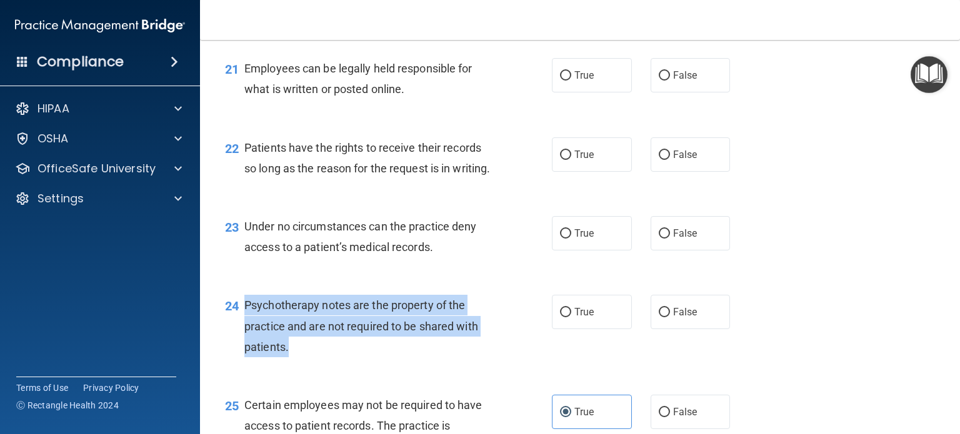
drag, startPoint x: 298, startPoint y: 413, endPoint x: 250, endPoint y: 352, distance: 77.5
click at [250, 352] on div "24 Psychotherapy notes are the property of the practice and are not required to…" at bounding box center [580, 329] width 728 height 100
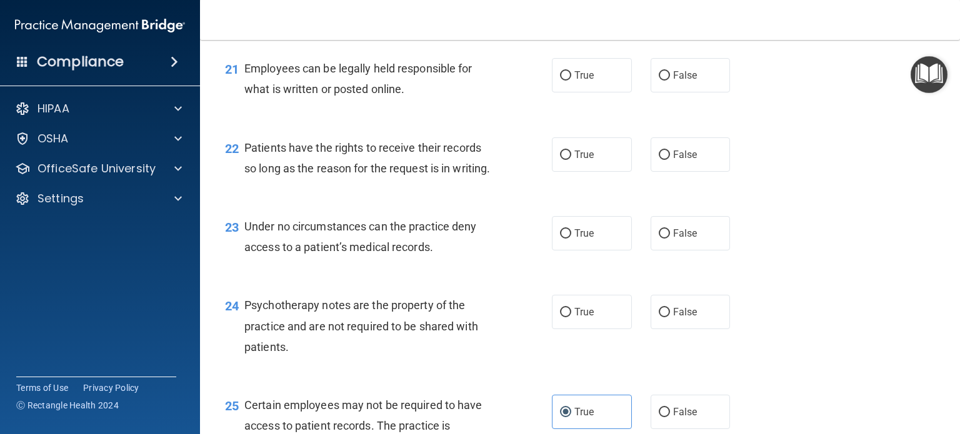
click at [292, 354] on div "24 Psychotherapy notes are the property of the practice and are not required to…" at bounding box center [580, 329] width 728 height 100
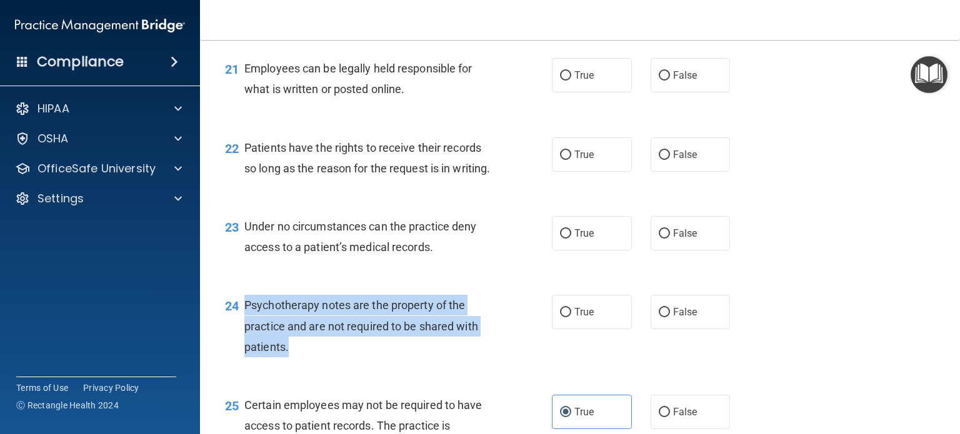
drag, startPoint x: 294, startPoint y: 410, endPoint x: 247, endPoint y: 355, distance: 72.2
click at [242, 357] on div "24 Psychotherapy notes are the property of the practice and are not required to…" at bounding box center [580, 329] width 728 height 100
click at [270, 353] on span "Psychotherapy notes are the property of the practice and are not required to be…" at bounding box center [361, 326] width 234 height 54
click at [252, 353] on span "Psychotherapy notes are the property of the practice and are not required to be…" at bounding box center [361, 326] width 234 height 54
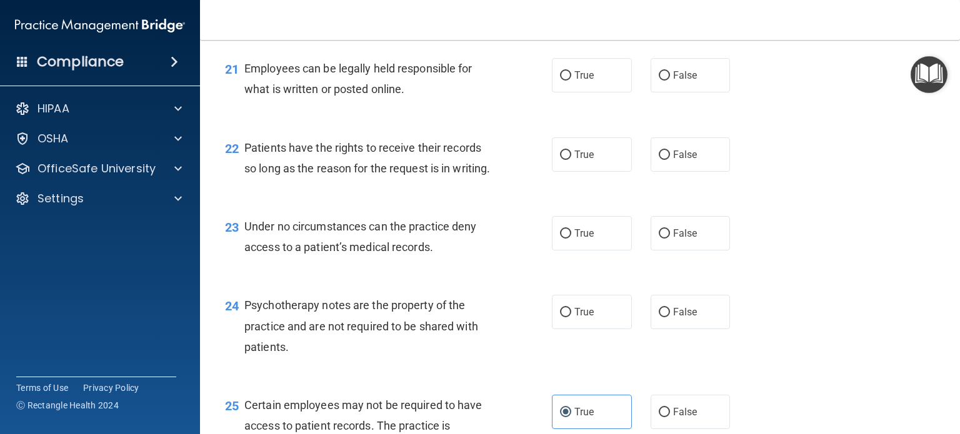
drag, startPoint x: 297, startPoint y: 352, endPoint x: 298, endPoint y: 344, distance: 7.5
click at [299, 345] on div "24 Psychotherapy notes are the property of the practice and are not required to…" at bounding box center [580, 329] width 728 height 100
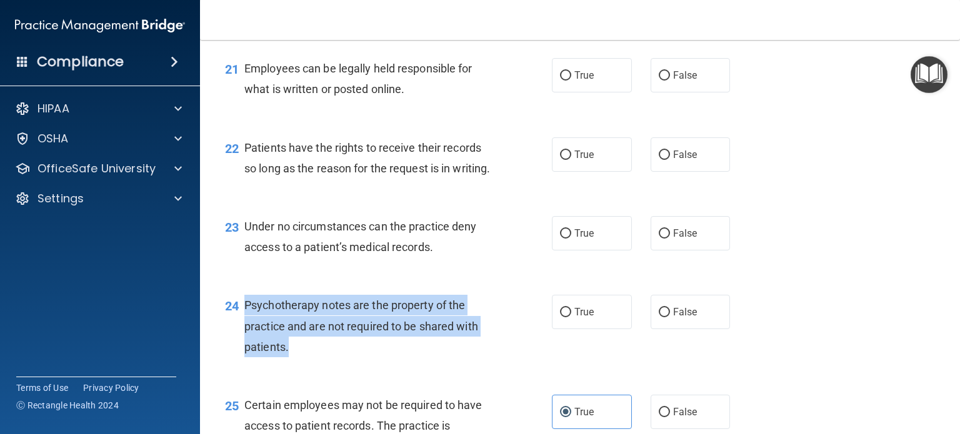
drag, startPoint x: 242, startPoint y: 363, endPoint x: 292, endPoint y: 404, distance: 64.3
click at [292, 364] on div "24 Psychotherapy notes are the property of the practice and are not required to…" at bounding box center [388, 329] width 364 height 69
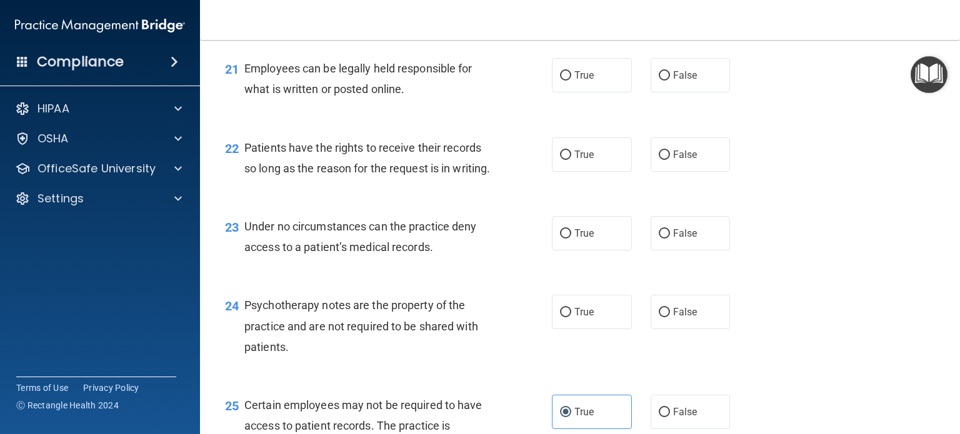
click at [410, 350] on div "24 Psychotherapy notes are the property of the practice and are not required to…" at bounding box center [580, 329] width 728 height 100
click at [599, 329] on label "True" at bounding box center [592, 312] width 80 height 34
click at [571, 317] on input "True" at bounding box center [565, 312] width 11 height 9
radio input "true"
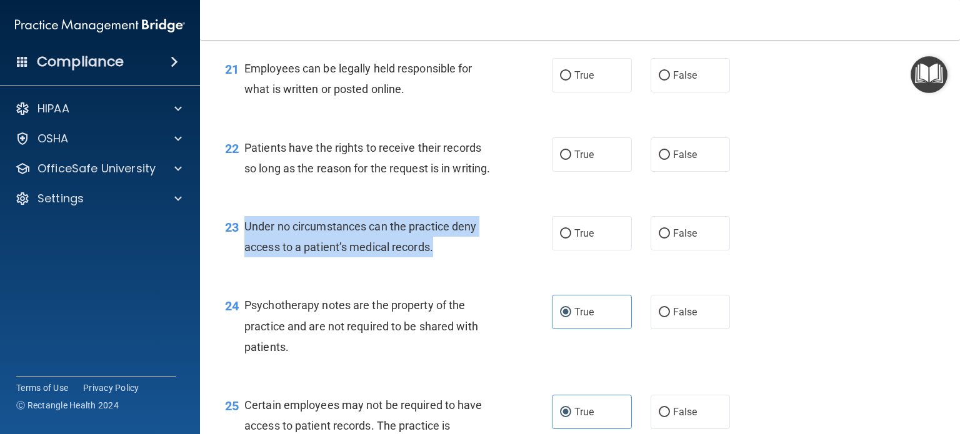
drag, startPoint x: 440, startPoint y: 311, endPoint x: 245, endPoint y: 284, distance: 196.7
click at [245, 257] on div "Under no circumstances can the practice deny access to a patient’s medical reco…" at bounding box center [373, 236] width 259 height 41
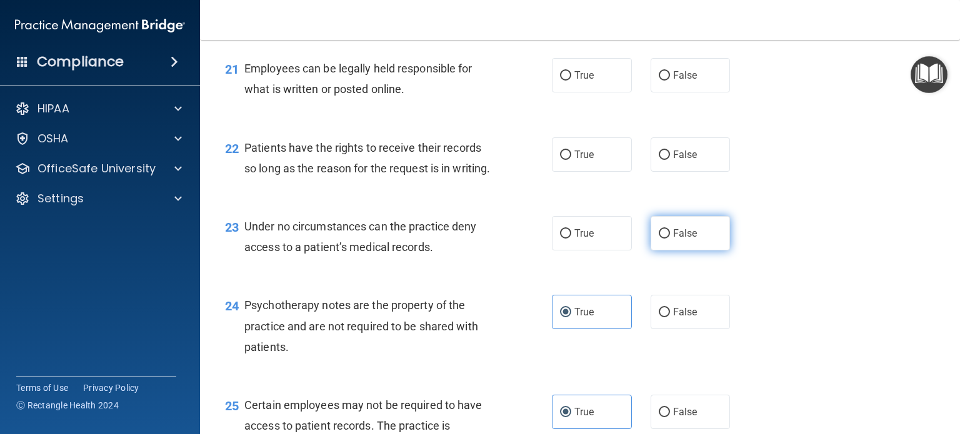
click at [693, 250] on label "False" at bounding box center [690, 233] width 80 height 34
click at [670, 239] on input "False" at bounding box center [663, 233] width 11 height 9
radio input "true"
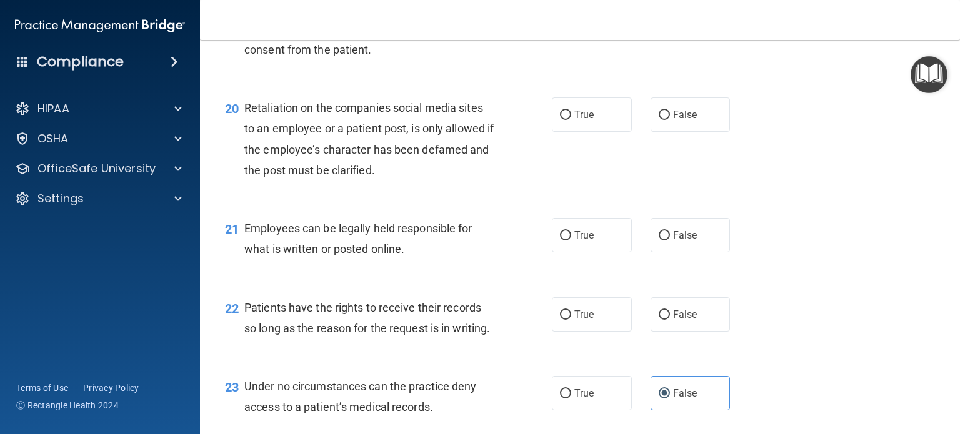
scroll to position [2284, 0]
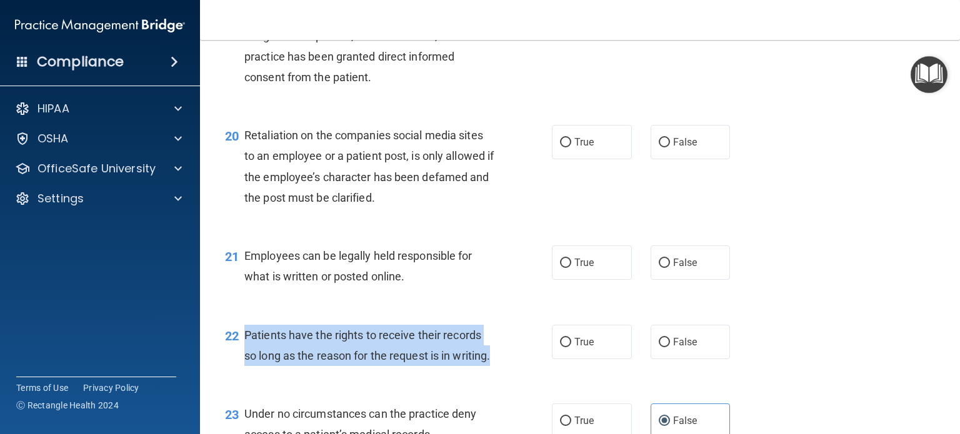
drag, startPoint x: 283, startPoint y: 422, endPoint x: 247, endPoint y: 379, distance: 55.4
click at [247, 366] on div "Patients have the rights to receive their records so long as the reason for the…" at bounding box center [373, 345] width 259 height 41
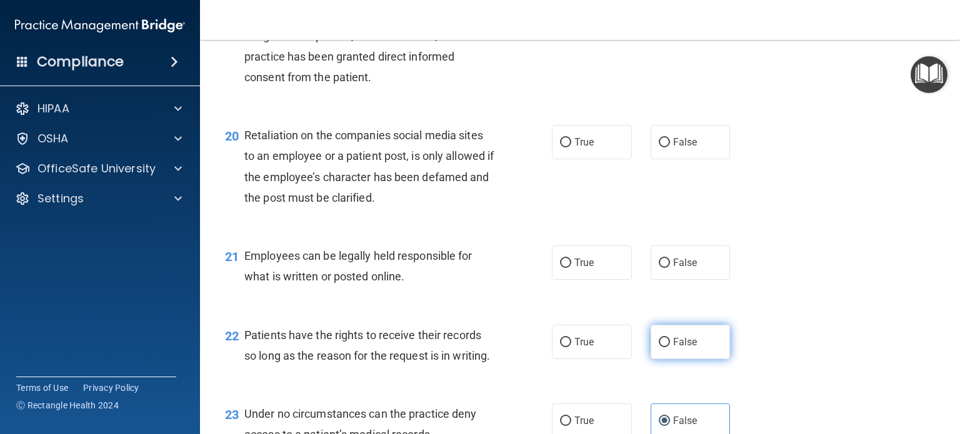
click at [681, 348] on span "False" at bounding box center [685, 342] width 24 height 12
click at [670, 347] on input "False" at bounding box center [663, 342] width 11 height 9
radio input "true"
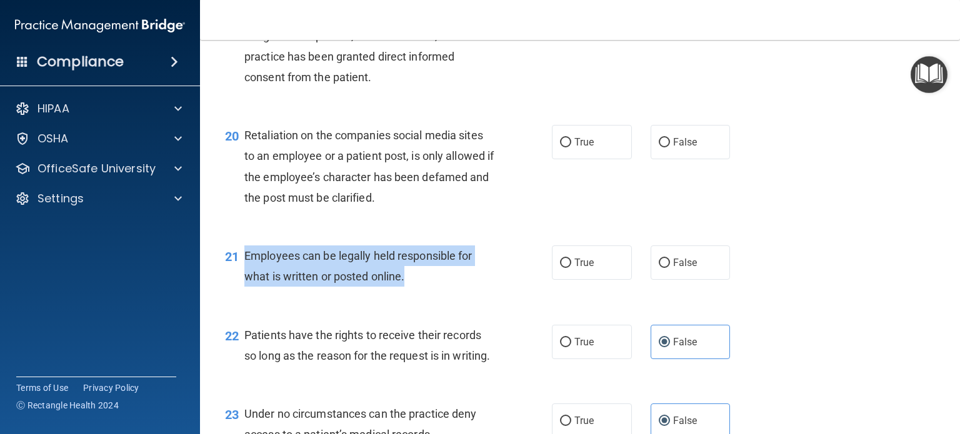
drag, startPoint x: 407, startPoint y: 322, endPoint x: 242, endPoint y: 294, distance: 166.6
click at [242, 293] on div "21 Employees can be legally held responsible for what is written or posted onli…" at bounding box center [388, 268] width 364 height 47
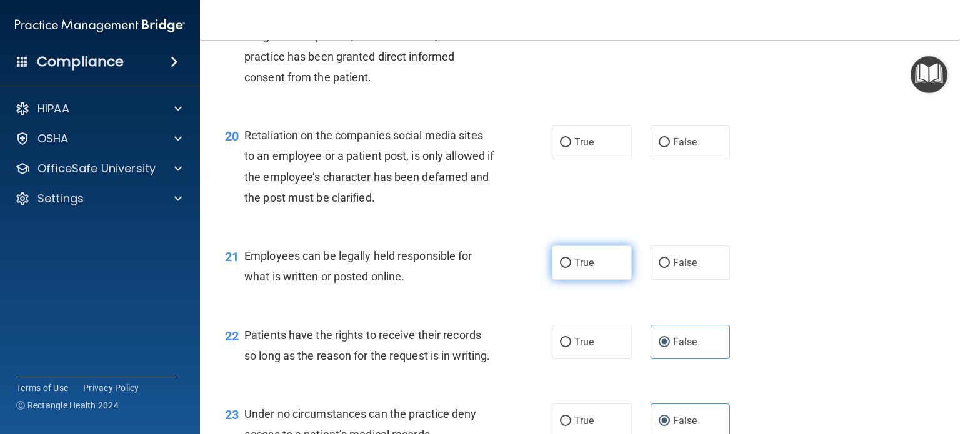
click at [584, 280] on label "True" at bounding box center [592, 262] width 80 height 34
click at [571, 268] on input "True" at bounding box center [565, 263] width 11 height 9
radio input "true"
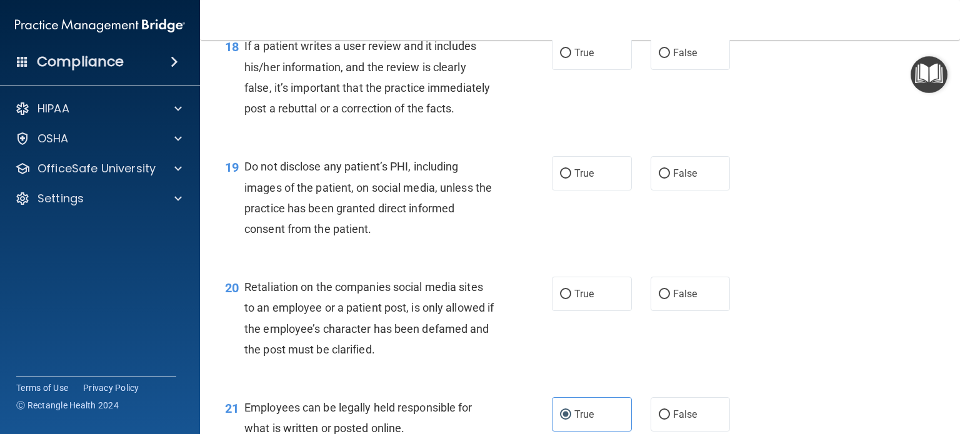
scroll to position [2159, 0]
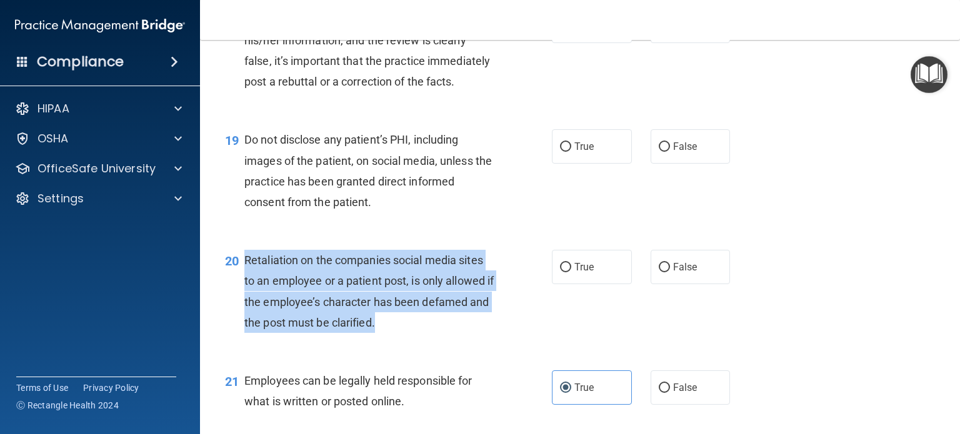
drag, startPoint x: 402, startPoint y: 364, endPoint x: 245, endPoint y: 301, distance: 169.6
click at [245, 301] on div "Retaliation on the companies social media sites to an employee or a patient pos…" at bounding box center [373, 291] width 259 height 83
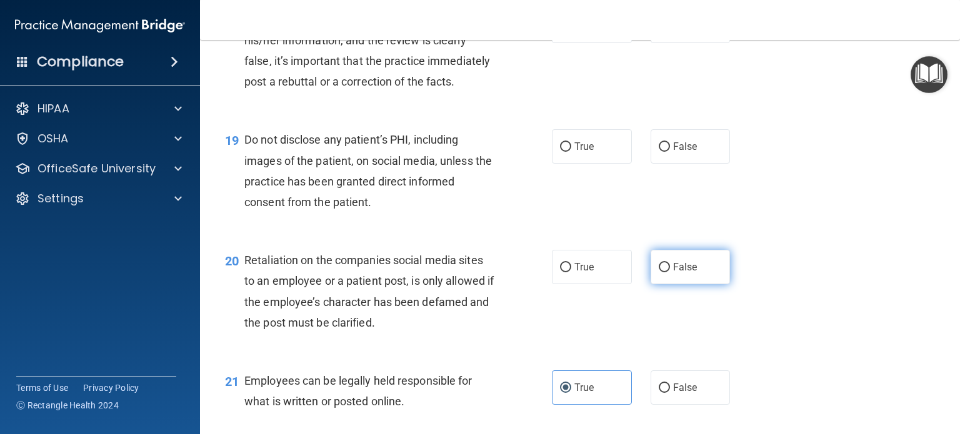
click at [672, 284] on label "False" at bounding box center [690, 267] width 80 height 34
click at [670, 272] on input "False" at bounding box center [663, 267] width 11 height 9
radio input "true"
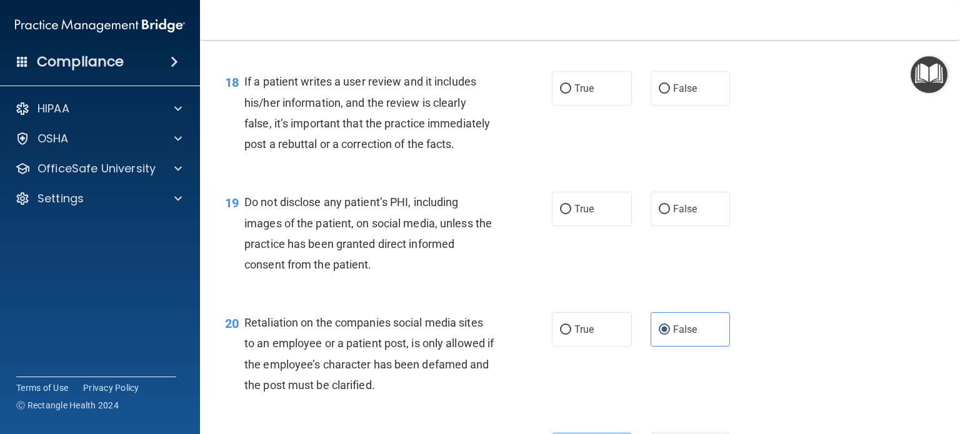
scroll to position [2034, 0]
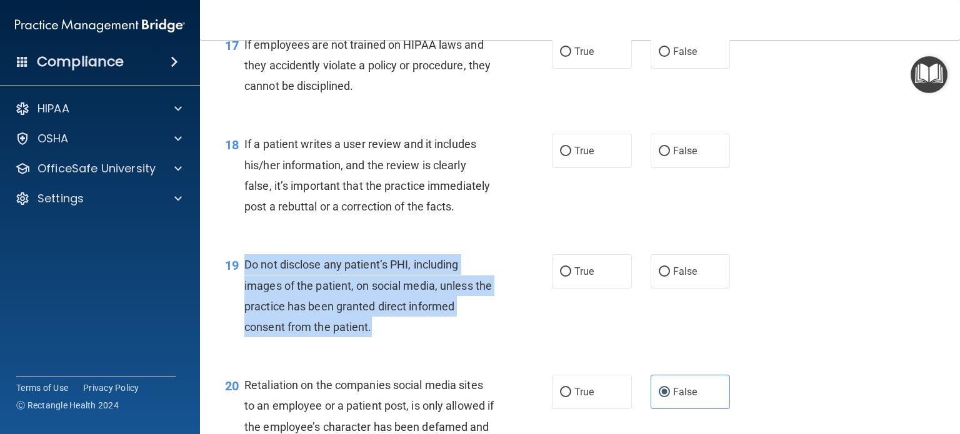
drag, startPoint x: 380, startPoint y: 367, endPoint x: 245, endPoint y: 304, distance: 148.7
click at [245, 304] on div "Do not disclose any patient’s PHI, including images of the patient, on social m…" at bounding box center [373, 295] width 259 height 83
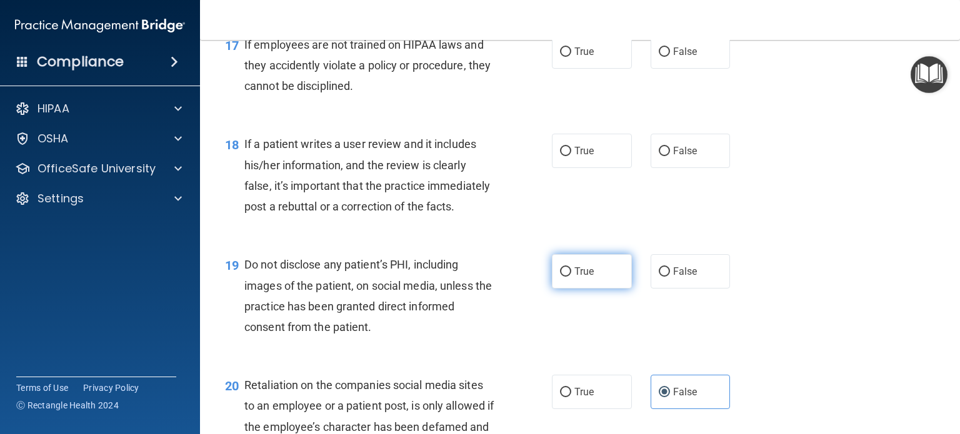
click at [583, 277] on span "True" at bounding box center [583, 271] width 19 height 12
click at [571, 277] on input "True" at bounding box center [565, 271] width 11 height 9
radio input "true"
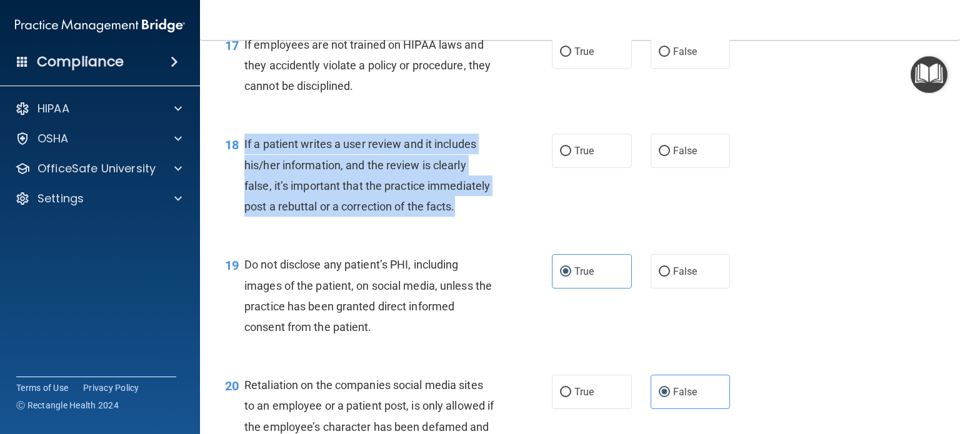
drag, startPoint x: 305, startPoint y: 249, endPoint x: 242, endPoint y: 160, distance: 109.0
click at [242, 160] on div "18 If a patient writes a user review and it includes his/her information, and t…" at bounding box center [388, 178] width 364 height 89
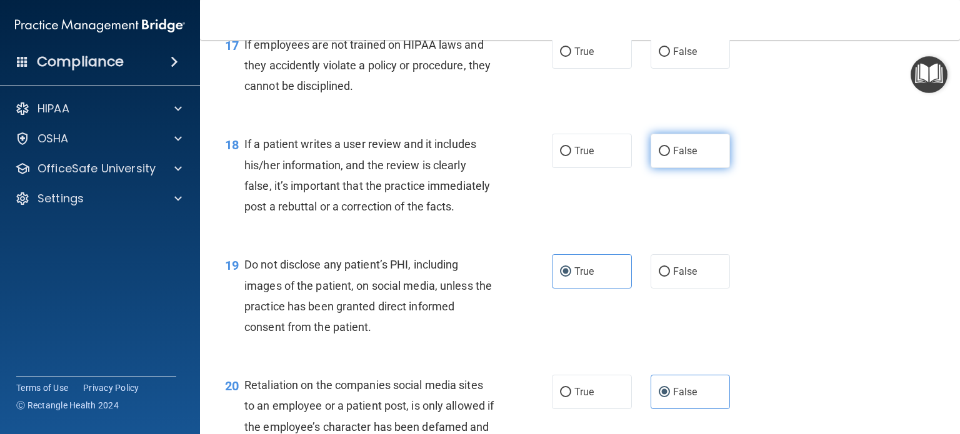
click at [680, 157] on span "False" at bounding box center [685, 151] width 24 height 12
click at [670, 156] on input "False" at bounding box center [663, 151] width 11 height 9
radio input "true"
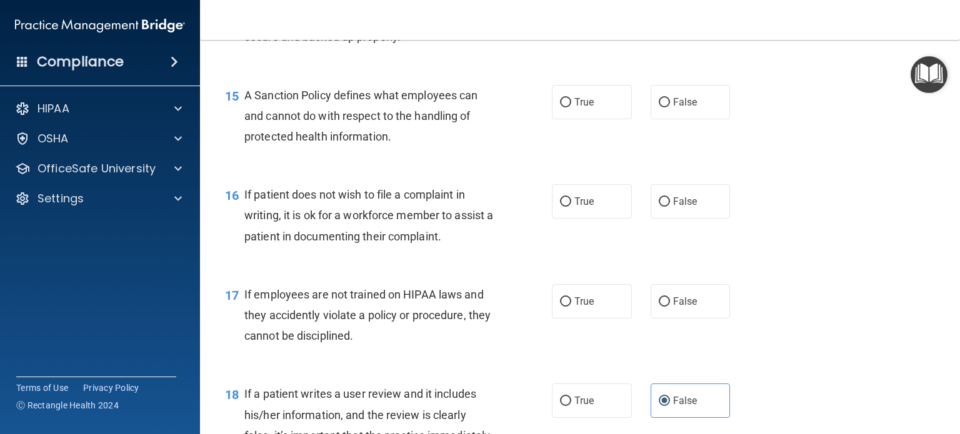
scroll to position [1722, 0]
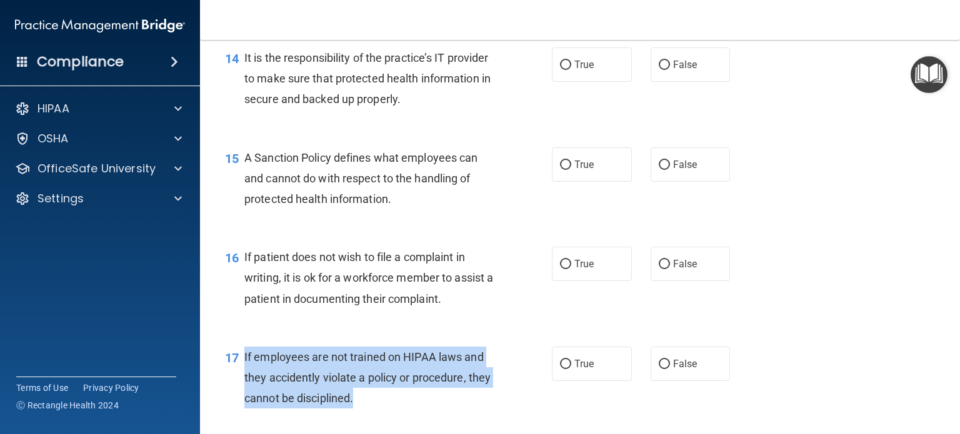
drag, startPoint x: 384, startPoint y: 417, endPoint x: 245, endPoint y: 374, distance: 145.6
click at [245, 374] on div "If employees are not trained on HIPAA laws and they accidently violate a policy…" at bounding box center [373, 378] width 259 height 62
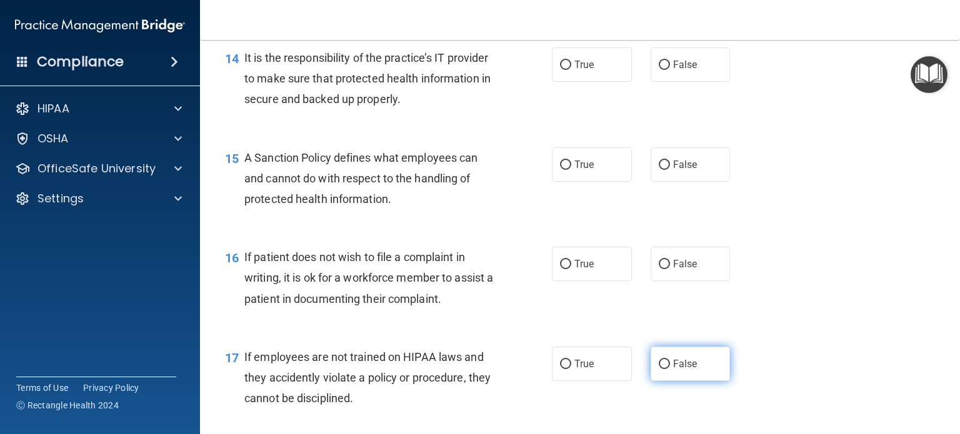
click at [680, 370] on span "False" at bounding box center [685, 364] width 24 height 12
click at [670, 369] on input "False" at bounding box center [663, 364] width 11 height 9
radio input "true"
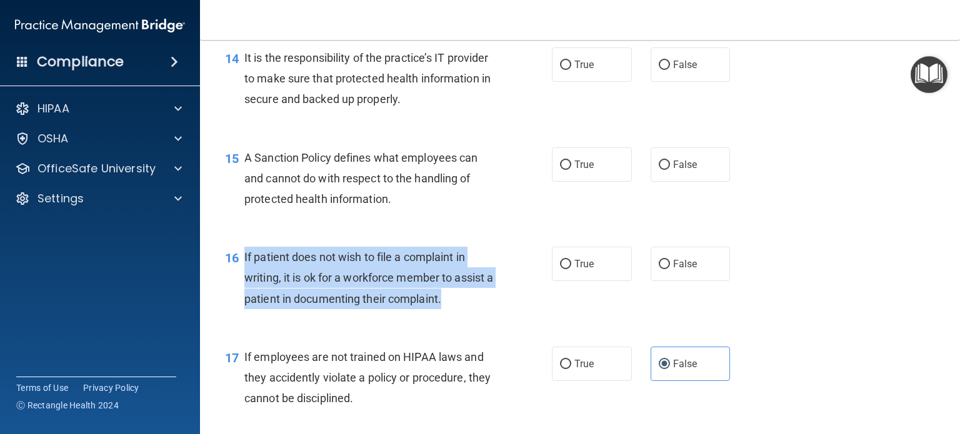
drag, startPoint x: 454, startPoint y: 317, endPoint x: 240, endPoint y: 282, distance: 217.1
click at [240, 282] on div "16 If patient does not wish to file a complaint in writing, it is ok for a work…" at bounding box center [388, 281] width 364 height 69
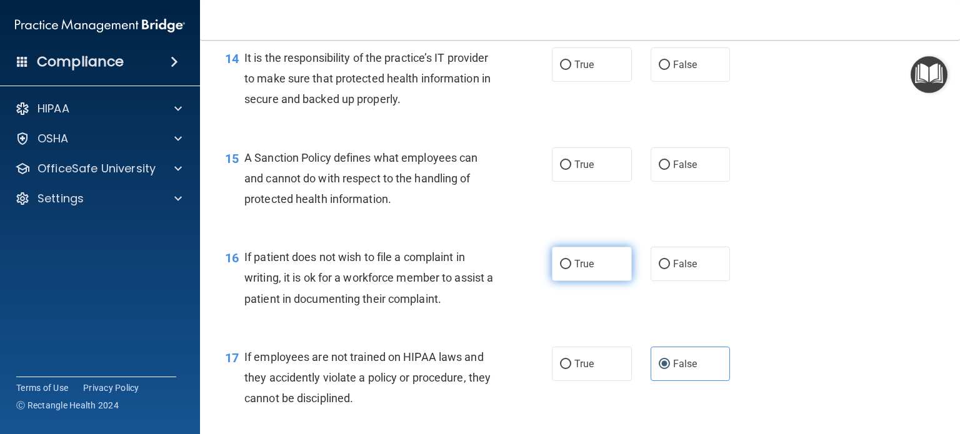
click at [607, 277] on label "True" at bounding box center [592, 264] width 80 height 34
click at [571, 269] on input "True" at bounding box center [565, 264] width 11 height 9
radio input "true"
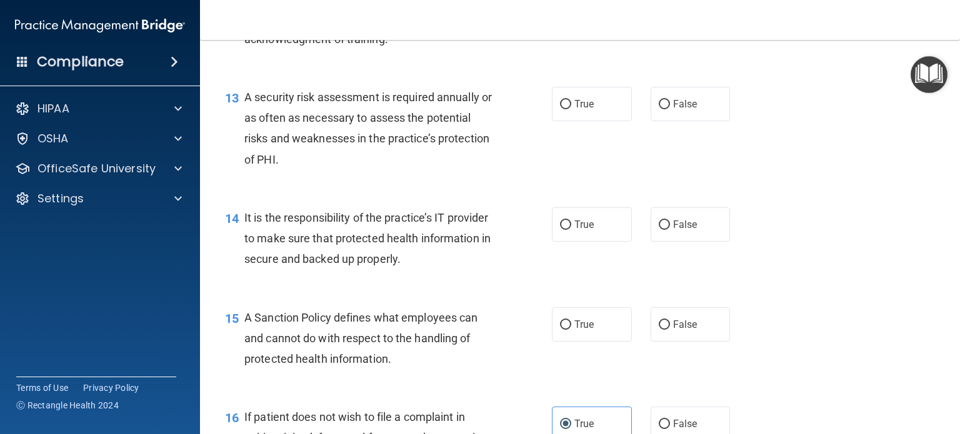
scroll to position [1534, 0]
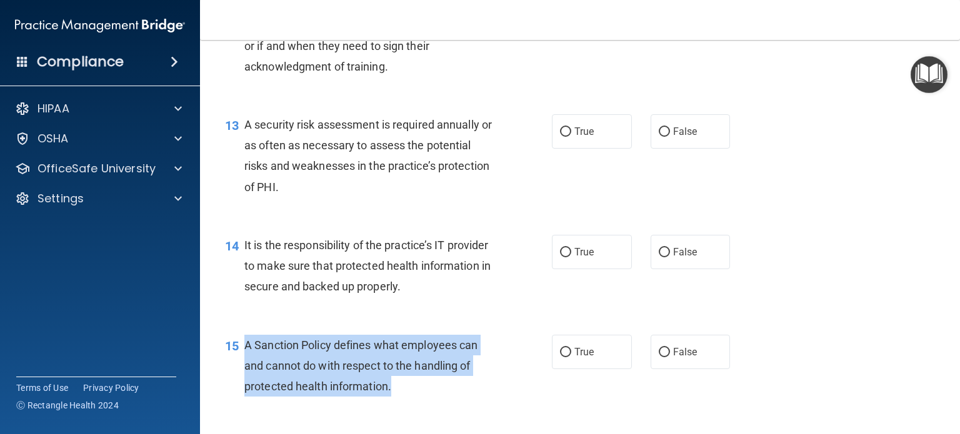
drag, startPoint x: 407, startPoint y: 403, endPoint x: 240, endPoint y: 372, distance: 169.7
click at [240, 372] on div "15 A Sanction Policy defines what employees can and cannot do with respect to t…" at bounding box center [388, 369] width 364 height 69
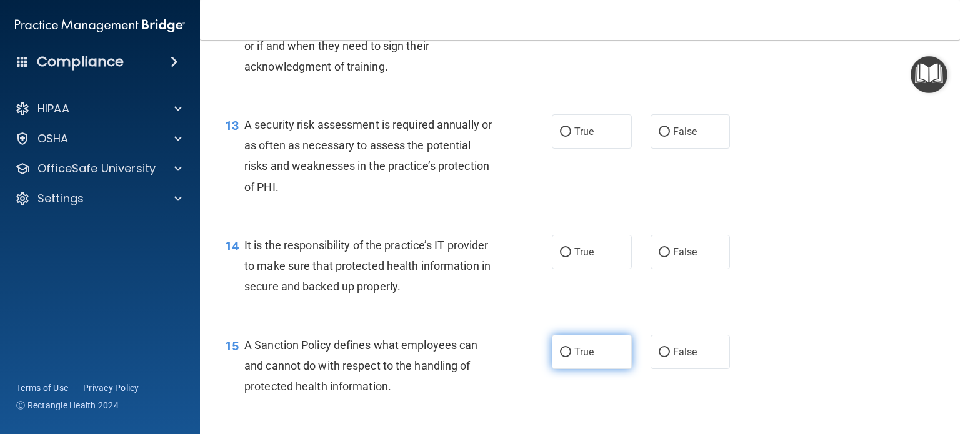
click at [587, 358] on span "True" at bounding box center [583, 352] width 19 height 12
click at [571, 357] on input "True" at bounding box center [565, 352] width 11 height 9
radio input "true"
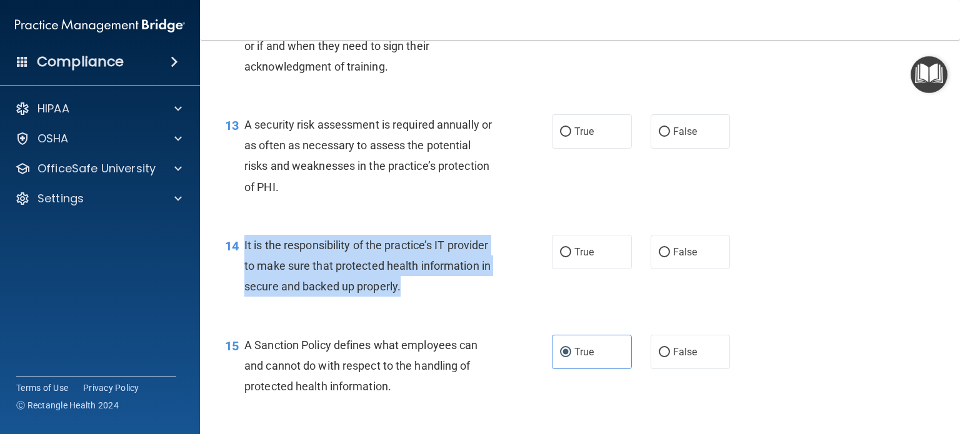
drag, startPoint x: 477, startPoint y: 312, endPoint x: 243, endPoint y: 264, distance: 239.1
click at [243, 264] on div "14 It is the responsibility of the practice’s IT provider to make sure that pro…" at bounding box center [388, 269] width 364 height 69
click at [469, 293] on span "It is the responsibility of the practice’s IT provider to make sure that protec…" at bounding box center [367, 266] width 246 height 54
drag, startPoint x: 480, startPoint y: 307, endPoint x: 242, endPoint y: 270, distance: 240.8
click at [242, 270] on div "14 It is the responsibility of the practice’s IT provider to make sure that pro…" at bounding box center [388, 269] width 364 height 69
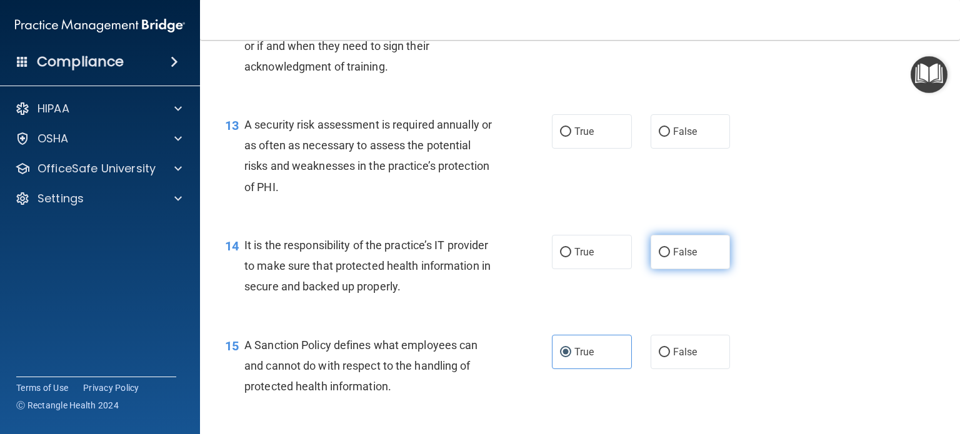
click at [697, 260] on label "False" at bounding box center [690, 252] width 80 height 34
click at [670, 257] on input "False" at bounding box center [663, 252] width 11 height 9
radio input "true"
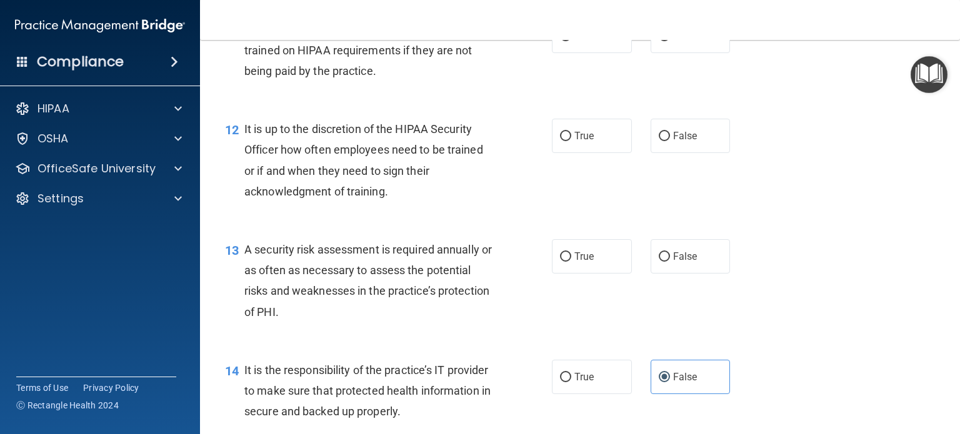
scroll to position [1347, 0]
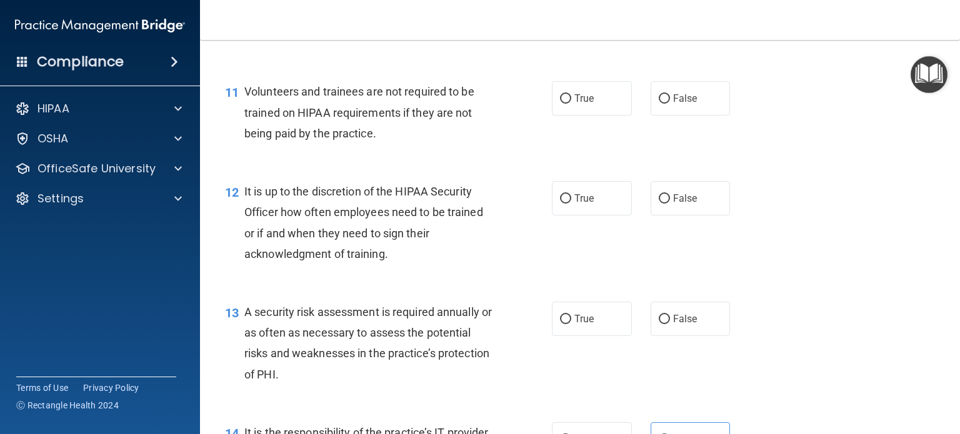
click at [343, 385] on div "A security risk assessment is required annually or as often as necessary to ass…" at bounding box center [373, 343] width 259 height 83
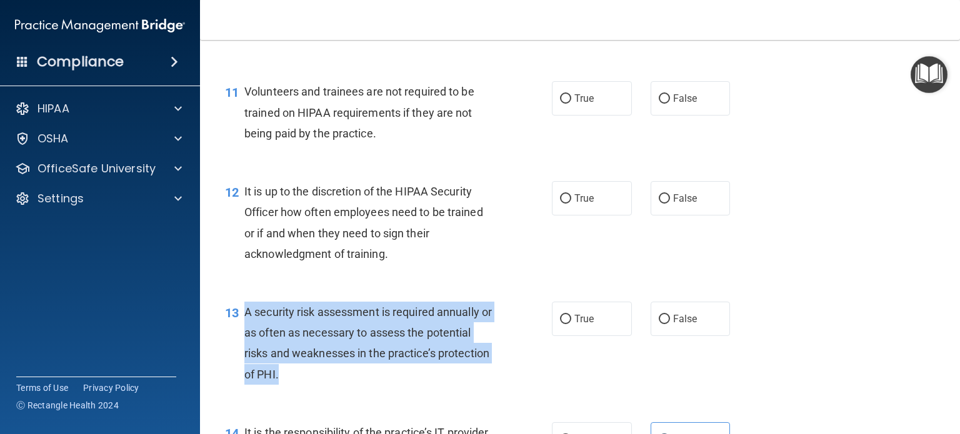
drag, startPoint x: 335, startPoint y: 395, endPoint x: 244, endPoint y: 339, distance: 106.8
click at [244, 339] on div "A security risk assessment is required annually or as often as necessary to ass…" at bounding box center [373, 343] width 259 height 83
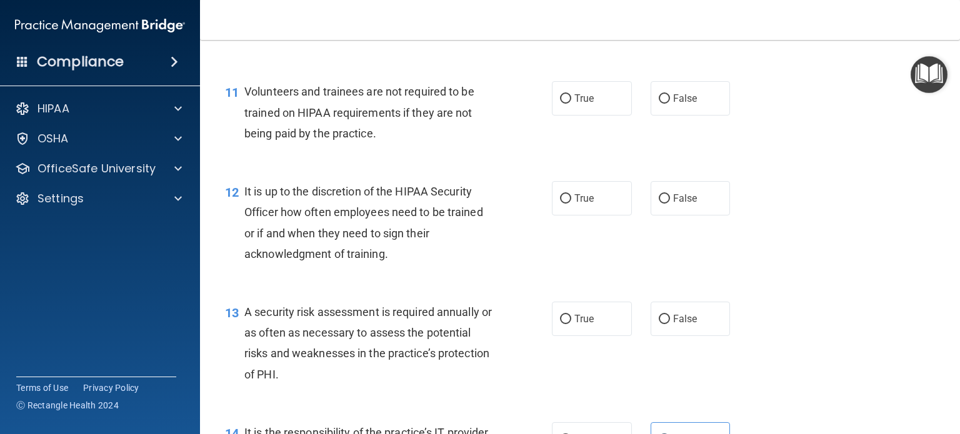
click at [590, 334] on label "True" at bounding box center [592, 319] width 80 height 34
click at [571, 324] on input "True" at bounding box center [565, 319] width 11 height 9
radio input "true"
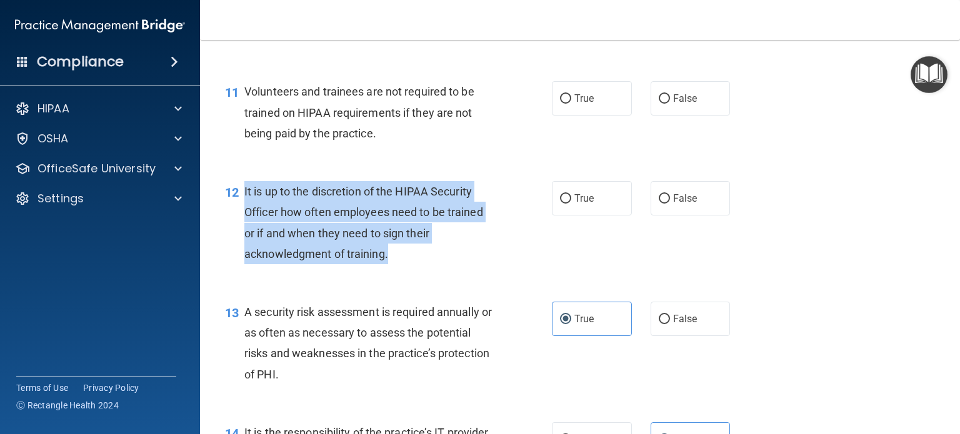
drag, startPoint x: 398, startPoint y: 280, endPoint x: 236, endPoint y: 219, distance: 173.0
click at [236, 219] on div "12 It is up to the discretion of the HIPAA Security Officer how often employees…" at bounding box center [388, 225] width 364 height 89
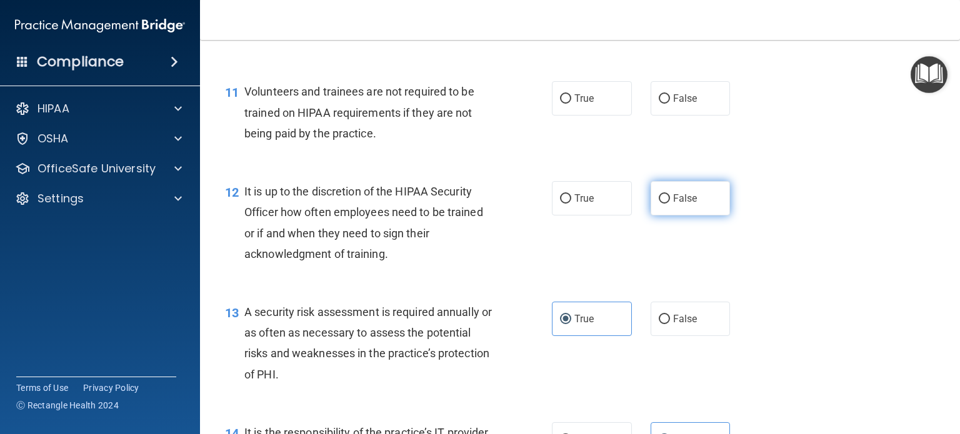
click at [677, 204] on span "False" at bounding box center [685, 198] width 24 height 12
click at [670, 204] on input "False" at bounding box center [663, 198] width 11 height 9
radio input "true"
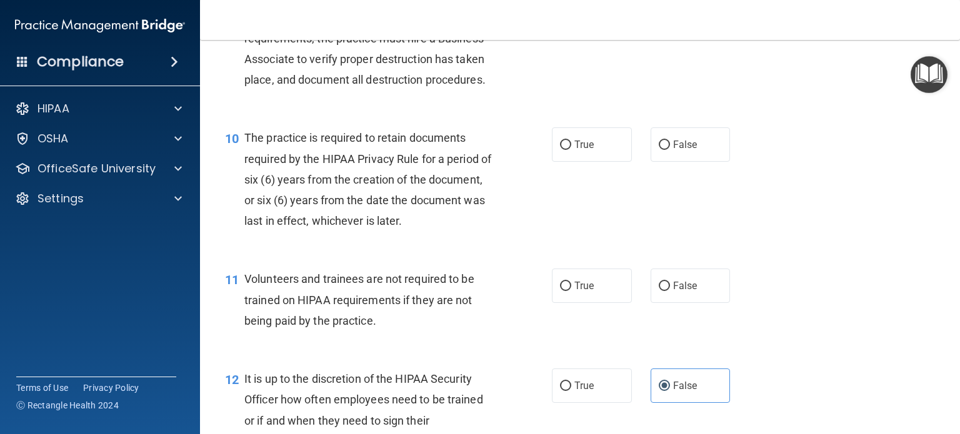
scroll to position [1097, 0]
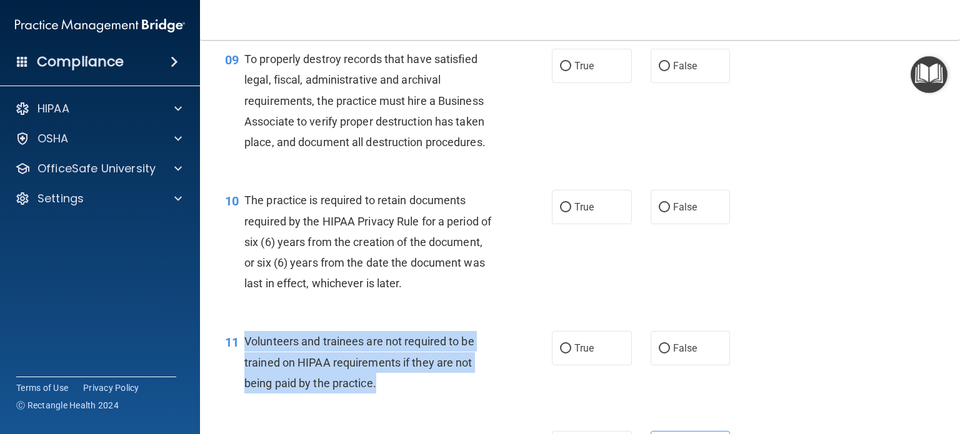
drag, startPoint x: 392, startPoint y: 405, endPoint x: 244, endPoint y: 361, distance: 154.5
click at [244, 361] on div "Volunteers and trainees are not required to be trained on HIPAA requirements if…" at bounding box center [373, 362] width 259 height 62
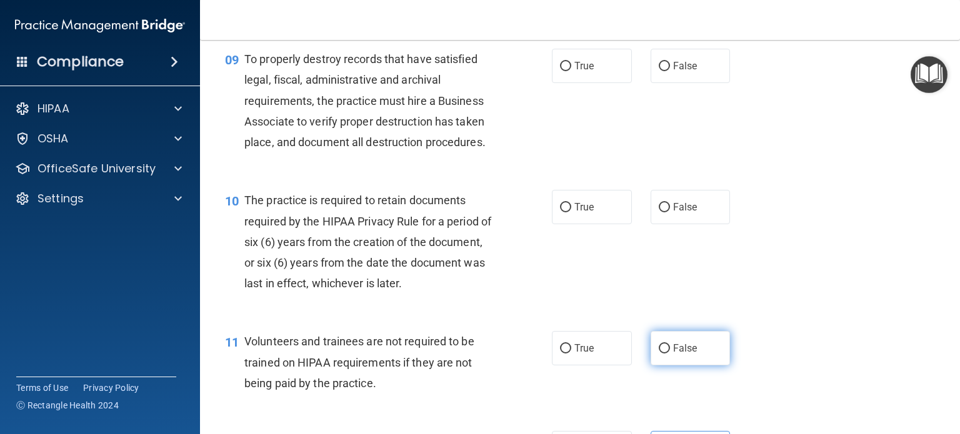
drag, startPoint x: 671, startPoint y: 374, endPoint x: 662, endPoint y: 354, distance: 21.2
click at [673, 354] on span "False" at bounding box center [685, 348] width 24 height 12
click at [670, 354] on input "False" at bounding box center [663, 348] width 11 height 9
radio input "true"
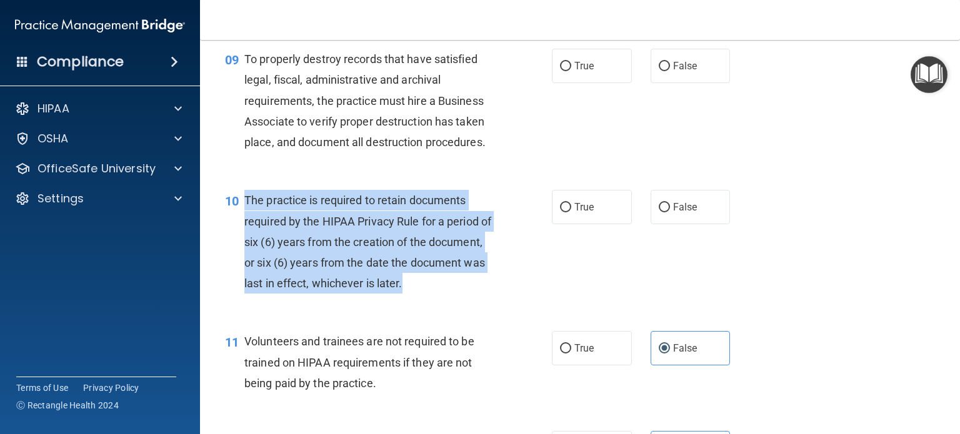
drag, startPoint x: 438, startPoint y: 305, endPoint x: 242, endPoint y: 216, distance: 215.2
click at [242, 216] on div "10 The practice is required to retain documents required by the HIPAA Privacy R…" at bounding box center [388, 245] width 364 height 110
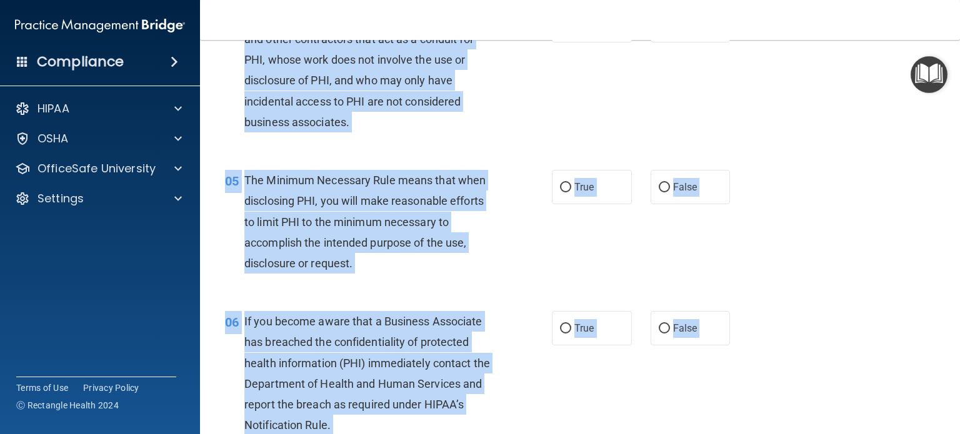
scroll to position [0, 0]
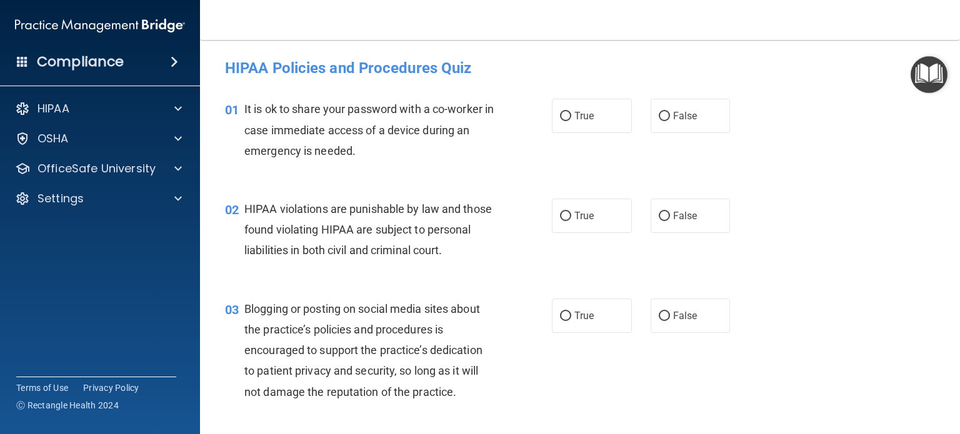
click at [543, 184] on div "02 HIPAA violations are punishable by law and those found violating HIPAA are s…" at bounding box center [580, 233] width 728 height 100
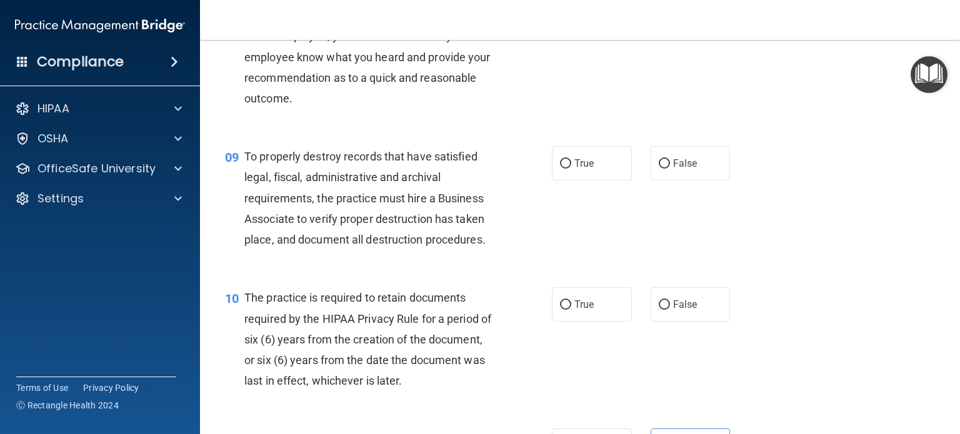
scroll to position [999, 0]
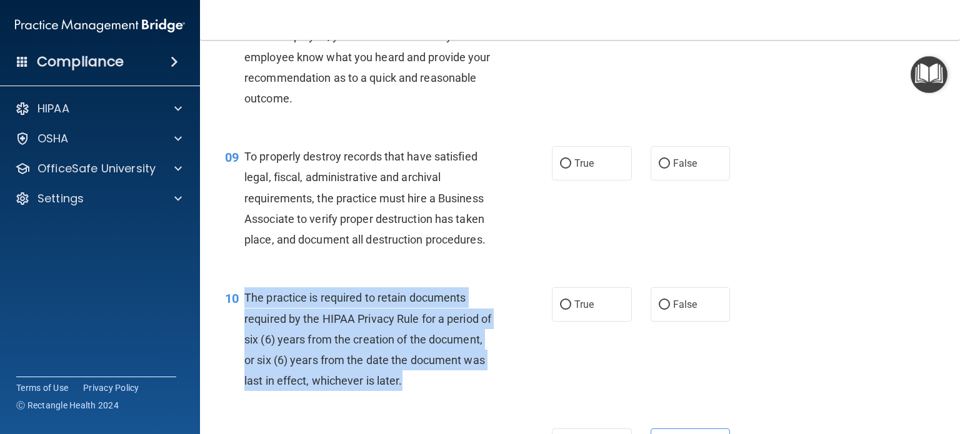
drag, startPoint x: 492, startPoint y: 399, endPoint x: 242, endPoint y: 317, distance: 263.3
click at [242, 317] on div "10 The practice is required to retain documents required by the HIPAA Privacy R…" at bounding box center [388, 342] width 364 height 110
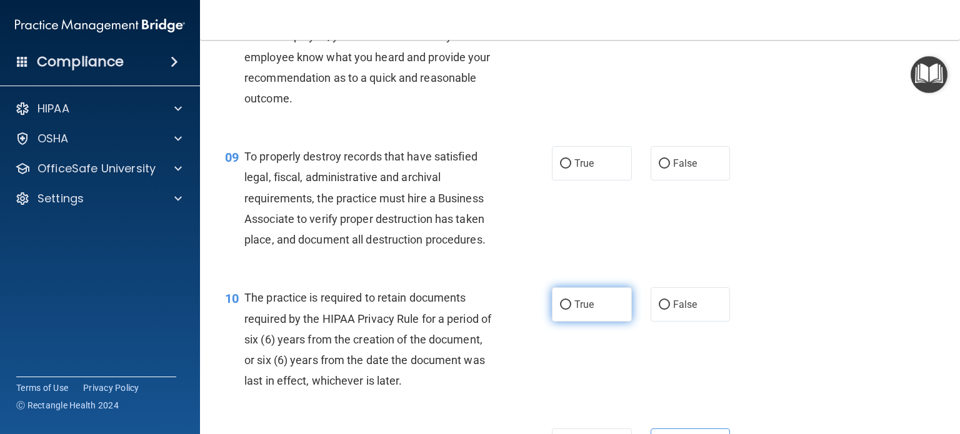
click at [599, 322] on label "True" at bounding box center [592, 304] width 80 height 34
click at [571, 310] on input "True" at bounding box center [565, 304] width 11 height 9
radio input "true"
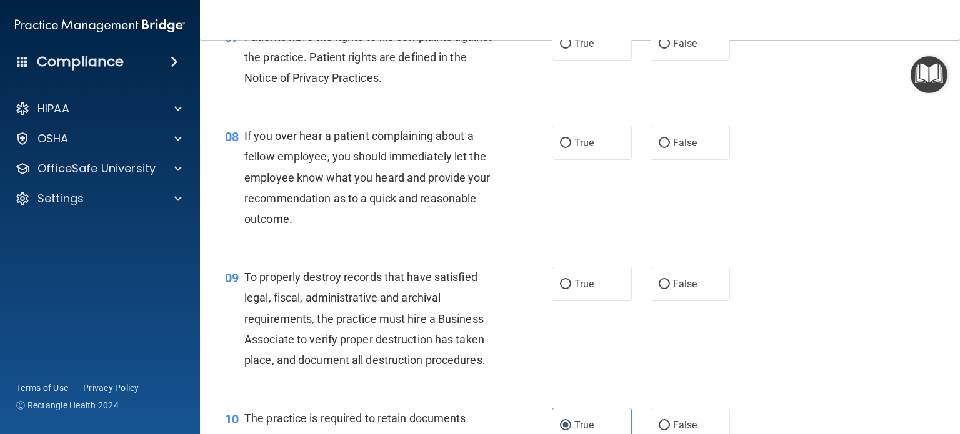
scroll to position [875, 0]
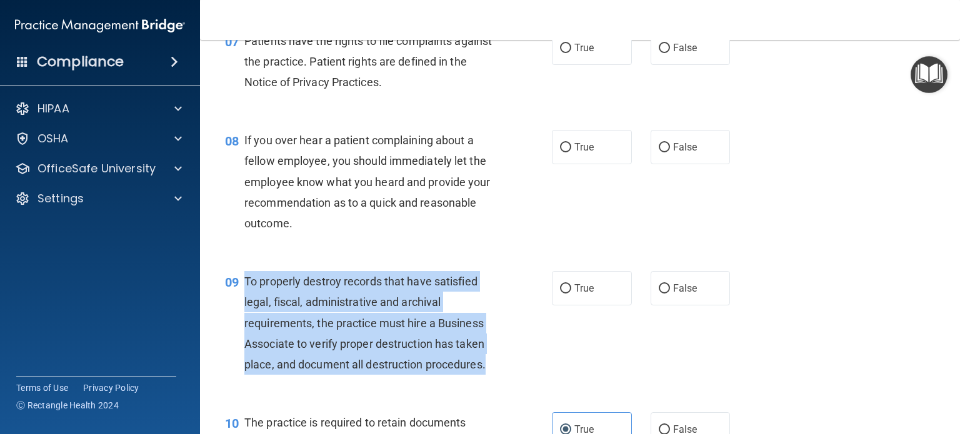
drag, startPoint x: 490, startPoint y: 387, endPoint x: 245, endPoint y: 297, distance: 260.9
click at [245, 297] on div "To properly destroy records that have satisfied legal, fiscal, administrative a…" at bounding box center [373, 323] width 259 height 104
click at [663, 294] on input "False" at bounding box center [663, 288] width 11 height 9
radio input "true"
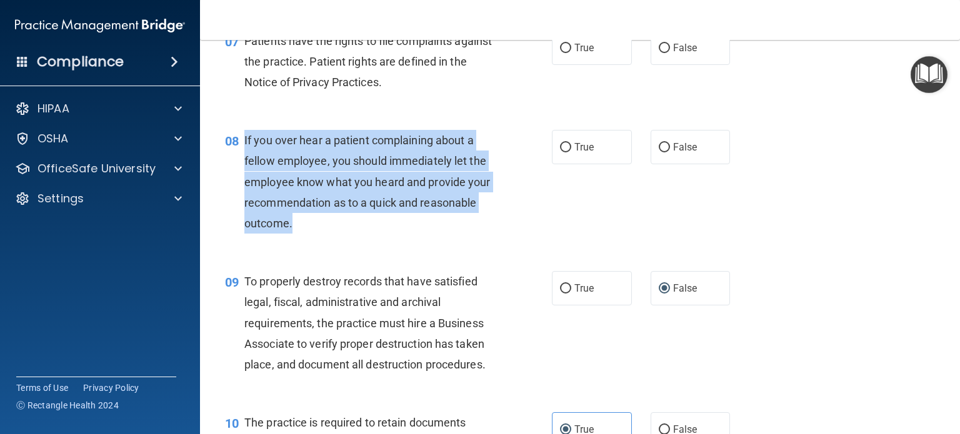
drag, startPoint x: 304, startPoint y: 239, endPoint x: 243, endPoint y: 162, distance: 98.2
click at [243, 162] on div "08 If you over hear a patient complaining about a fellow employee, you should i…" at bounding box center [388, 185] width 364 height 110
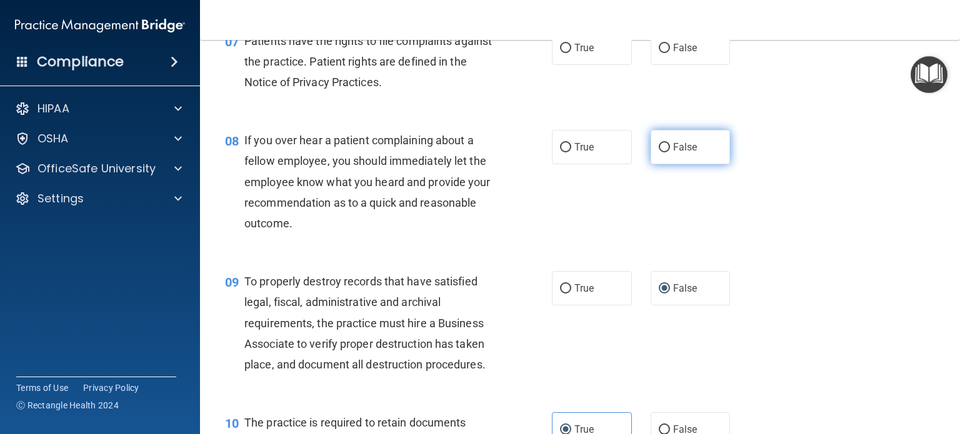
click at [673, 153] on span "False" at bounding box center [685, 147] width 24 height 12
click at [667, 152] on input "False" at bounding box center [663, 147] width 11 height 9
radio input "true"
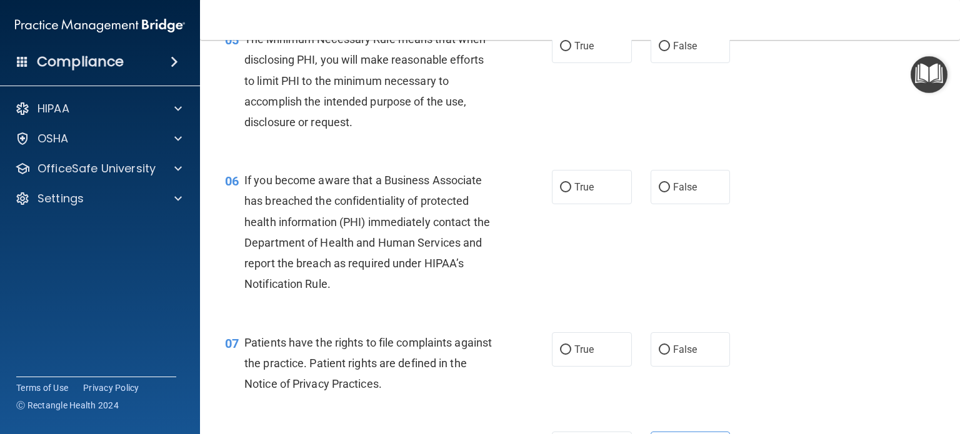
scroll to position [562, 0]
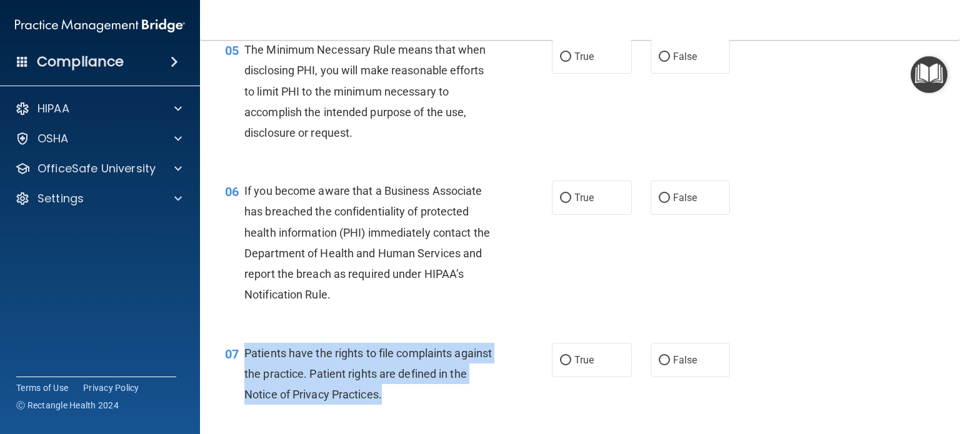
drag, startPoint x: 405, startPoint y: 416, endPoint x: 241, endPoint y: 364, distance: 172.3
click at [241, 364] on div "07 Patients have the rights to file complaints against the practice. Patient ri…" at bounding box center [388, 377] width 364 height 69
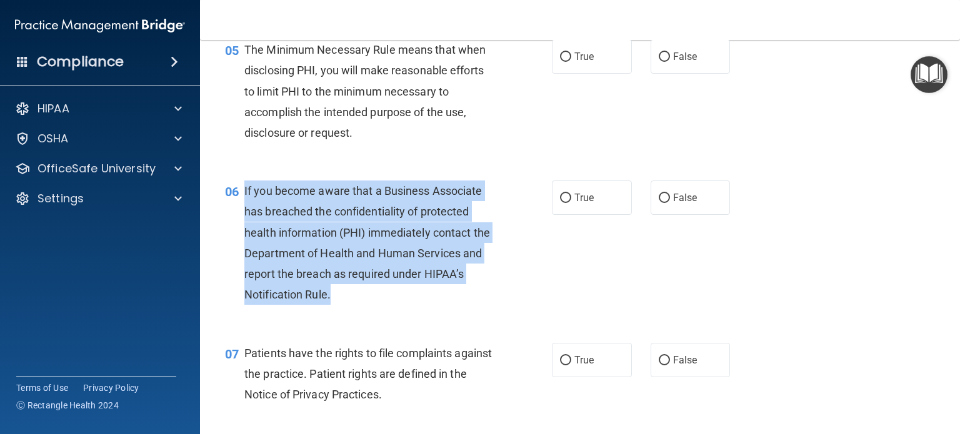
drag, startPoint x: 330, startPoint y: 314, endPoint x: 242, endPoint y: 216, distance: 131.8
click at [242, 216] on div "06 If you become aware that a Business Associate has breached the confidentiali…" at bounding box center [388, 246] width 364 height 131
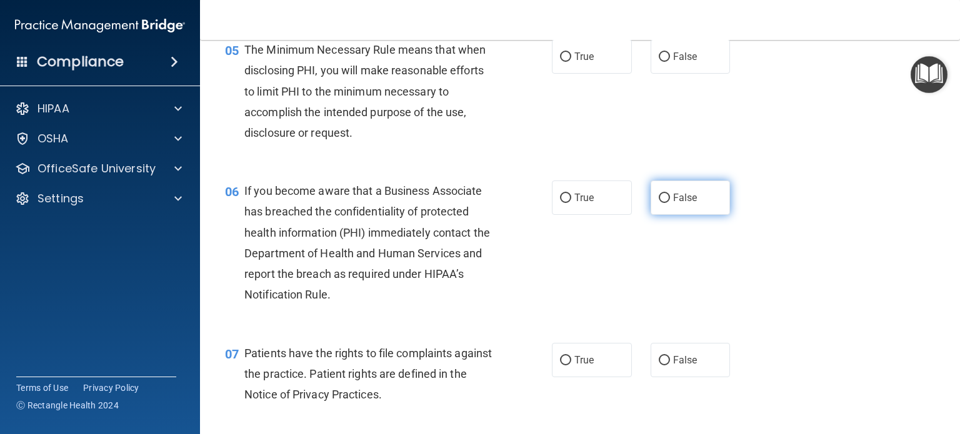
click at [695, 215] on label "False" at bounding box center [690, 198] width 80 height 34
click at [670, 203] on input "False" at bounding box center [663, 198] width 11 height 9
radio input "true"
click at [593, 377] on label "True" at bounding box center [592, 360] width 80 height 34
click at [571, 365] on input "True" at bounding box center [565, 360] width 11 height 9
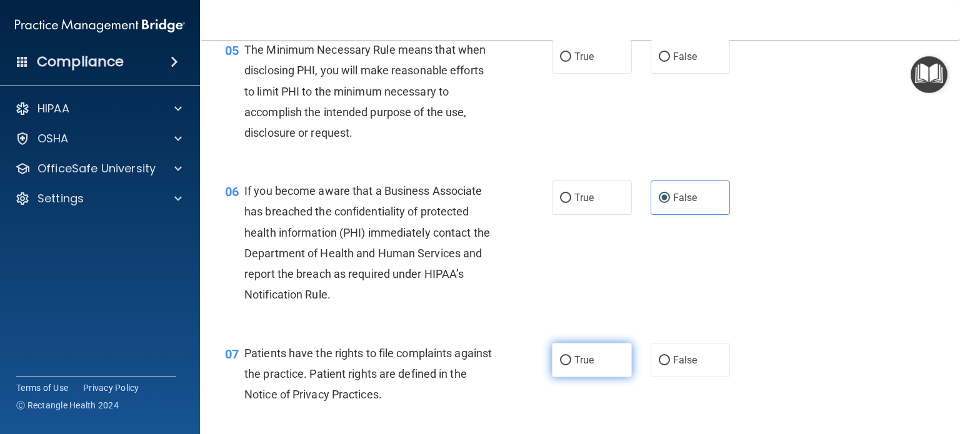
radio input "true"
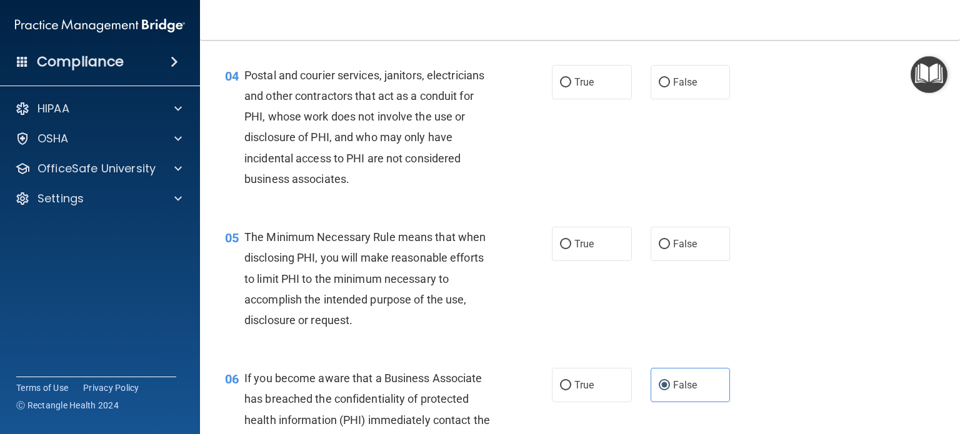
scroll to position [312, 0]
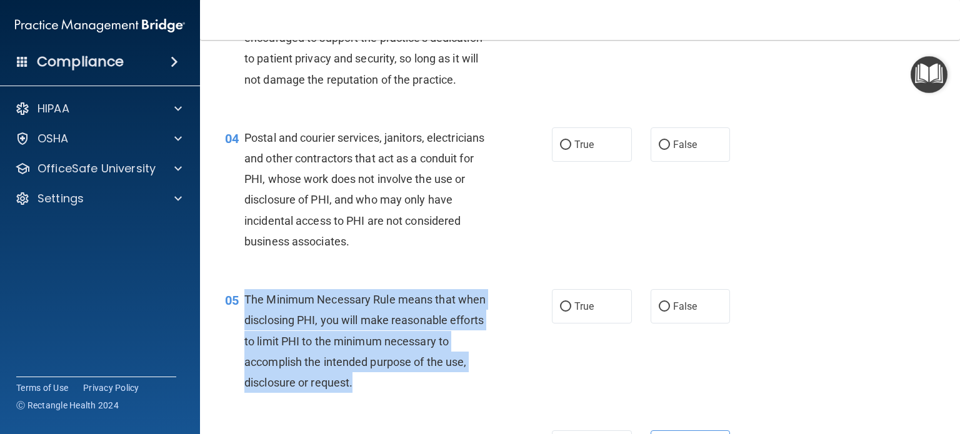
drag, startPoint x: 359, startPoint y: 402, endPoint x: 246, endPoint y: 323, distance: 137.6
click at [246, 323] on div "The Minimum Necessary Rule means that when disclosing PHI, you will make reason…" at bounding box center [373, 341] width 259 height 104
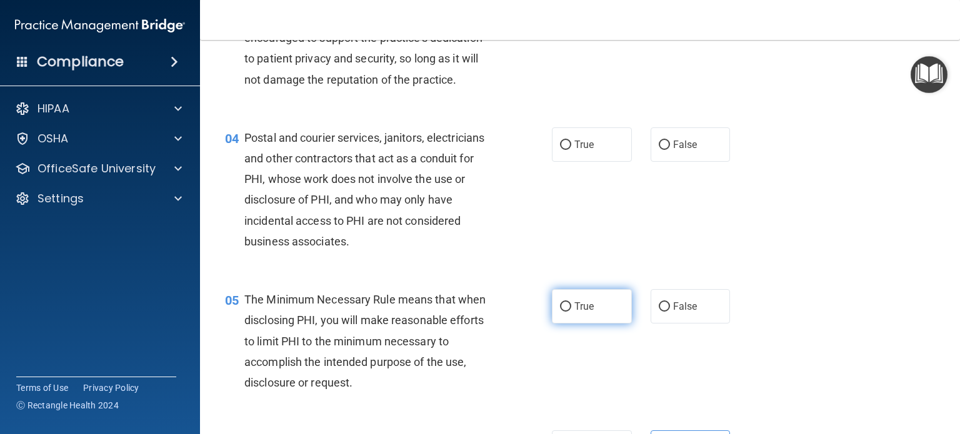
click at [587, 312] on span "True" at bounding box center [583, 306] width 19 height 12
click at [571, 312] on input "True" at bounding box center [565, 306] width 11 height 9
radio input "true"
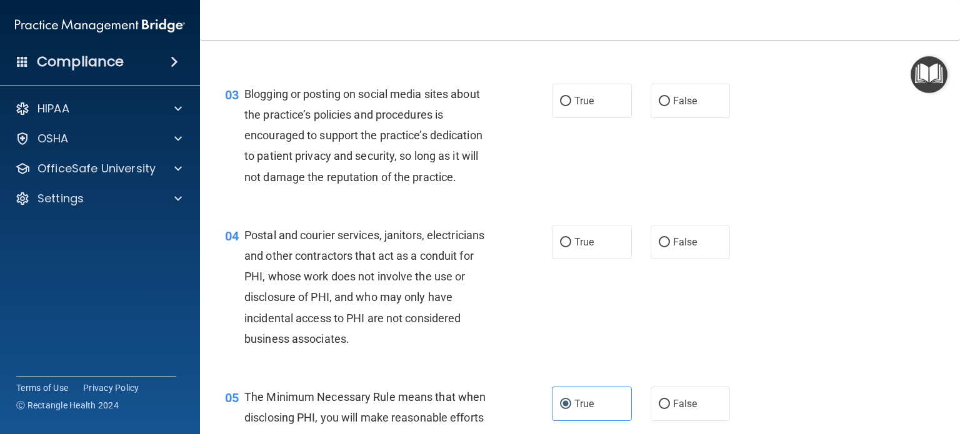
scroll to position [187, 0]
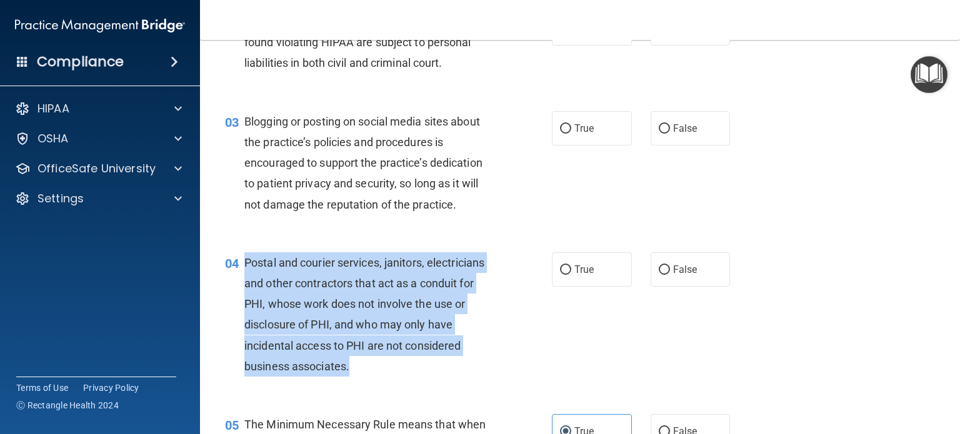
drag, startPoint x: 320, startPoint y: 379, endPoint x: 245, endPoint y: 277, distance: 126.1
click at [245, 277] on div "Postal and courier services, janitors, electricians and other contractors that …" at bounding box center [373, 314] width 259 height 124
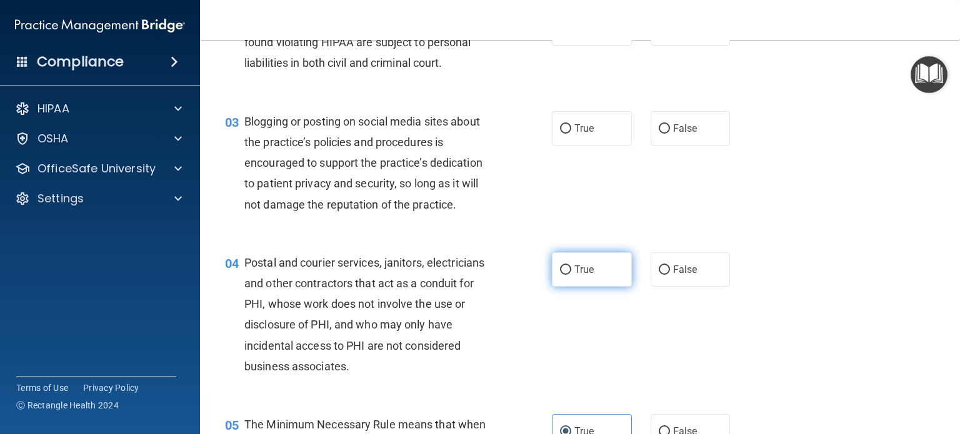
click at [568, 287] on label "True" at bounding box center [592, 269] width 80 height 34
click at [568, 275] on input "True" at bounding box center [565, 269] width 11 height 9
radio input "true"
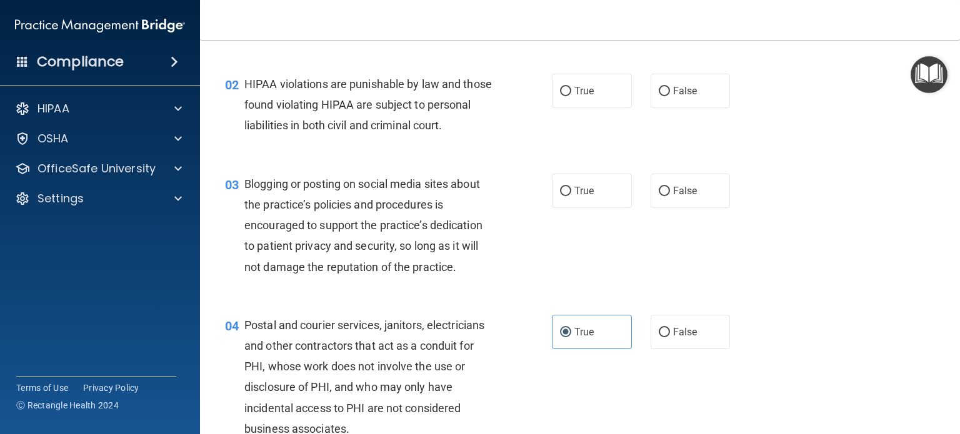
scroll to position [62, 0]
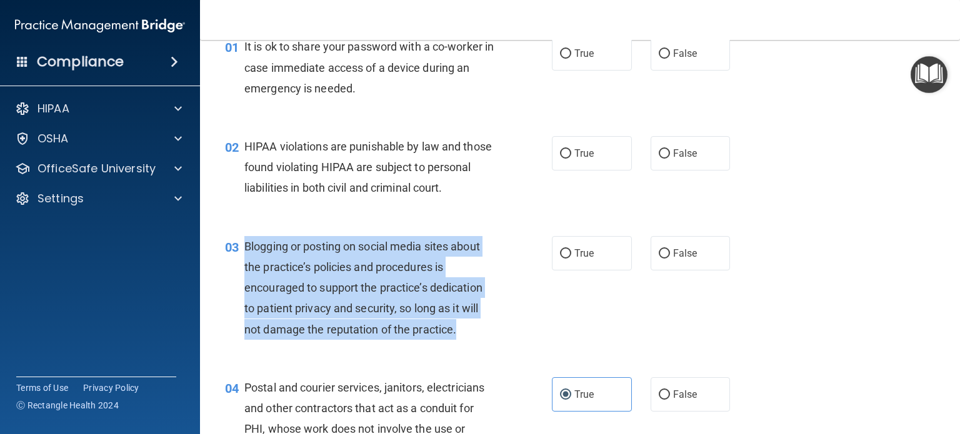
drag, startPoint x: 456, startPoint y: 349, endPoint x: 242, endPoint y: 265, distance: 230.0
click at [242, 265] on div "03 Blogging or posting on social media sites about the practice’s policies and …" at bounding box center [388, 291] width 364 height 110
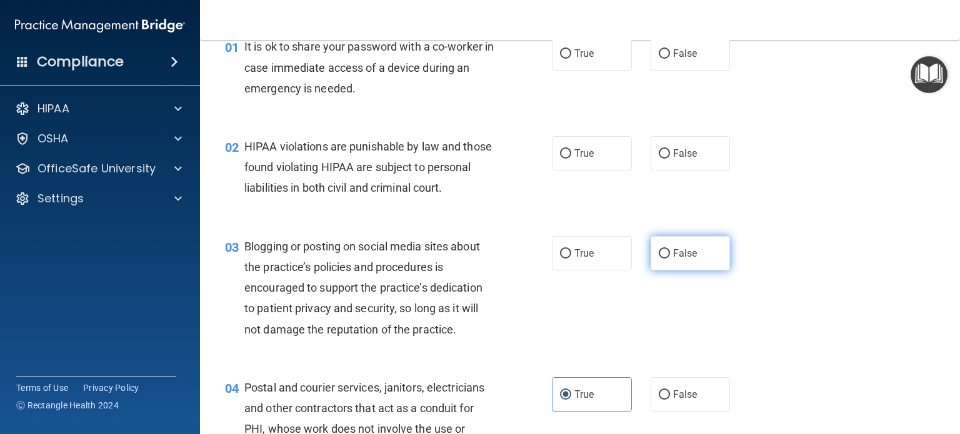
click at [673, 259] on span "False" at bounding box center [685, 253] width 24 height 12
click at [670, 259] on input "False" at bounding box center [663, 253] width 11 height 9
radio input "true"
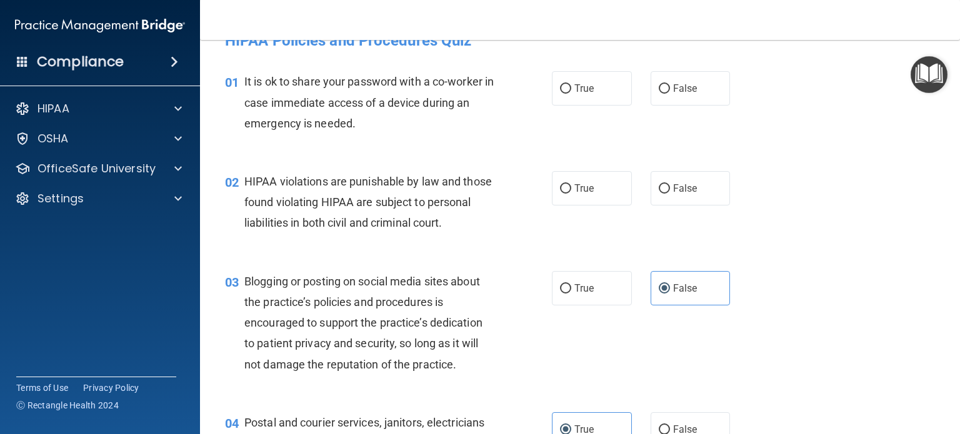
scroll to position [0, 0]
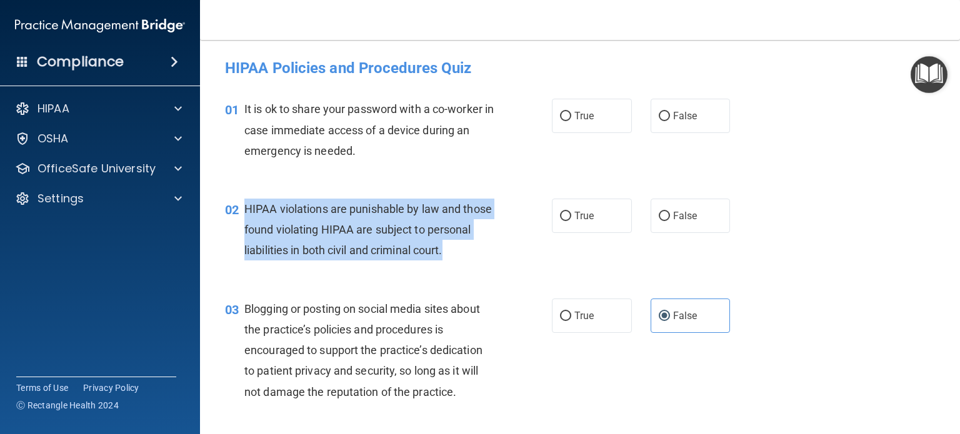
drag, startPoint x: 277, startPoint y: 274, endPoint x: 246, endPoint y: 216, distance: 65.7
click at [246, 216] on div "HIPAA violations are punishable by law and those found violating HIPAA are subj…" at bounding box center [373, 230] width 259 height 62
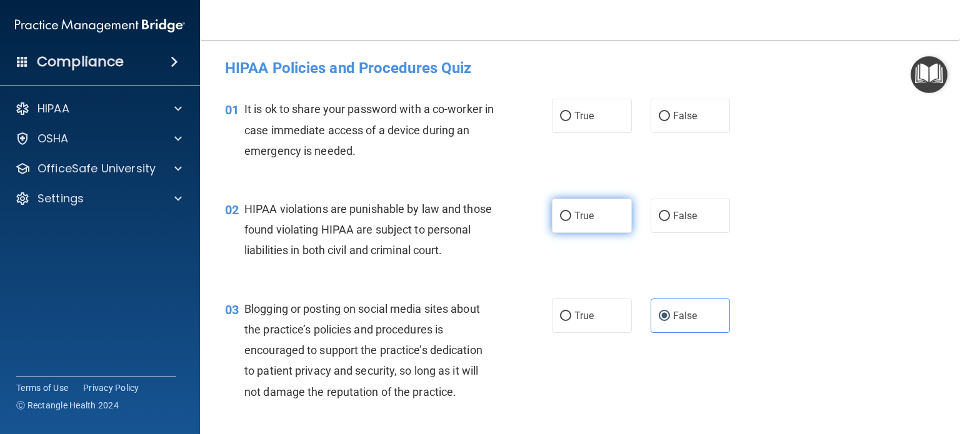
click at [576, 218] on span "True" at bounding box center [583, 216] width 19 height 12
click at [571, 218] on input "True" at bounding box center [565, 216] width 11 height 9
radio input "true"
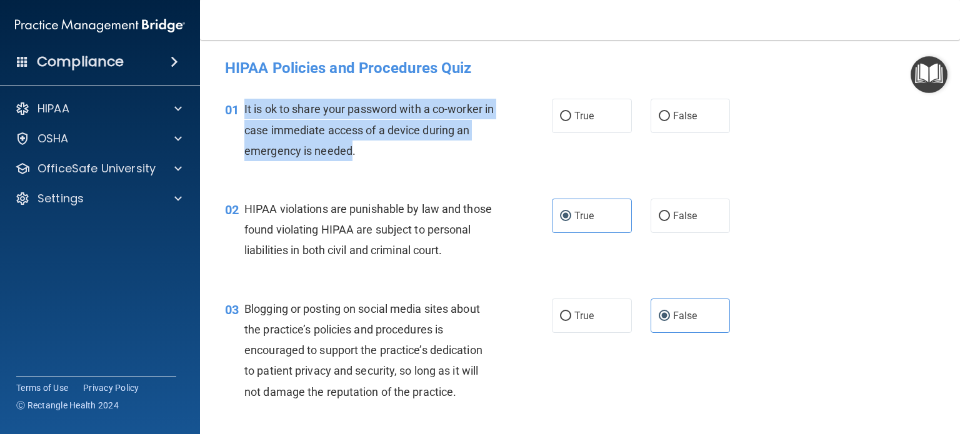
drag, startPoint x: 352, startPoint y: 152, endPoint x: 243, endPoint y: 111, distance: 116.8
click at [243, 111] on div "01 It is ok to share your password with a co-worker in case immediate access of…" at bounding box center [388, 133] width 364 height 69
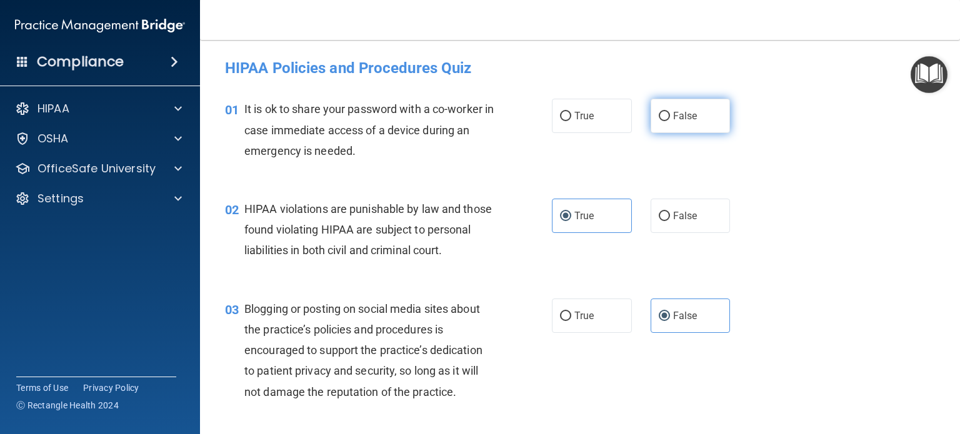
click at [680, 112] on span "False" at bounding box center [685, 116] width 24 height 12
click at [670, 112] on input "False" at bounding box center [663, 116] width 11 height 9
radio input "true"
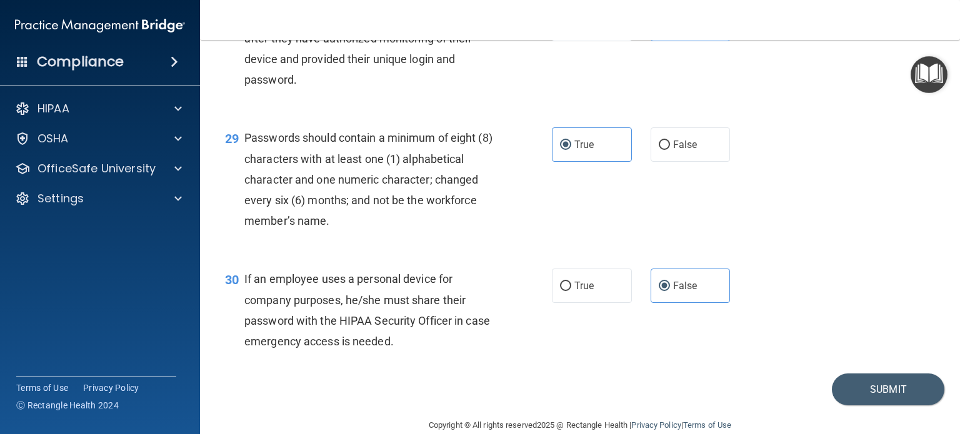
scroll to position [3283, 0]
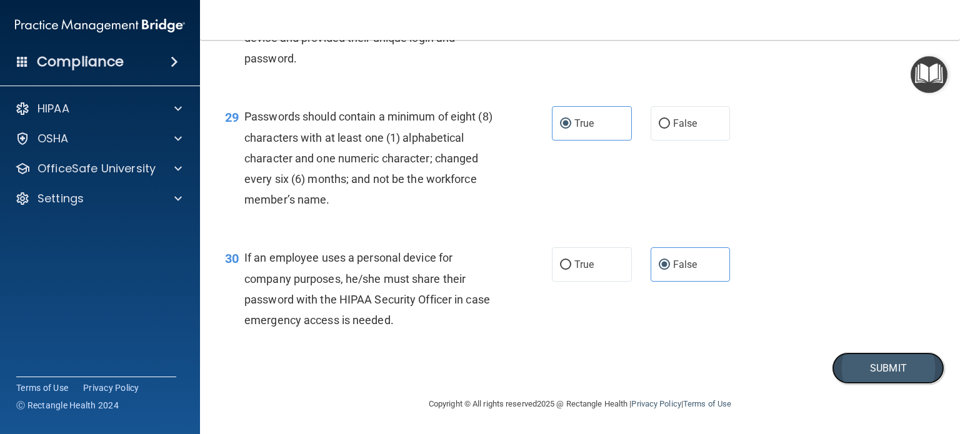
click at [836, 363] on button "Submit" at bounding box center [887, 368] width 112 height 32
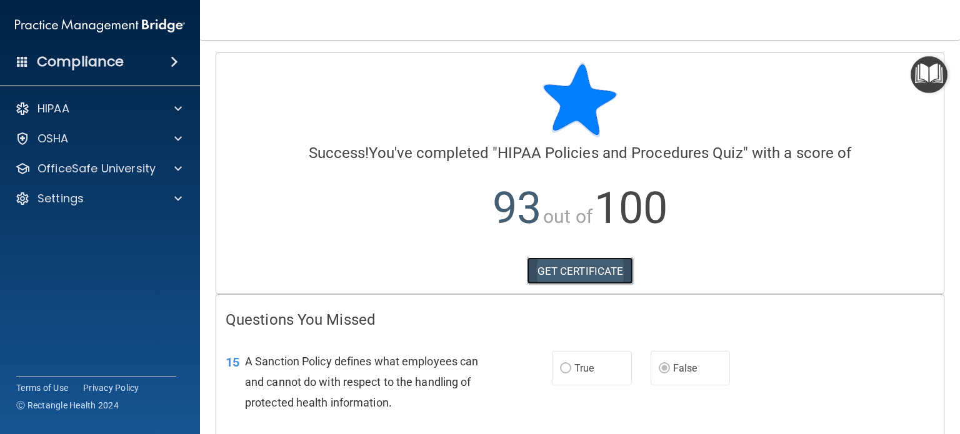
click at [565, 271] on link "GET CERTIFICATE" at bounding box center [580, 270] width 107 height 27
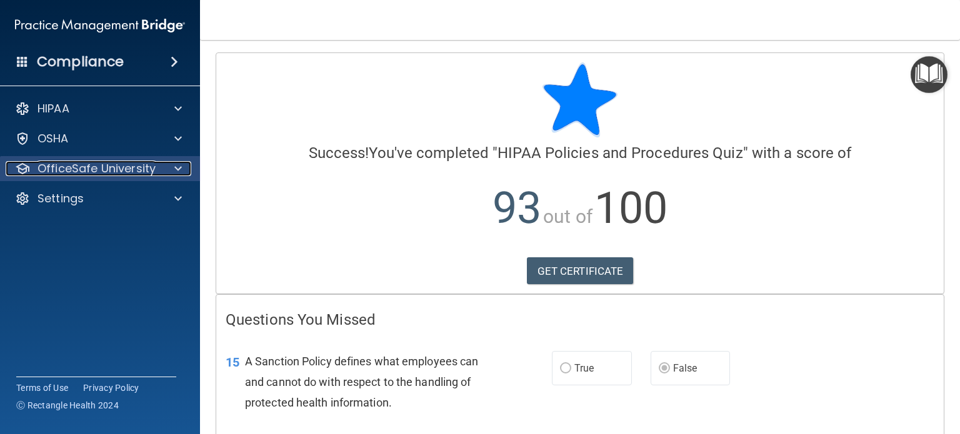
click at [87, 170] on p "OfficeSafe University" at bounding box center [96, 168] width 118 height 15
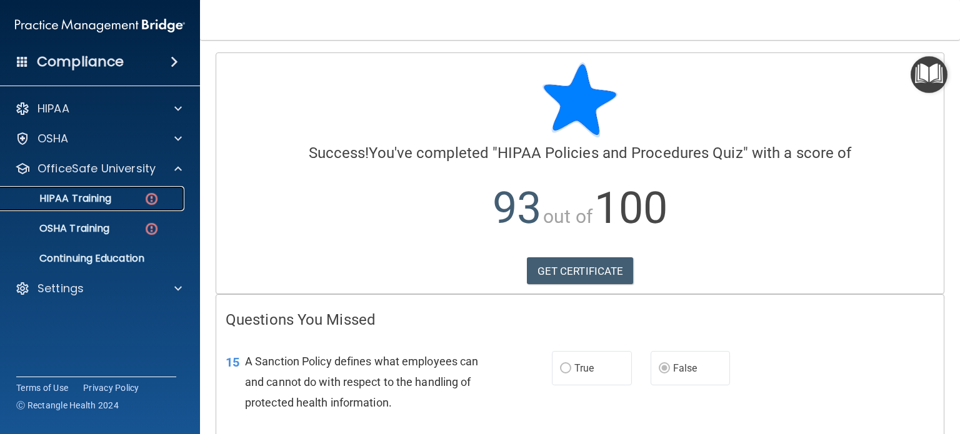
click at [129, 194] on div "HIPAA Training" at bounding box center [93, 198] width 171 height 12
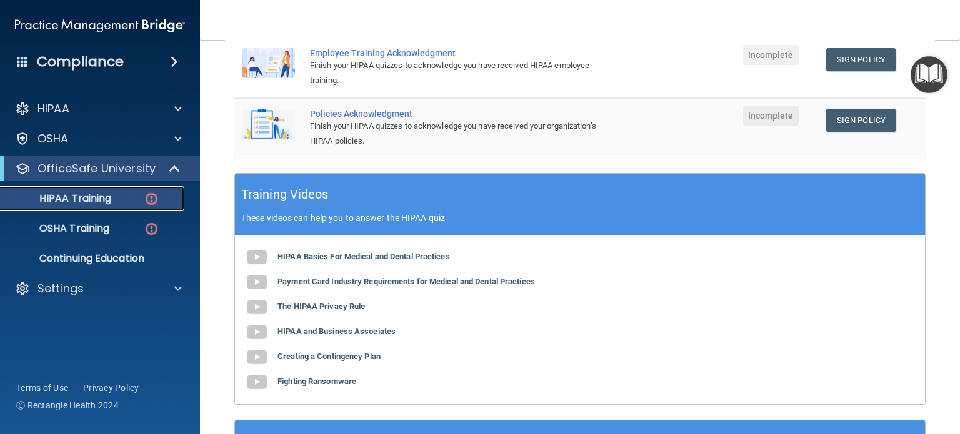
scroll to position [311, 0]
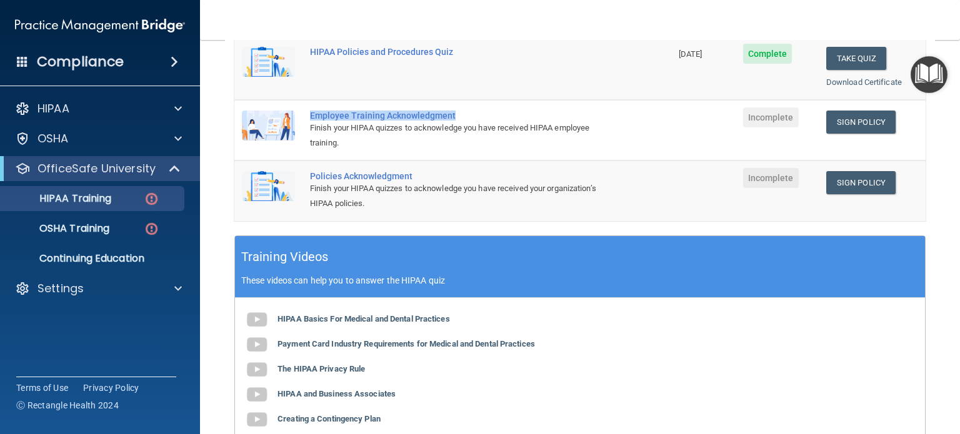
drag, startPoint x: 462, startPoint y: 112, endPoint x: 305, endPoint y: 117, distance: 156.9
click at [305, 117] on td "Employee Training Acknowledgment Finish your HIPAA quizzes to acknowledge you h…" at bounding box center [486, 130] width 369 height 61
drag, startPoint x: 419, startPoint y: 174, endPoint x: 307, endPoint y: 176, distance: 111.8
click at [307, 176] on td "Policies Acknowledgment Finish your HIPAA quizzes to acknowledge you have recei…" at bounding box center [486, 191] width 369 height 60
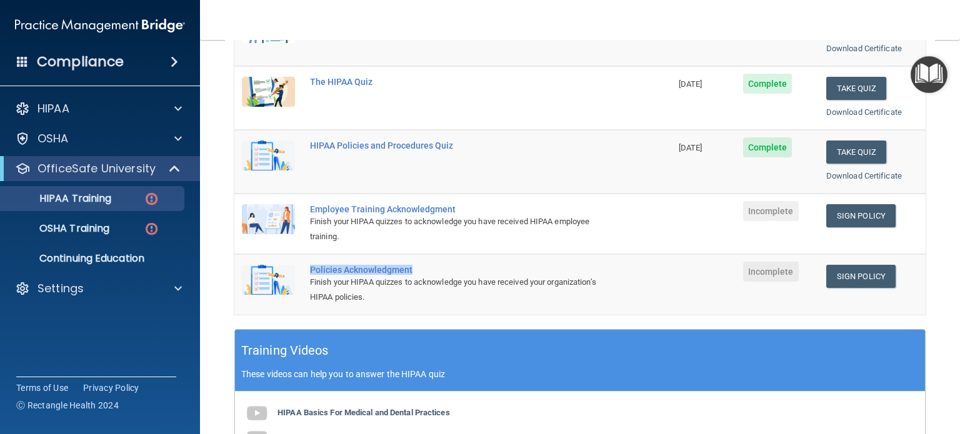
scroll to position [186, 0]
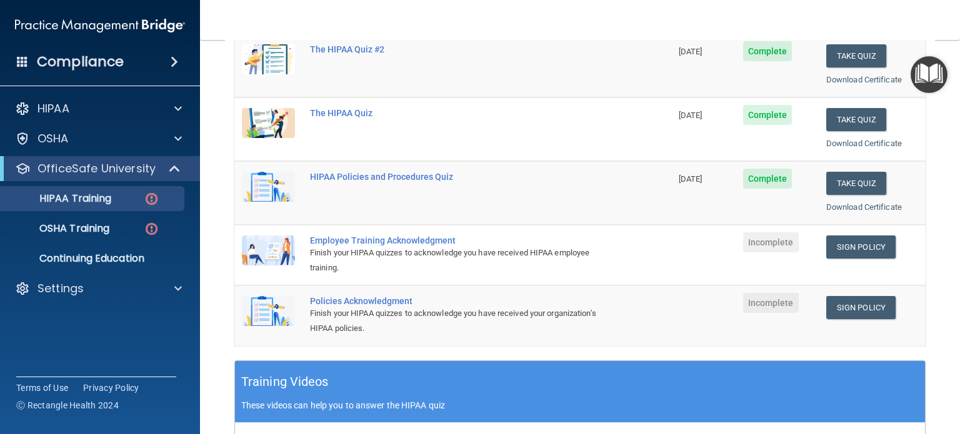
click at [832, 257] on td "Sign Policy Sign Policy Download Policy" at bounding box center [871, 255] width 107 height 61
click at [856, 244] on link "Sign Policy" at bounding box center [860, 247] width 69 height 23
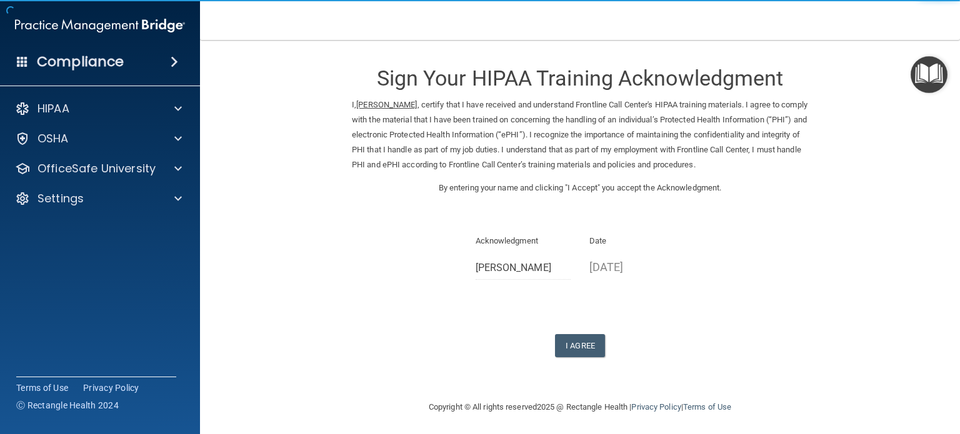
click at [620, 240] on p "Date" at bounding box center [637, 241] width 96 height 15
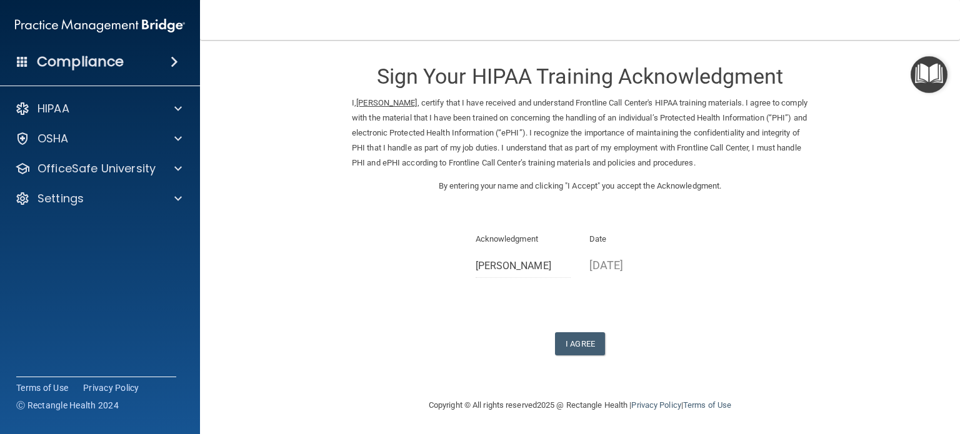
scroll to position [2, 0]
click at [575, 339] on button "I Agree" at bounding box center [580, 343] width 50 height 23
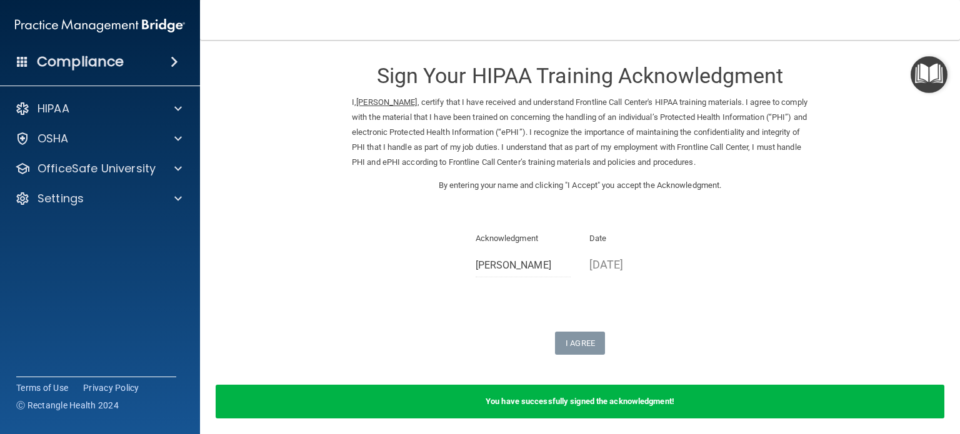
scroll to position [51, 0]
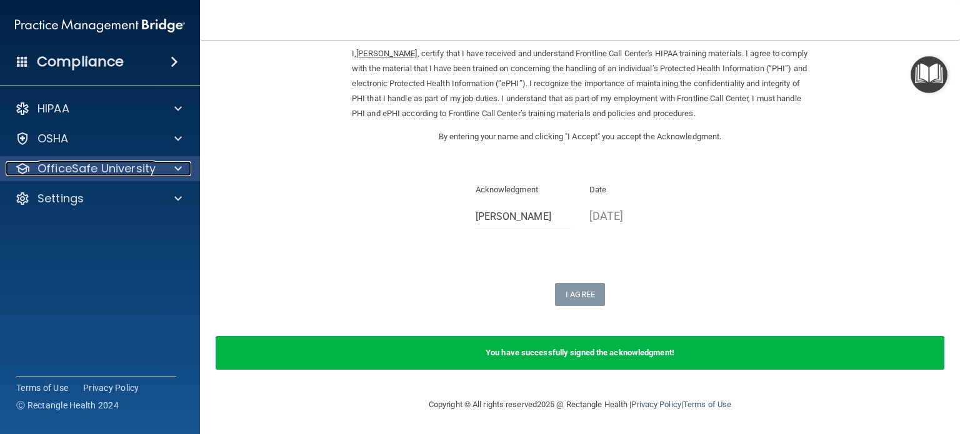
click at [111, 172] on p "OfficeSafe University" at bounding box center [96, 168] width 118 height 15
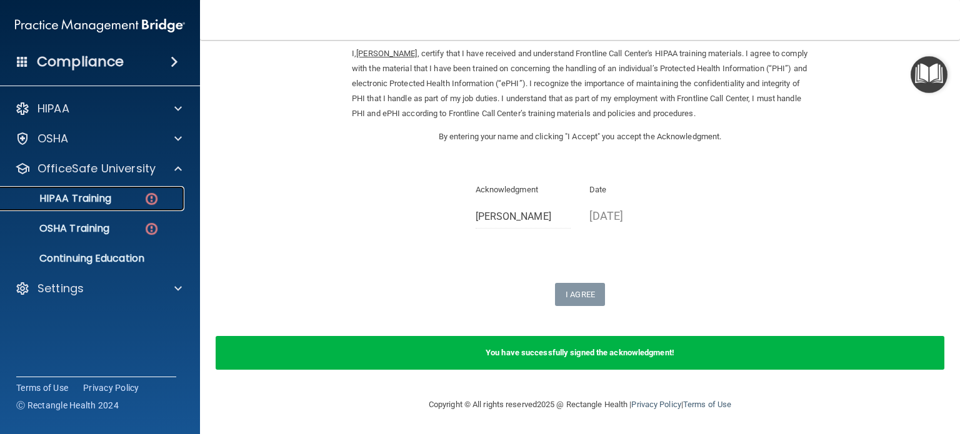
click at [112, 202] on div "HIPAA Training" at bounding box center [93, 198] width 171 height 12
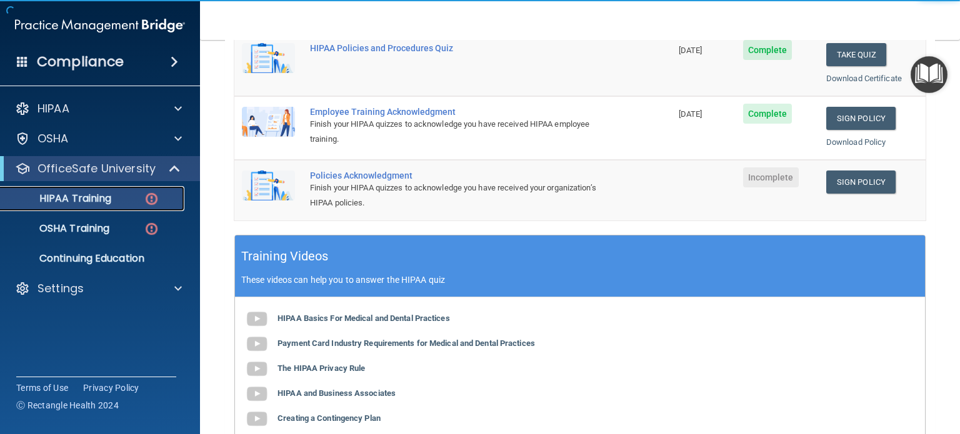
scroll to position [314, 0]
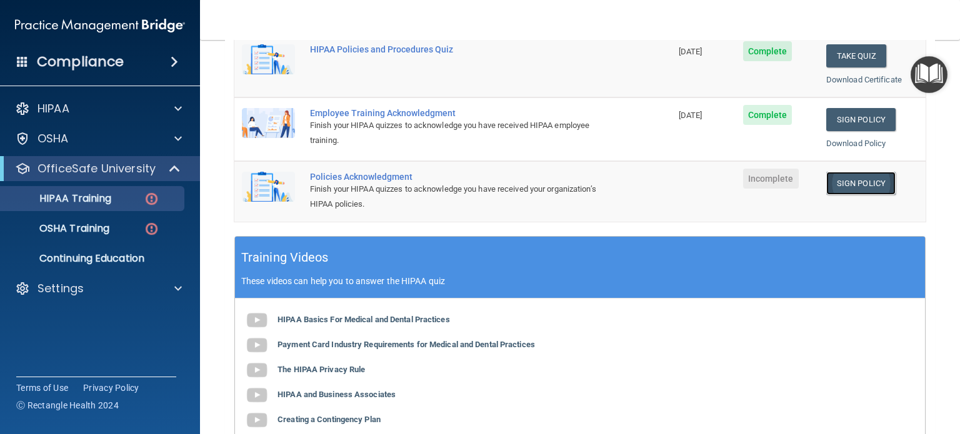
click at [856, 179] on link "Sign Policy" at bounding box center [860, 183] width 69 height 23
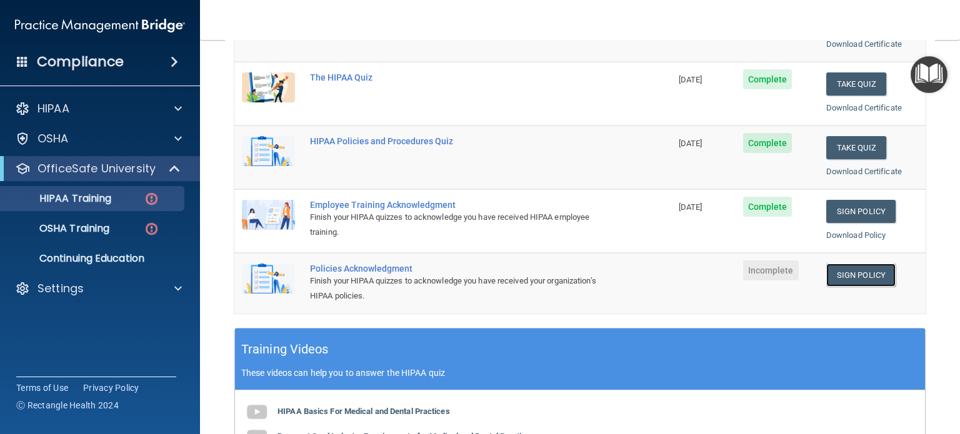
scroll to position [251, 0]
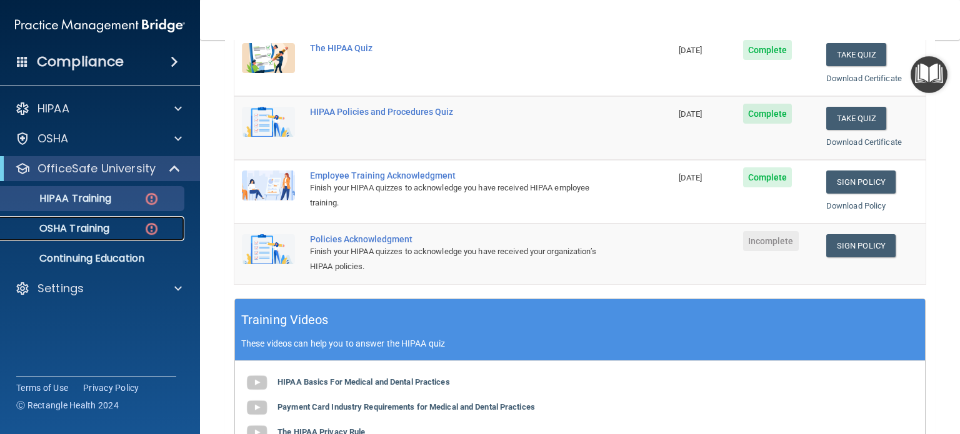
click at [60, 226] on p "OSHA Training" at bounding box center [58, 228] width 101 height 12
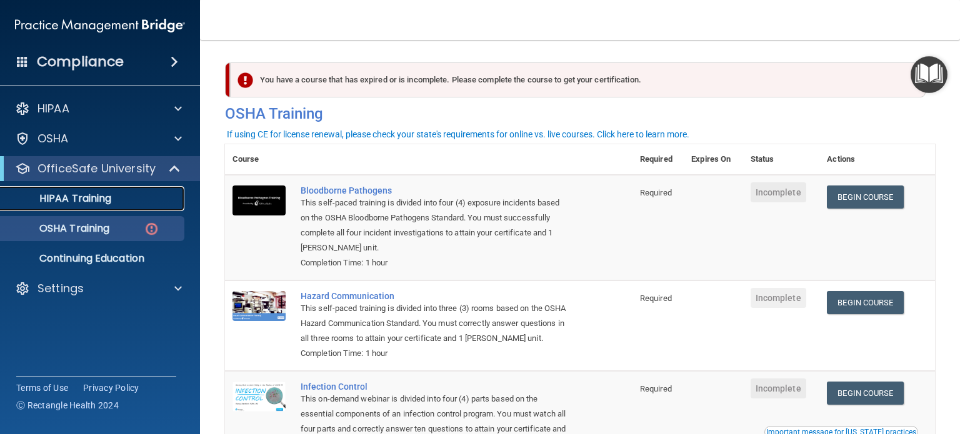
click at [68, 203] on p "HIPAA Training" at bounding box center [59, 198] width 103 height 12
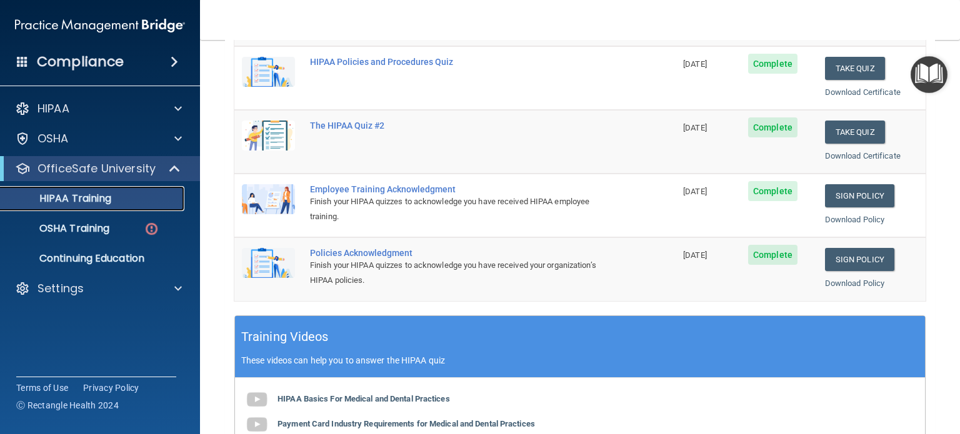
scroll to position [312, 0]
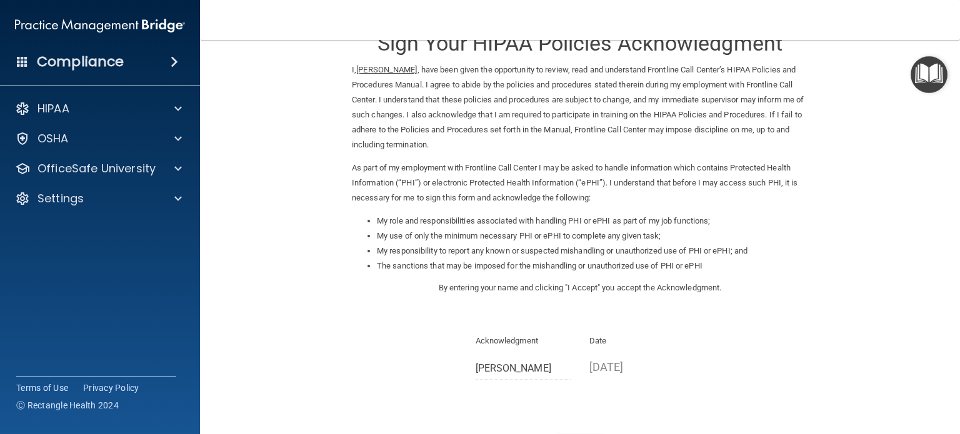
scroll to position [137, 0]
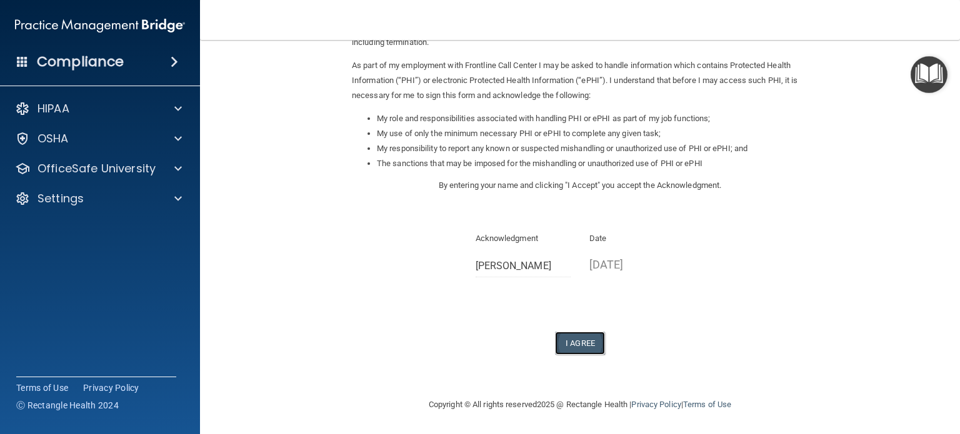
click at [578, 341] on button "I Agree" at bounding box center [580, 343] width 50 height 23
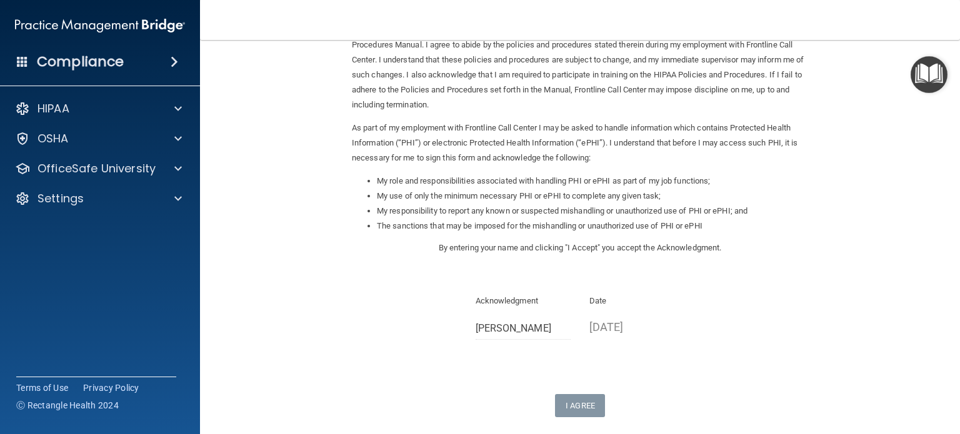
scroll to position [186, 0]
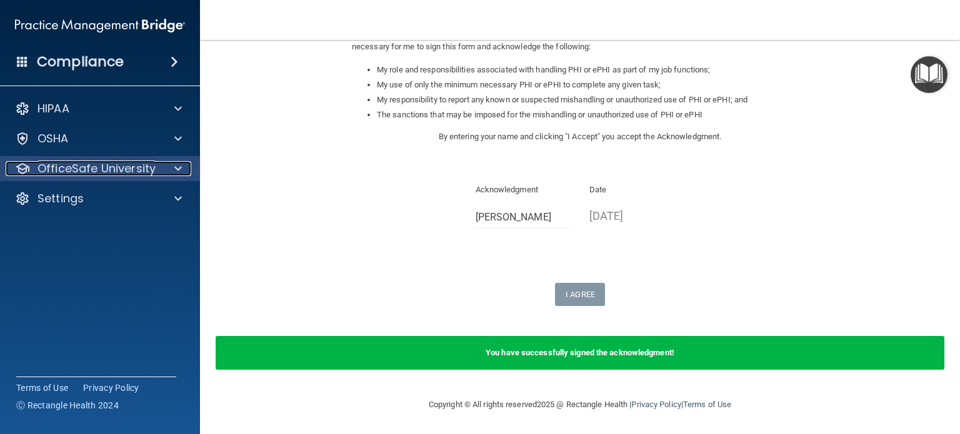
click at [101, 167] on p "OfficeSafe University" at bounding box center [96, 168] width 118 height 15
